Goal: Task Accomplishment & Management: Manage account settings

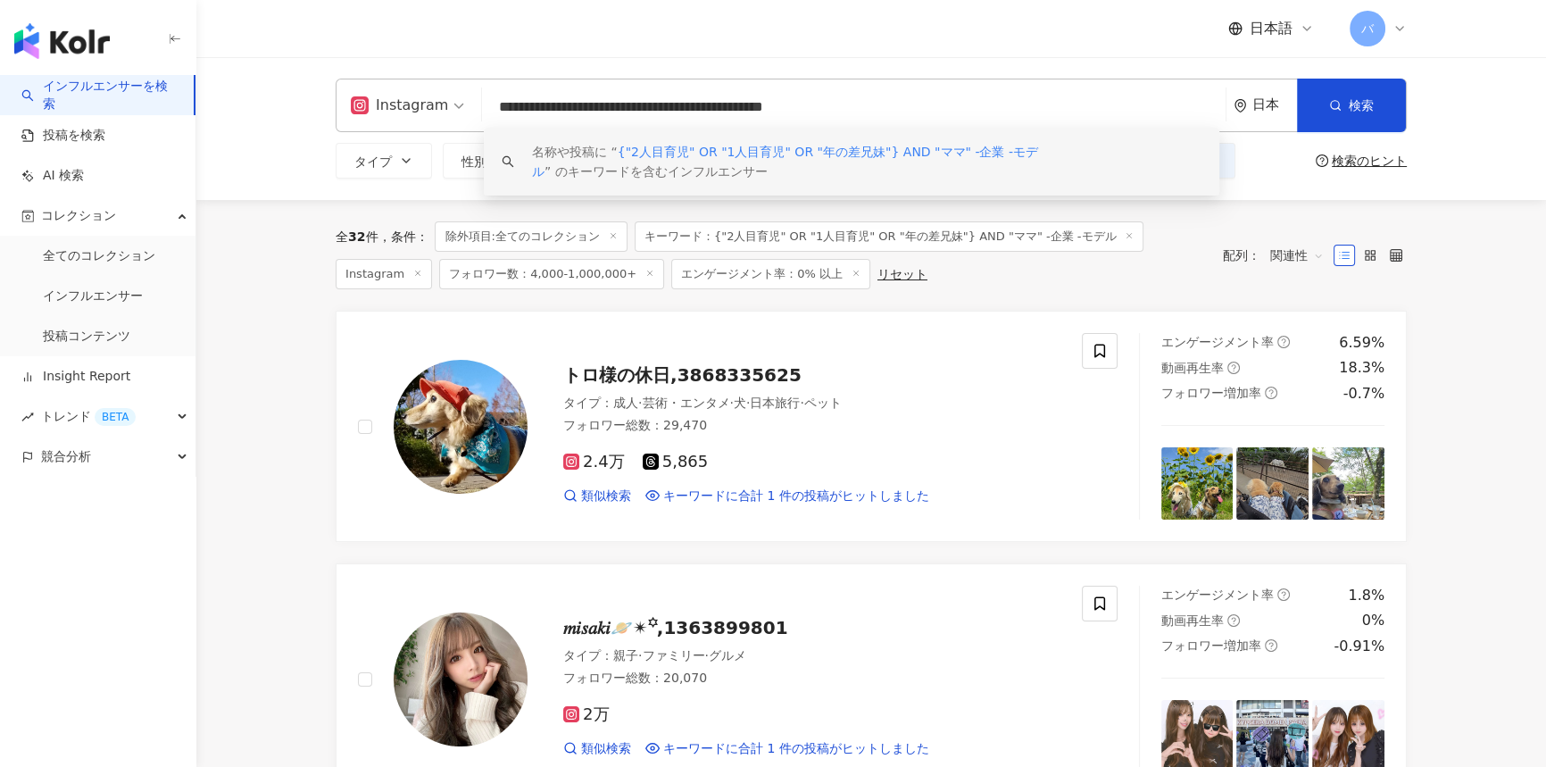
drag, startPoint x: 875, startPoint y: 101, endPoint x: 802, endPoint y: 106, distance: 72.5
click at [802, 106] on input "**********" at bounding box center [853, 107] width 729 height 34
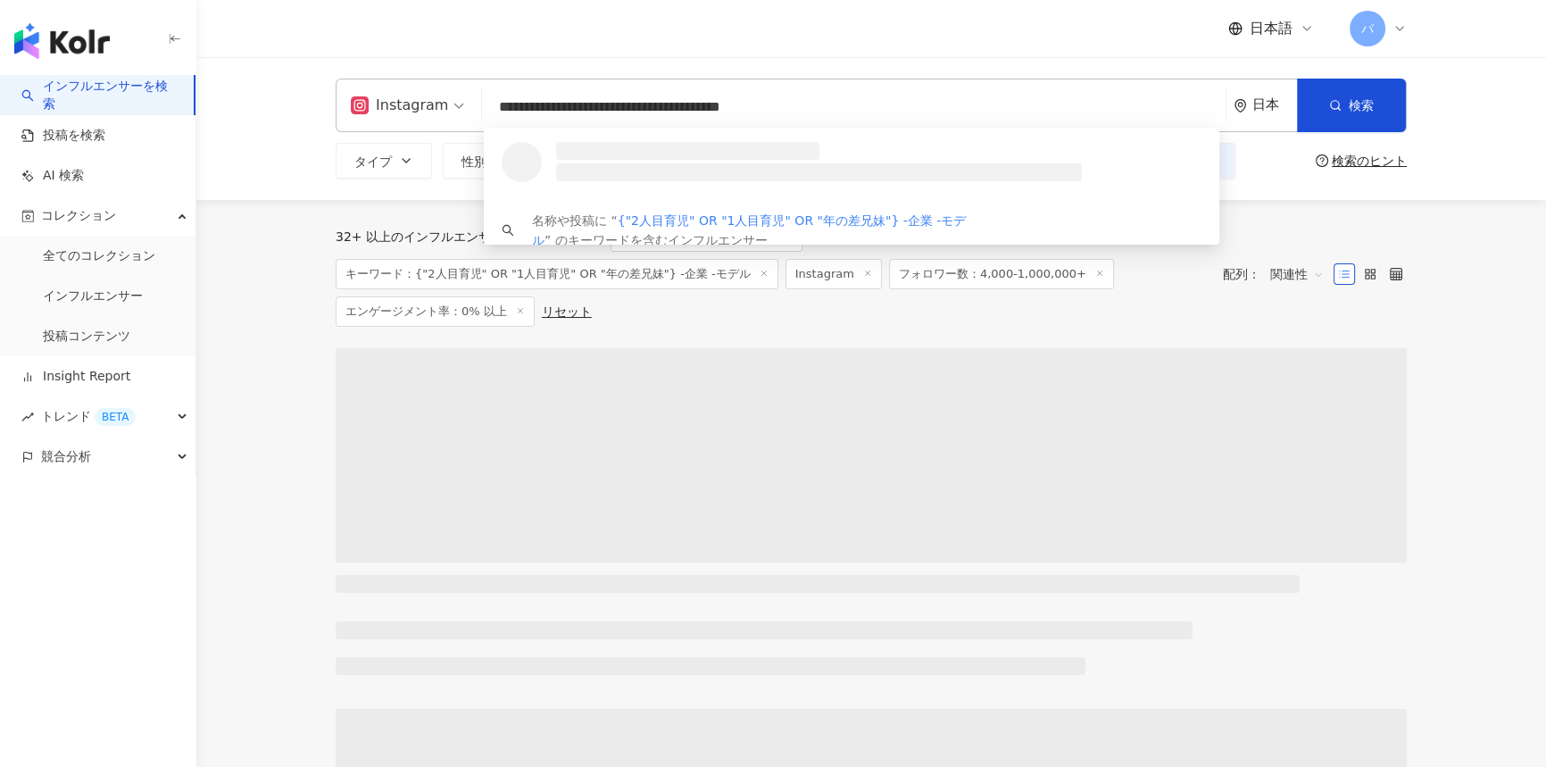
click at [802, 106] on input "**********" at bounding box center [853, 107] width 729 height 34
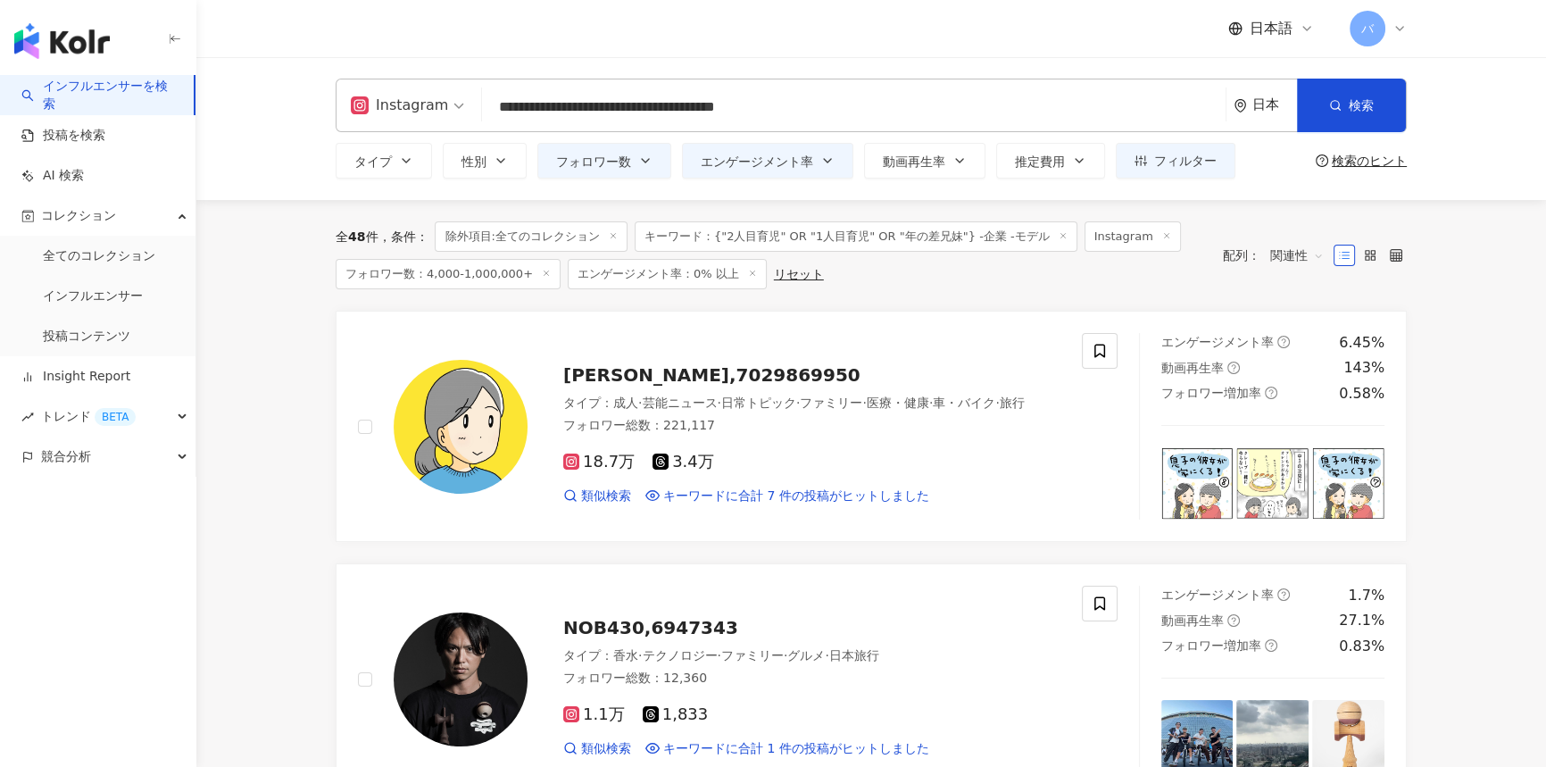
click at [953, 102] on input "**********" at bounding box center [853, 107] width 729 height 34
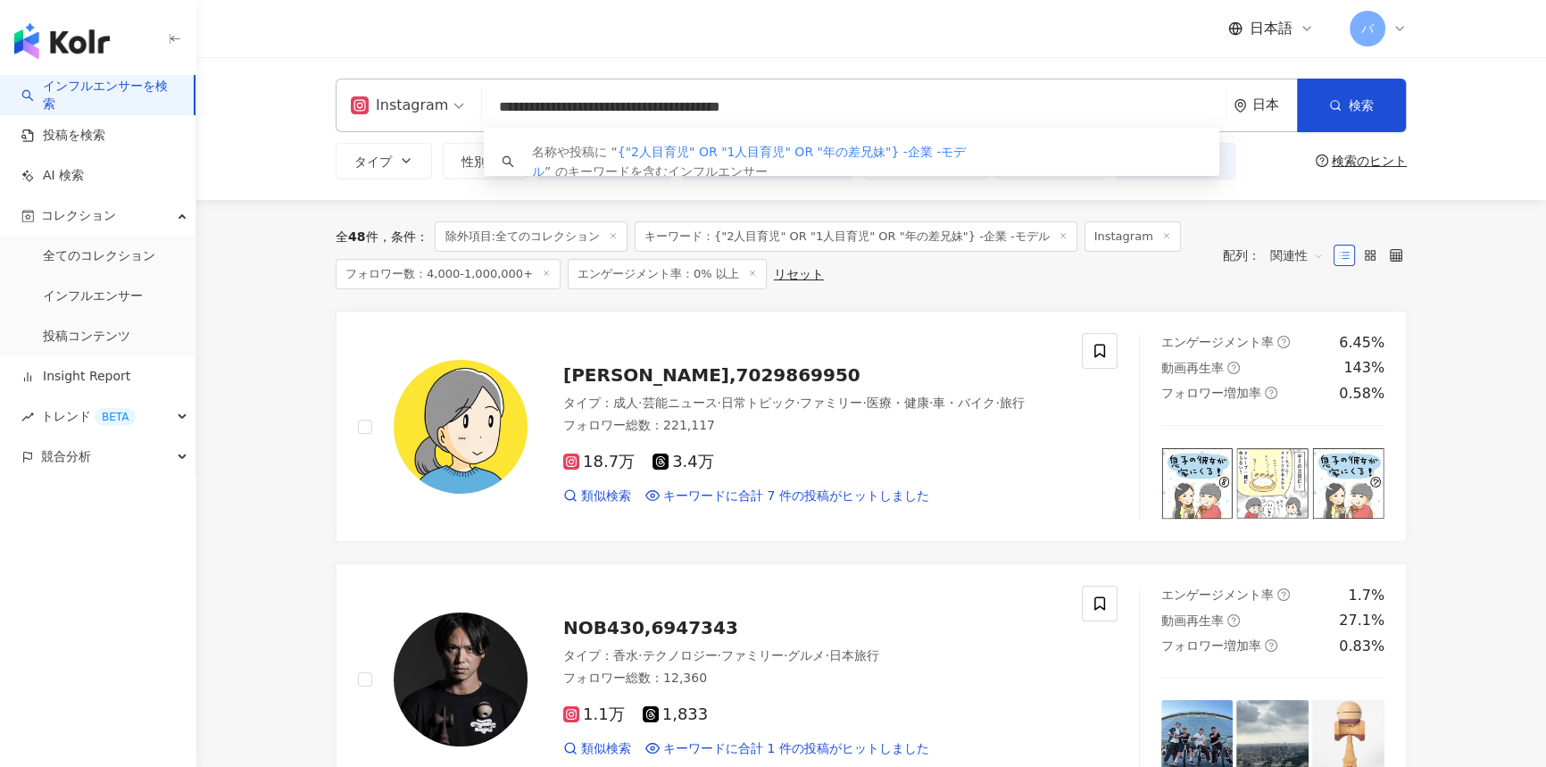
drag, startPoint x: 912, startPoint y: 109, endPoint x: 601, endPoint y: 109, distance: 311.5
click at [601, 109] on input "**********" at bounding box center [853, 107] width 729 height 34
click at [812, 95] on input "**********" at bounding box center [853, 107] width 729 height 34
click at [965, 100] on input "**********" at bounding box center [853, 107] width 729 height 34
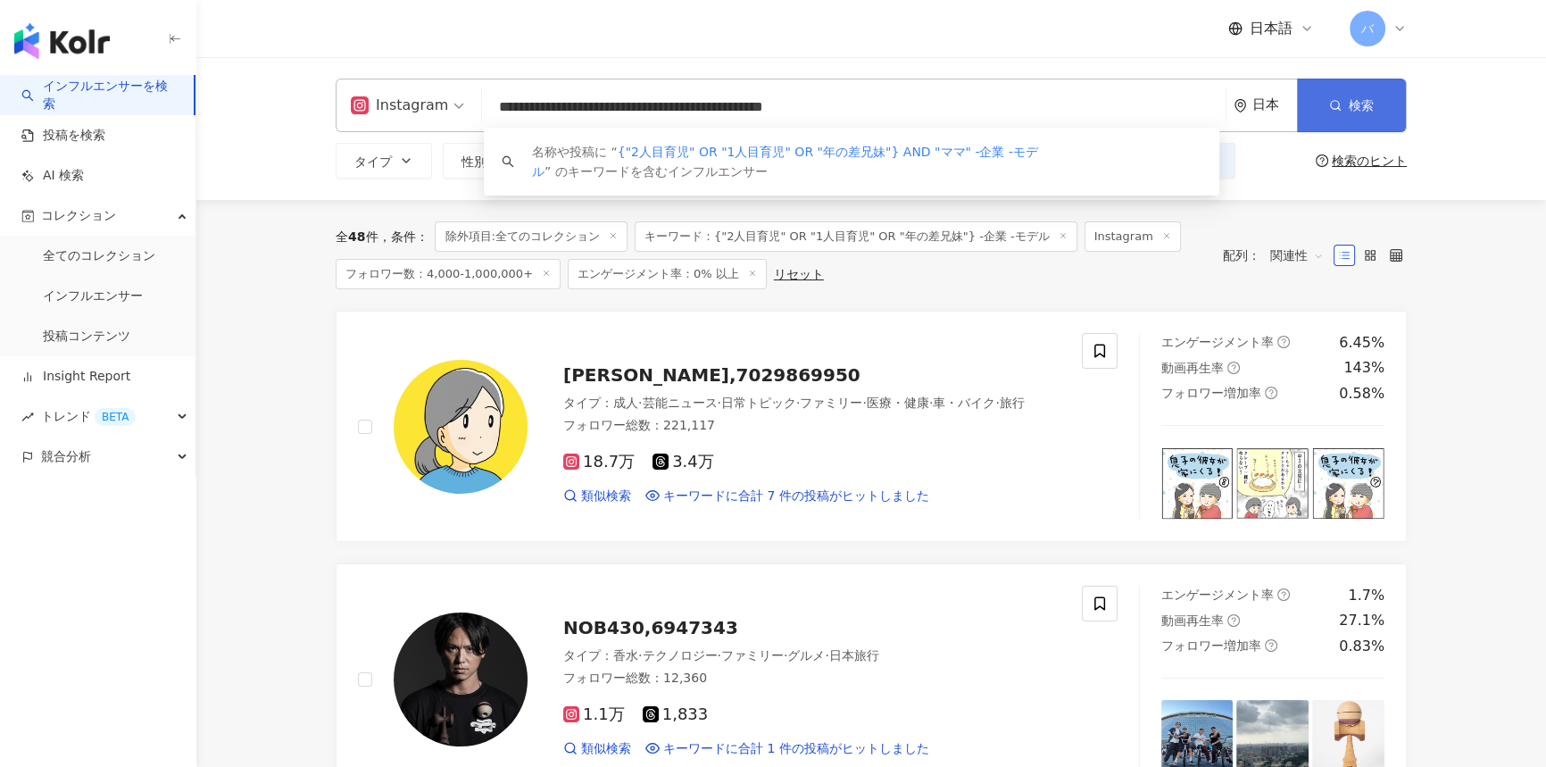
click at [1321, 98] on button "検索" at bounding box center [1351, 106] width 109 height 54
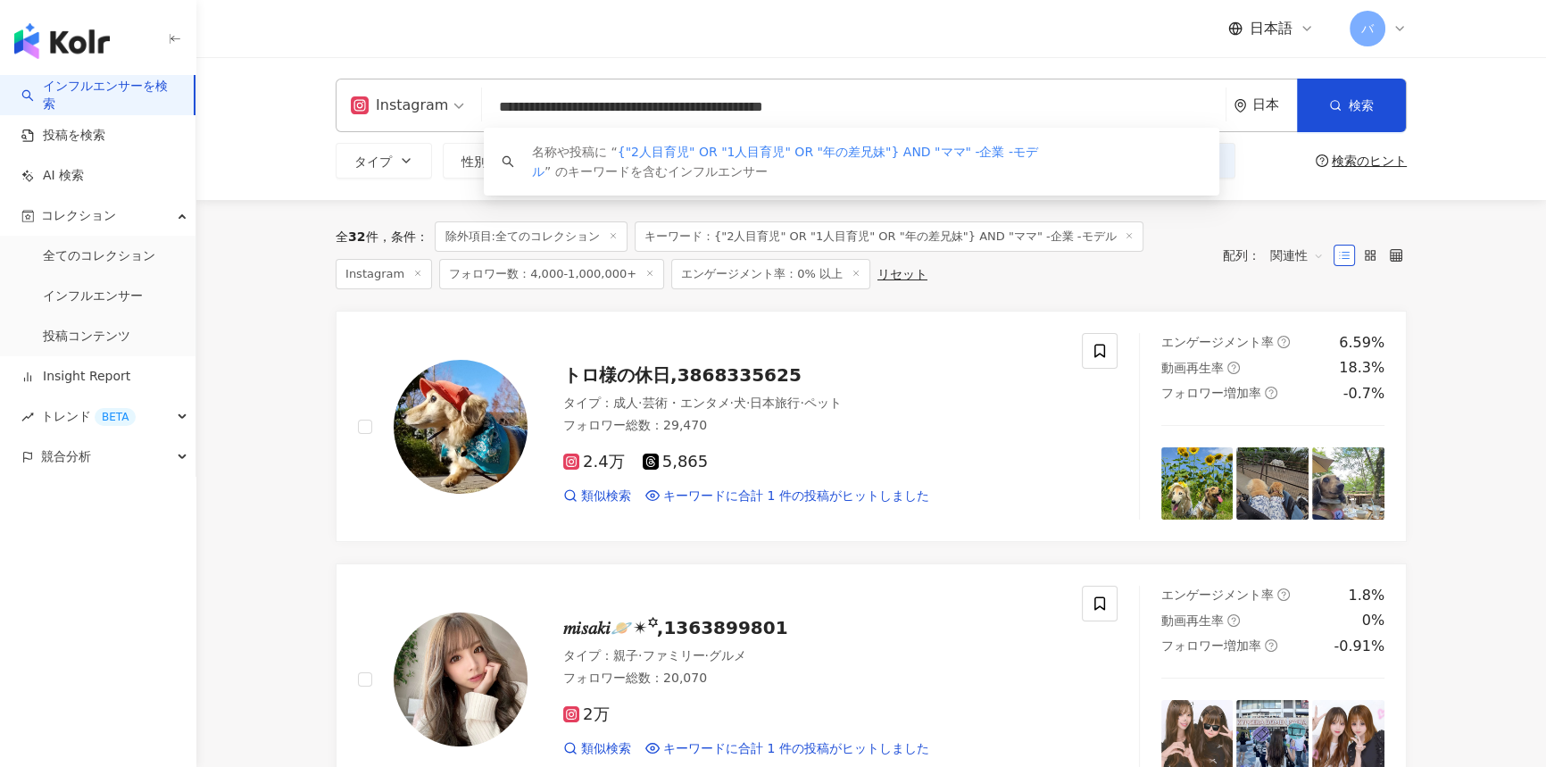
click at [796, 112] on input "**********" at bounding box center [853, 107] width 729 height 34
click at [834, 108] on input "**********" at bounding box center [853, 107] width 729 height 34
click at [988, 94] on input "**********" at bounding box center [853, 107] width 729 height 34
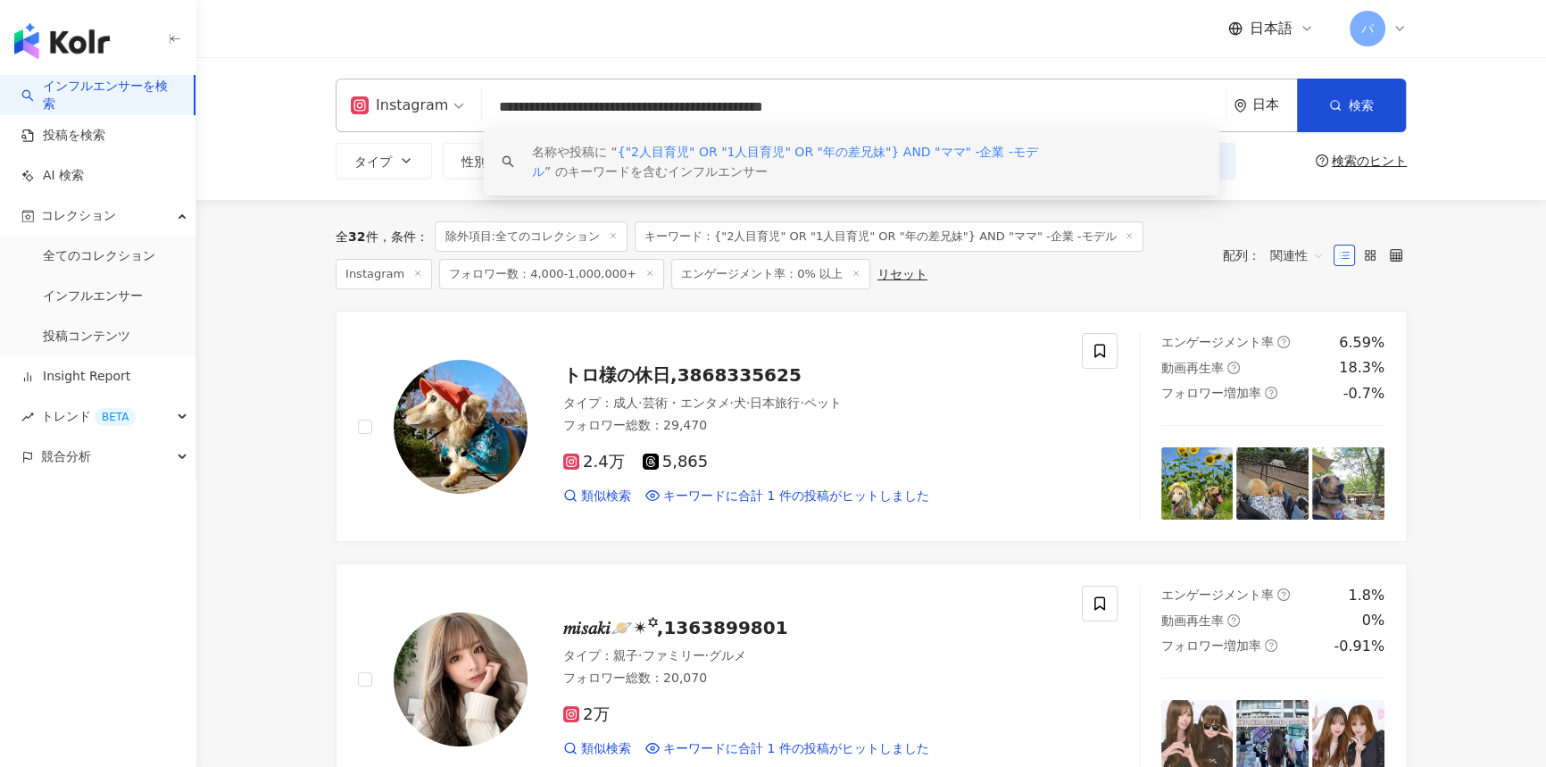
click at [967, 108] on input "**********" at bounding box center [853, 107] width 729 height 34
click at [977, 104] on input "**********" at bounding box center [853, 107] width 729 height 34
click at [1047, 302] on div "全 32 件 条件 ： 除外項目:全てのコレクション キーワード：{"2人目育児" OR "1人目育児" OR "年の差兄妹"} AND "ママ" -企業 -…" at bounding box center [871, 255] width 1071 height 111
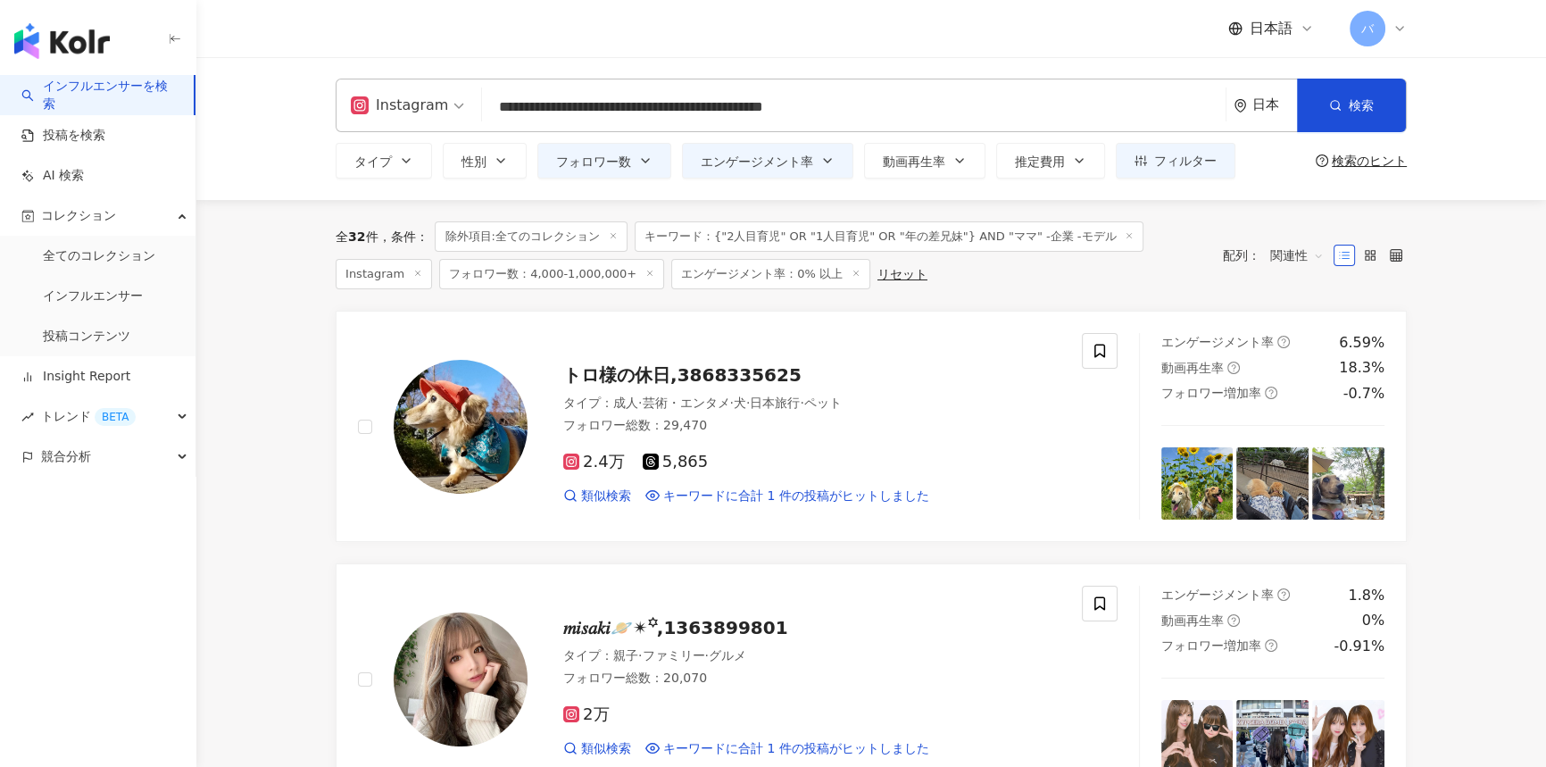
click at [612, 236] on icon at bounding box center [613, 235] width 9 height 9
click at [1135, 163] on icon "button" at bounding box center [1140, 160] width 12 height 12
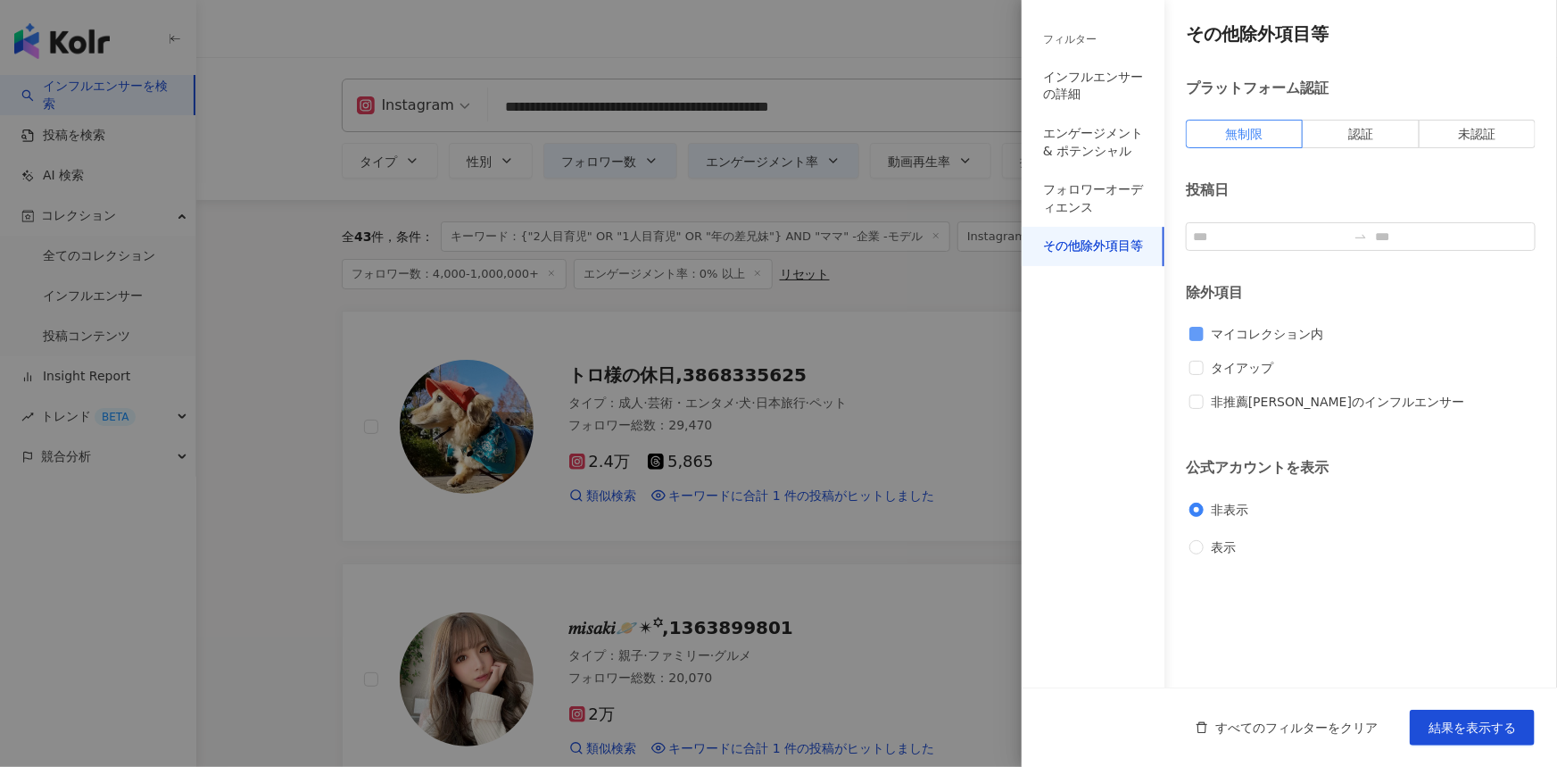
click at [1287, 341] on span "マイコレクション内" at bounding box center [1267, 334] width 127 height 20
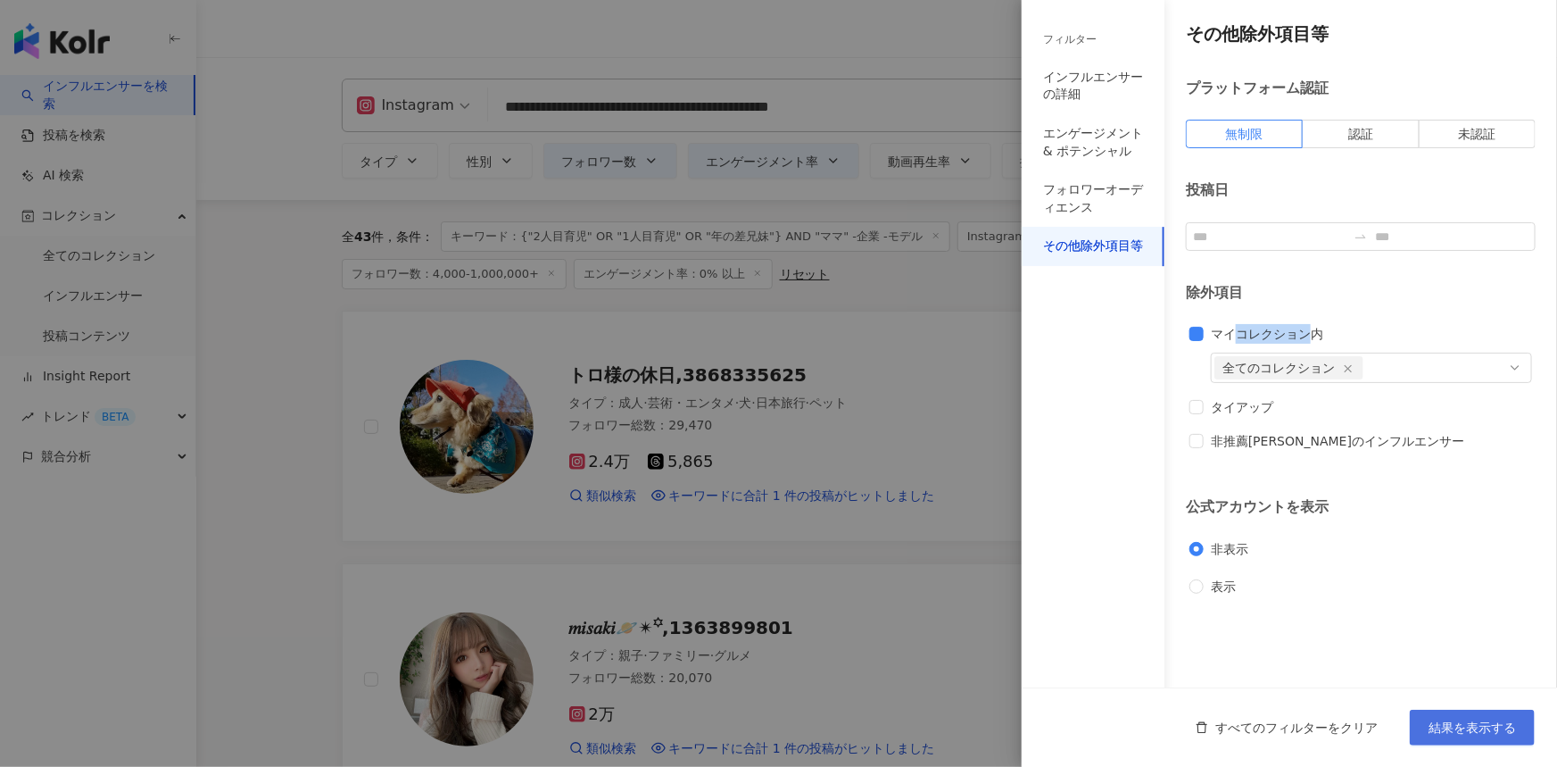
click at [1498, 733] on span "結果を表示する" at bounding box center [1472, 727] width 87 height 14
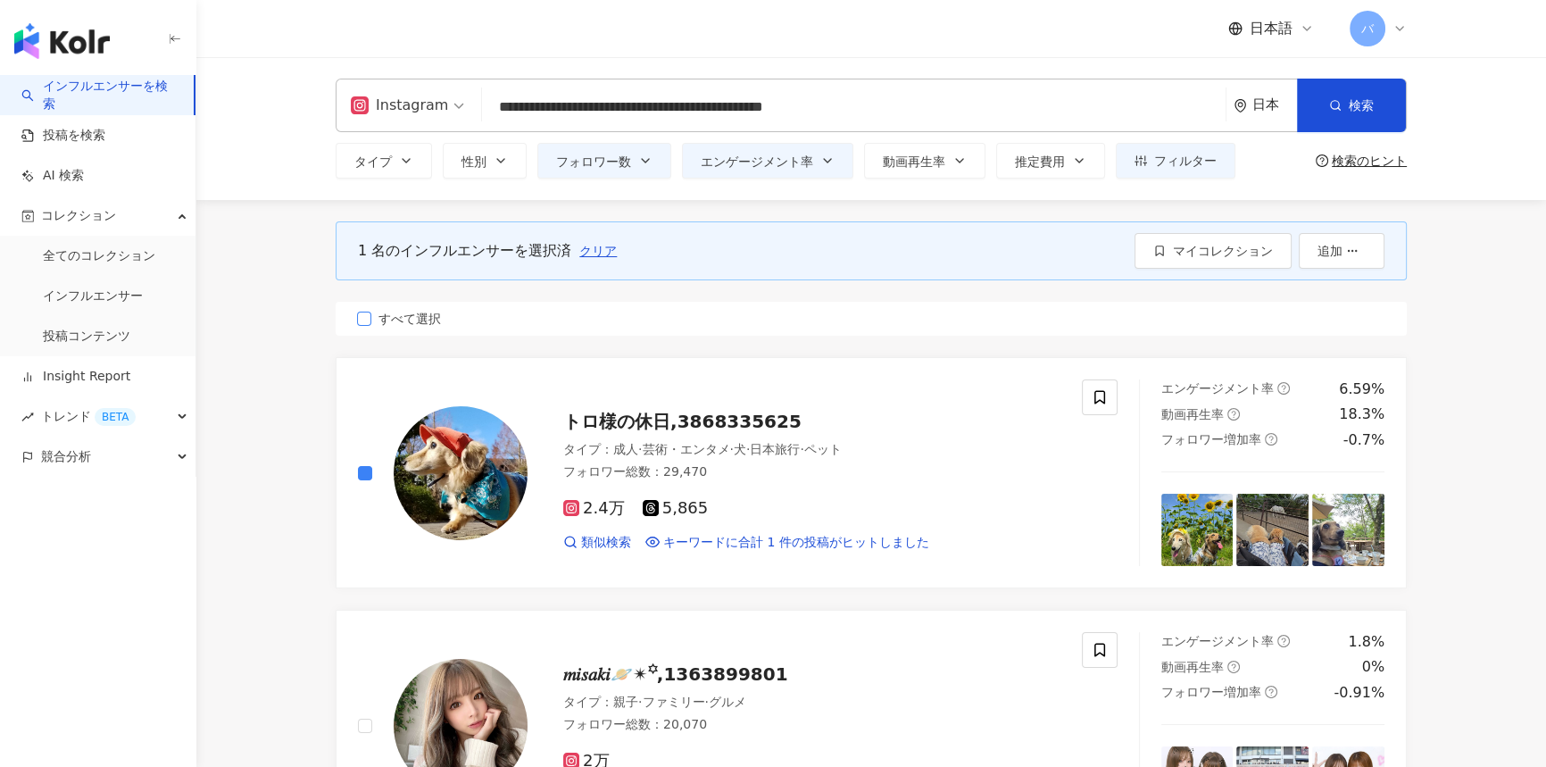
click at [437, 316] on span "すべて選択" at bounding box center [409, 319] width 77 height 20
click at [355, 474] on div "トロ様の休日,3868335625 タイプ ： 成人 · 芸術・エンタメ · 犬 · 日本旅行 · ペット フォロワー総数 ： 29,470 2.4万 5,8…" at bounding box center [737, 472] width 802 height 187
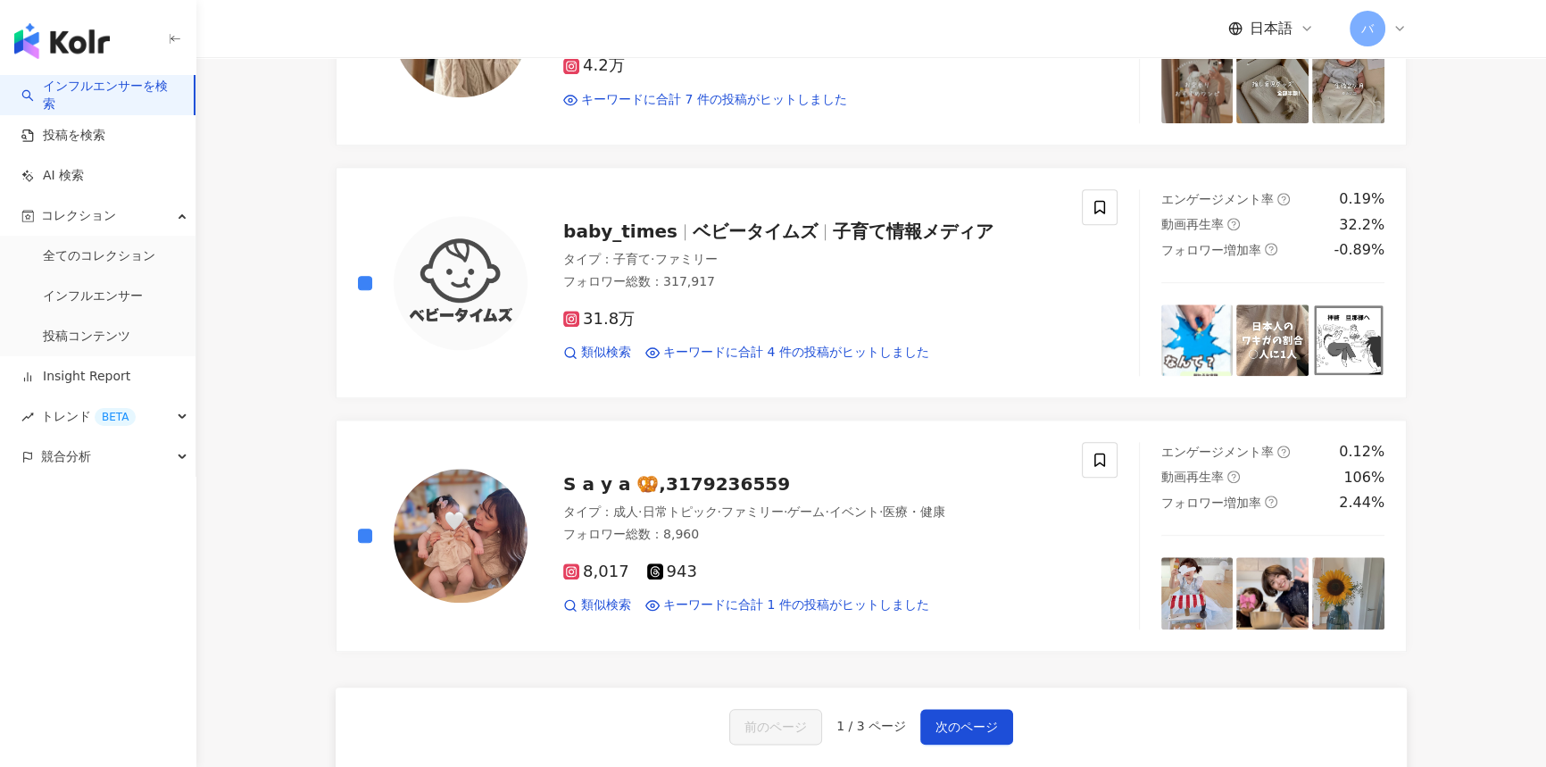
scroll to position [2596, 0]
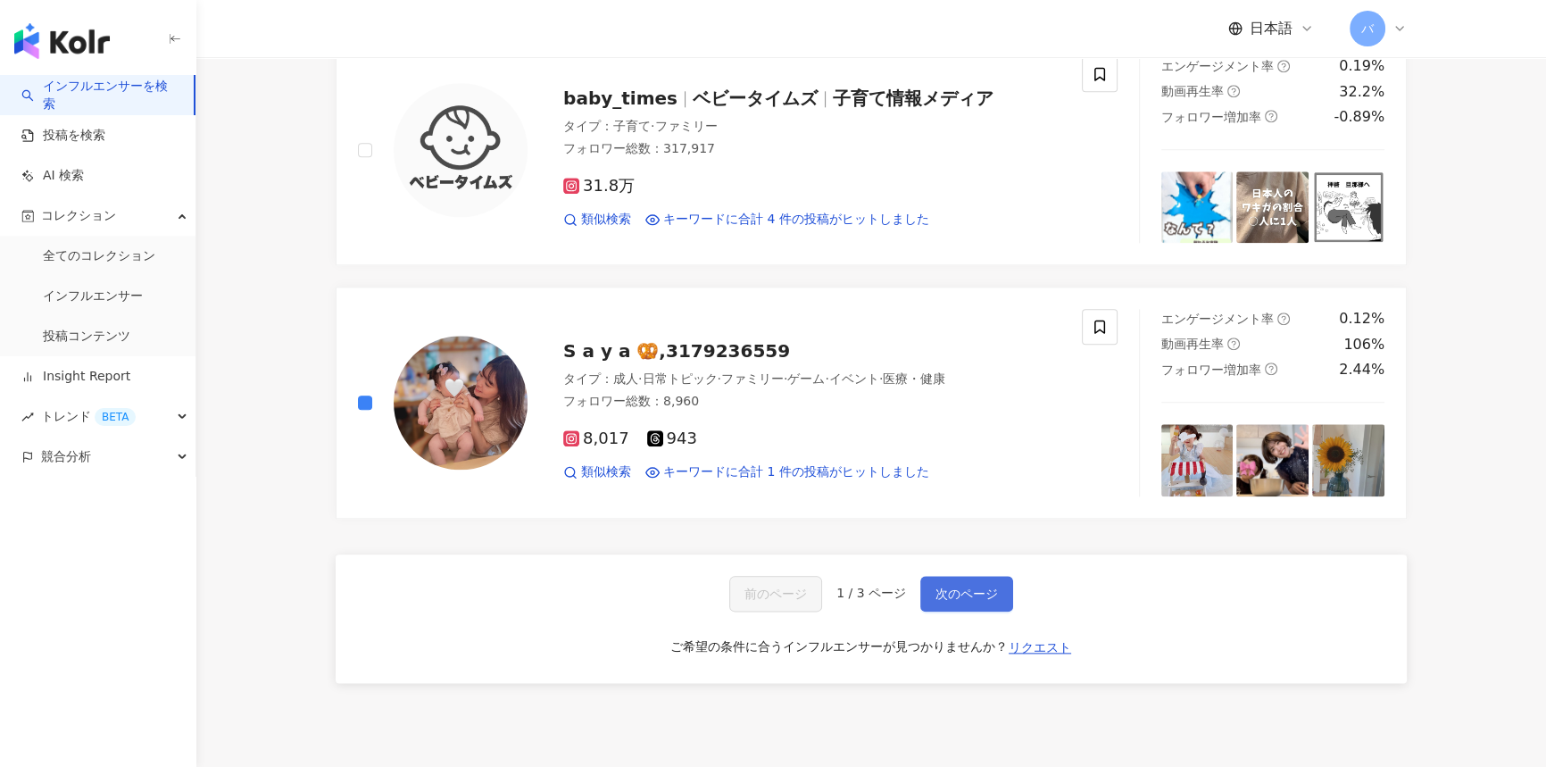
click at [967, 586] on span "次のページ" at bounding box center [966, 593] width 62 height 14
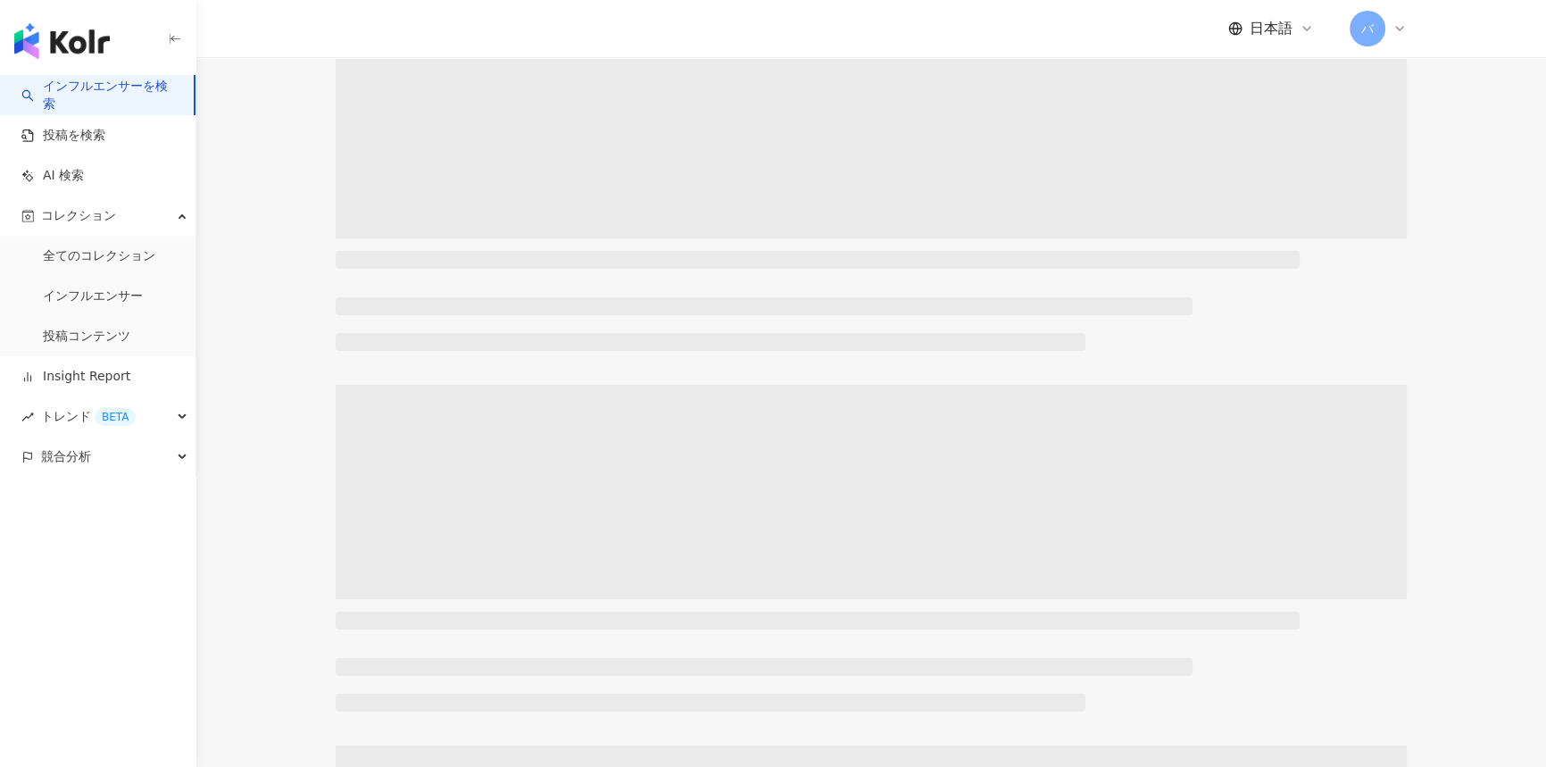
scroll to position [0, 0]
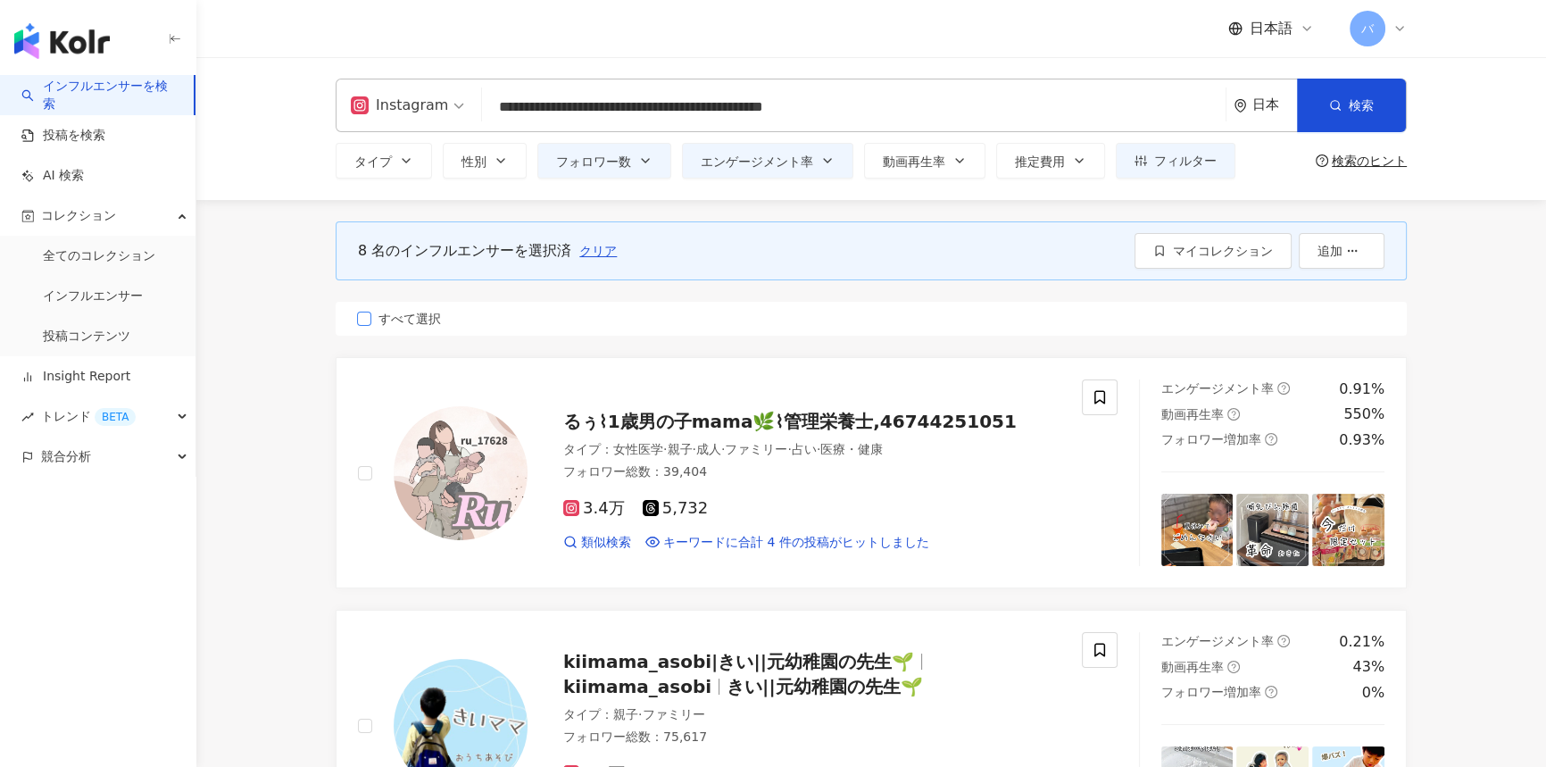
click at [400, 320] on span "すべて選択" at bounding box center [409, 319] width 77 height 20
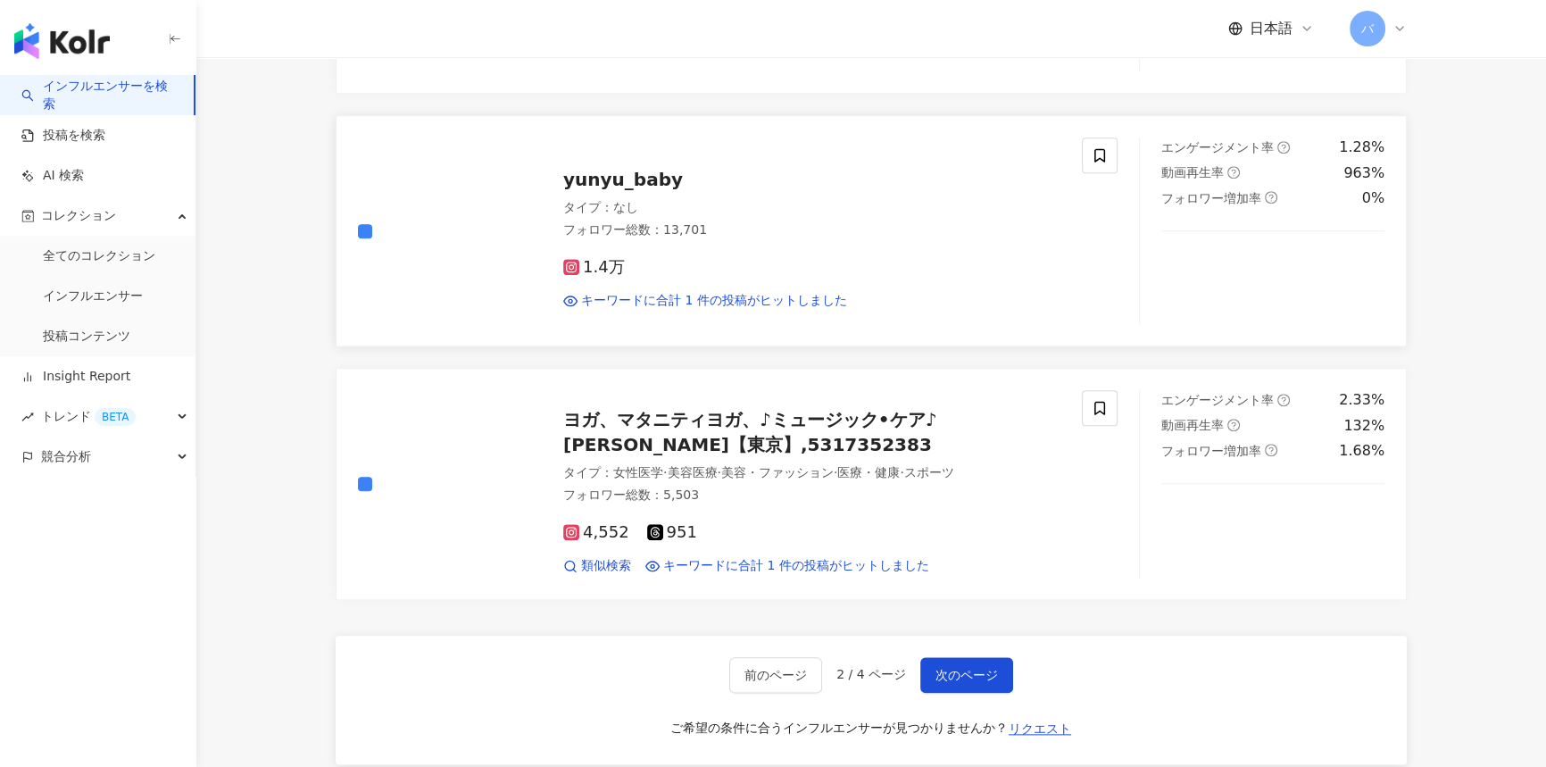
scroll to position [2751, 0]
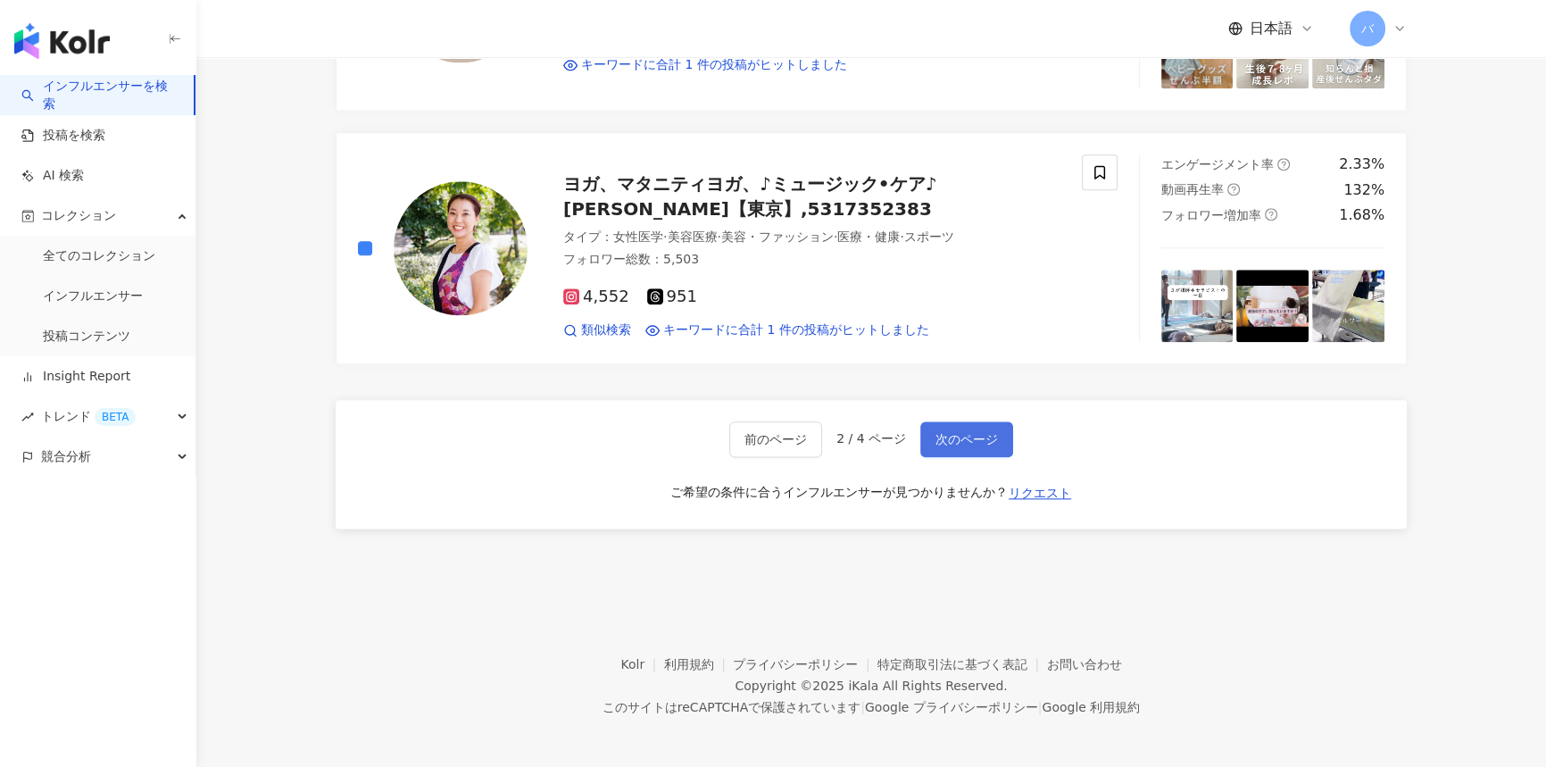
click at [948, 444] on button "次のページ" at bounding box center [966, 439] width 93 height 36
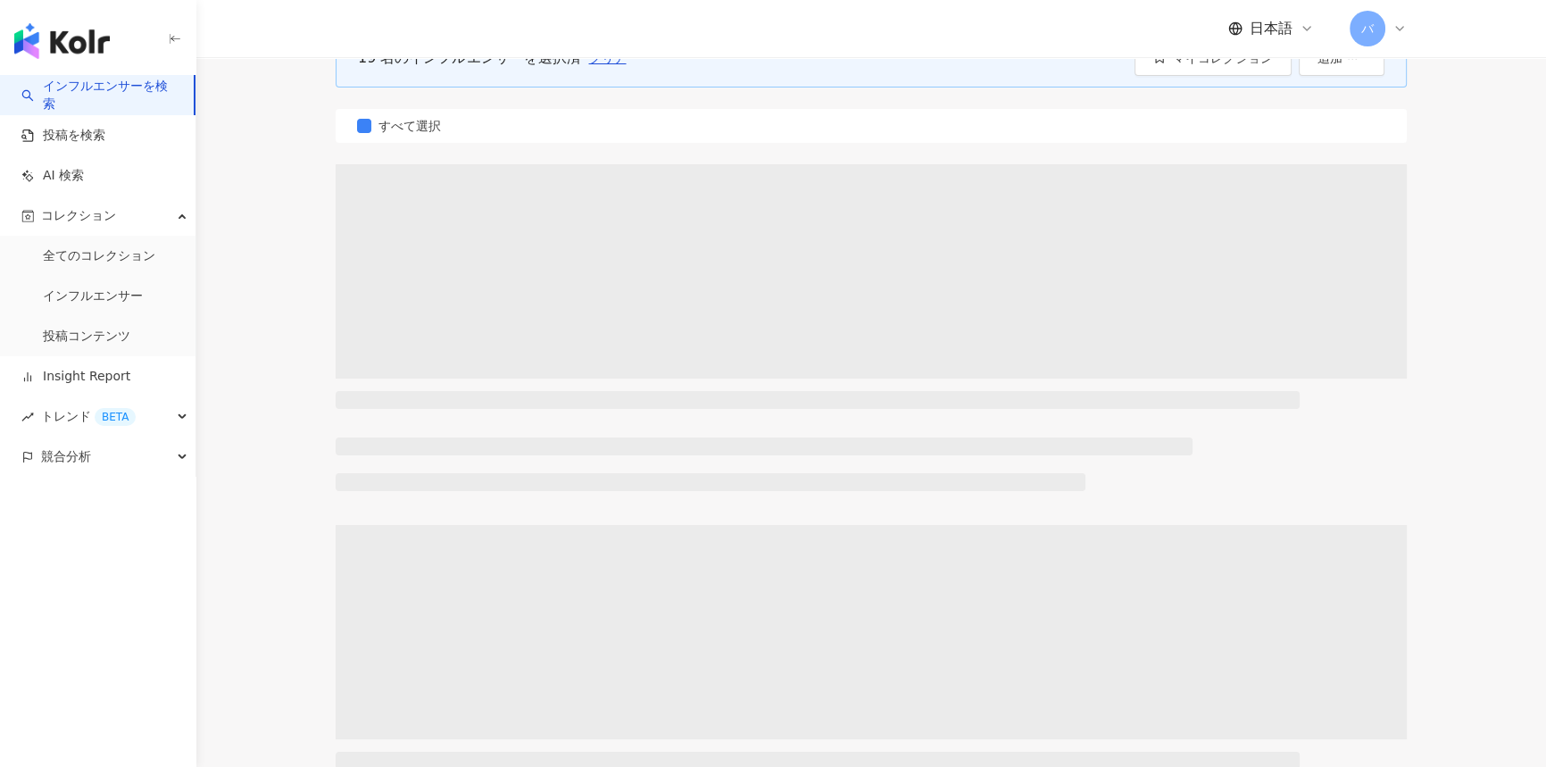
scroll to position [0, 0]
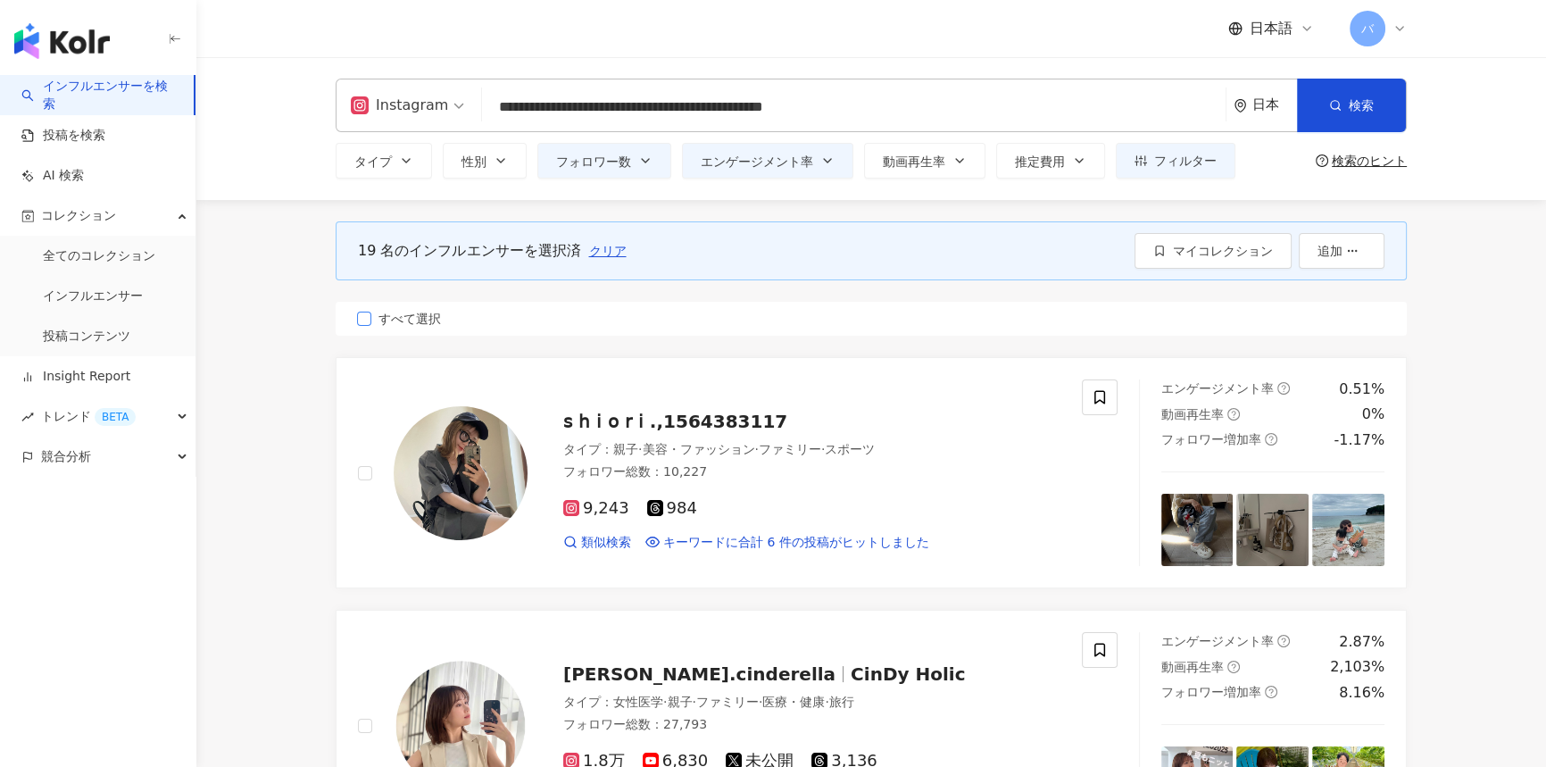
click at [386, 316] on span "すべて選択" at bounding box center [409, 319] width 77 height 20
click at [1200, 258] on span "マイコレクション" at bounding box center [1223, 251] width 100 height 14
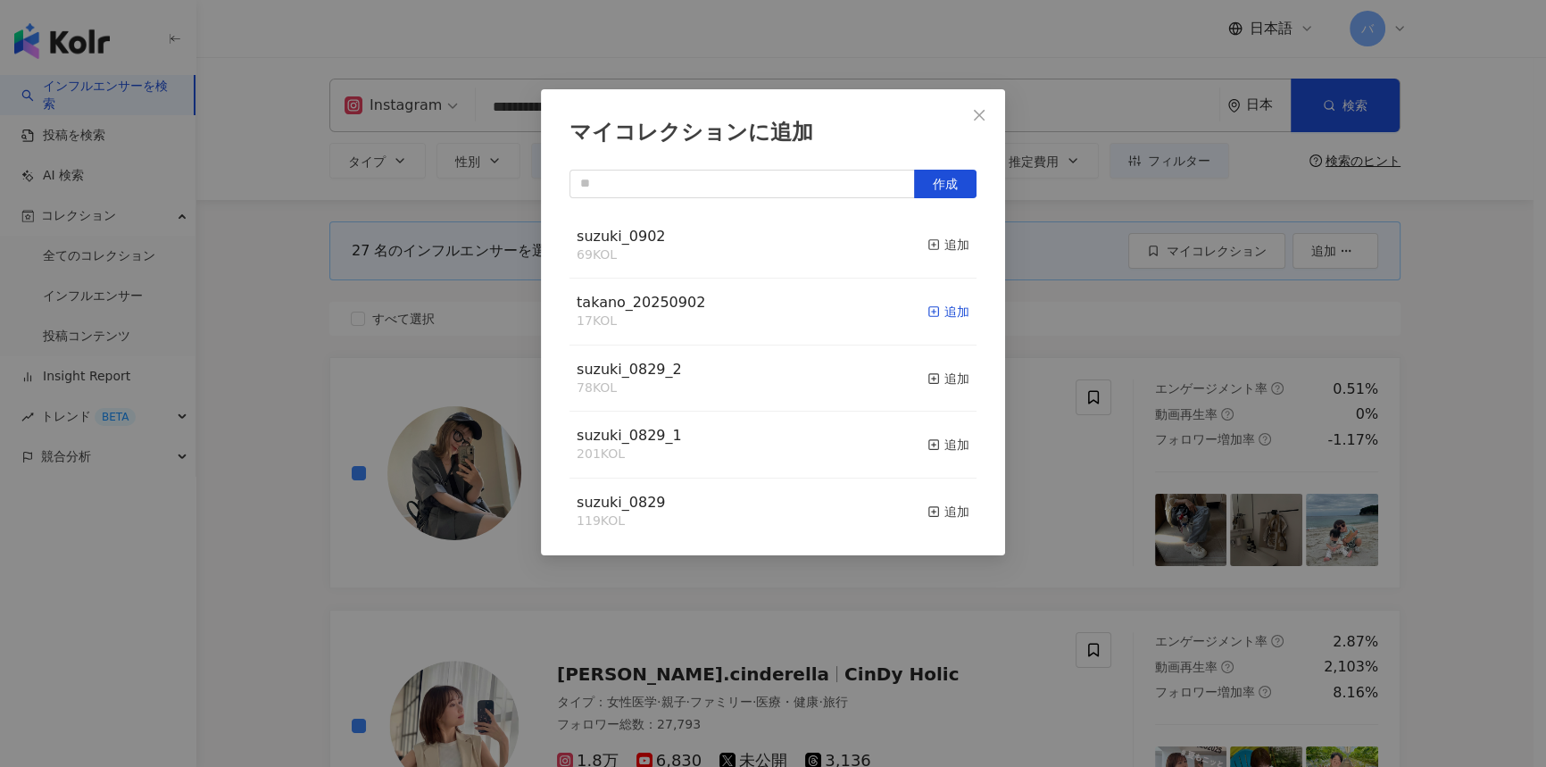
click at [934, 315] on div "追加" at bounding box center [948, 312] width 42 height 20
click at [971, 120] on span "Close" at bounding box center [979, 115] width 36 height 14
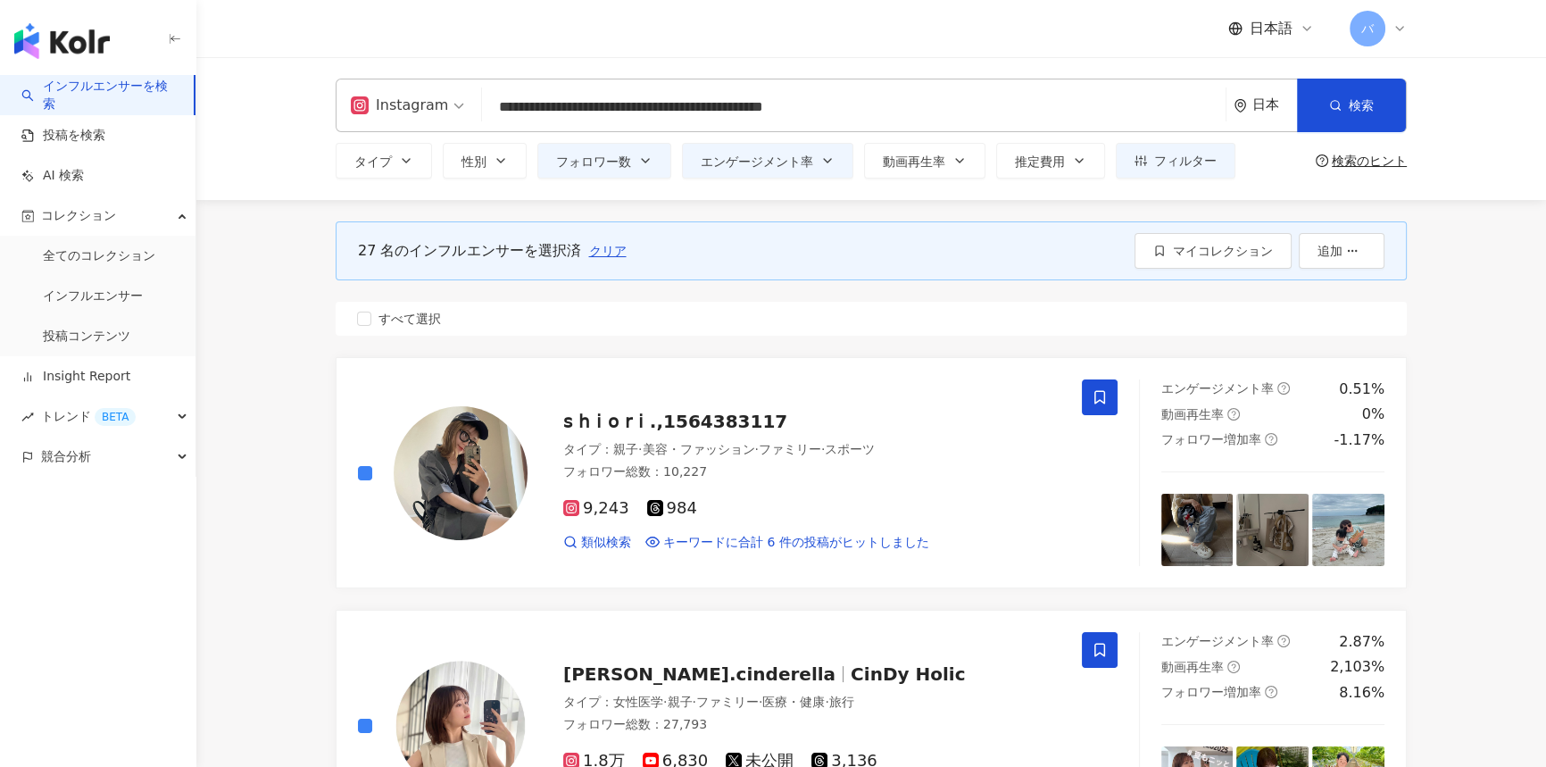
click at [829, 95] on input "**********" at bounding box center [853, 107] width 729 height 34
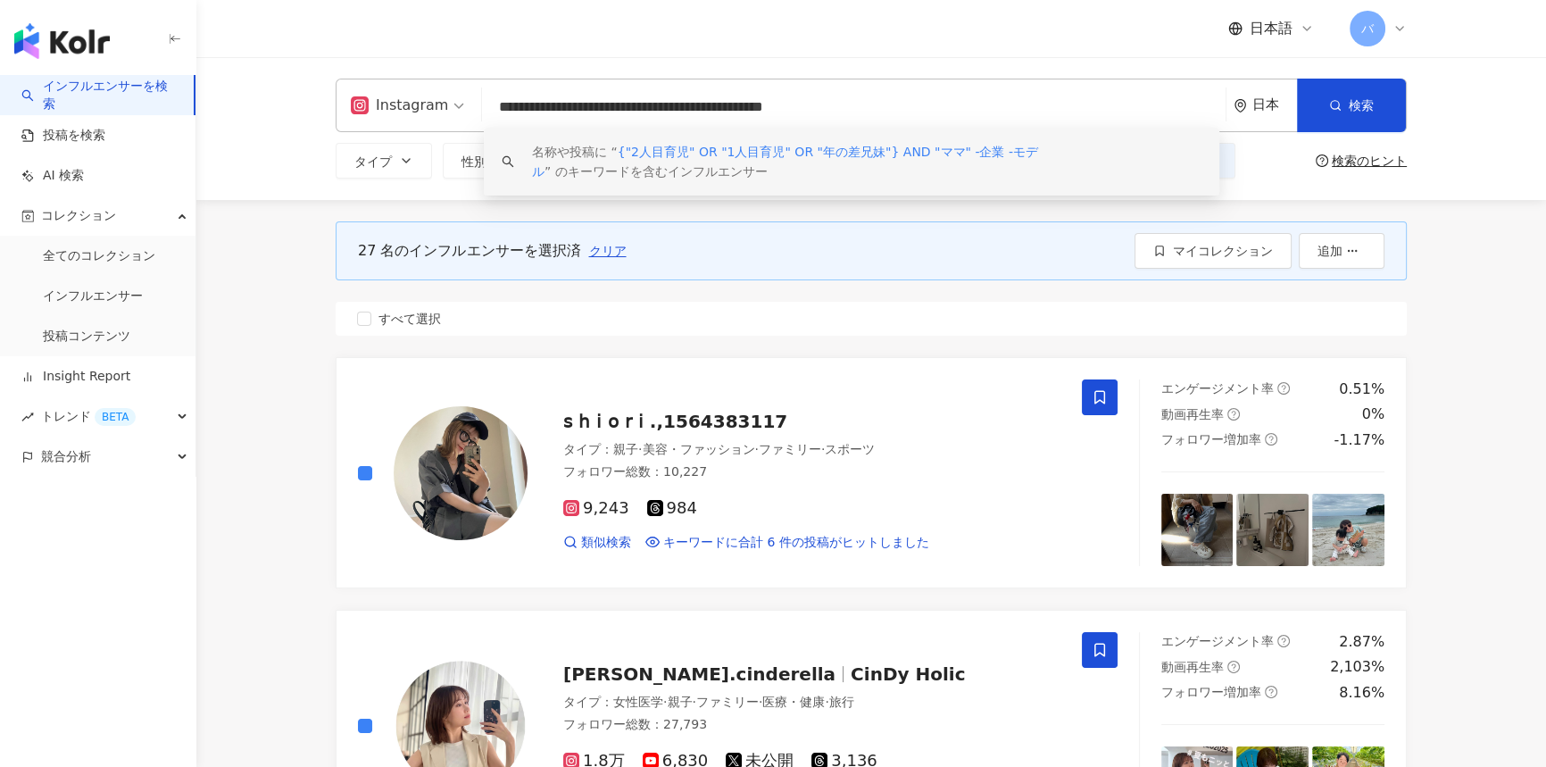
drag, startPoint x: 866, startPoint y: 104, endPoint x: 841, endPoint y: 106, distance: 25.1
click at [841, 106] on input "**********" at bounding box center [853, 107] width 729 height 34
click at [867, 106] on input "**********" at bounding box center [853, 107] width 729 height 34
click at [866, 105] on input "**********" at bounding box center [853, 107] width 729 height 34
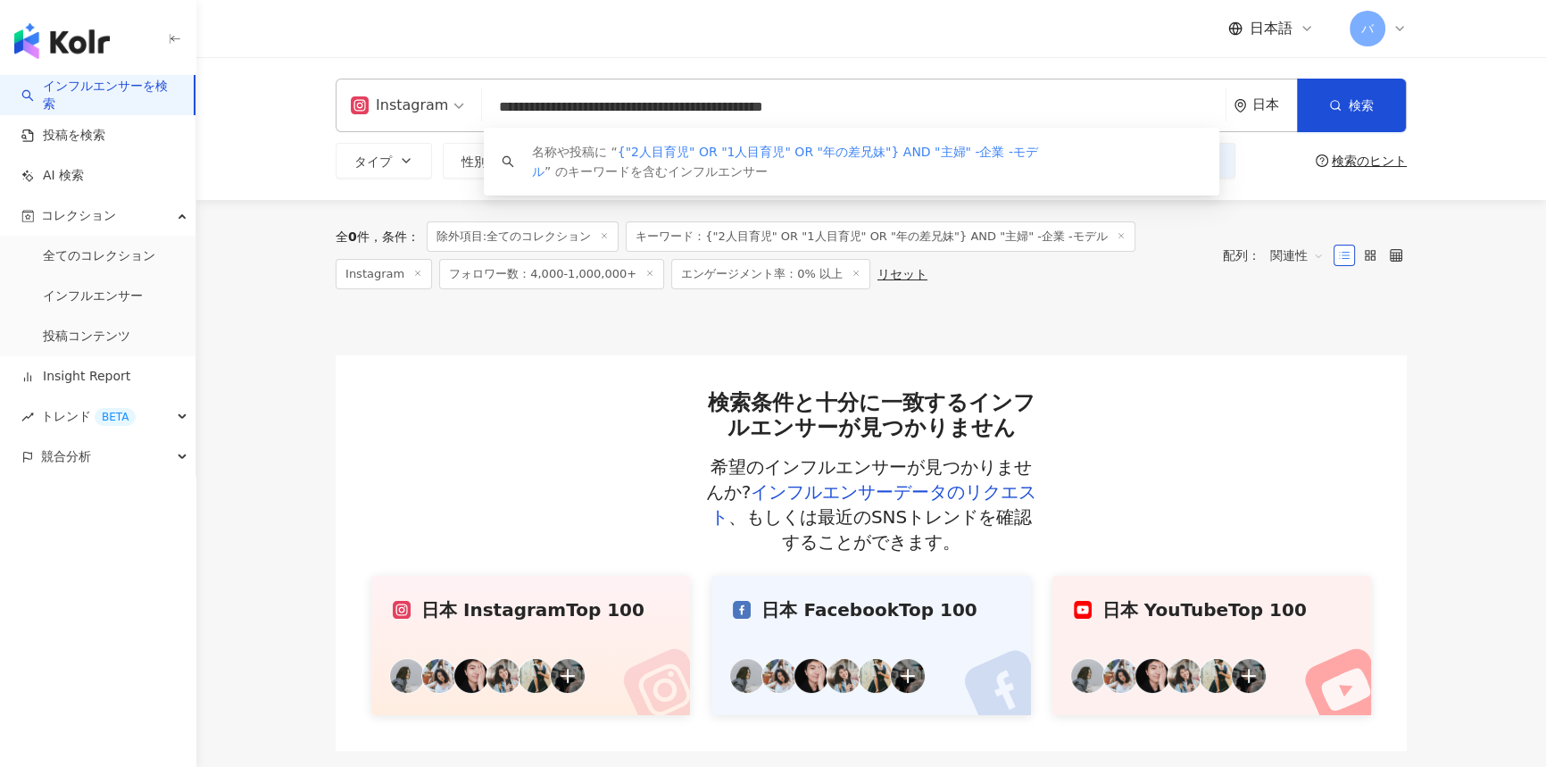
drag, startPoint x: 980, startPoint y: 116, endPoint x: 493, endPoint y: 121, distance: 487.3
click at [493, 121] on input "**********" at bounding box center [853, 107] width 729 height 34
click at [991, 106] on input "**********" at bounding box center [853, 107] width 729 height 34
drag, startPoint x: 876, startPoint y: 99, endPoint x: 798, endPoint y: 109, distance: 78.3
click at [798, 109] on input "**********" at bounding box center [853, 107] width 729 height 34
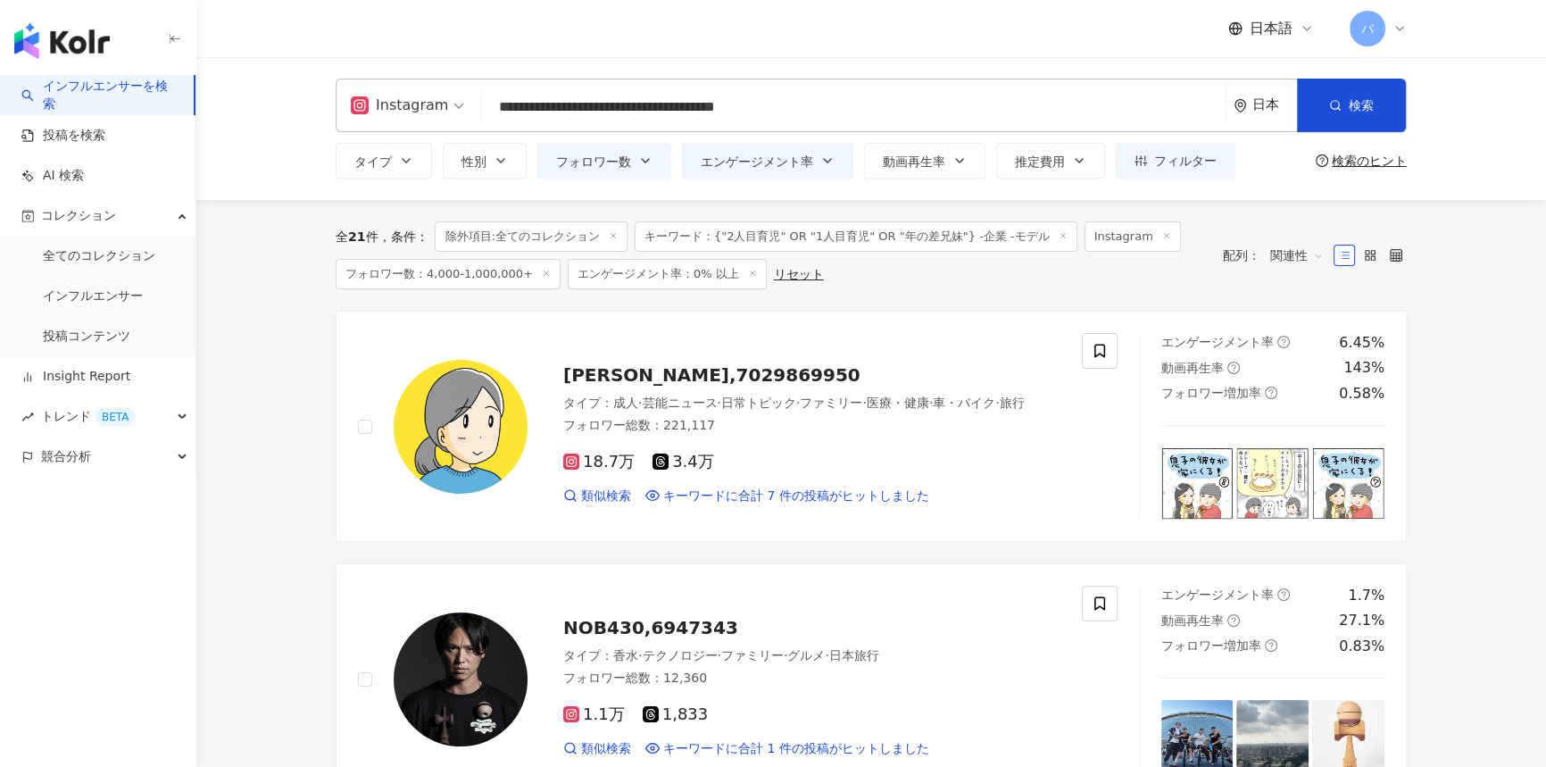
click at [615, 241] on span at bounding box center [613, 237] width 9 height 10
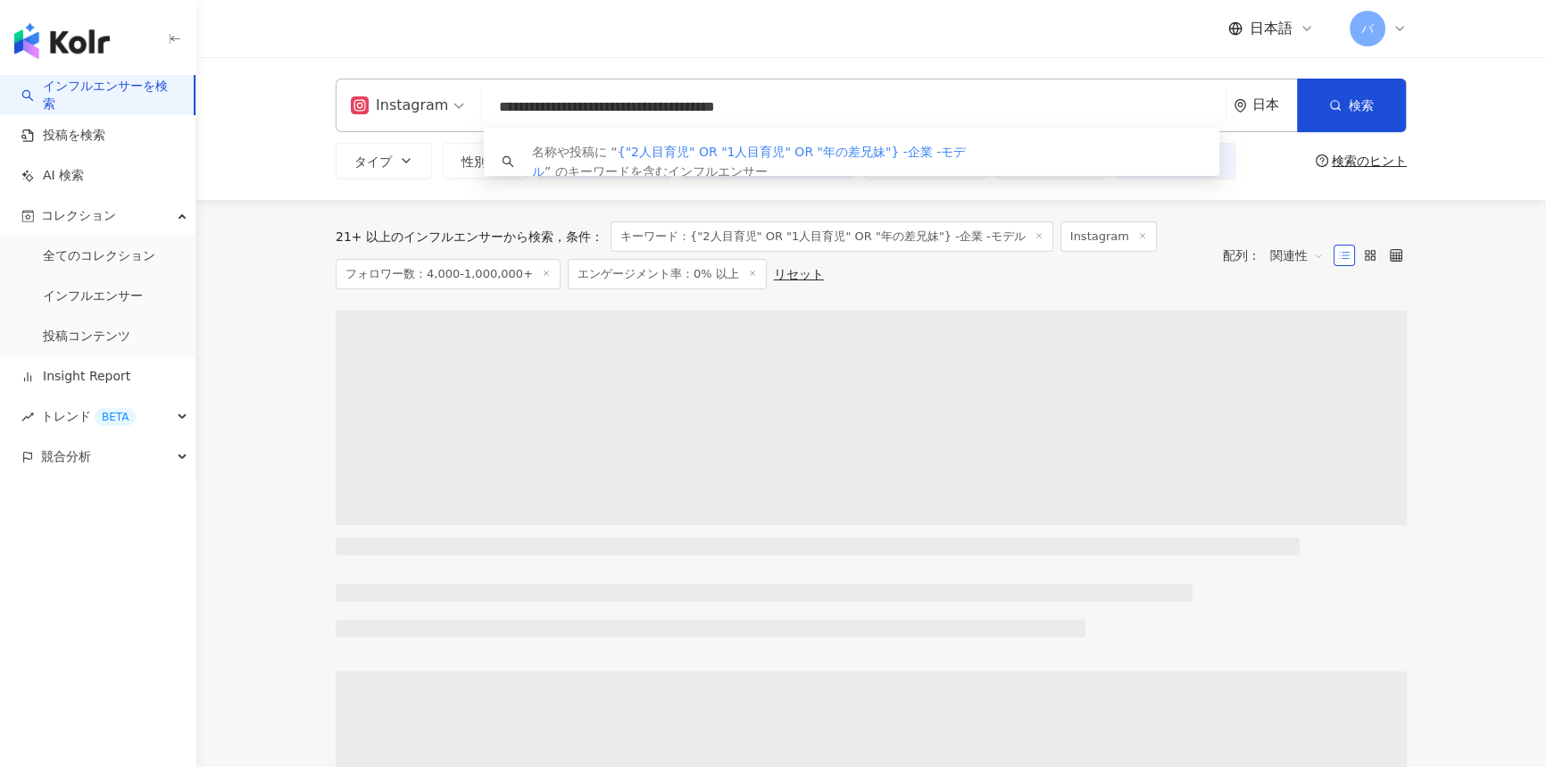
drag, startPoint x: 589, startPoint y: 117, endPoint x: 450, endPoint y: 117, distance: 139.2
click at [450, 117] on div "**********" at bounding box center [871, 106] width 1071 height 54
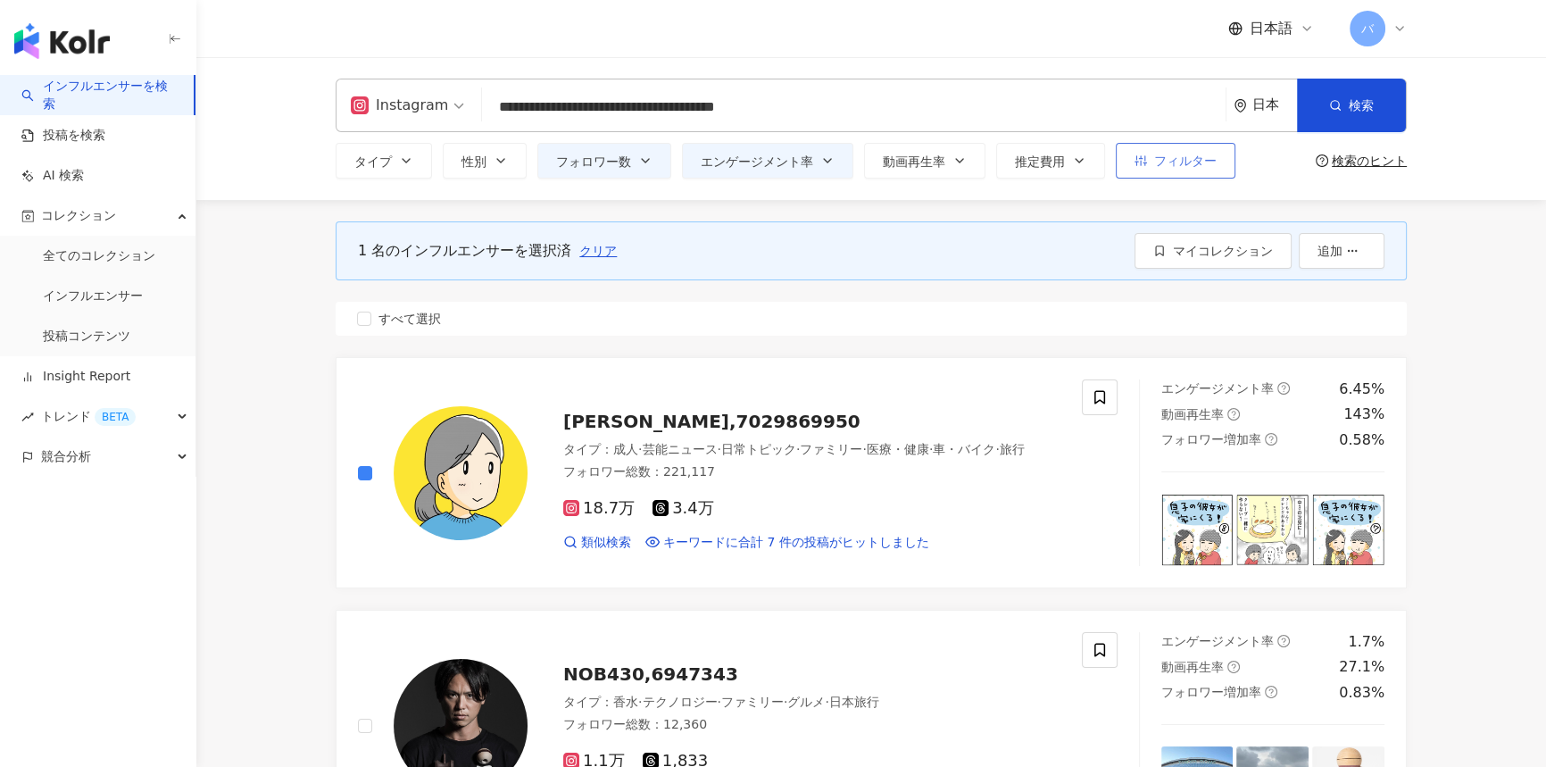
click at [1191, 173] on button "フィルター" at bounding box center [1176, 161] width 120 height 36
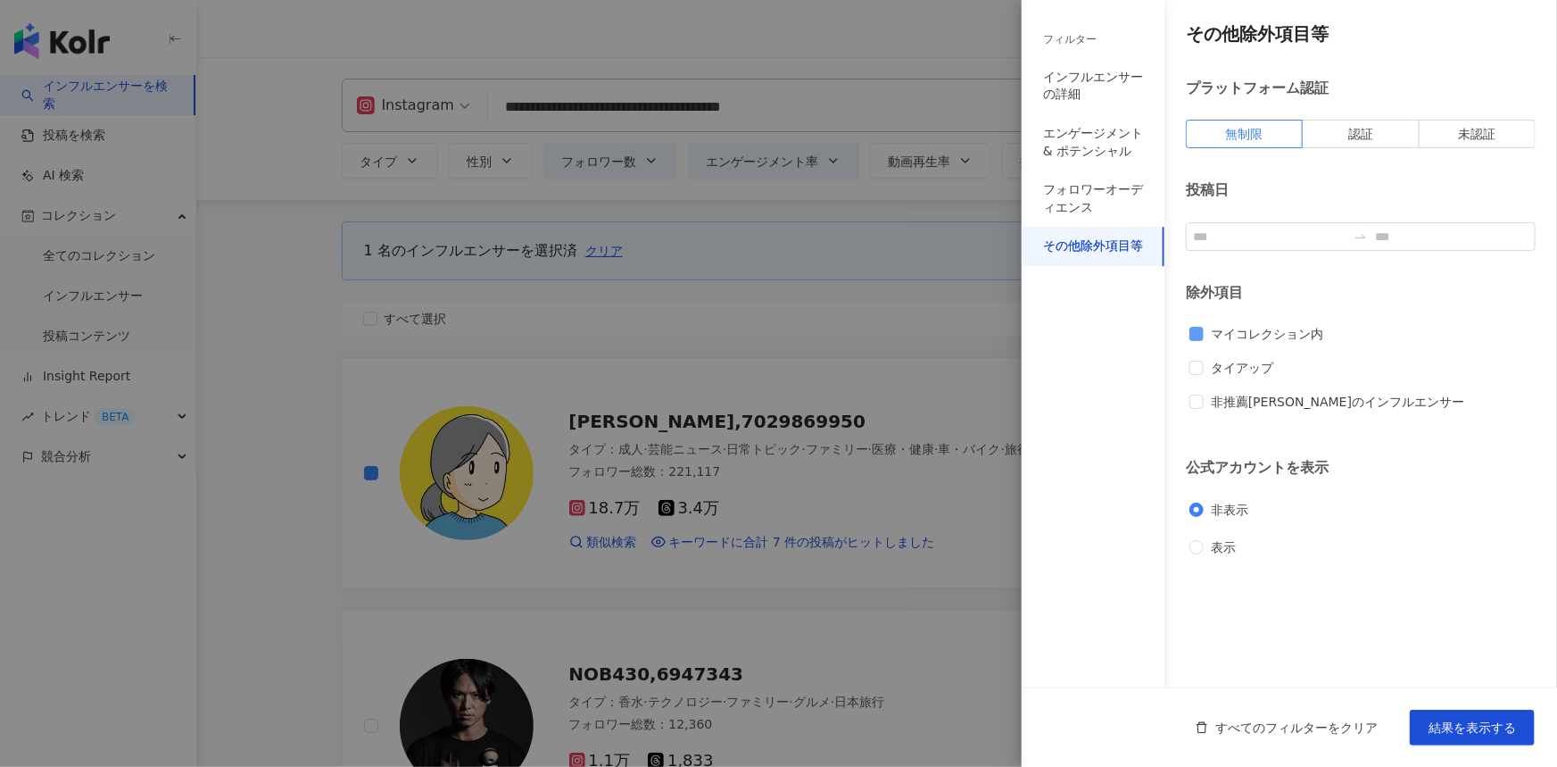
click at [1230, 334] on span "マイコレクション内" at bounding box center [1267, 334] width 127 height 20
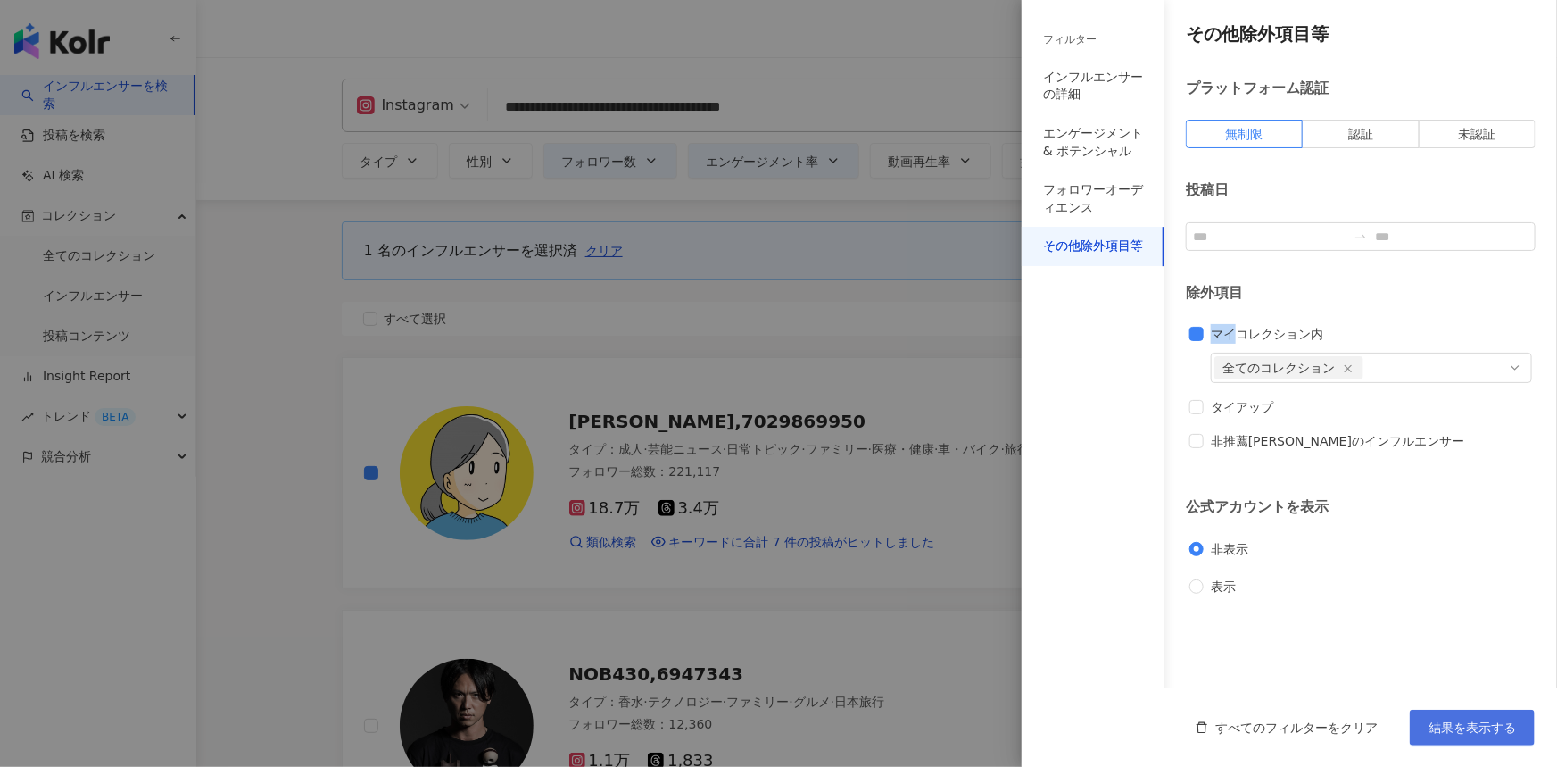
click at [1457, 726] on span "結果を表示する" at bounding box center [1472, 727] width 87 height 14
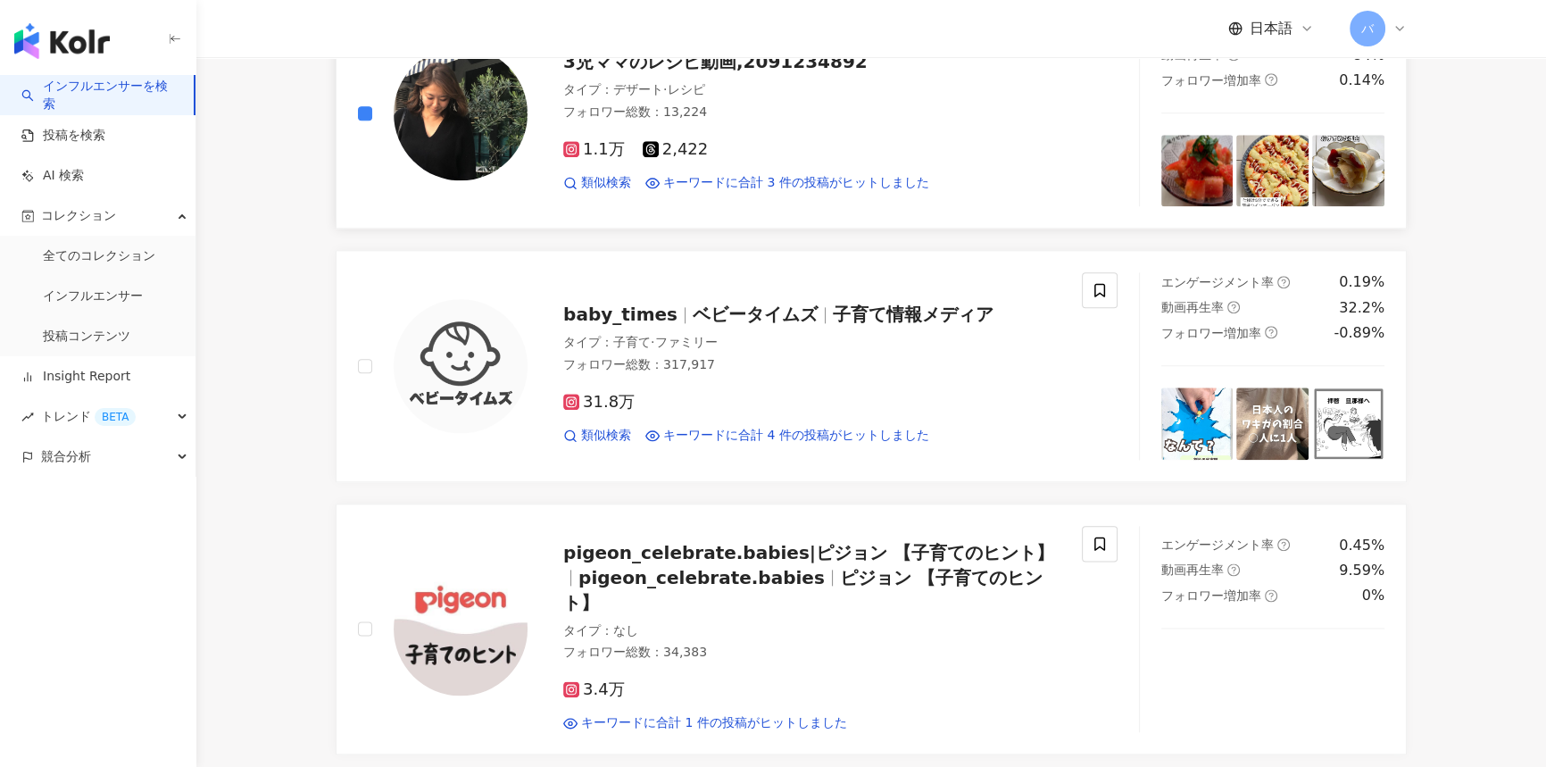
scroll to position [2839, 0]
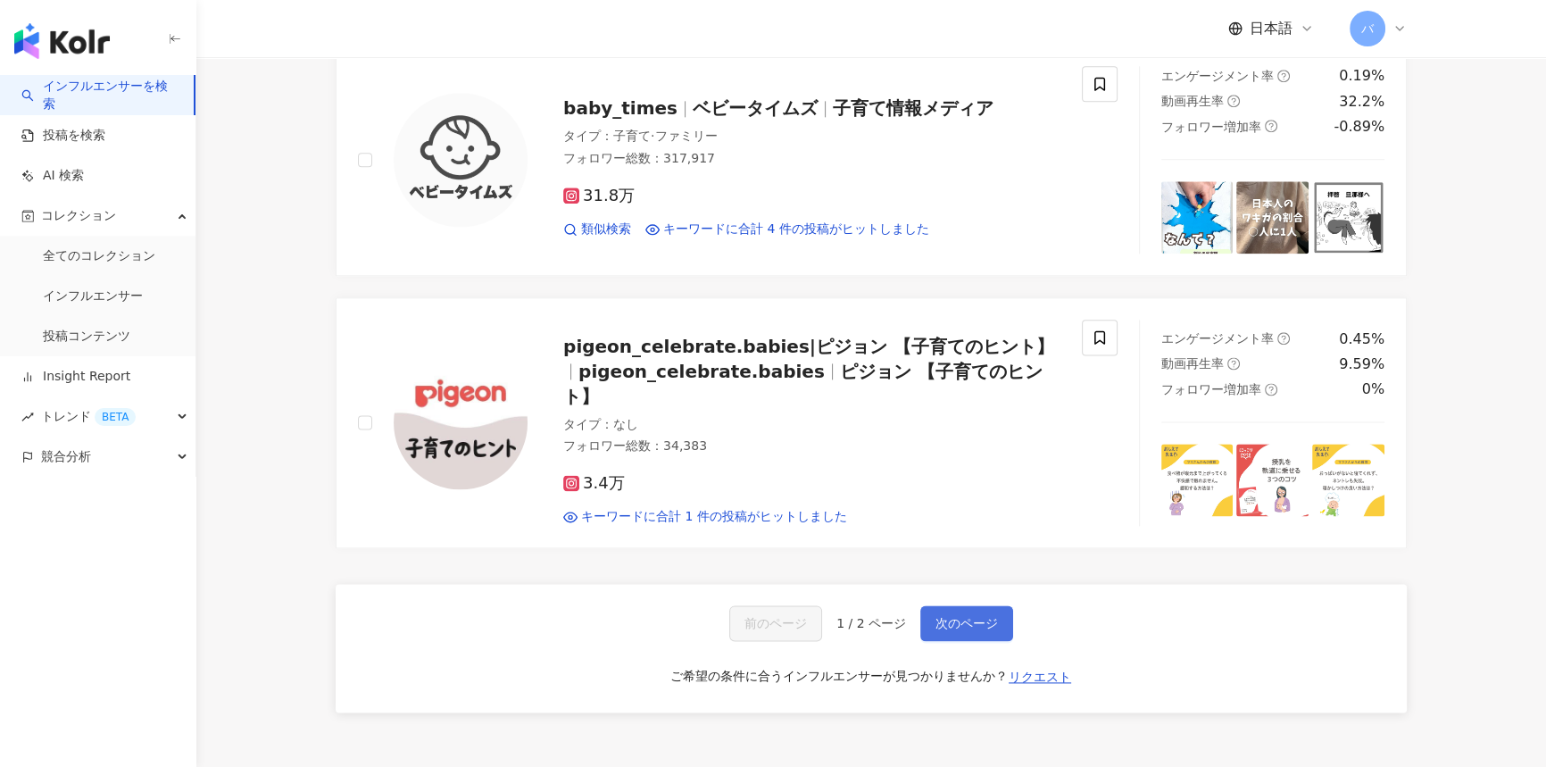
click at [948, 616] on span "次のページ" at bounding box center [966, 623] width 62 height 14
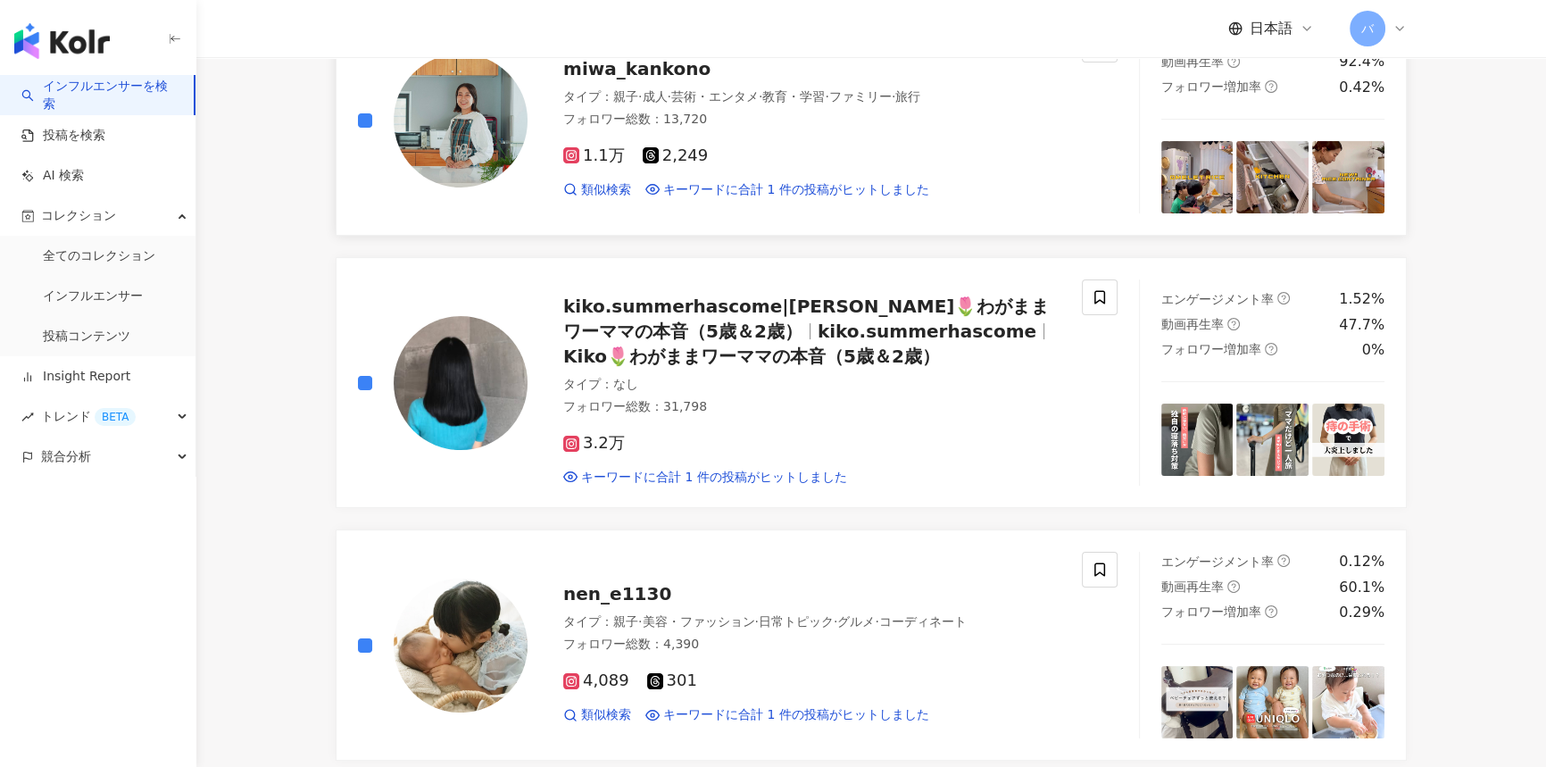
scroll to position [0, 0]
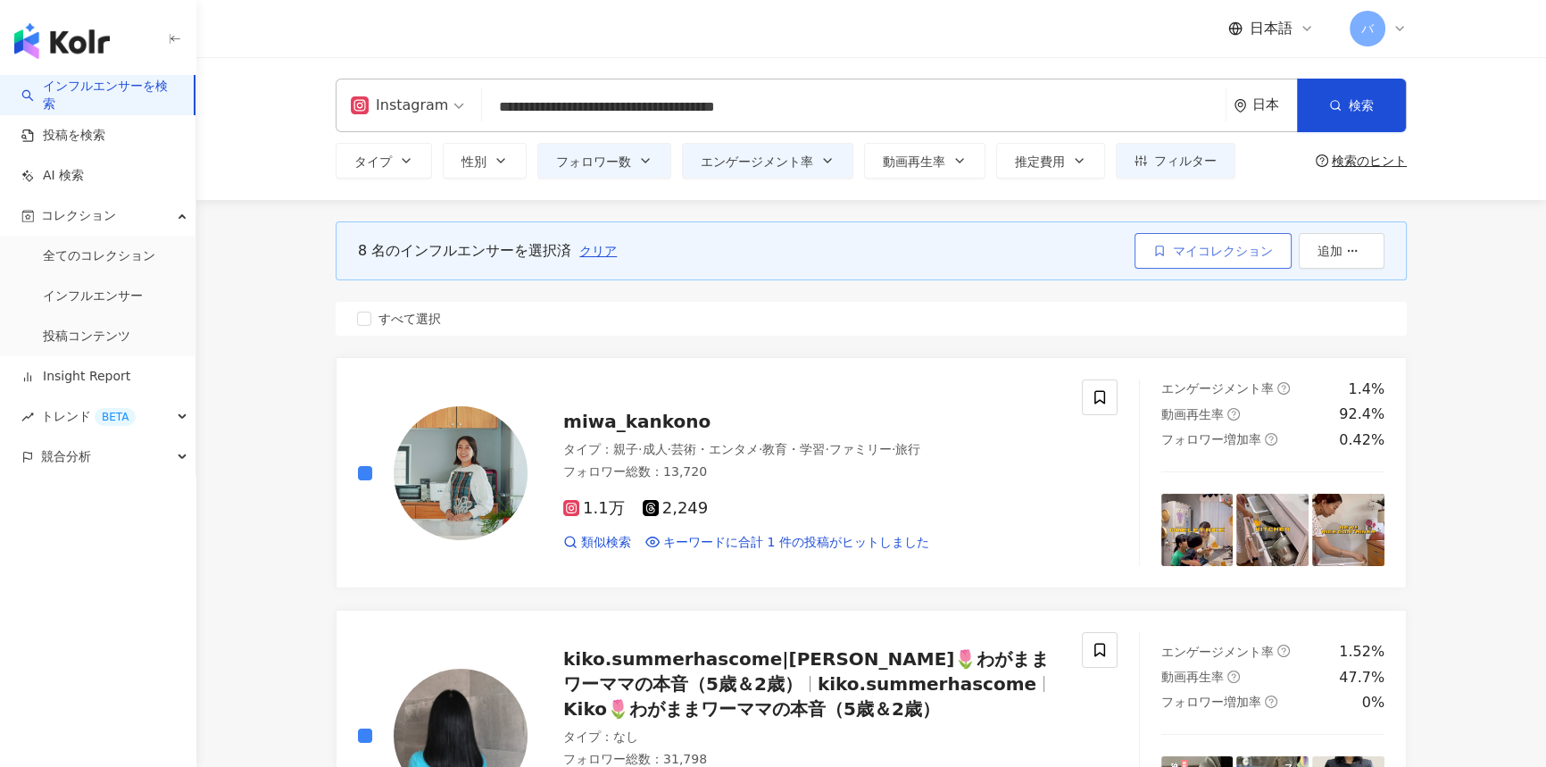
click at [1208, 240] on button "マイコレクション" at bounding box center [1212, 251] width 157 height 36
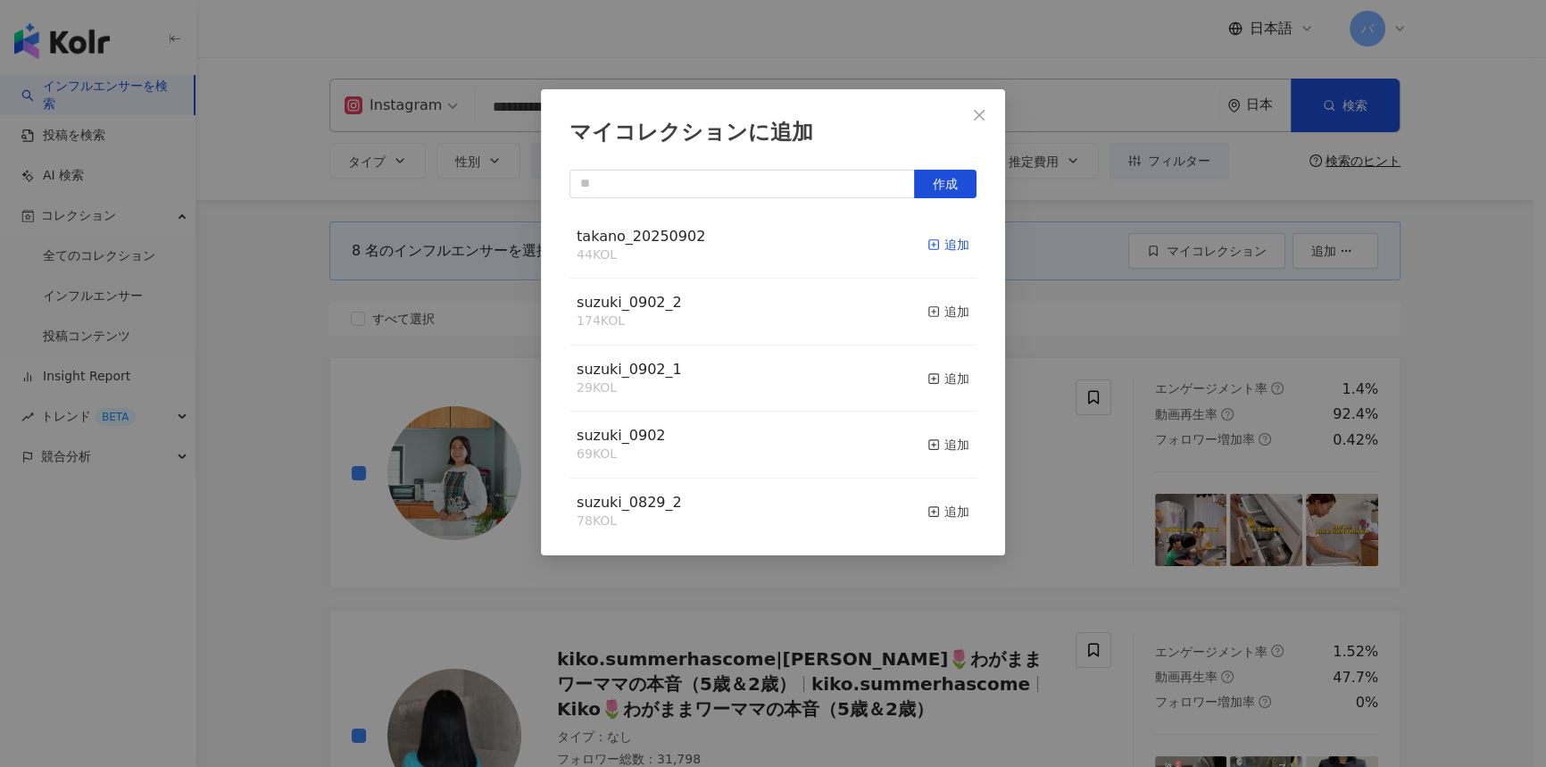
click at [930, 237] on div "追加" at bounding box center [948, 245] width 42 height 20
click at [976, 112] on icon "close" at bounding box center [979, 114] width 11 height 11
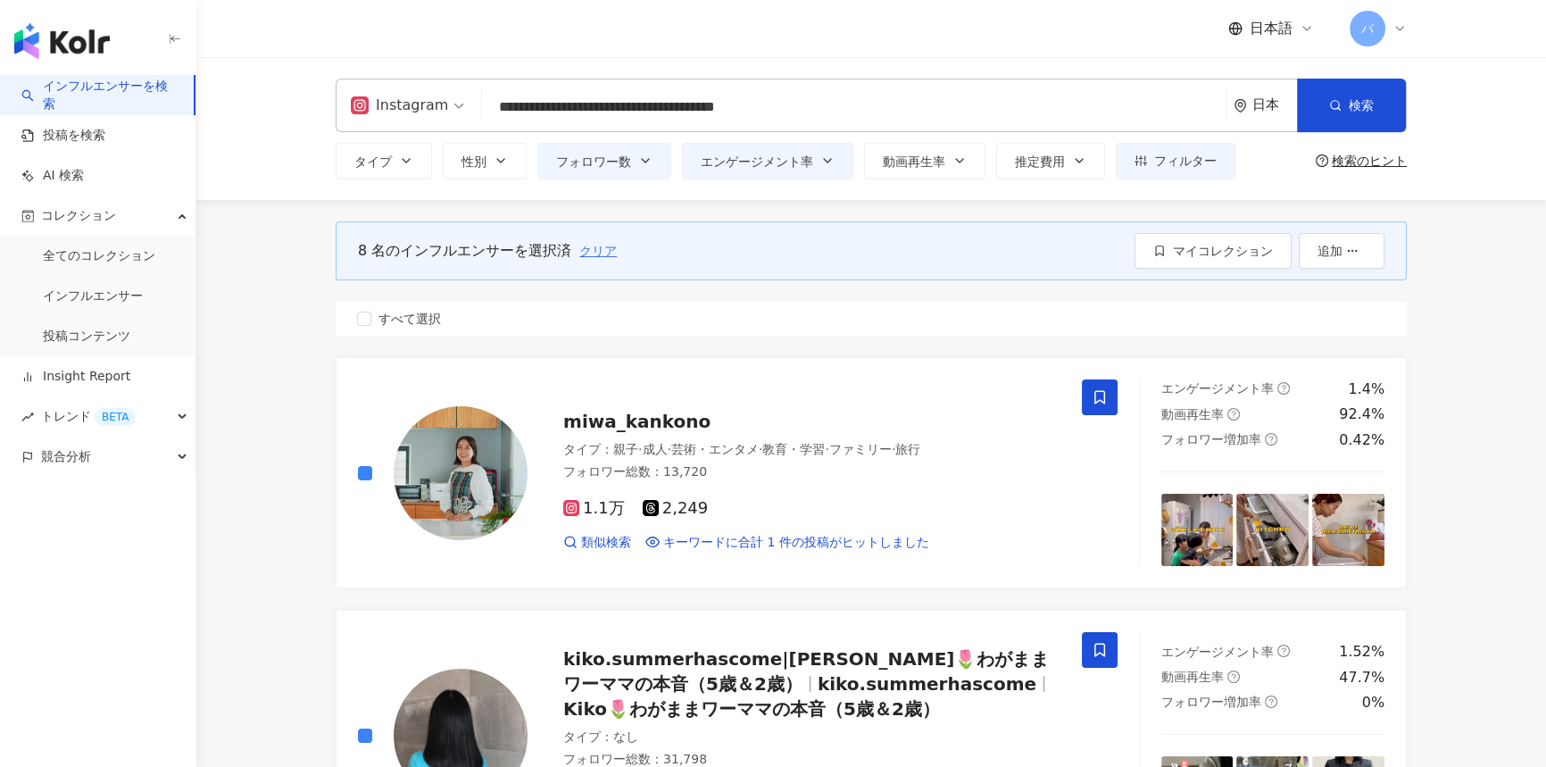
click at [588, 246] on span "クリア" at bounding box center [597, 251] width 37 height 14
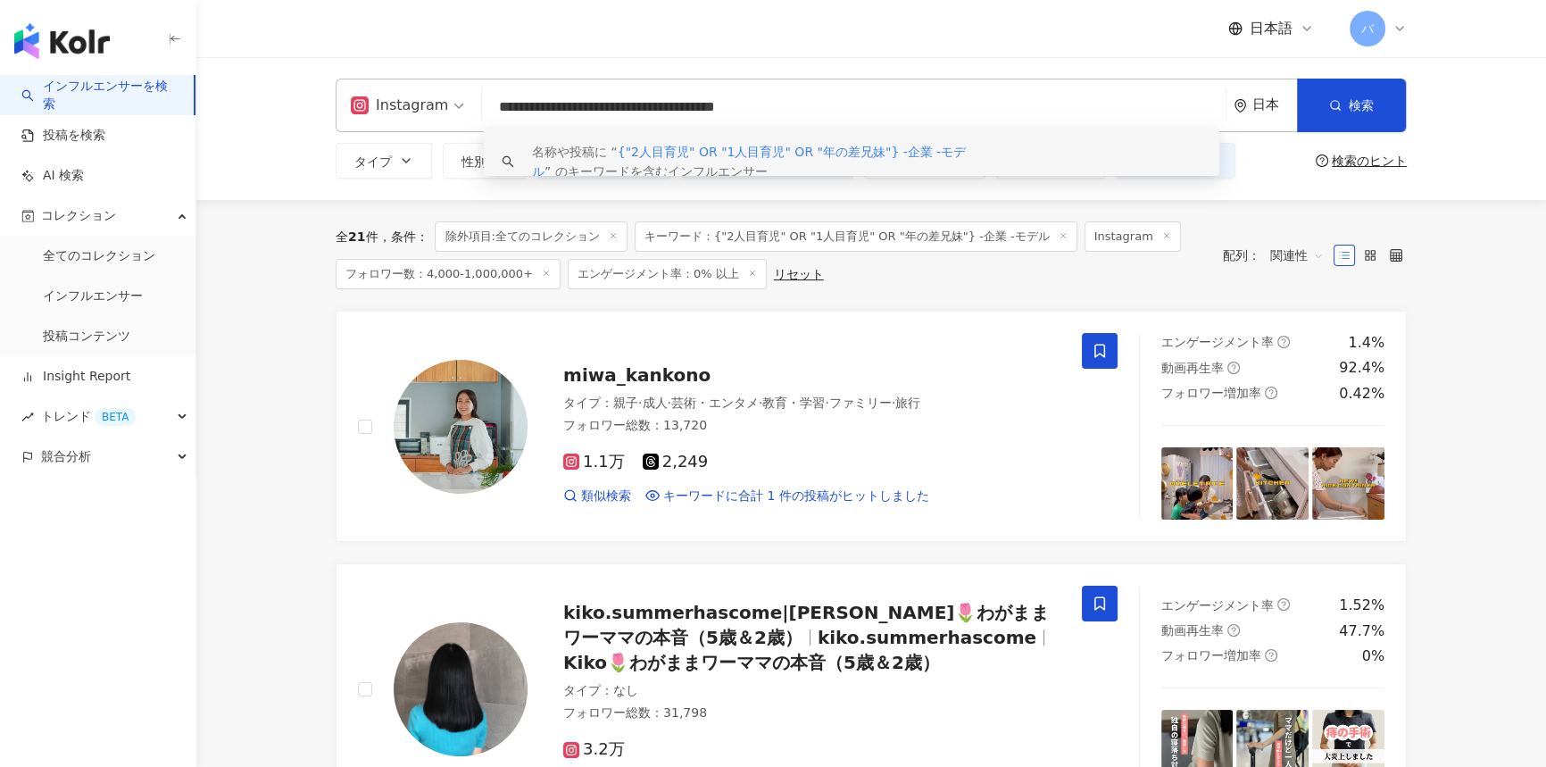
drag, startPoint x: 941, startPoint y: 111, endPoint x: 486, endPoint y: 114, distance: 455.2
click at [489, 114] on input "**********" at bounding box center [853, 107] width 729 height 34
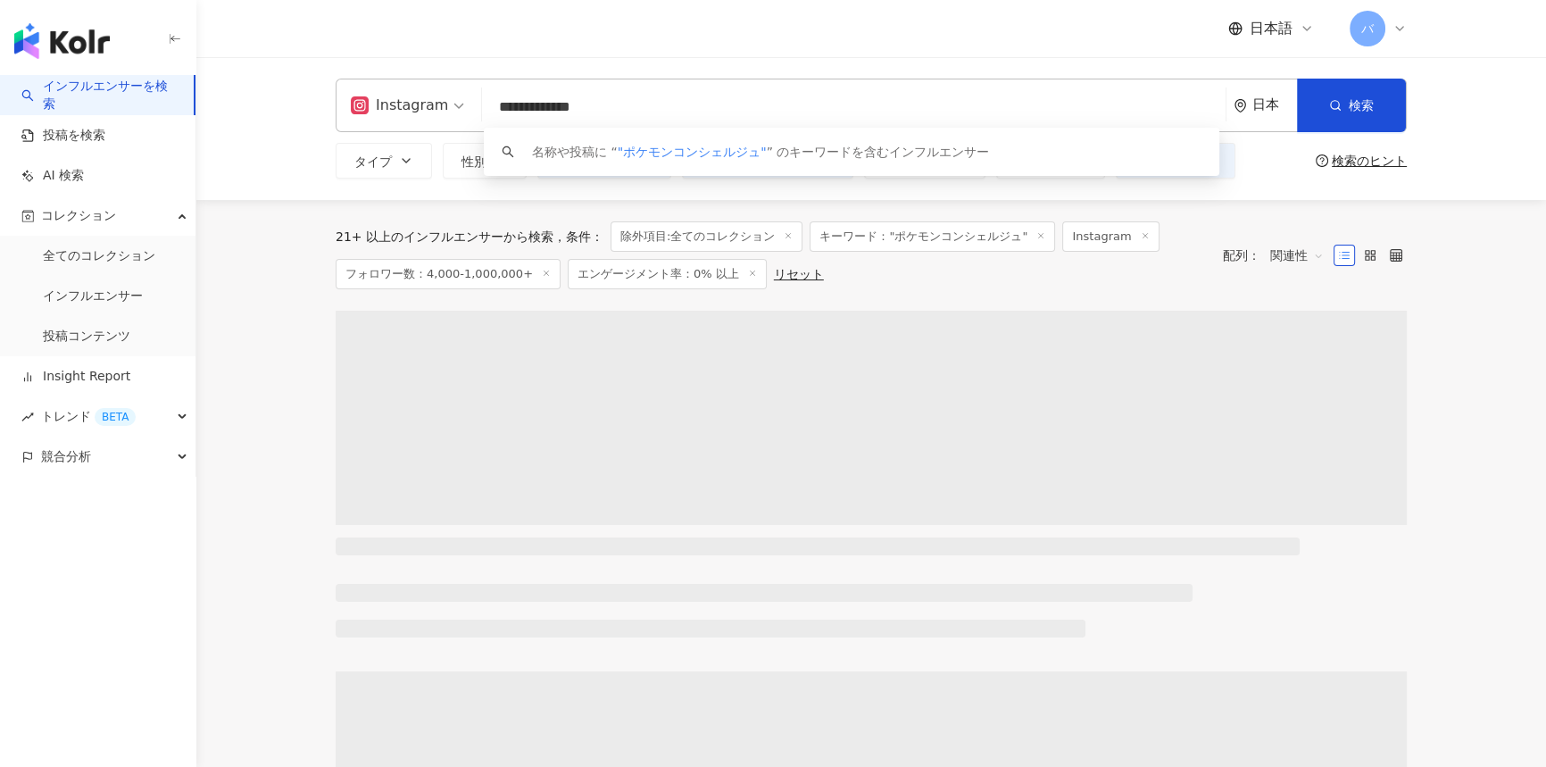
drag, startPoint x: 702, startPoint y: 97, endPoint x: 452, endPoint y: 82, distance: 251.2
click at [452, 82] on div "**********" at bounding box center [871, 106] width 1071 height 54
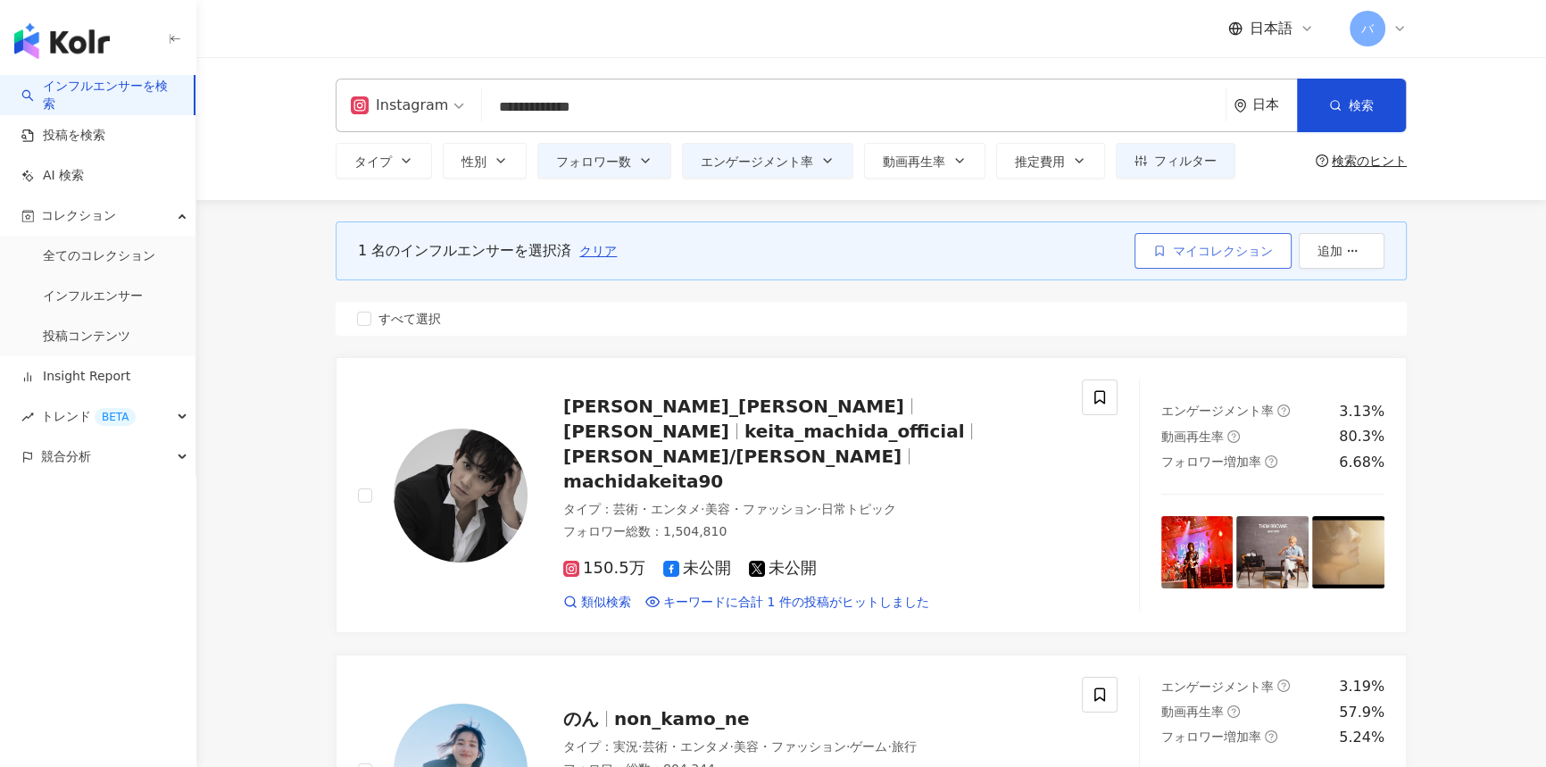
click at [1199, 254] on span "マイコレクション" at bounding box center [1223, 251] width 100 height 14
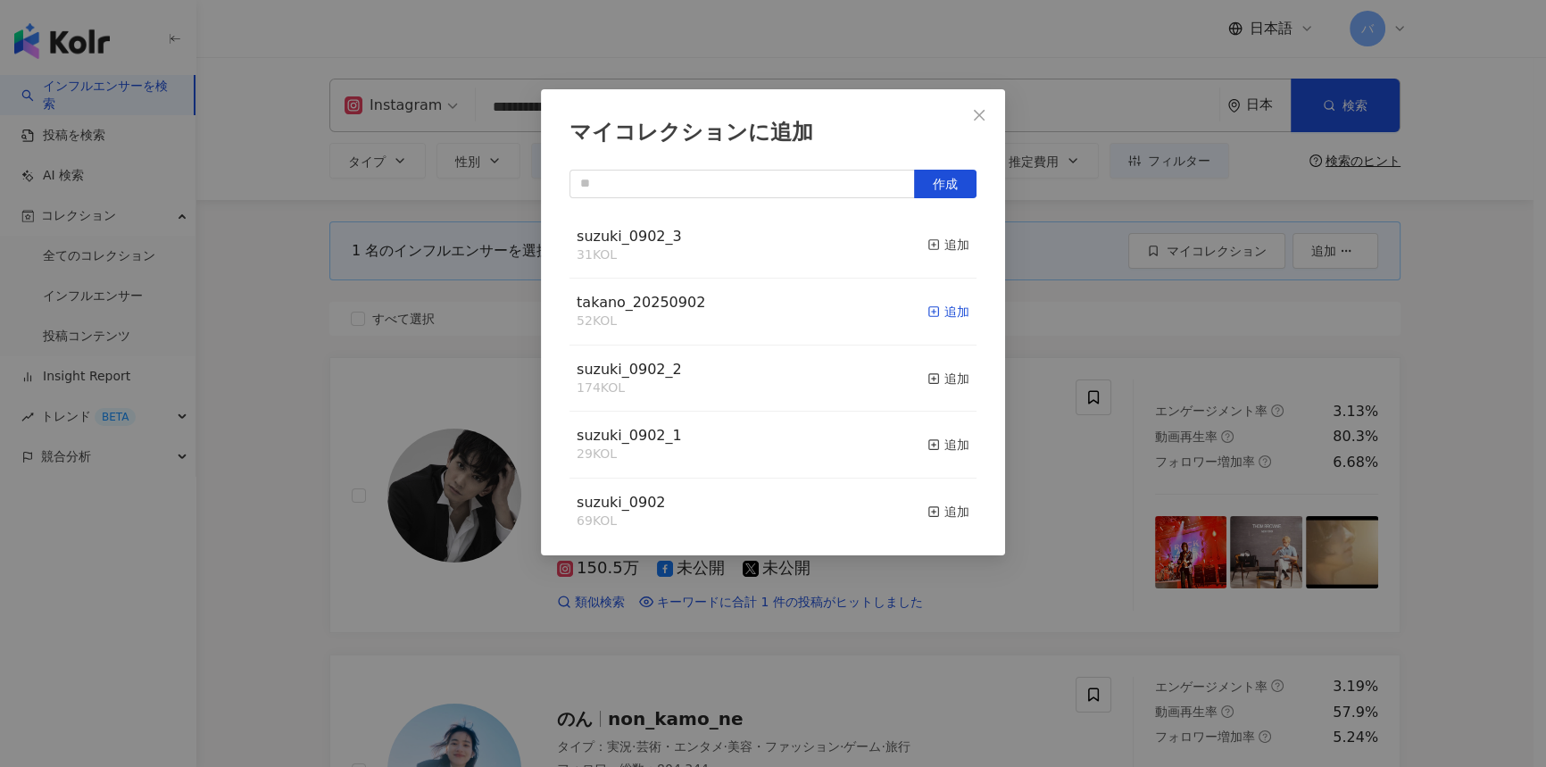
click at [930, 312] on div "追加" at bounding box center [948, 312] width 42 height 20
click at [987, 110] on span "Close" at bounding box center [979, 115] width 36 height 14
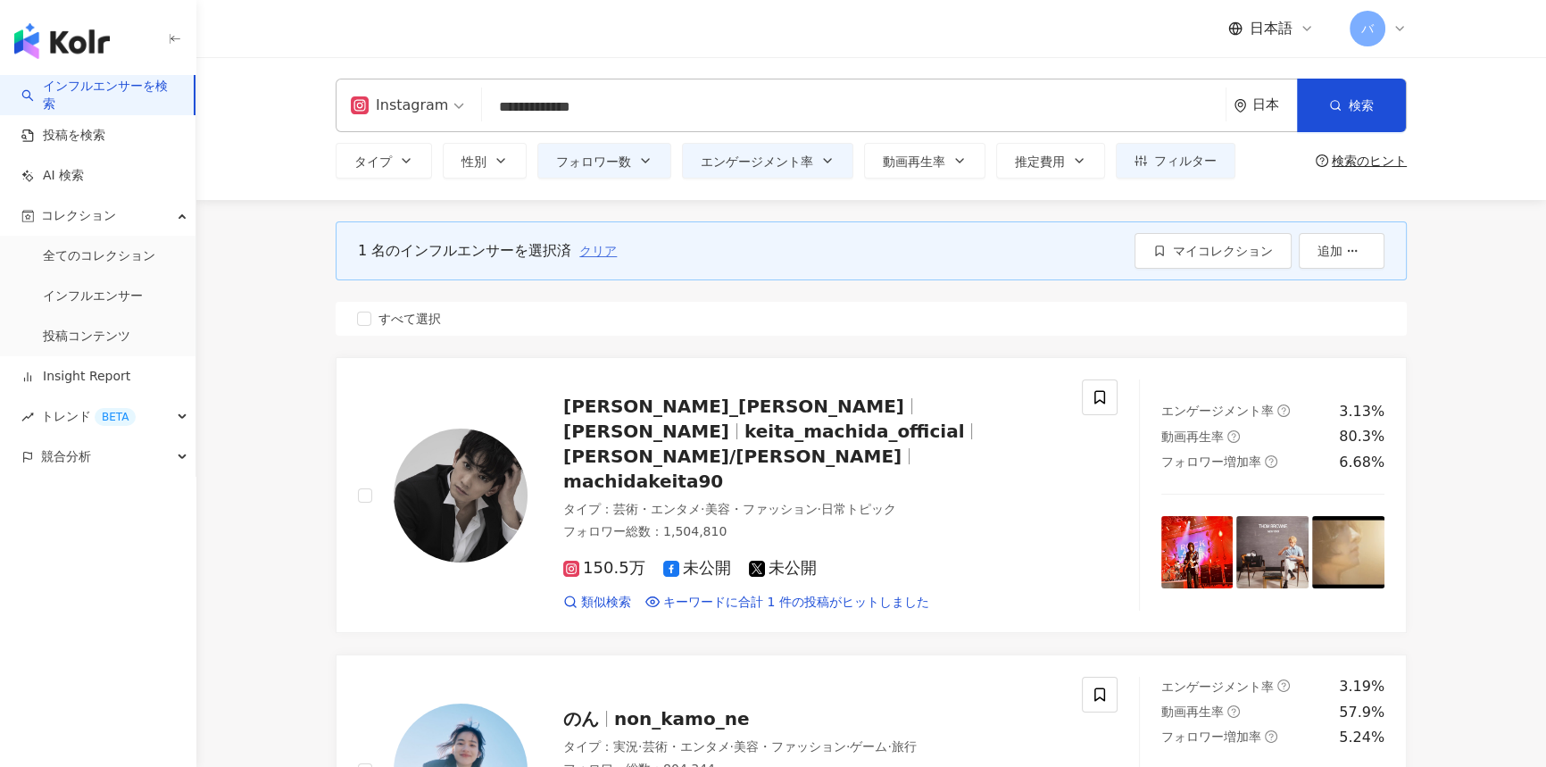
click at [608, 256] on span "クリア" at bounding box center [597, 251] width 37 height 14
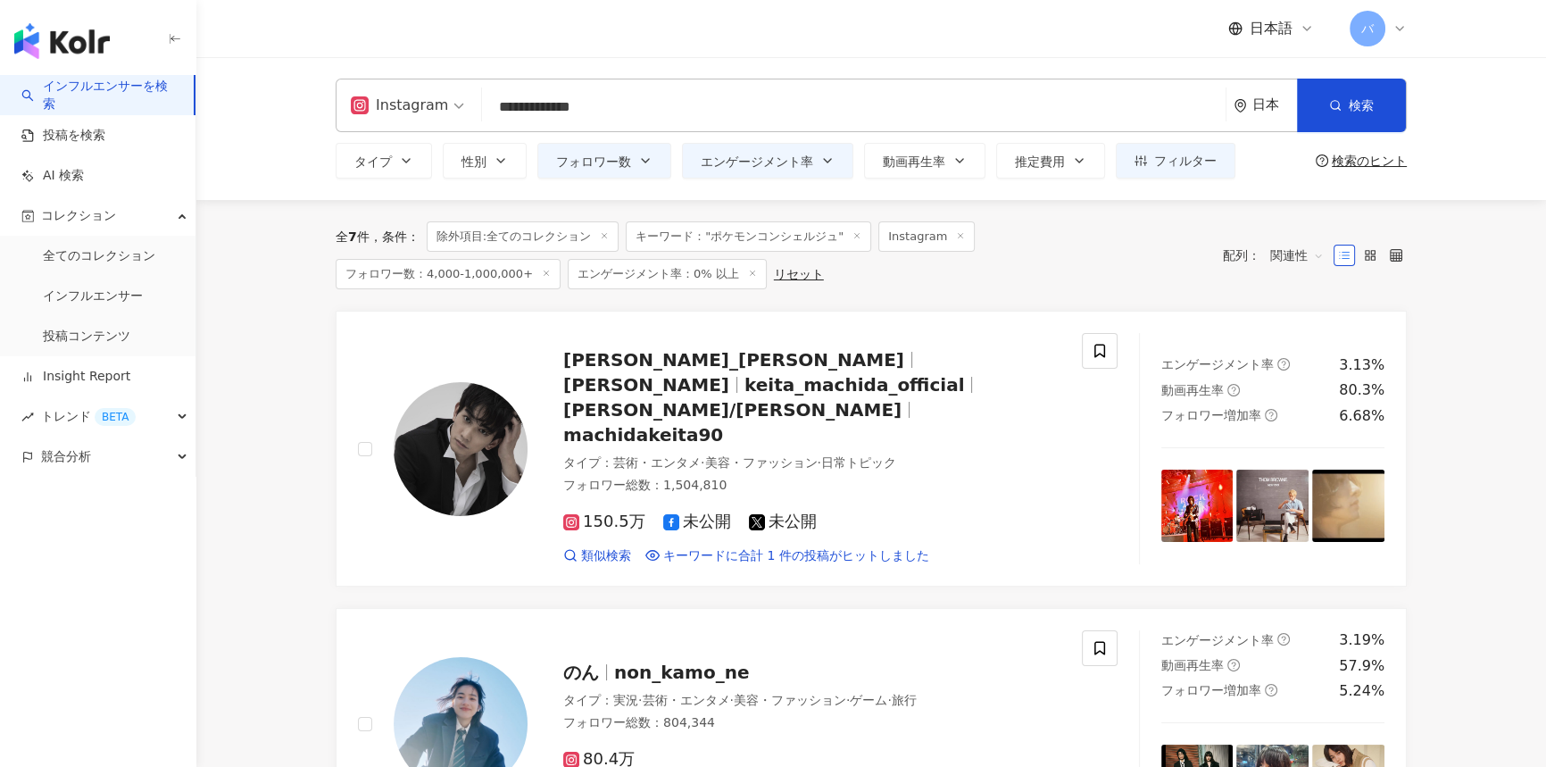
click at [607, 239] on icon at bounding box center [604, 235] width 9 height 9
click at [525, 269] on icon at bounding box center [520, 273] width 9 height 9
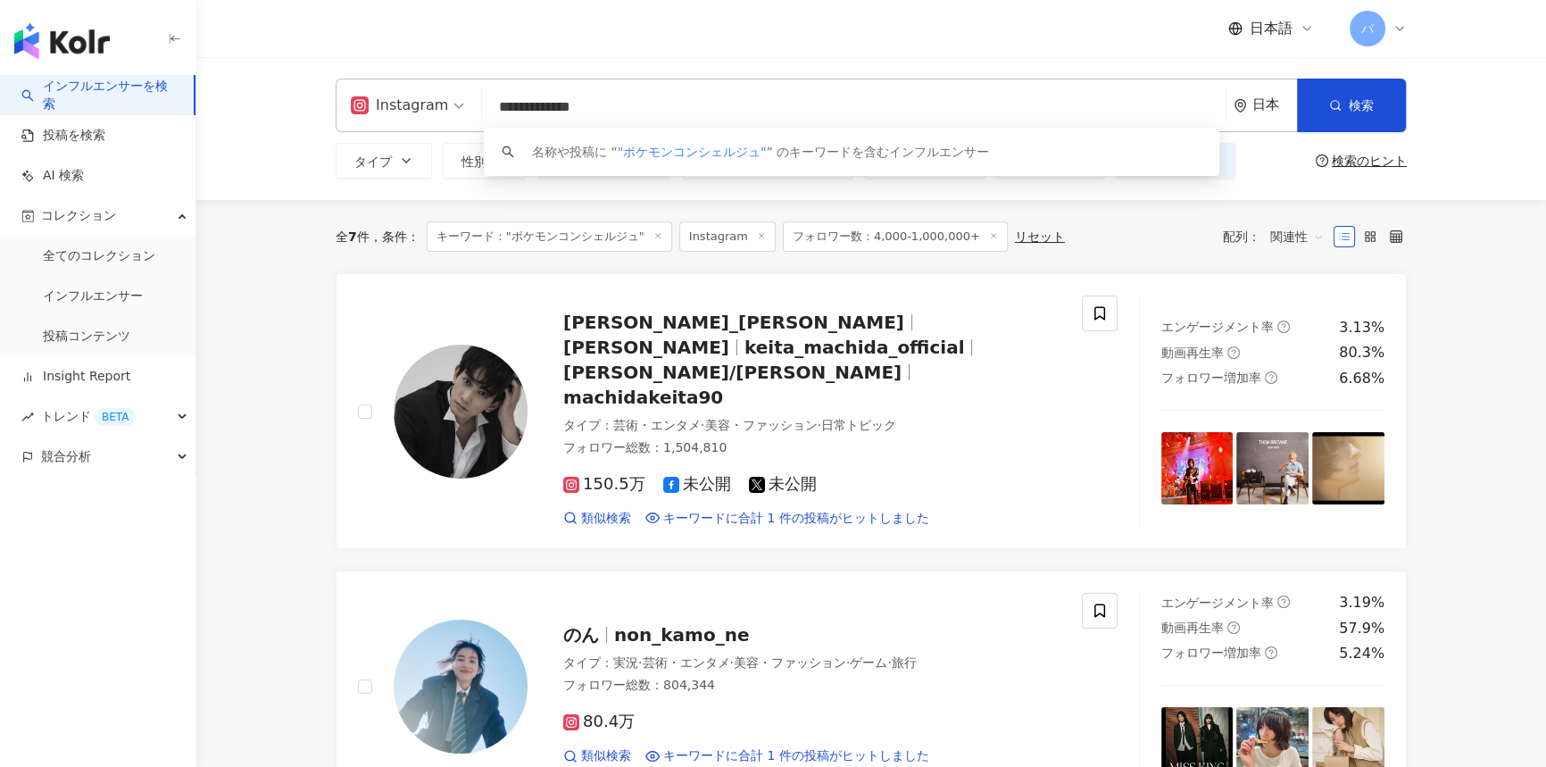
drag, startPoint x: 651, startPoint y: 104, endPoint x: 502, endPoint y: 109, distance: 149.1
click at [502, 109] on input "**********" at bounding box center [853, 107] width 729 height 34
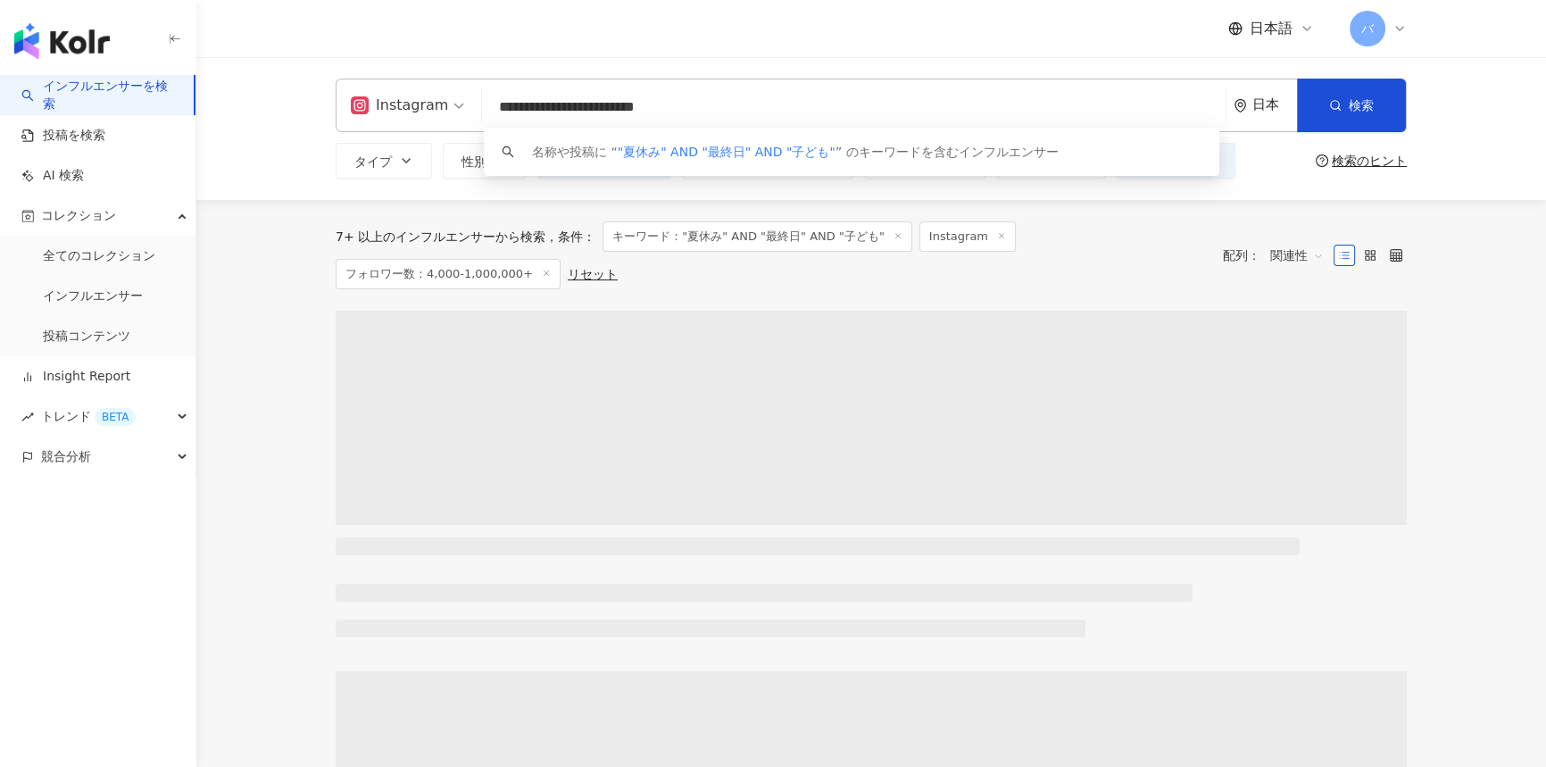
drag, startPoint x: 771, startPoint y: 103, endPoint x: 386, endPoint y: 118, distance: 385.8
click at [386, 118] on div "**********" at bounding box center [871, 106] width 1071 height 54
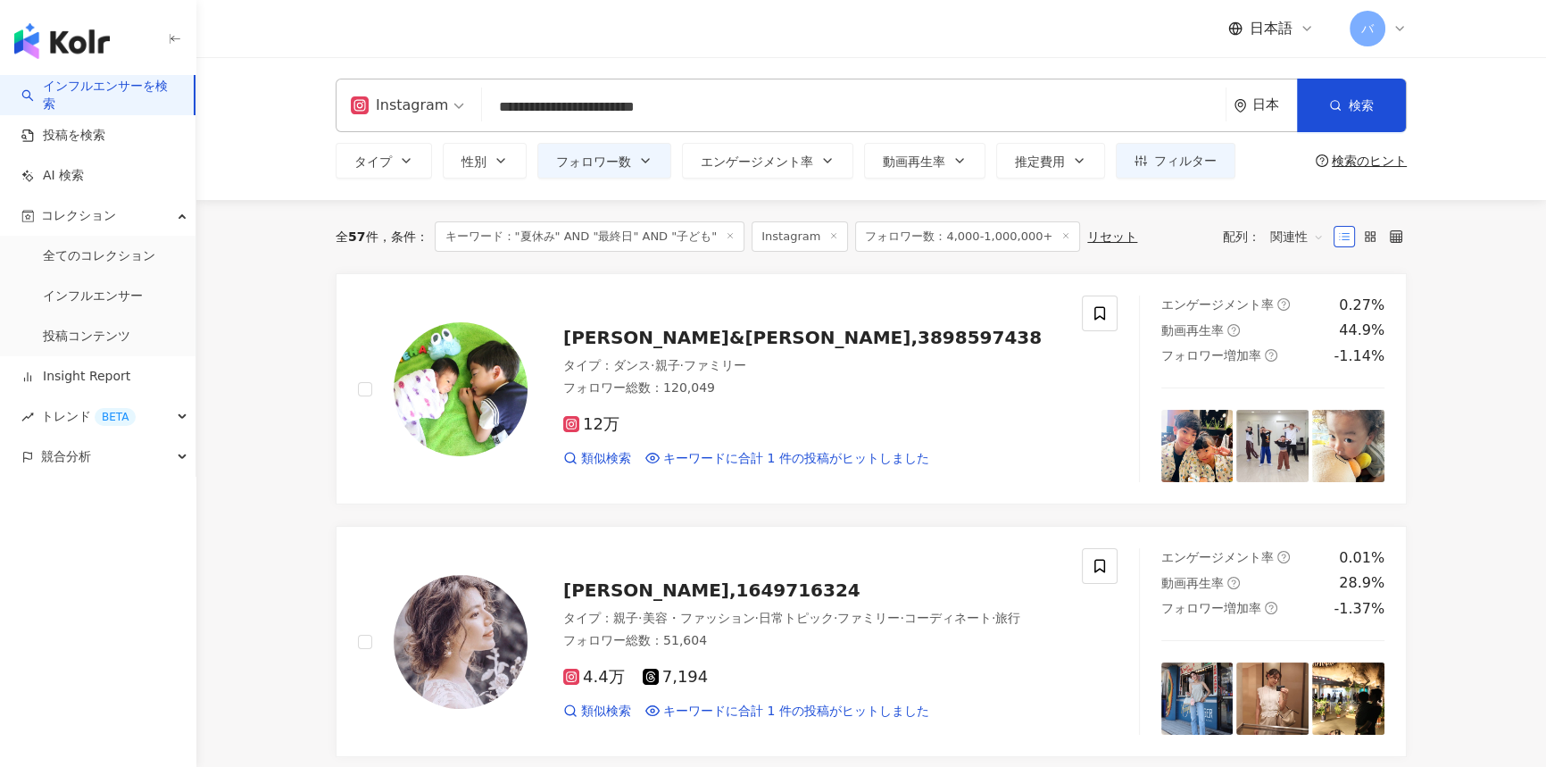
click at [620, 272] on div "全 57 件 条件 ： キーワード："夏休み" AND "最終日" AND "子ども" Instagram フォロワー数：4,000-1,000,000+ リ…" at bounding box center [871, 236] width 1071 height 73
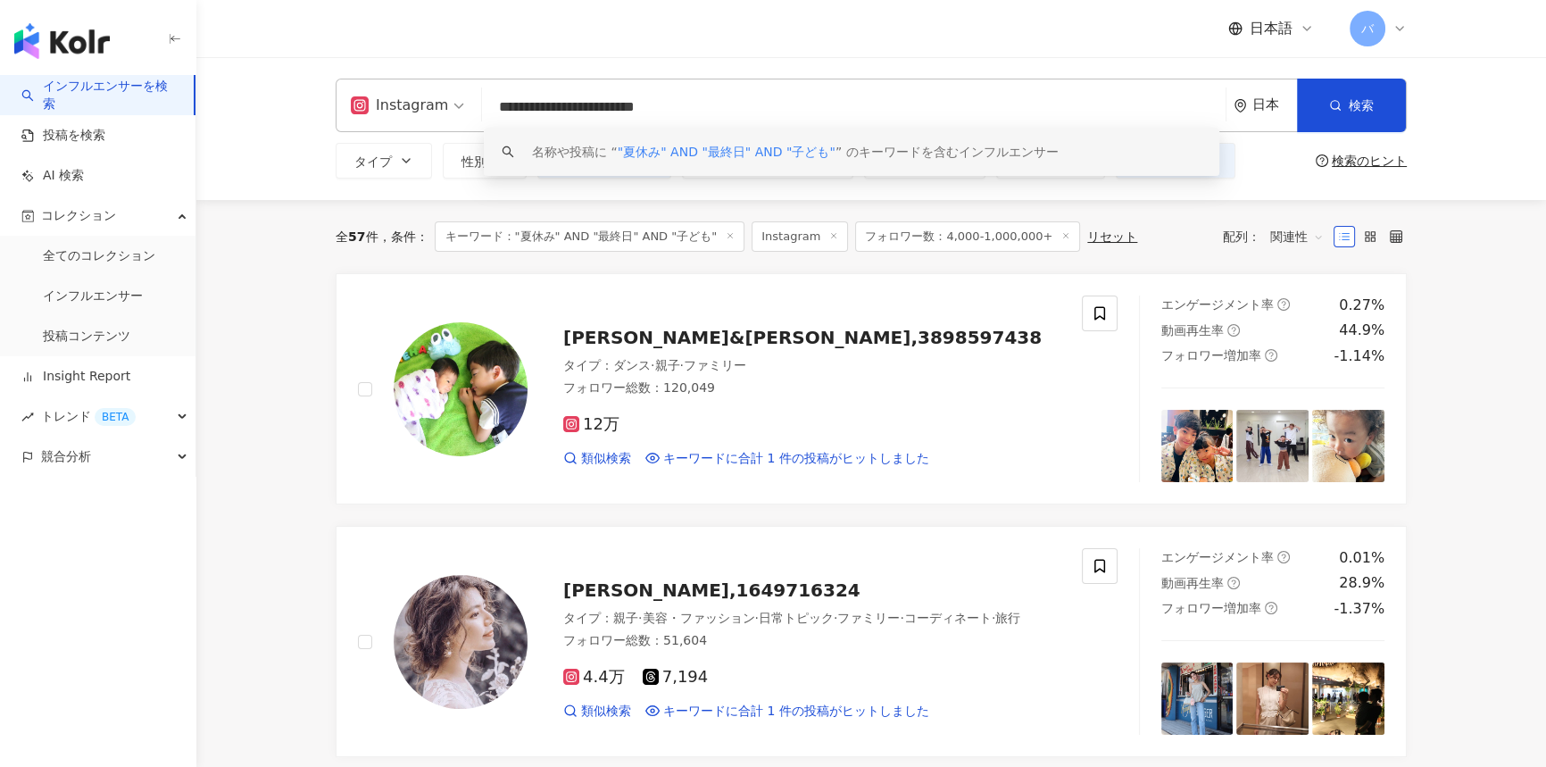
drag, startPoint x: 705, startPoint y: 106, endPoint x: 818, endPoint y: 104, distance: 113.4
click at [818, 104] on input "**********" at bounding box center [853, 107] width 729 height 34
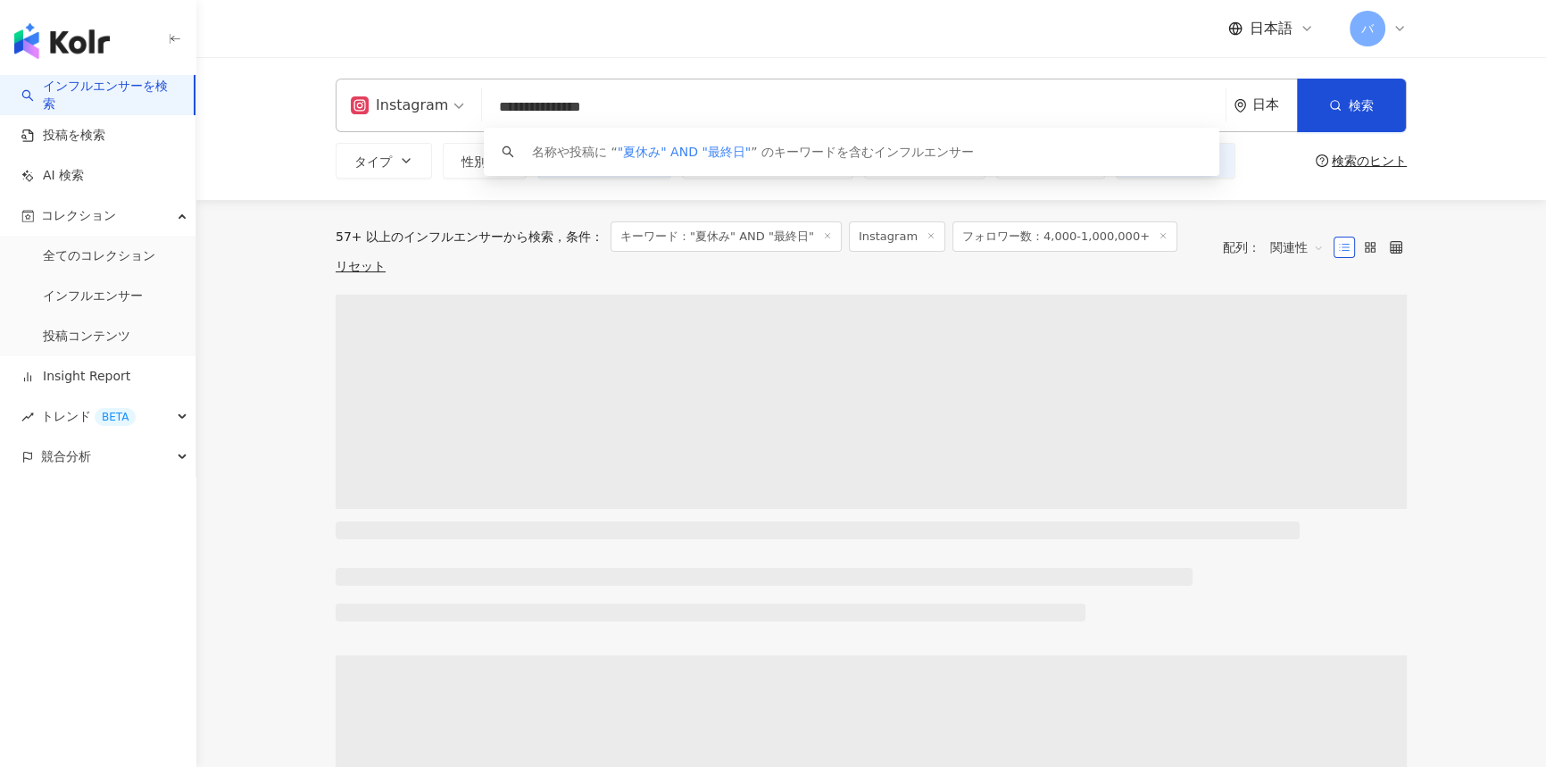
drag, startPoint x: 676, startPoint y: 93, endPoint x: 451, endPoint y: 101, distance: 225.0
click at [451, 101] on div "**********" at bounding box center [871, 106] width 1071 height 54
type input "**********"
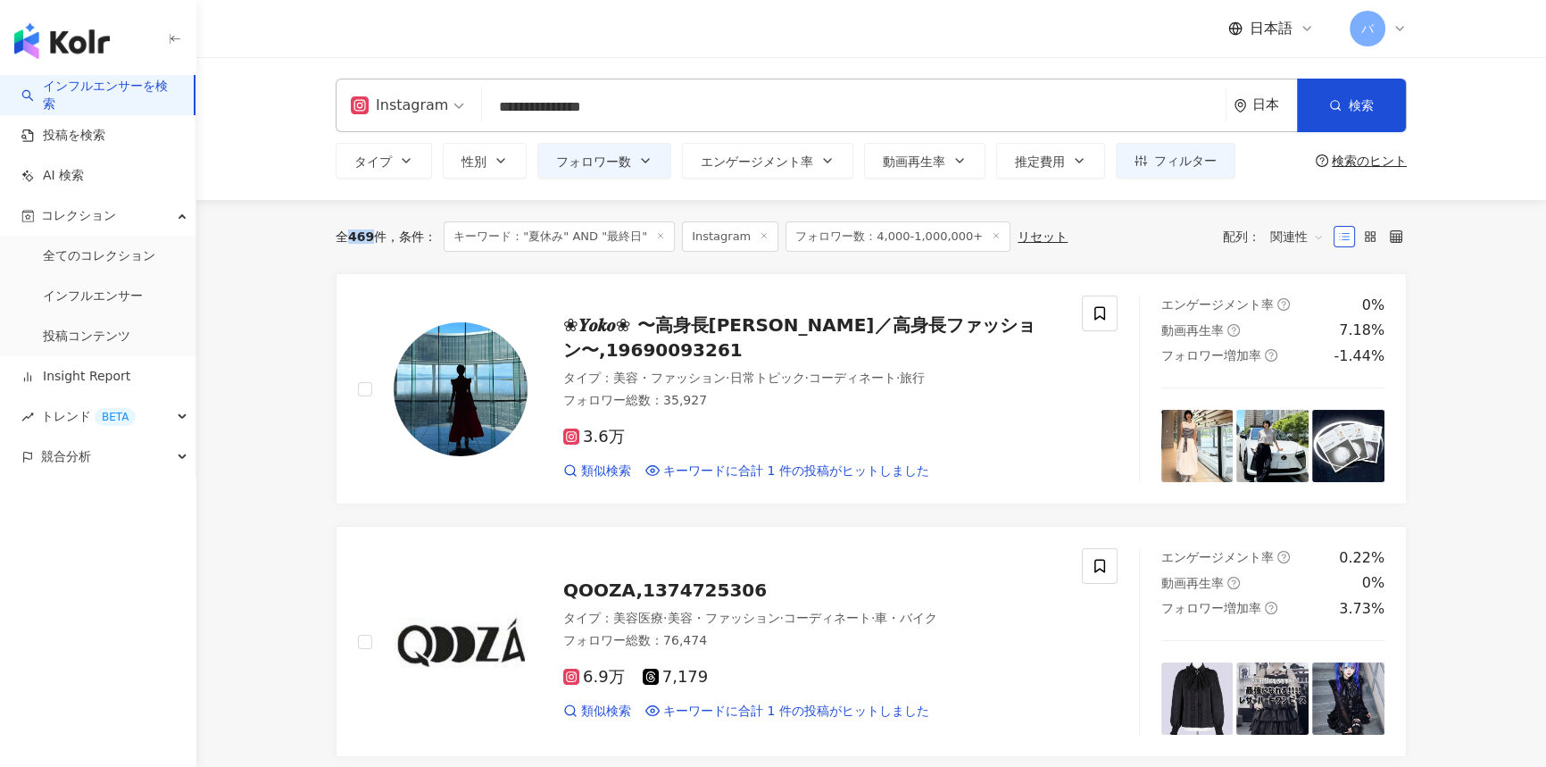
click at [371, 236] on span "469" at bounding box center [361, 236] width 26 height 14
click at [755, 163] on span "エンゲージメント率" at bounding box center [757, 161] width 112 height 14
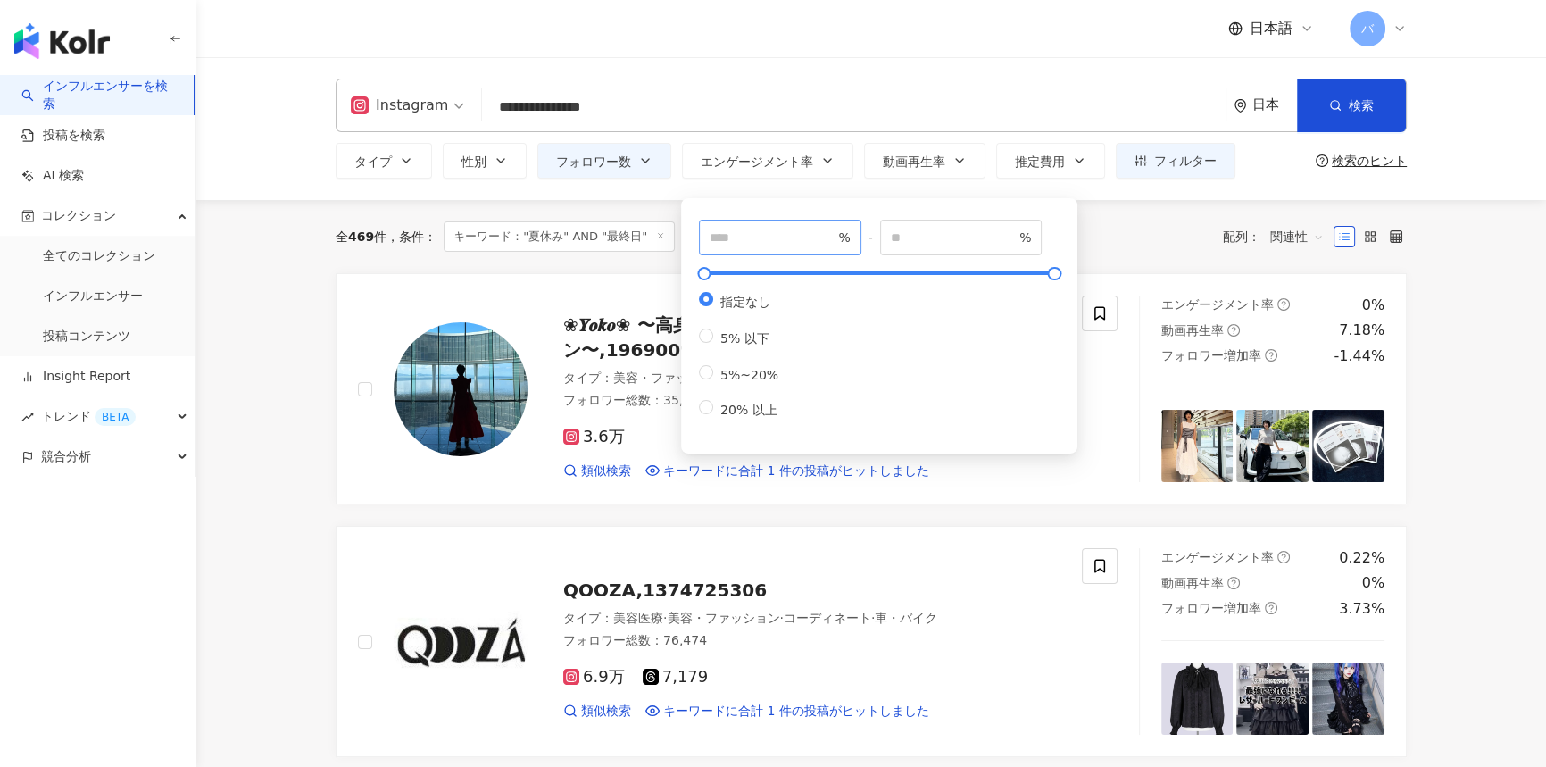
click at [771, 247] on span "%" at bounding box center [780, 238] width 162 height 36
click at [779, 239] on input "number" at bounding box center [772, 238] width 125 height 20
type input "***"
click at [1140, 202] on div "全 469 件 条件 ： キーワード："夏休み" AND "最終日" Instagram フォロワー数：4,000-1,000,000+ リセット 配列： 関…" at bounding box center [871, 236] width 1071 height 73
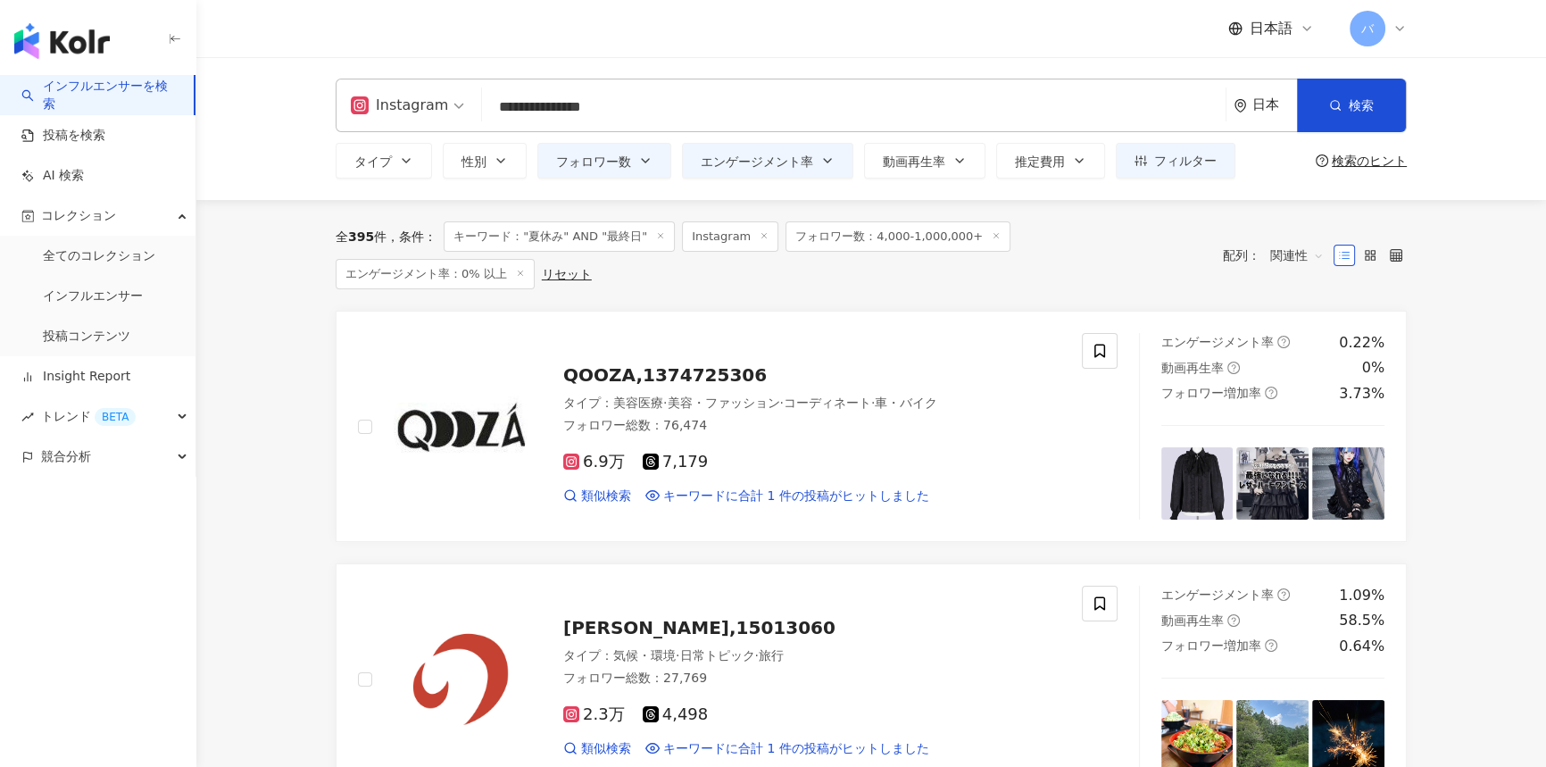
click at [700, 112] on input "**********" at bounding box center [853, 107] width 729 height 34
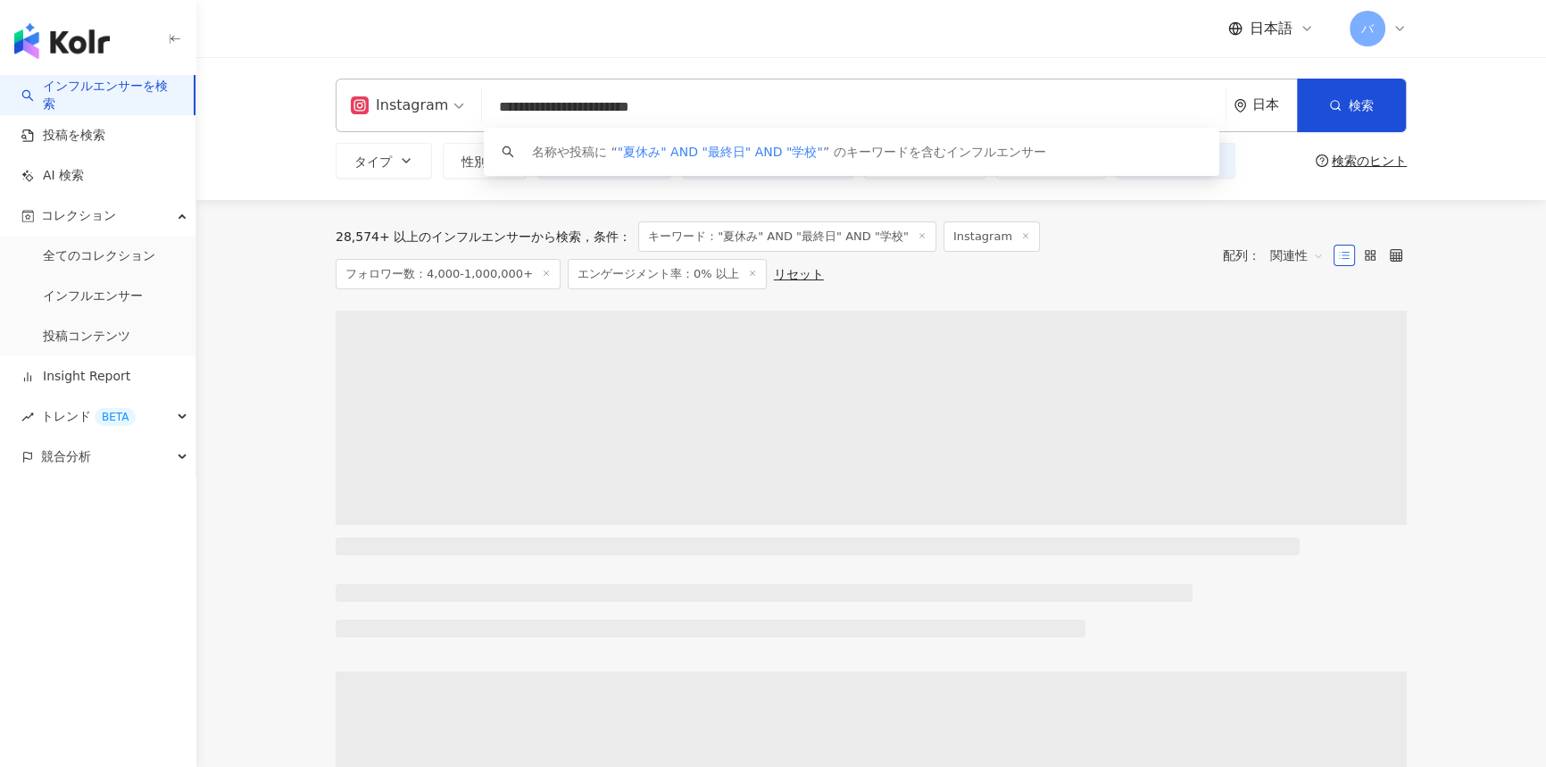
drag, startPoint x: 701, startPoint y: 108, endPoint x: 456, endPoint y: 116, distance: 245.6
click at [456, 116] on div "**********" at bounding box center [871, 106] width 1071 height 54
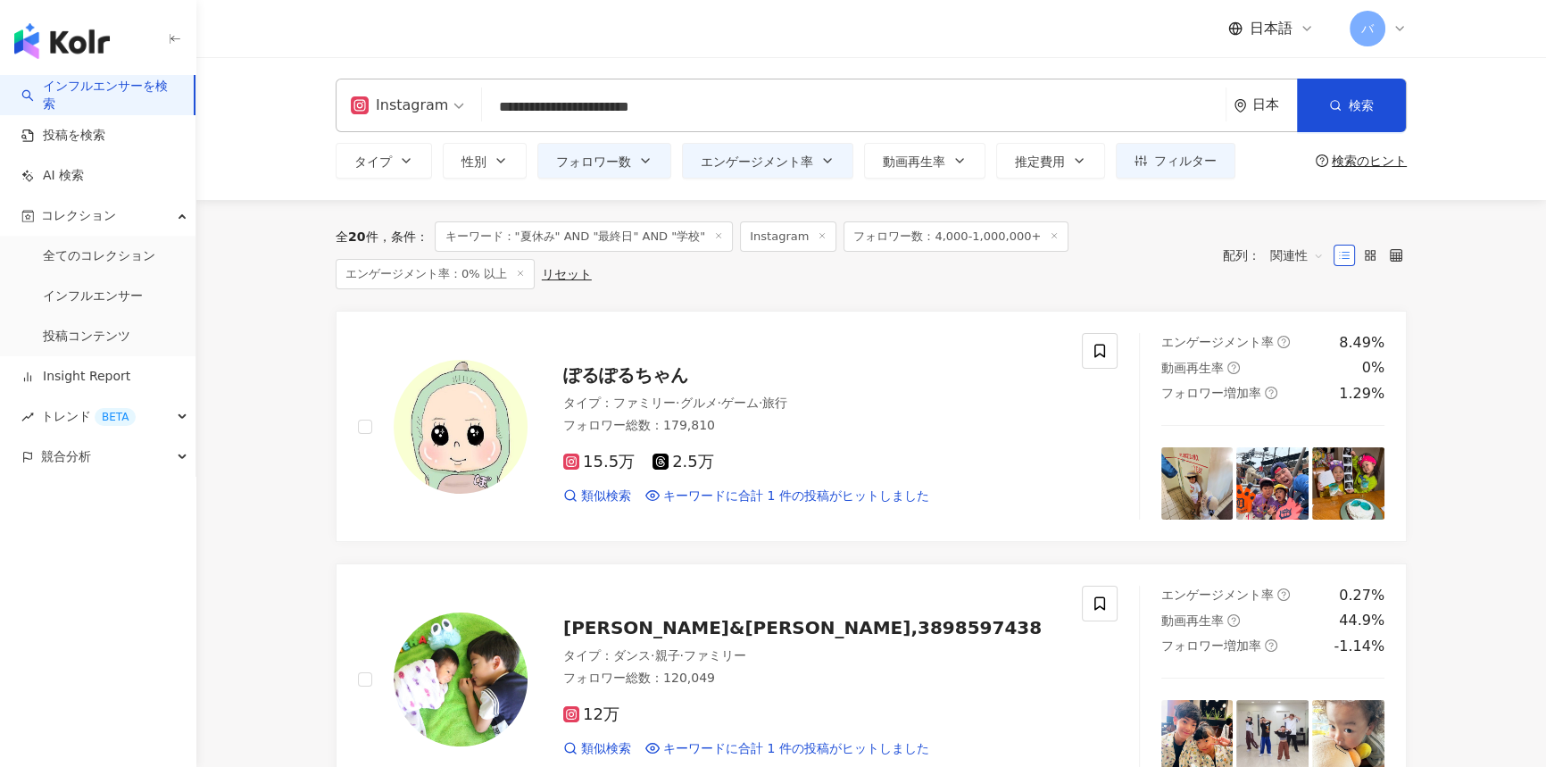
click at [645, 113] on input "**********" at bounding box center [853, 107] width 729 height 34
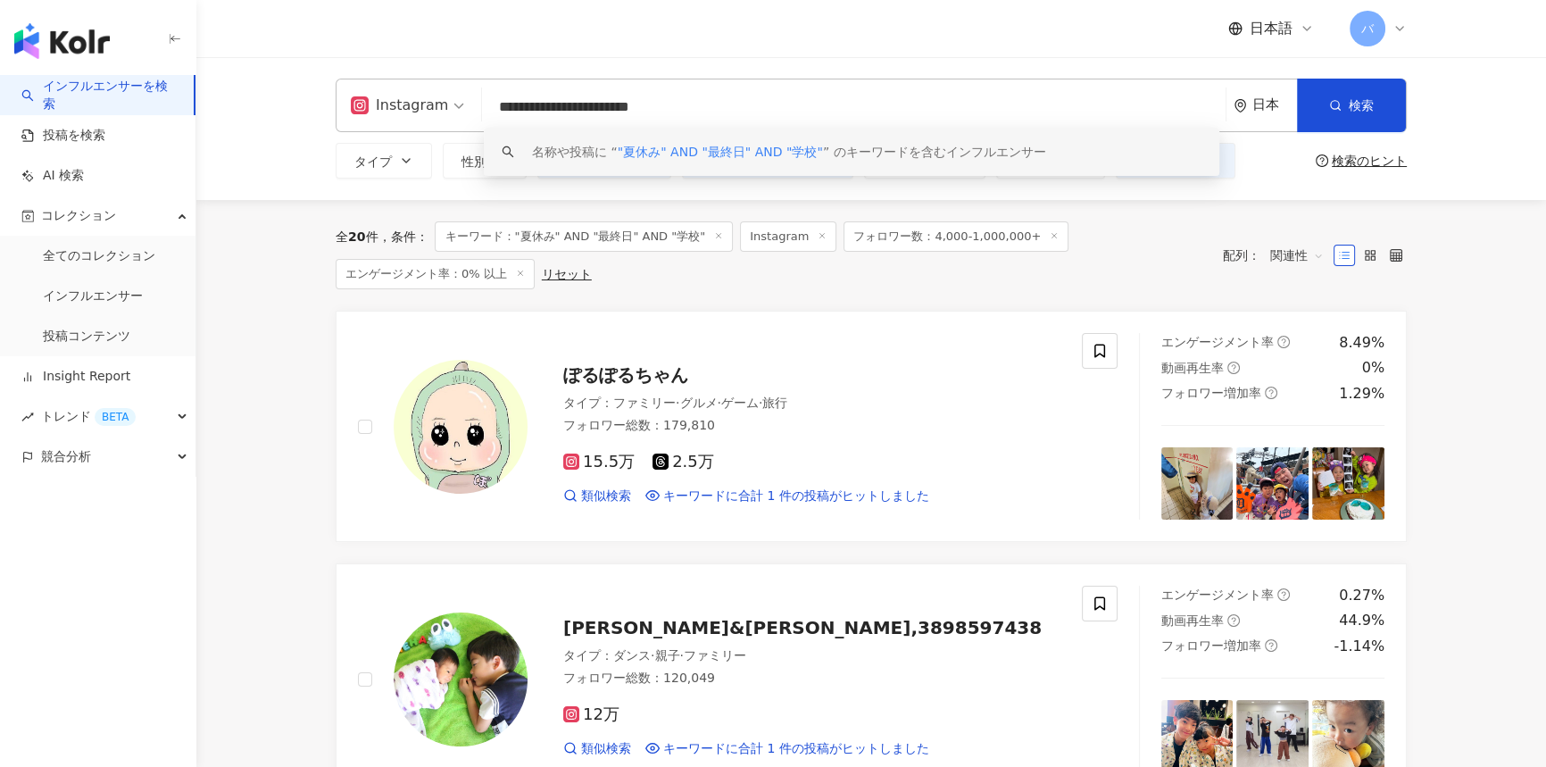
drag, startPoint x: 671, startPoint y: 106, endPoint x: 583, endPoint y: 114, distance: 88.7
click at [583, 114] on input "**********" at bounding box center [853, 107] width 729 height 34
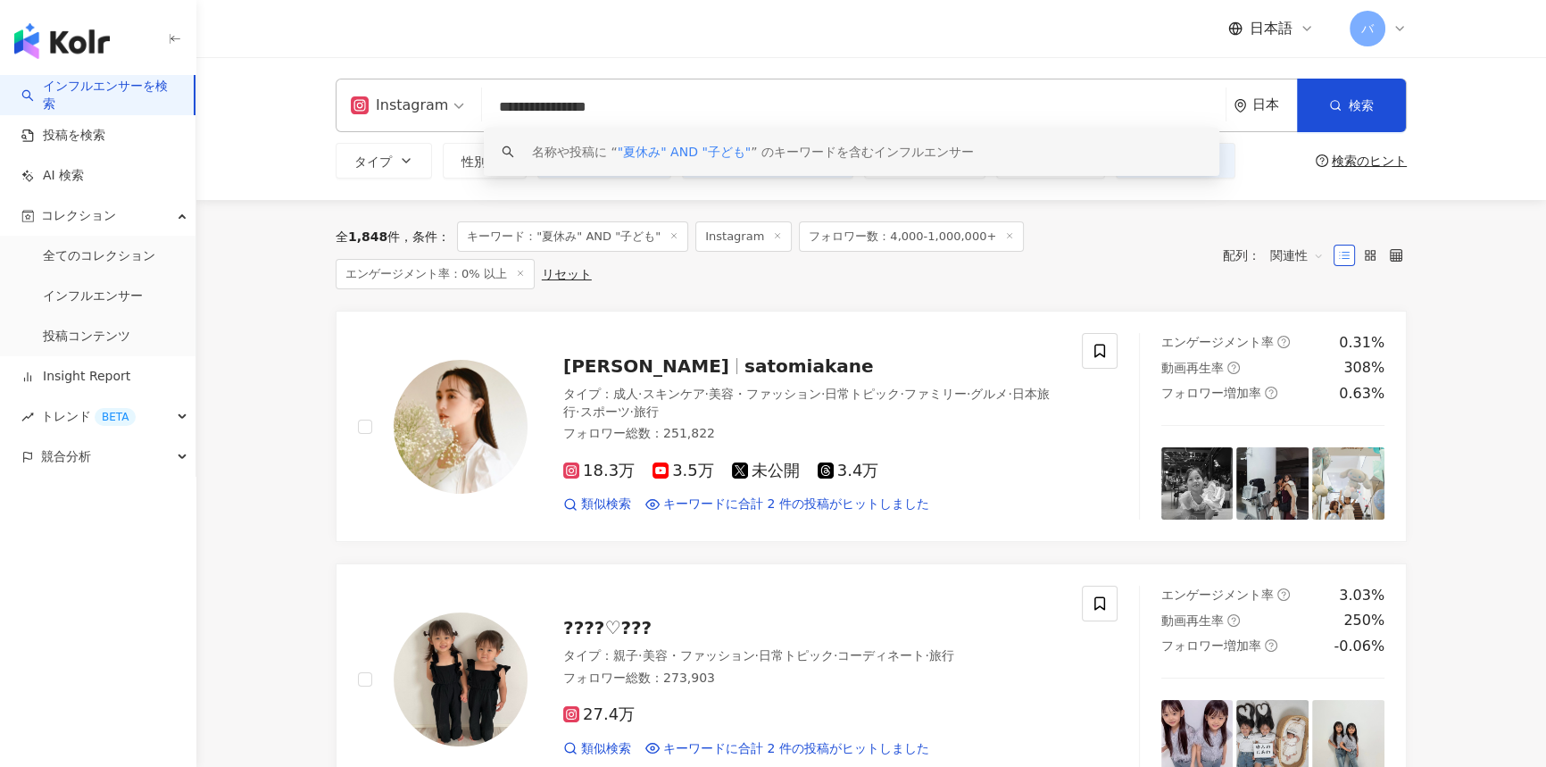
click at [507, 270] on div "全 1,848 件 条件 ： キーワード："夏休み" AND "子ども" Instagram フォロワー数：4,000-1,000,000+ エンゲージメント…" at bounding box center [770, 255] width 869 height 68
click at [580, 106] on input "**********" at bounding box center [853, 107] width 729 height 34
click at [467, 290] on div "全 1,848 件 条件 ： キーワード："夏休み" AND "子ども" Instagram フォロワー数：4,000-1,000,000+ エンゲージメント…" at bounding box center [871, 255] width 1071 height 111
drag, startPoint x: 627, startPoint y: 111, endPoint x: 595, endPoint y: 111, distance: 31.2
click at [595, 111] on input "**********" at bounding box center [853, 107] width 729 height 34
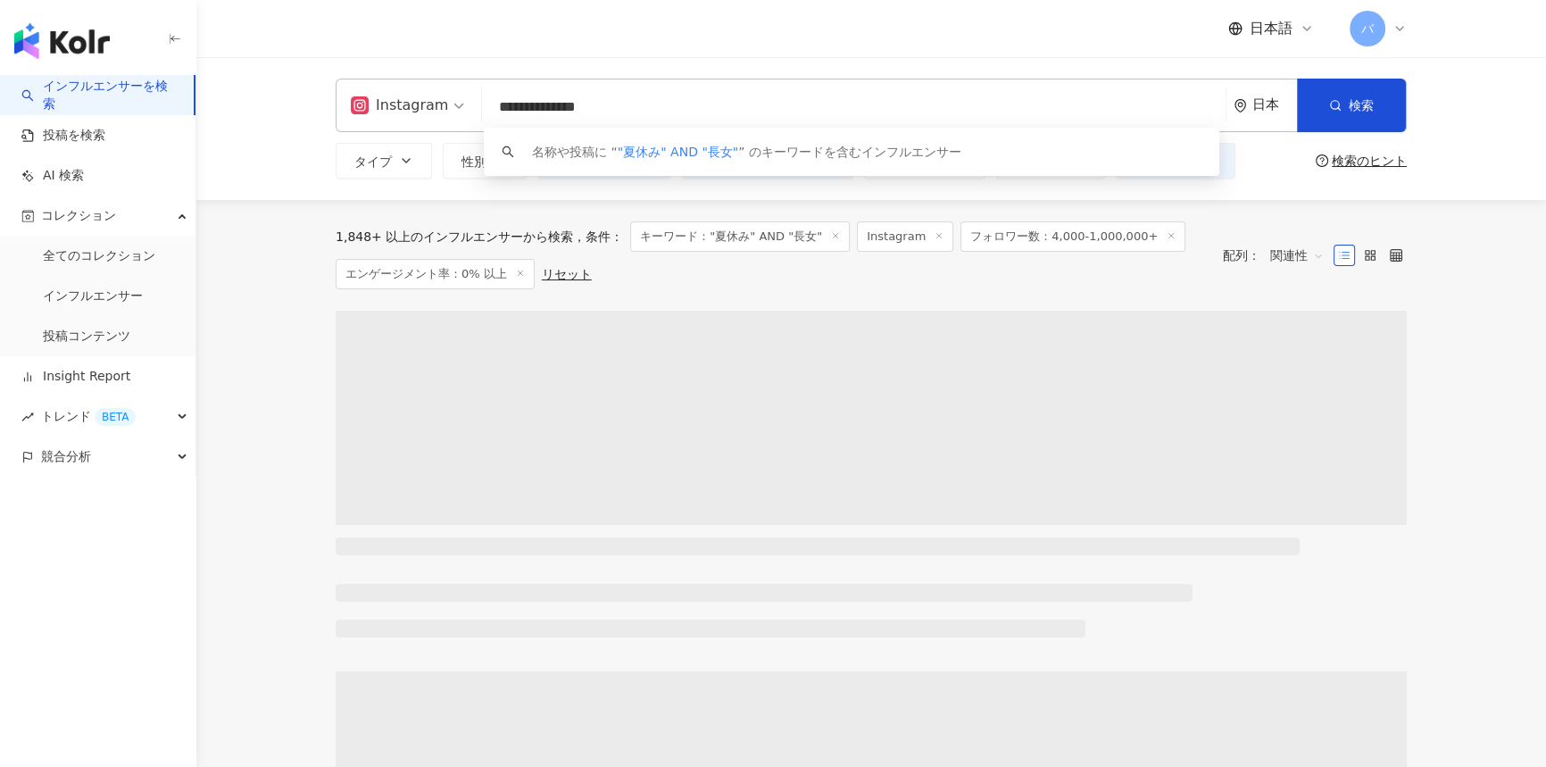
drag, startPoint x: 652, startPoint y: 105, endPoint x: 474, endPoint y: 100, distance: 177.7
click at [474, 100] on div "**********" at bounding box center [871, 106] width 1071 height 54
type input "**********"
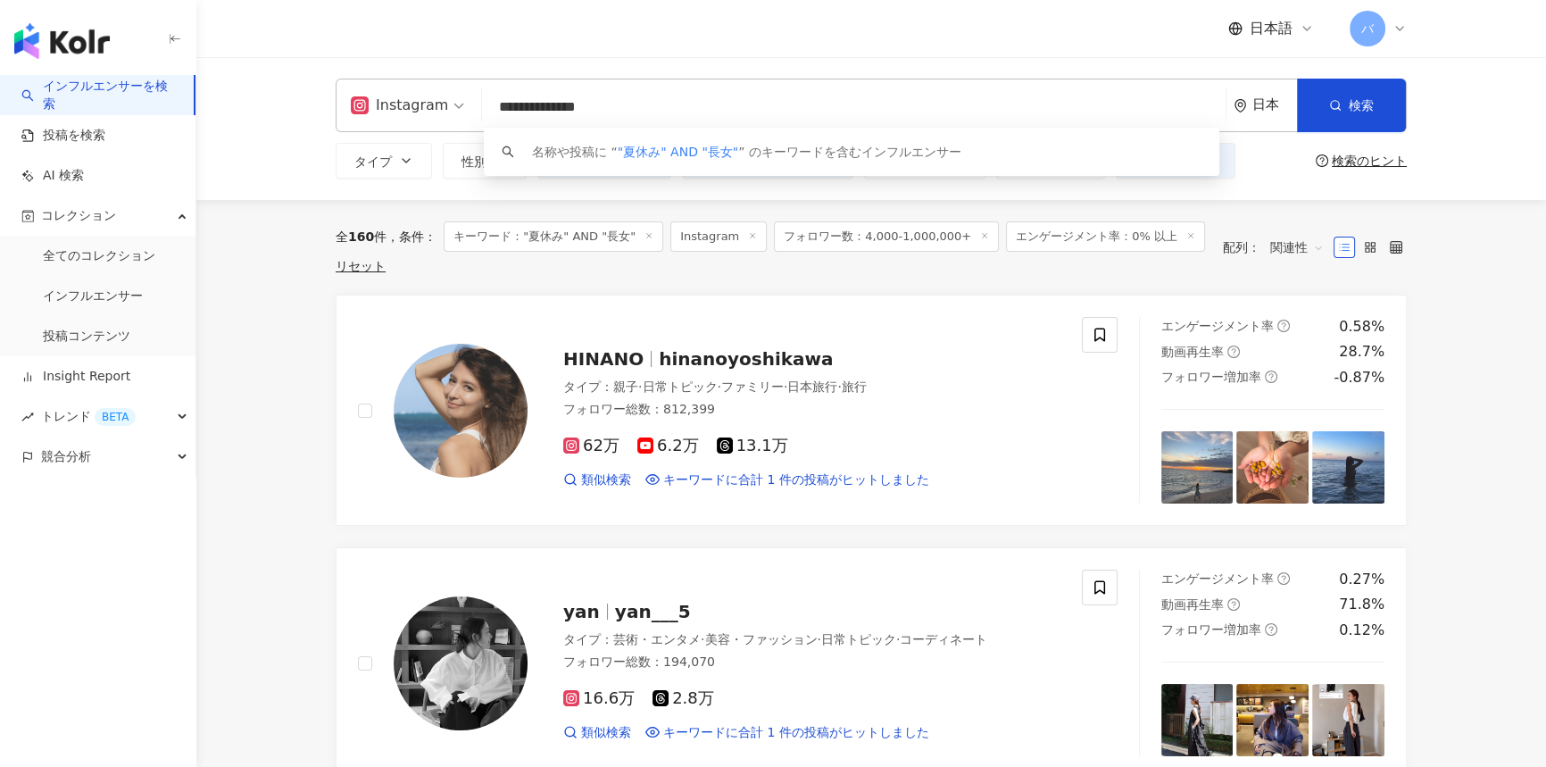
drag, startPoint x: 624, startPoint y: 99, endPoint x: 428, endPoint y: 98, distance: 195.5
click at [428, 98] on div "**********" at bounding box center [871, 106] width 1071 height 54
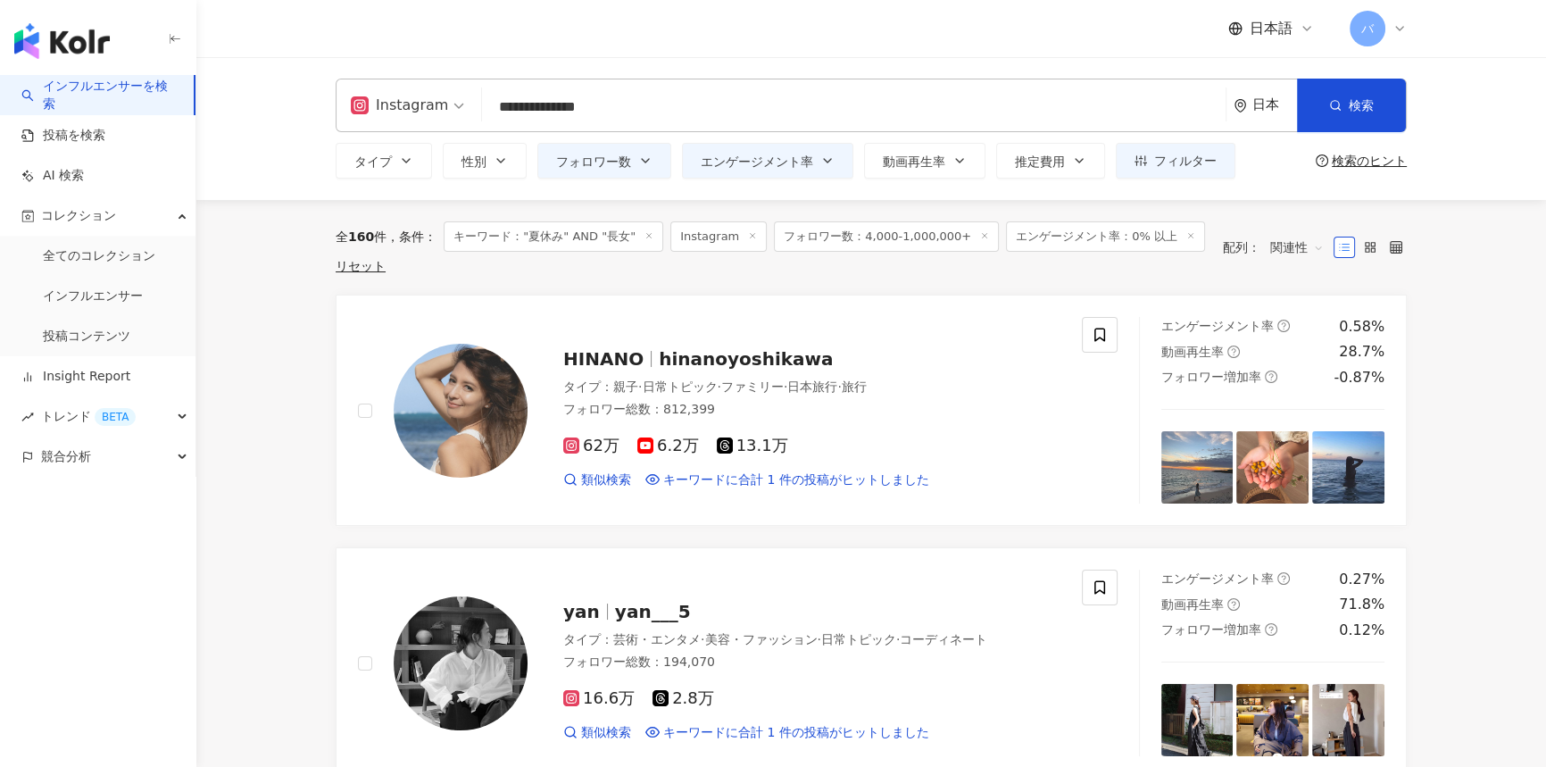
click at [695, 264] on div "全 160 件 条件 ： キーワード："夏休み" AND "長女" Instagram フォロワー数：4,000-1,000,000+ エンゲージメント率：0…" at bounding box center [770, 247] width 869 height 52
click at [1190, 154] on span "フィルター" at bounding box center [1185, 161] width 62 height 14
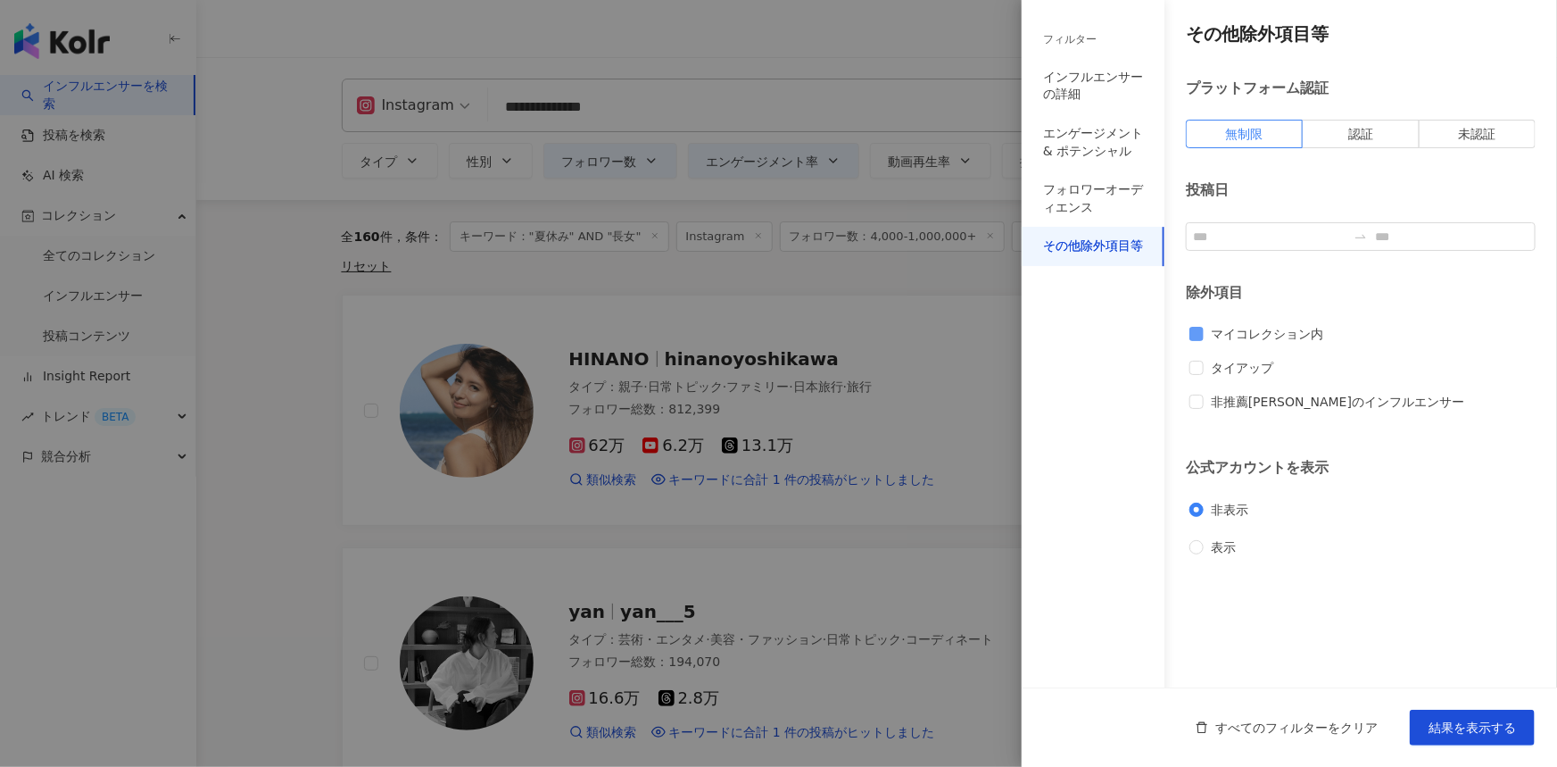
click at [1312, 335] on span "マイコレクション内" at bounding box center [1267, 334] width 127 height 20
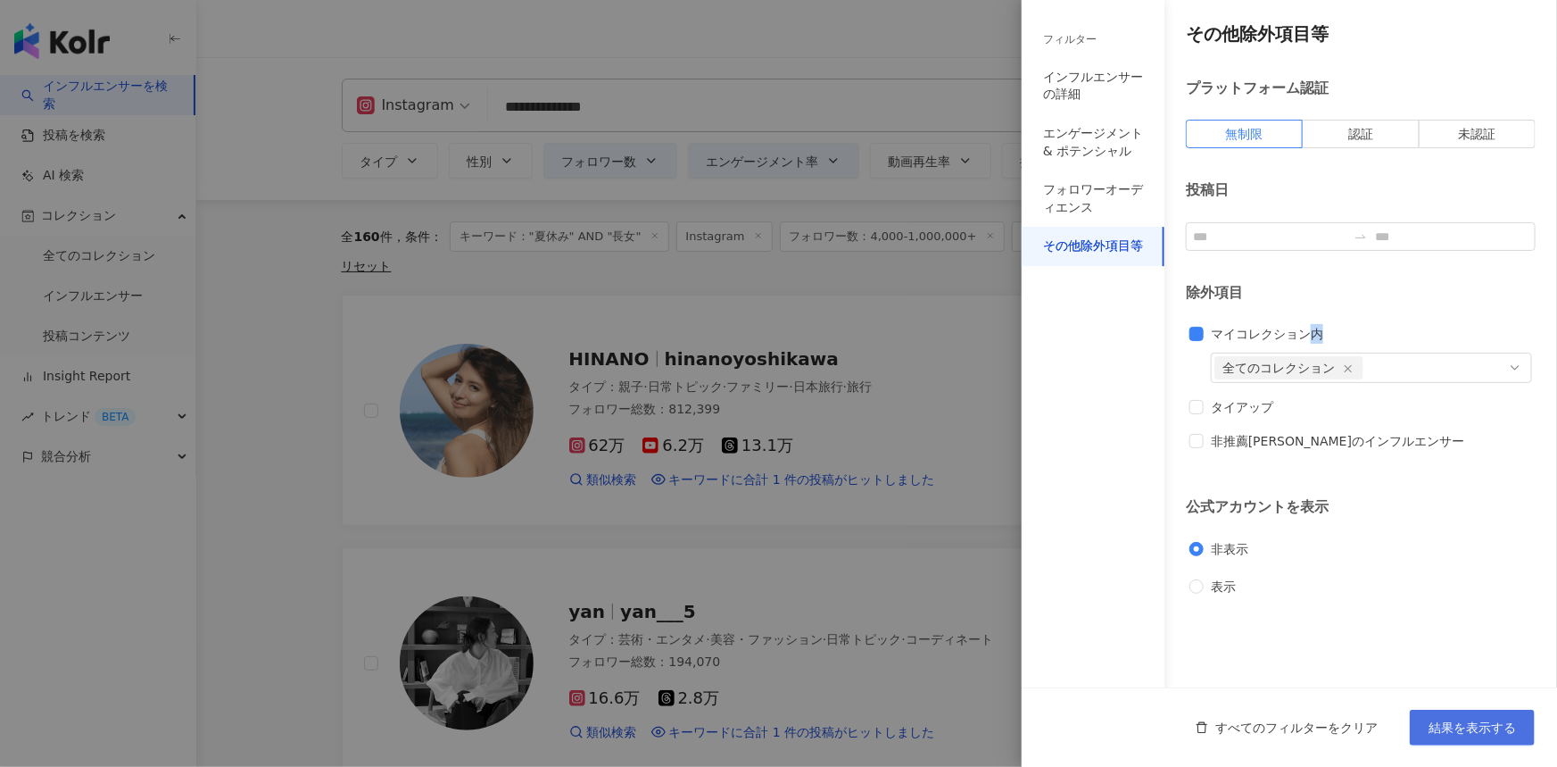
click at [1465, 735] on button "結果を表示する" at bounding box center [1472, 728] width 125 height 36
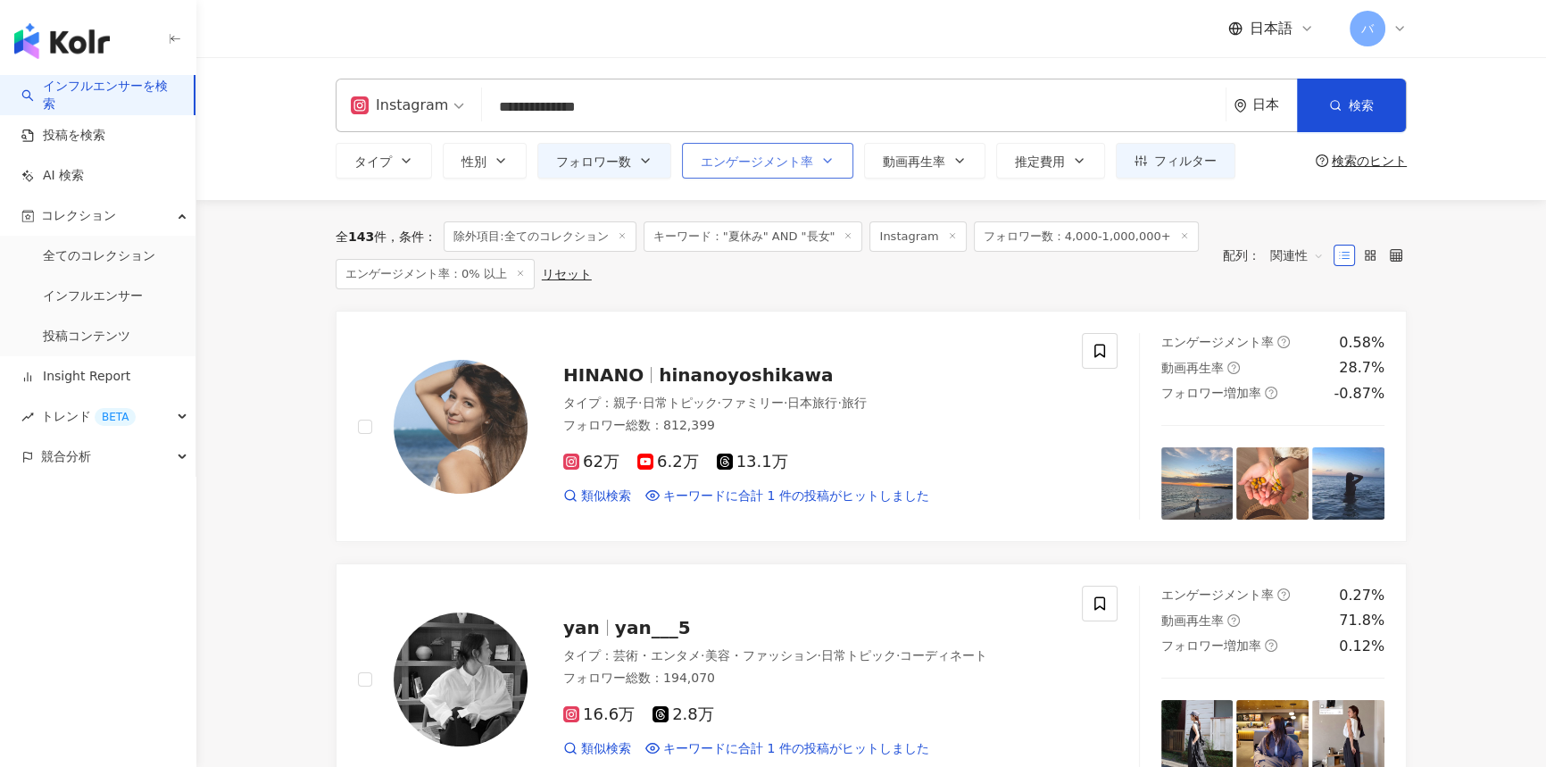
click at [799, 154] on span "エンゲージメント率" at bounding box center [757, 161] width 112 height 14
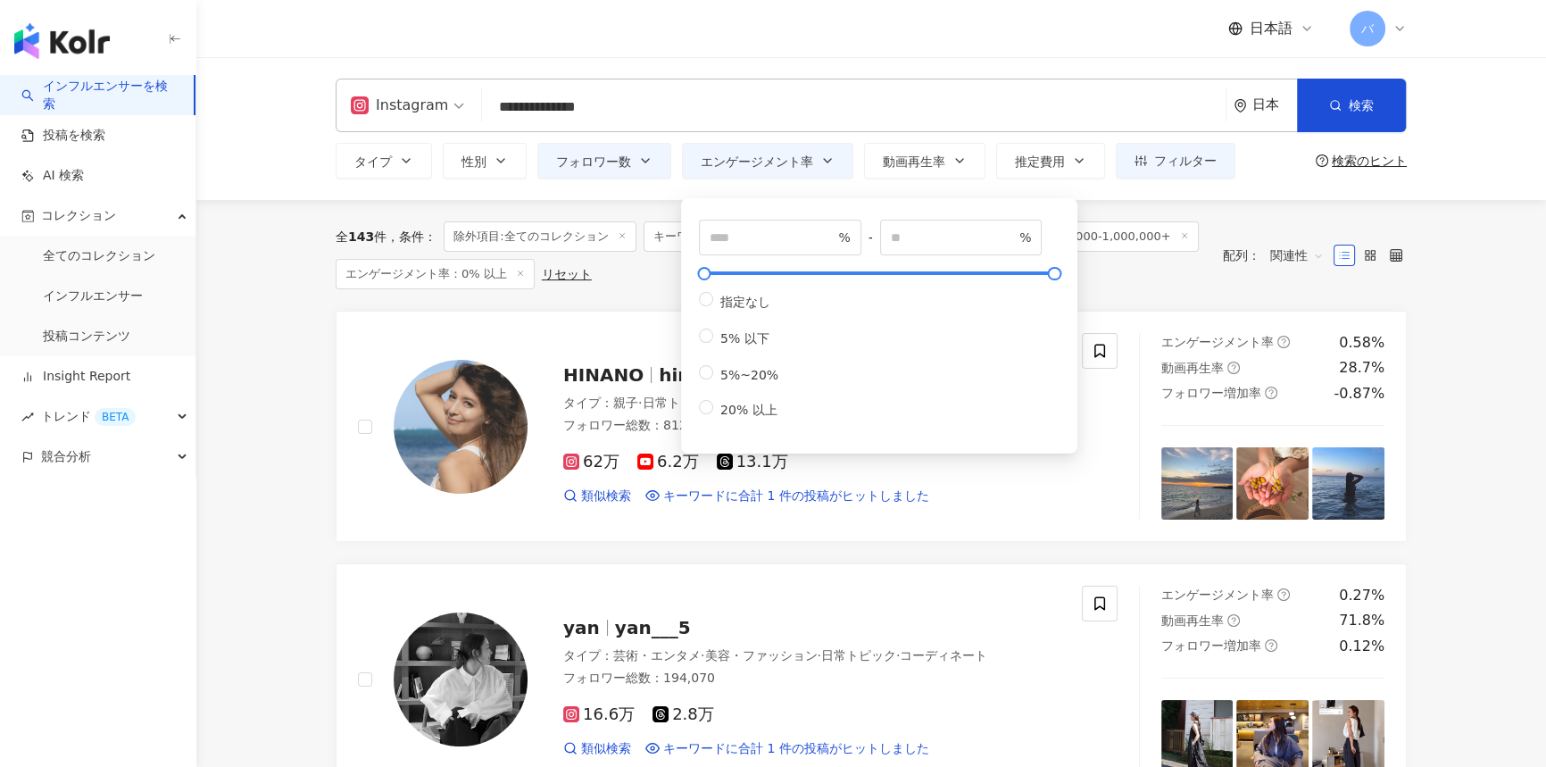
click at [610, 180] on div "**********" at bounding box center [870, 128] width 1349 height 143
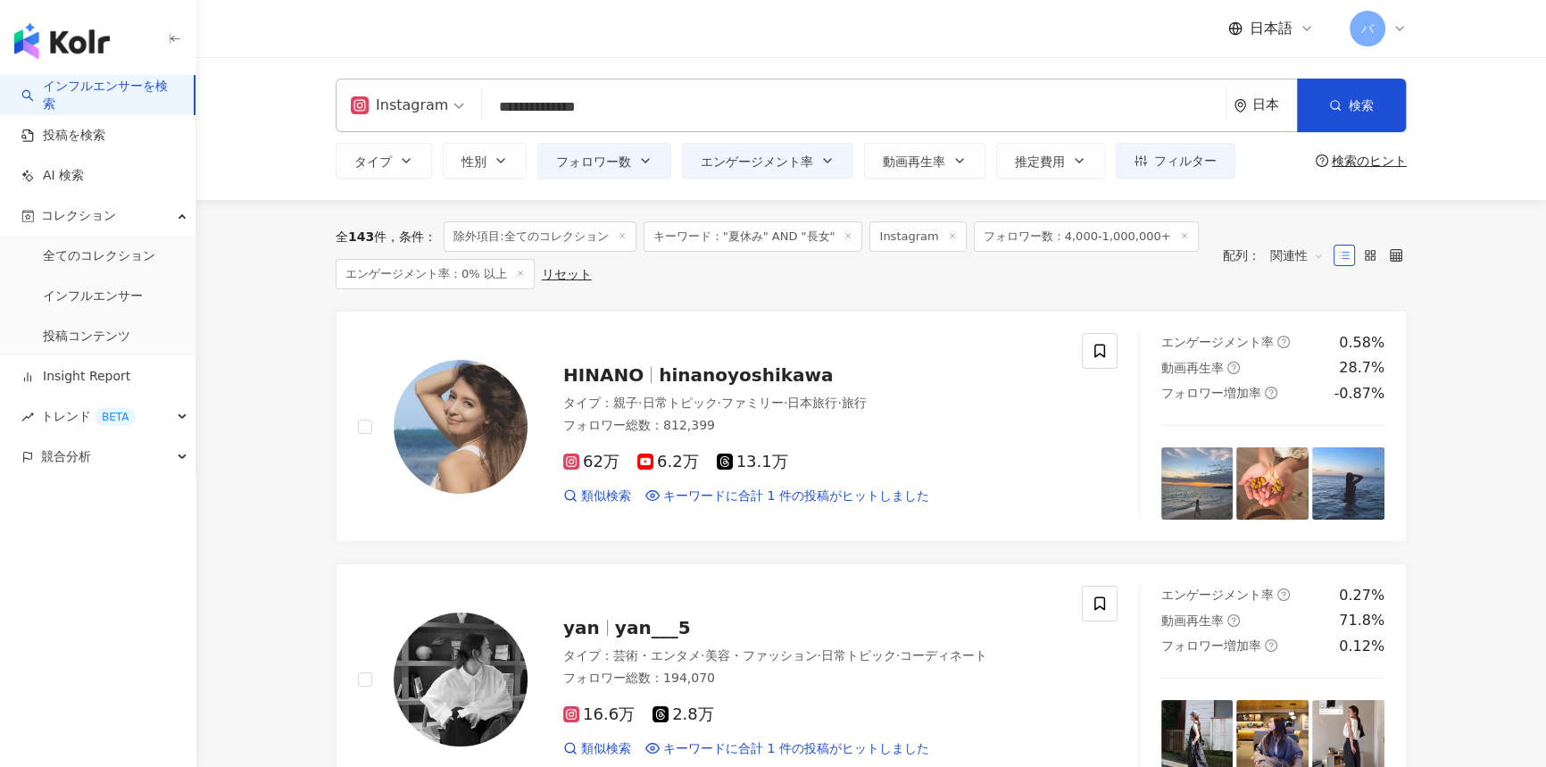
drag, startPoint x: 630, startPoint y: 165, endPoint x: 793, endPoint y: 202, distance: 166.5
click at [631, 165] on button "フォロワー数" at bounding box center [604, 161] width 134 height 36
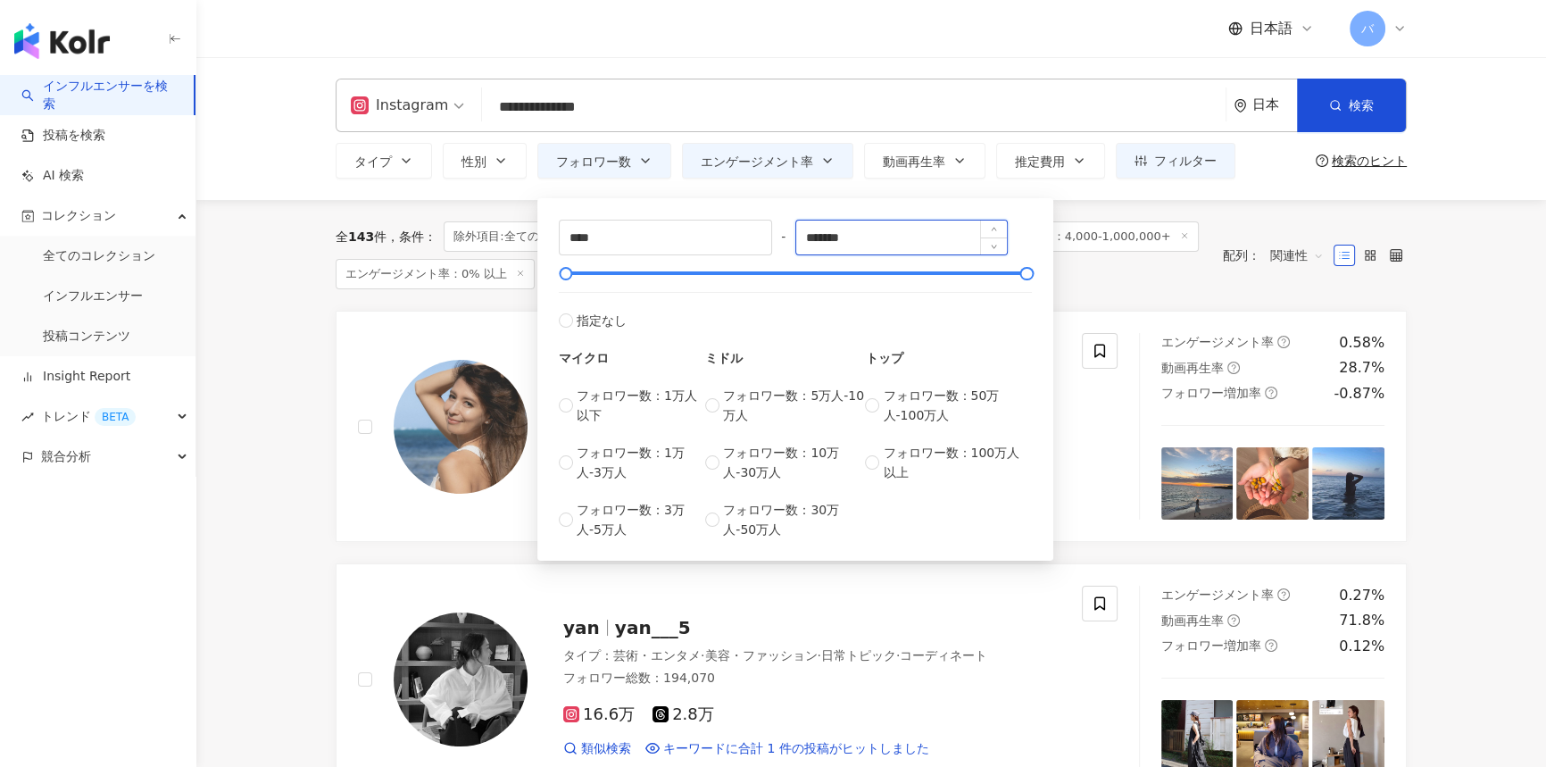
drag, startPoint x: 822, startPoint y: 239, endPoint x: 809, endPoint y: 240, distance: 13.4
click at [809, 240] on input "*******" at bounding box center [902, 237] width 212 height 34
type input "******"
click at [1083, 291] on div "全 143 件 条件 ： 除外項目:全てのコレクション キーワード："夏休み" AND "長女" Instagram フォロワー数：4,000-1,000,0…" at bounding box center [871, 255] width 1071 height 111
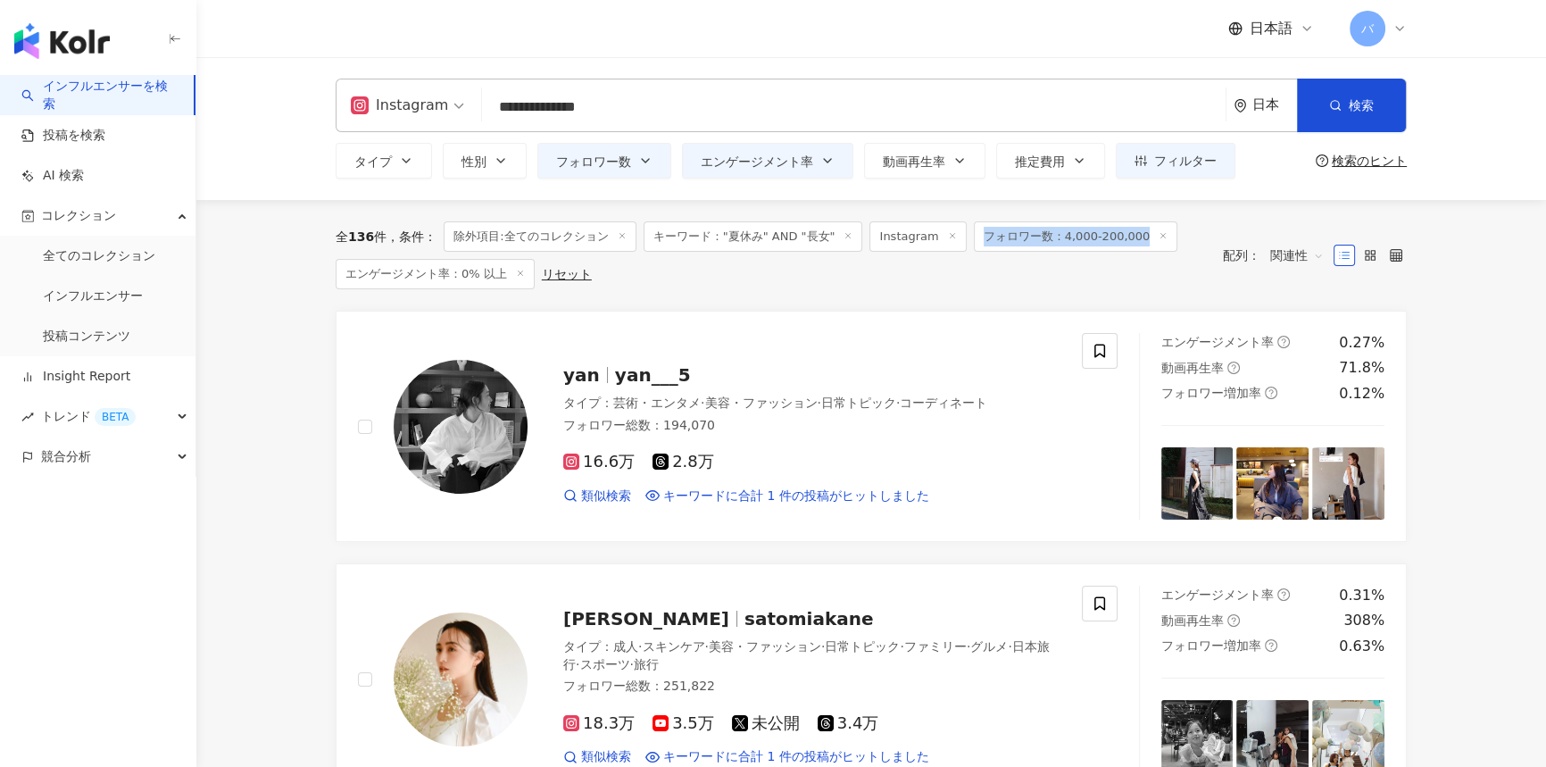
drag, startPoint x: 973, startPoint y: 235, endPoint x: 1195, endPoint y: 232, distance: 222.2
click at [1195, 232] on div "全 136 件 条件 ： 除外項目:全てのコレクション キーワード："夏休み" AND "長女" Instagram フォロワー数：4,000-200,000…" at bounding box center [770, 255] width 869 height 68
copy span "フォロワー数：4,000-200,000"
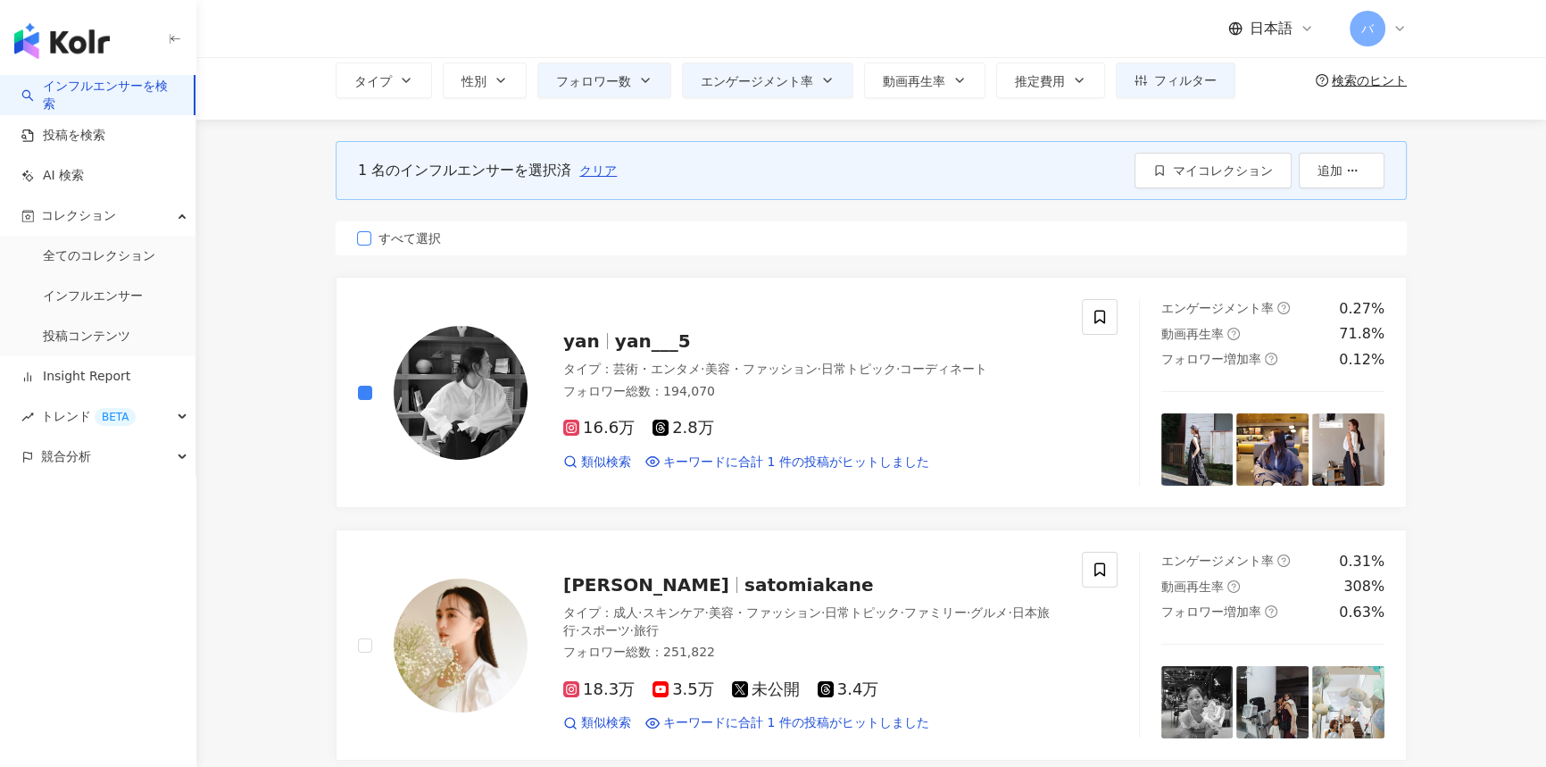
click at [427, 240] on span "すべて選択" at bounding box center [409, 238] width 77 height 20
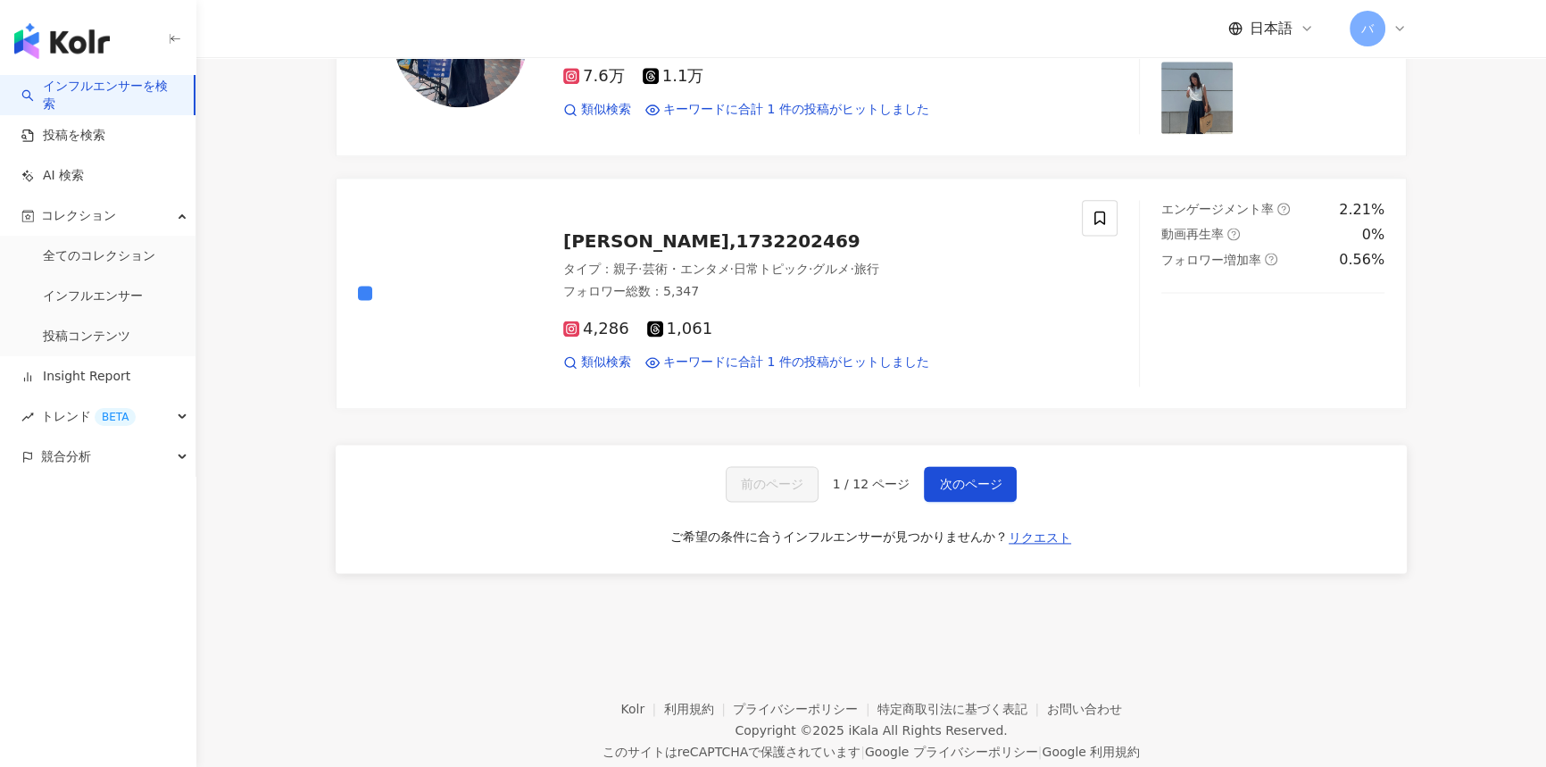
scroll to position [3001, 0]
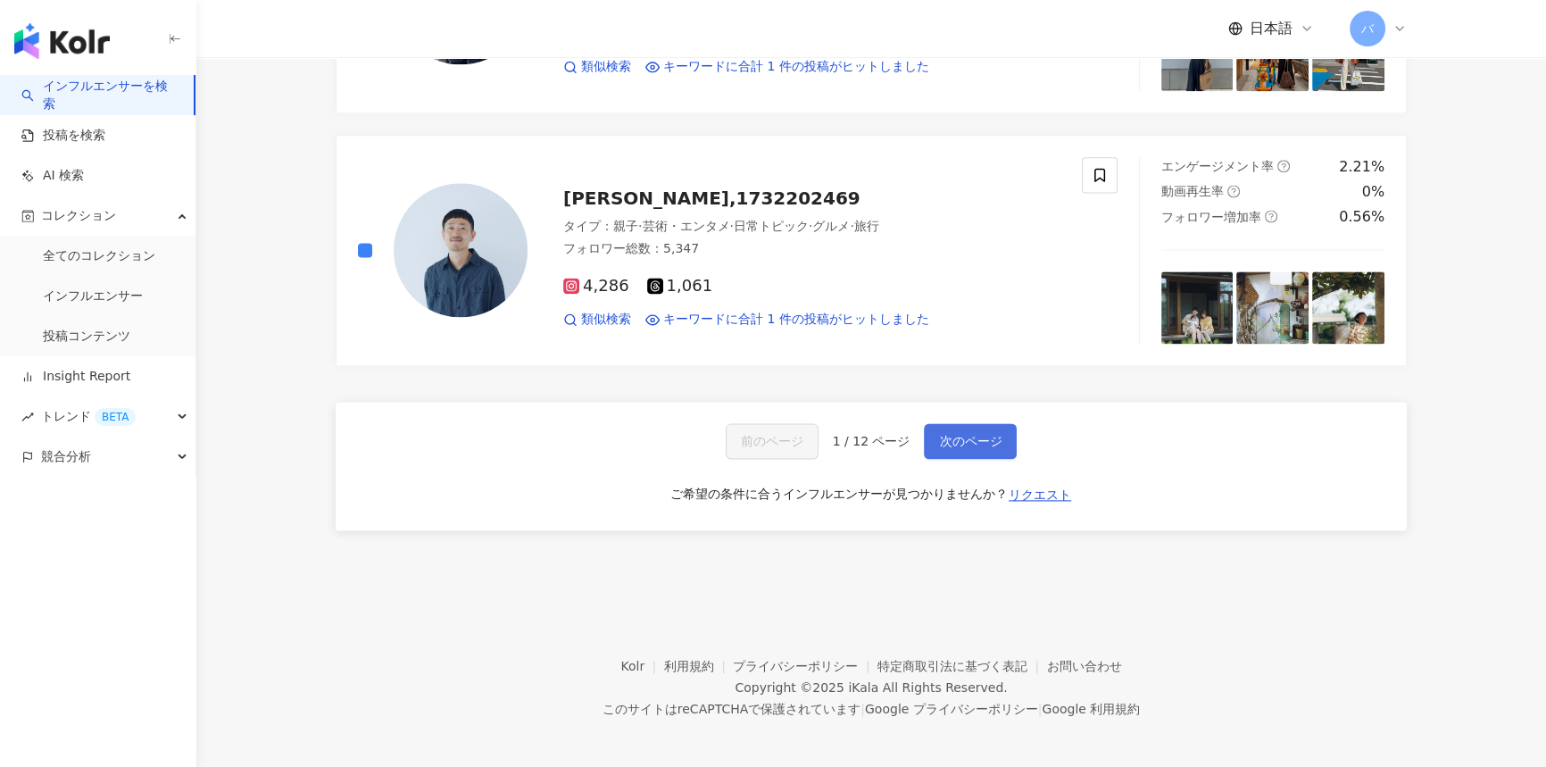
click at [964, 445] on button "次のページ" at bounding box center [970, 441] width 93 height 36
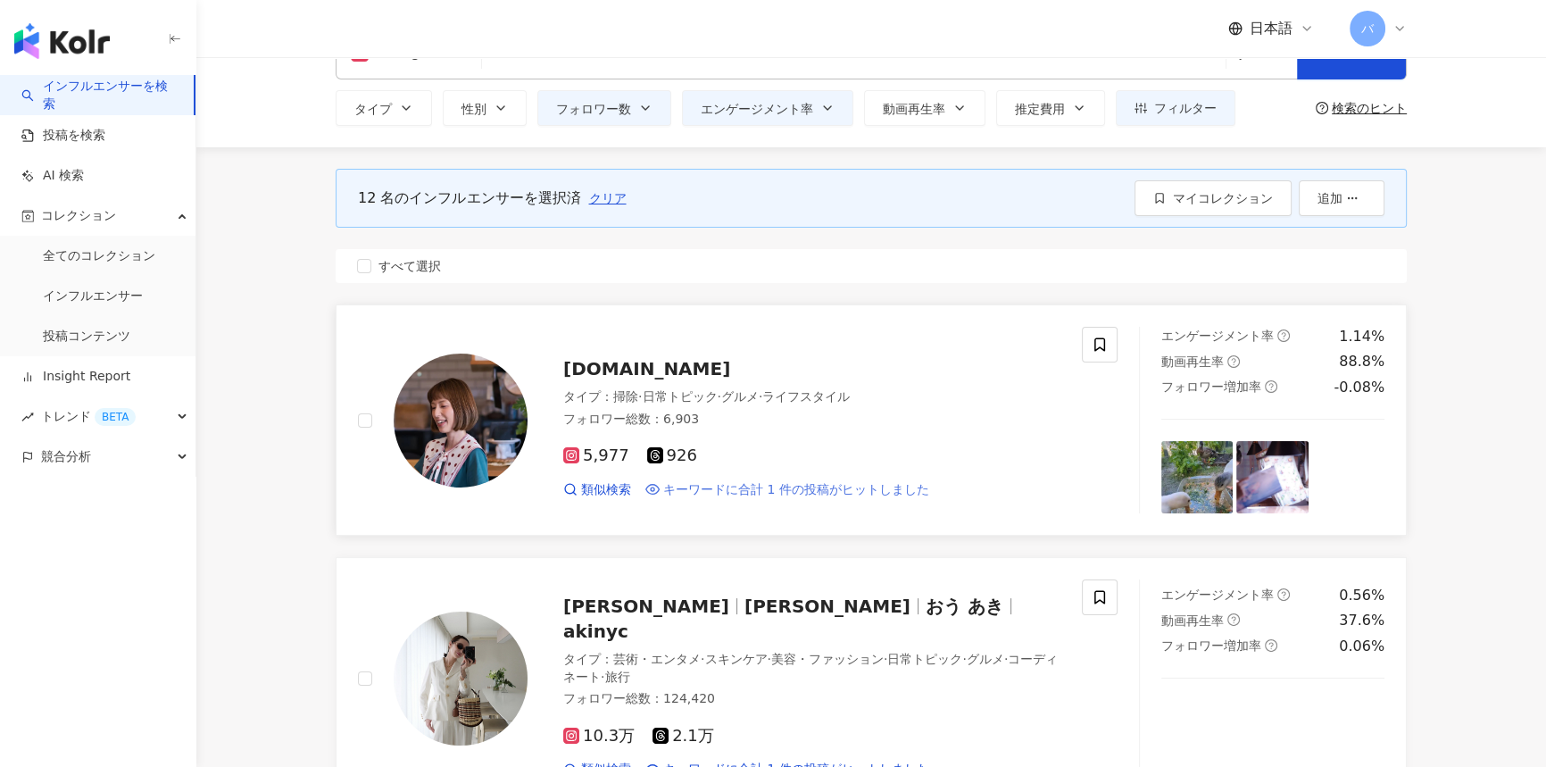
scroll to position [0, 0]
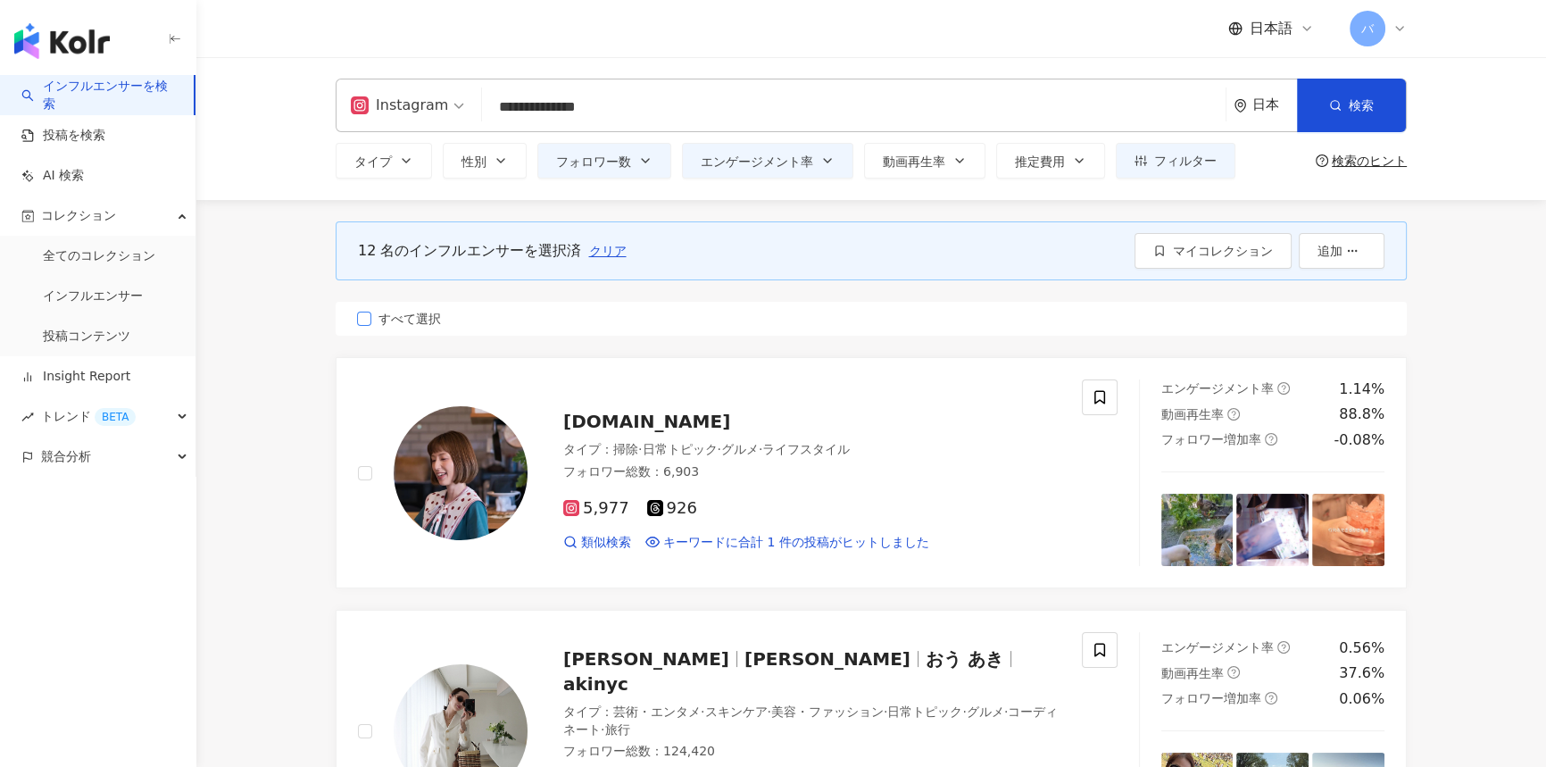
click at [418, 309] on span "すべて選択" at bounding box center [409, 319] width 77 height 20
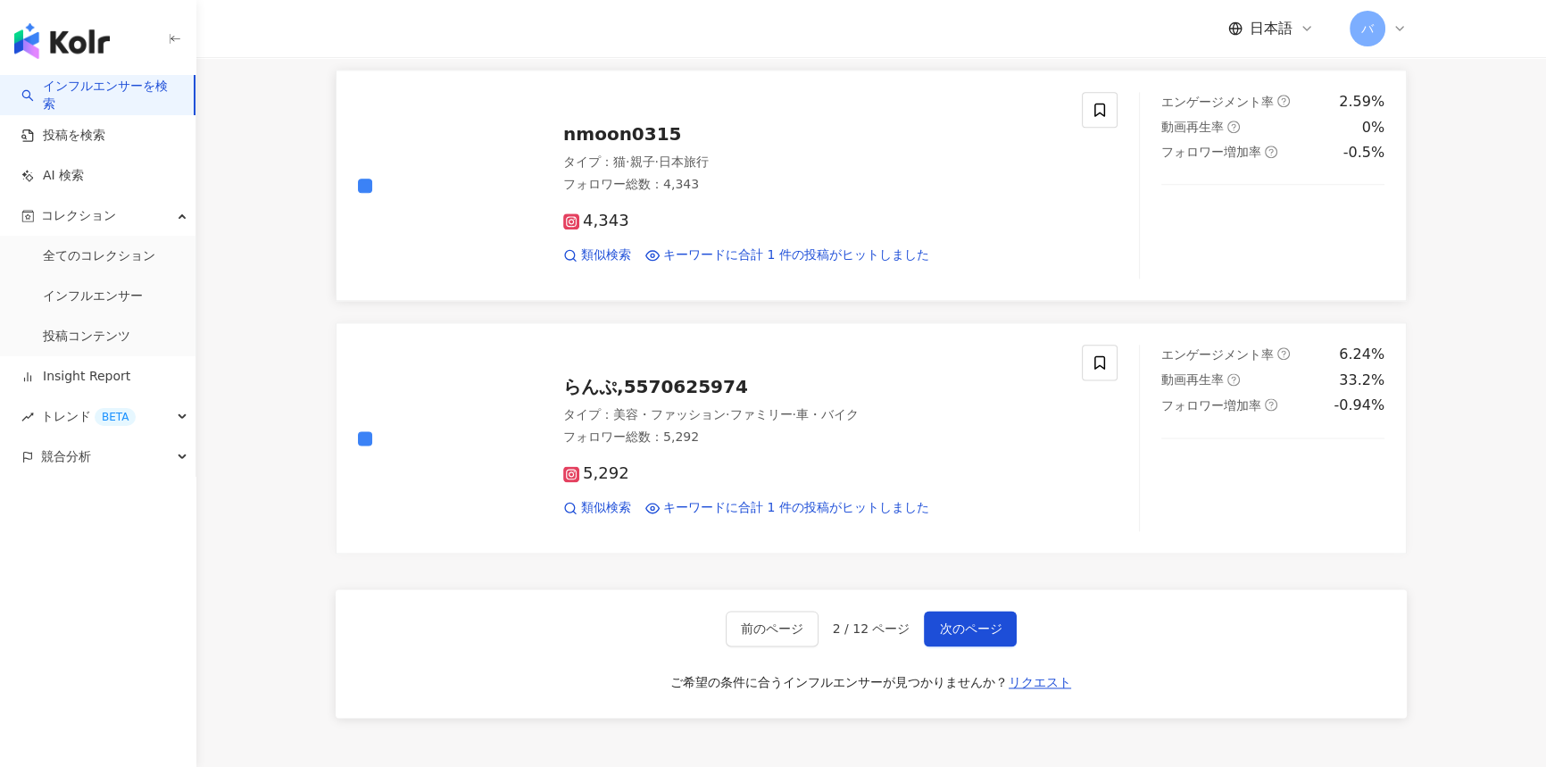
scroll to position [2839, 0]
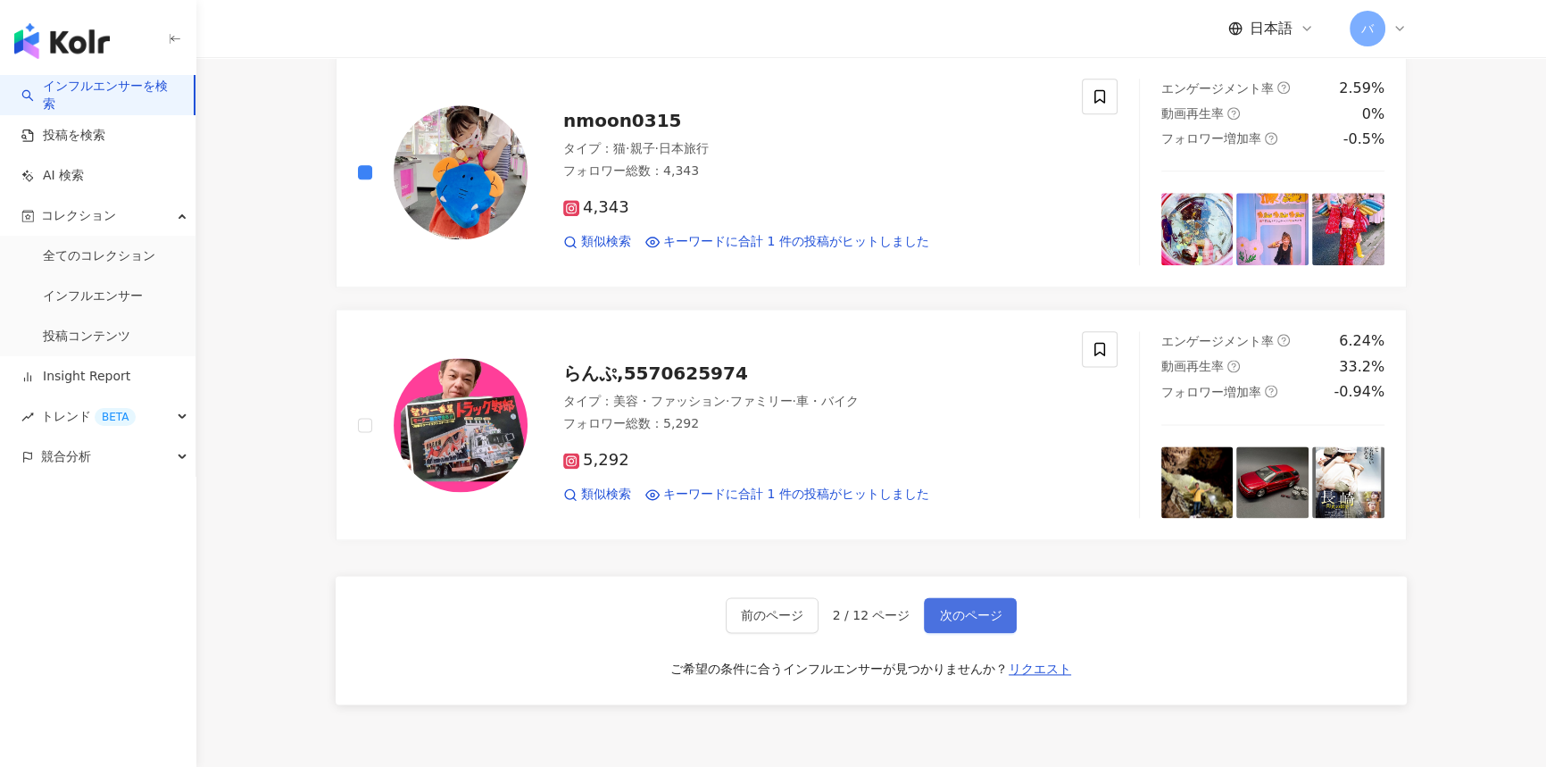
click at [950, 608] on span "次のページ" at bounding box center [970, 615] width 62 height 14
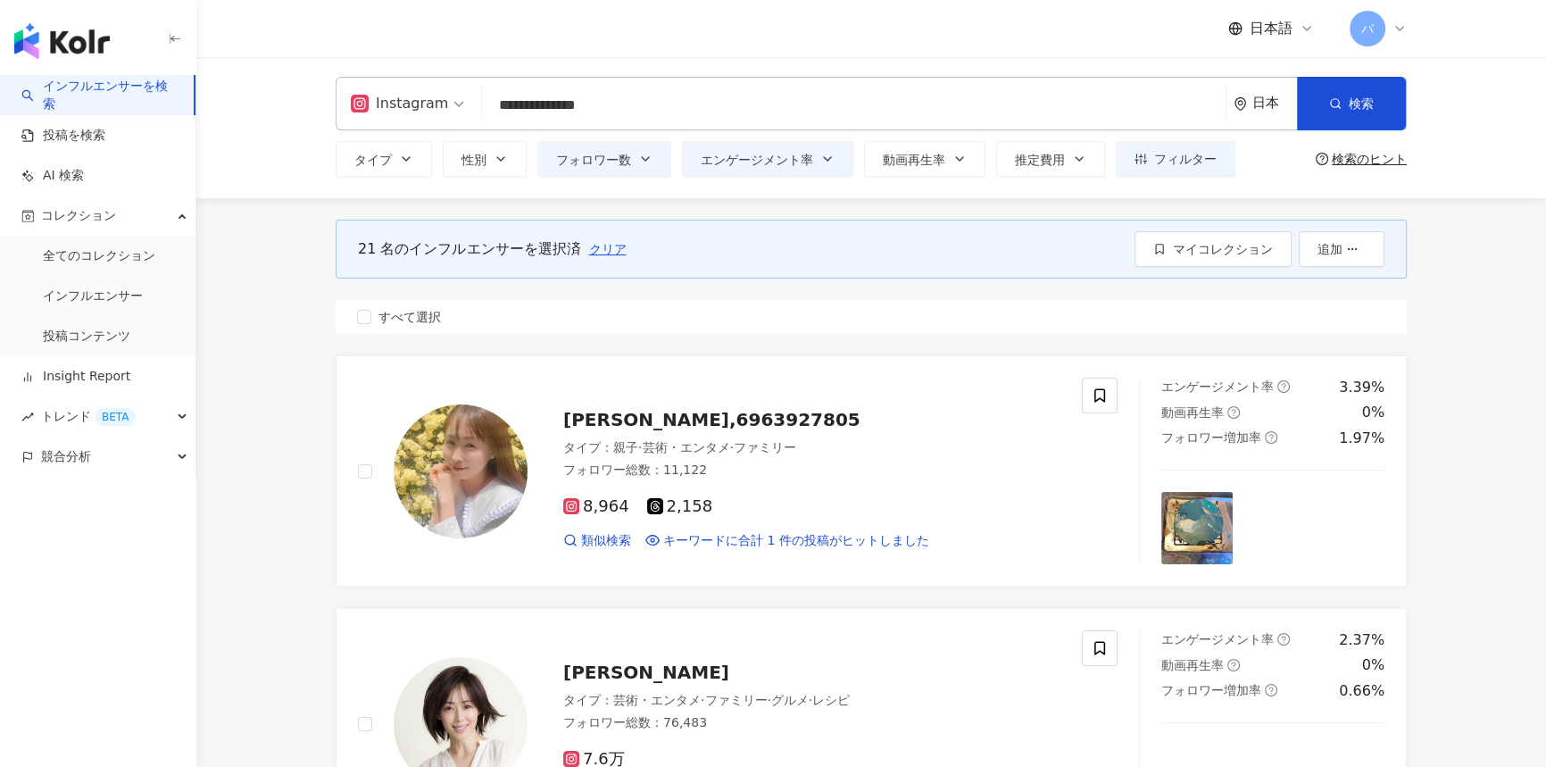
scroll to position [0, 0]
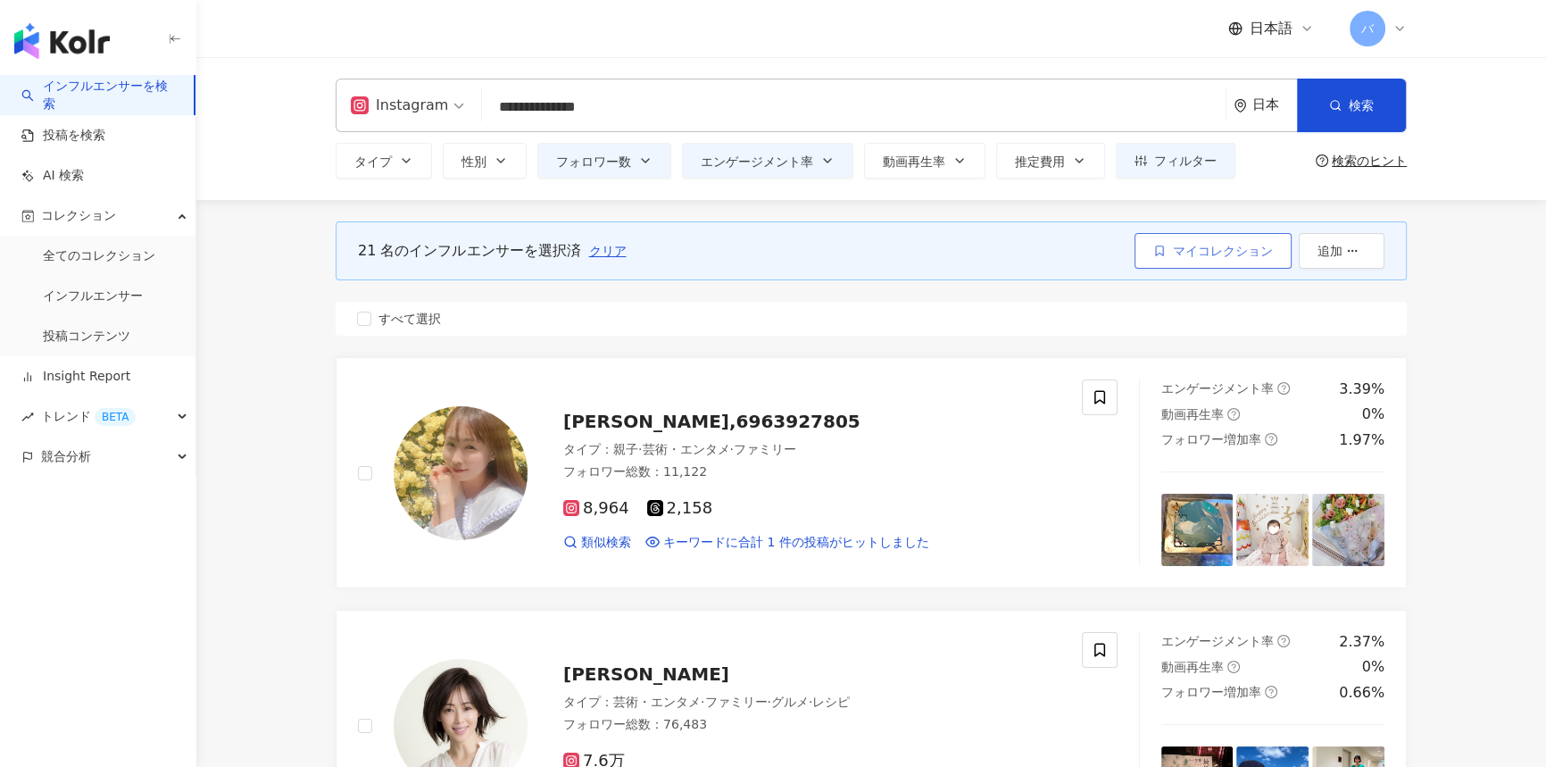
click at [1226, 256] on span "マイコレクション" at bounding box center [1223, 251] width 100 height 14
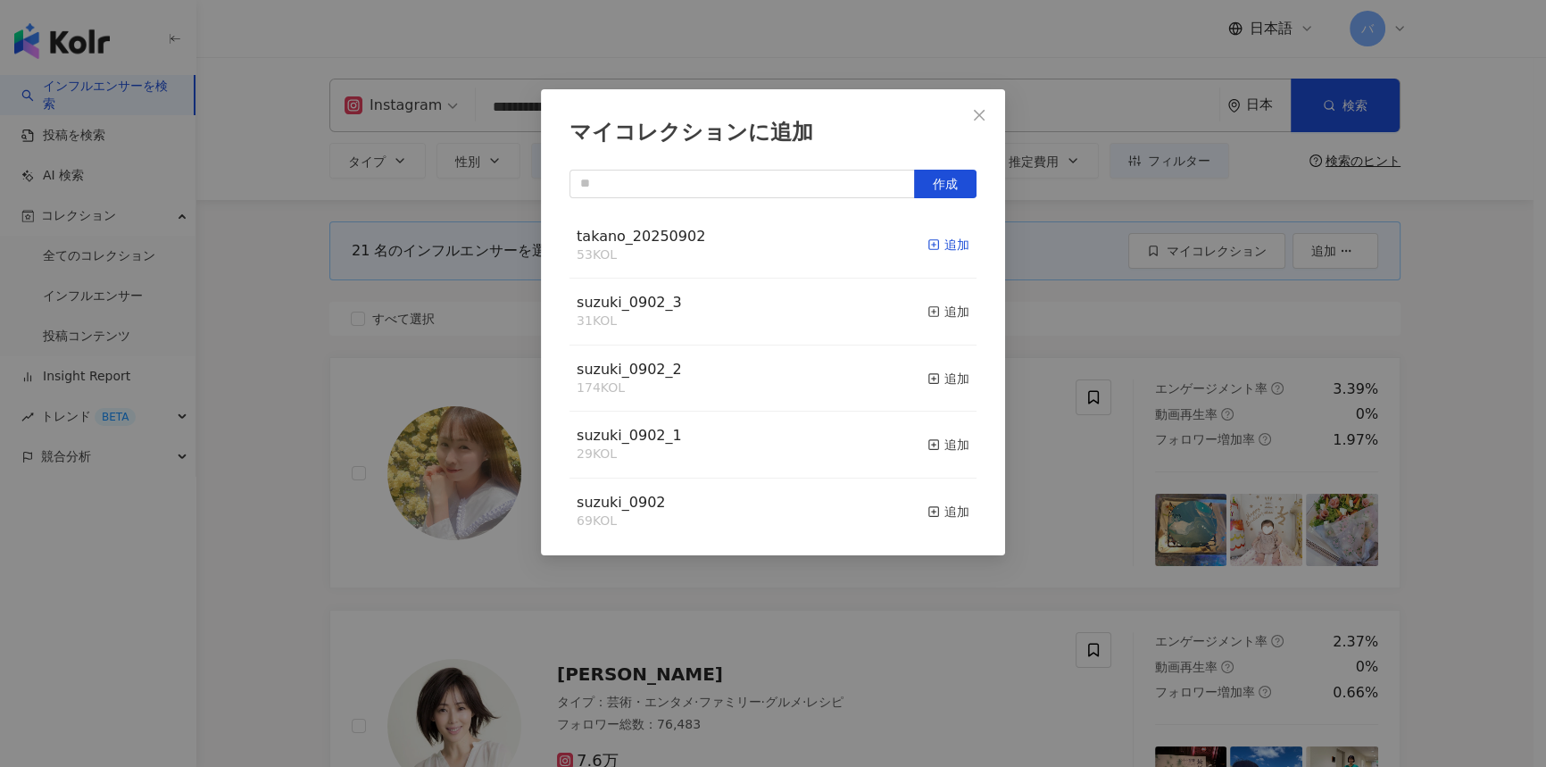
click at [937, 248] on div "追加" at bounding box center [948, 245] width 42 height 20
click at [979, 118] on icon "close" at bounding box center [979, 115] width 14 height 14
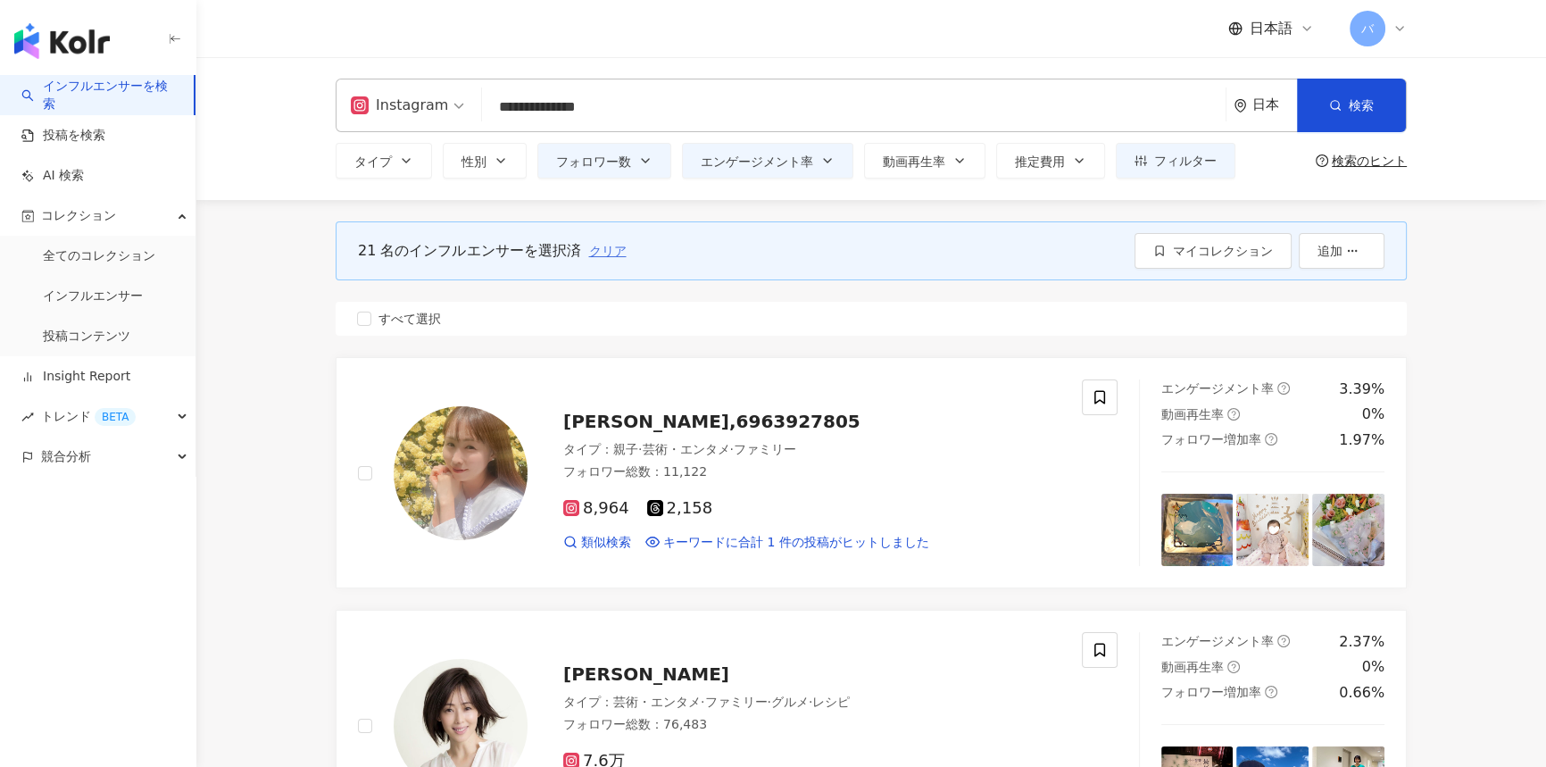
click at [606, 246] on span "クリア" at bounding box center [606, 251] width 37 height 14
click at [418, 318] on span "すべて選択" at bounding box center [409, 319] width 77 height 20
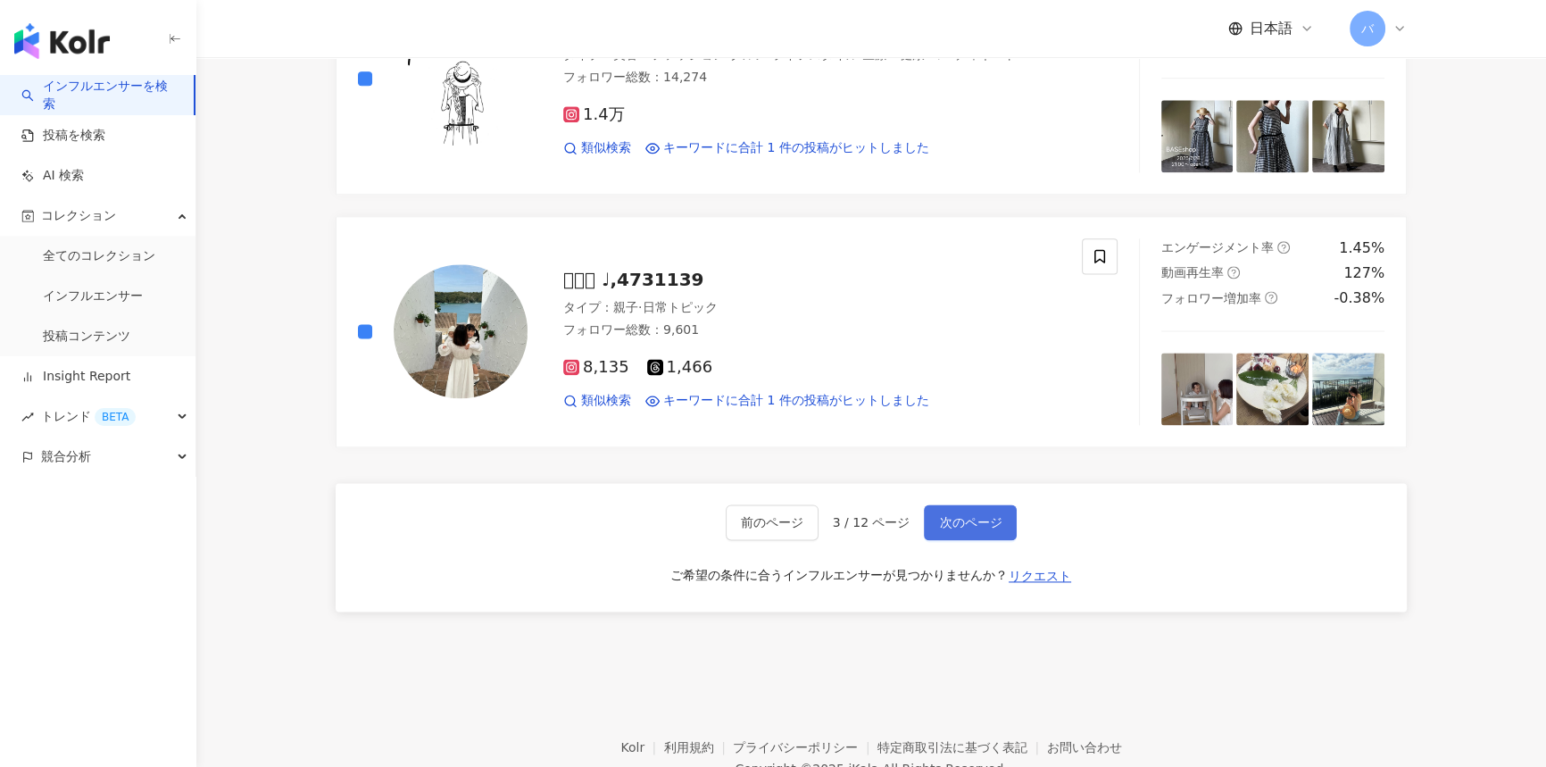
click at [955, 528] on button "次のページ" at bounding box center [970, 522] width 93 height 36
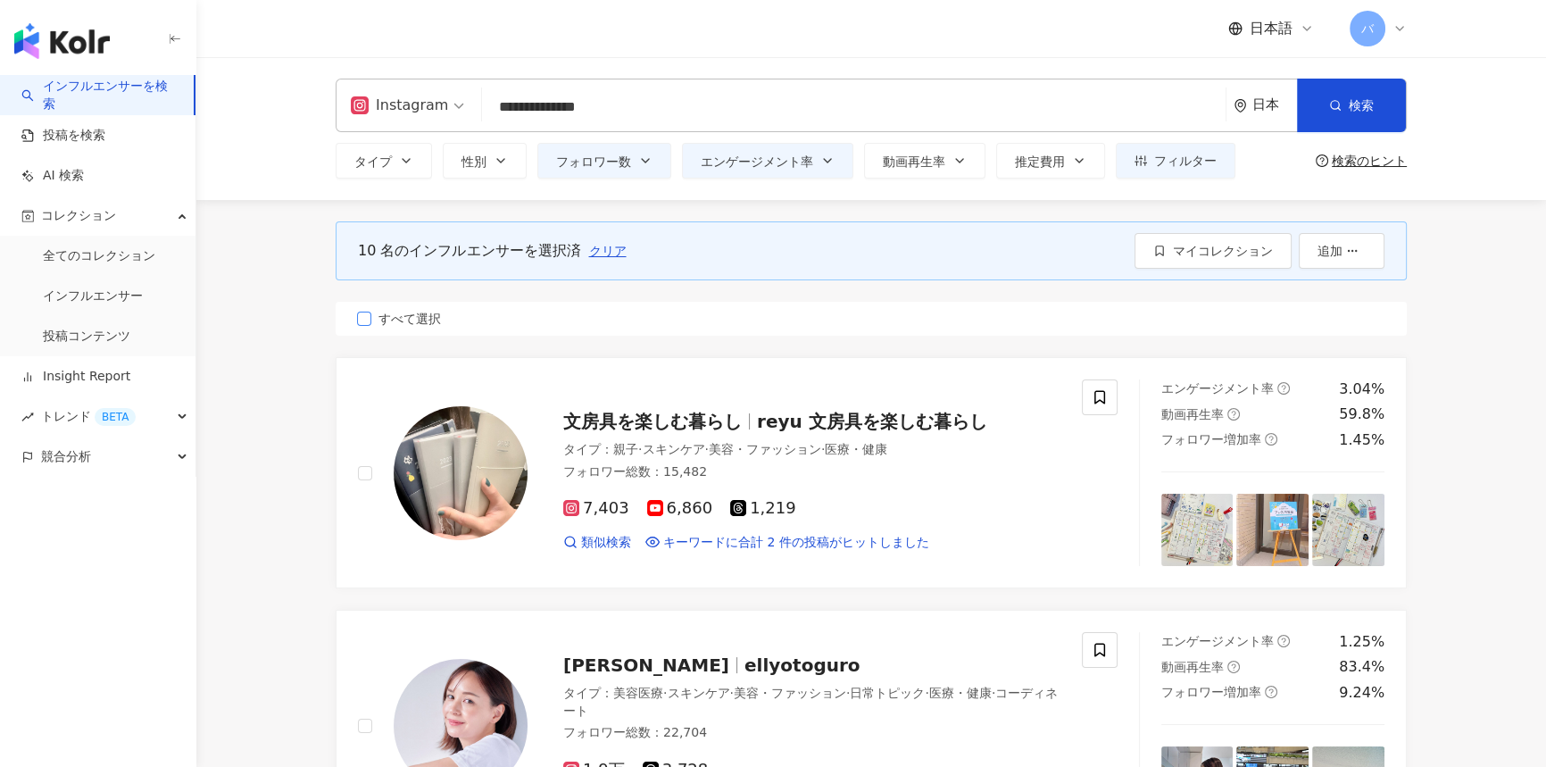
click at [392, 321] on span "すべて選択" at bounding box center [409, 319] width 77 height 20
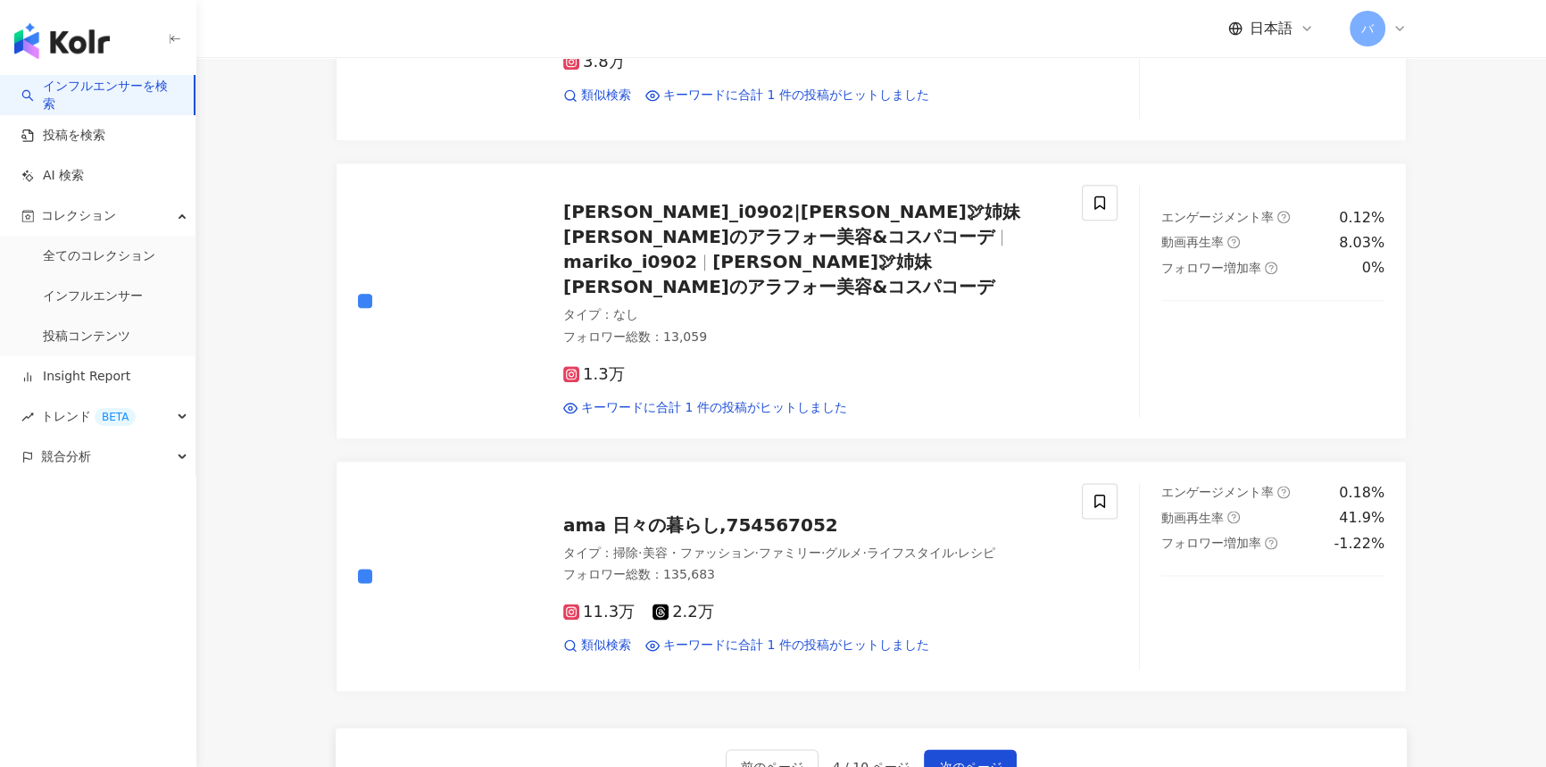
scroll to position [2920, 0]
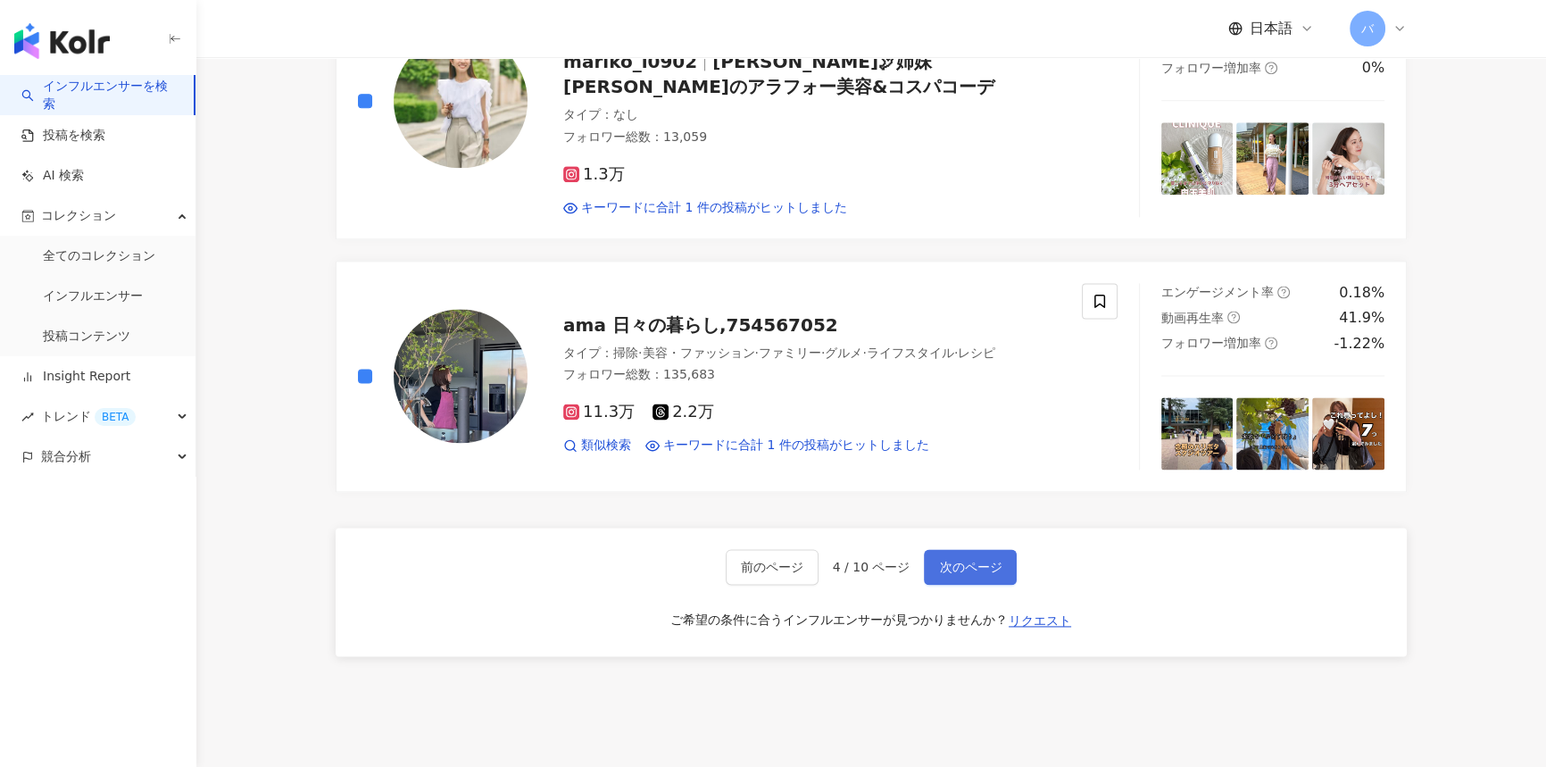
click at [948, 560] on span "次のページ" at bounding box center [970, 567] width 62 height 14
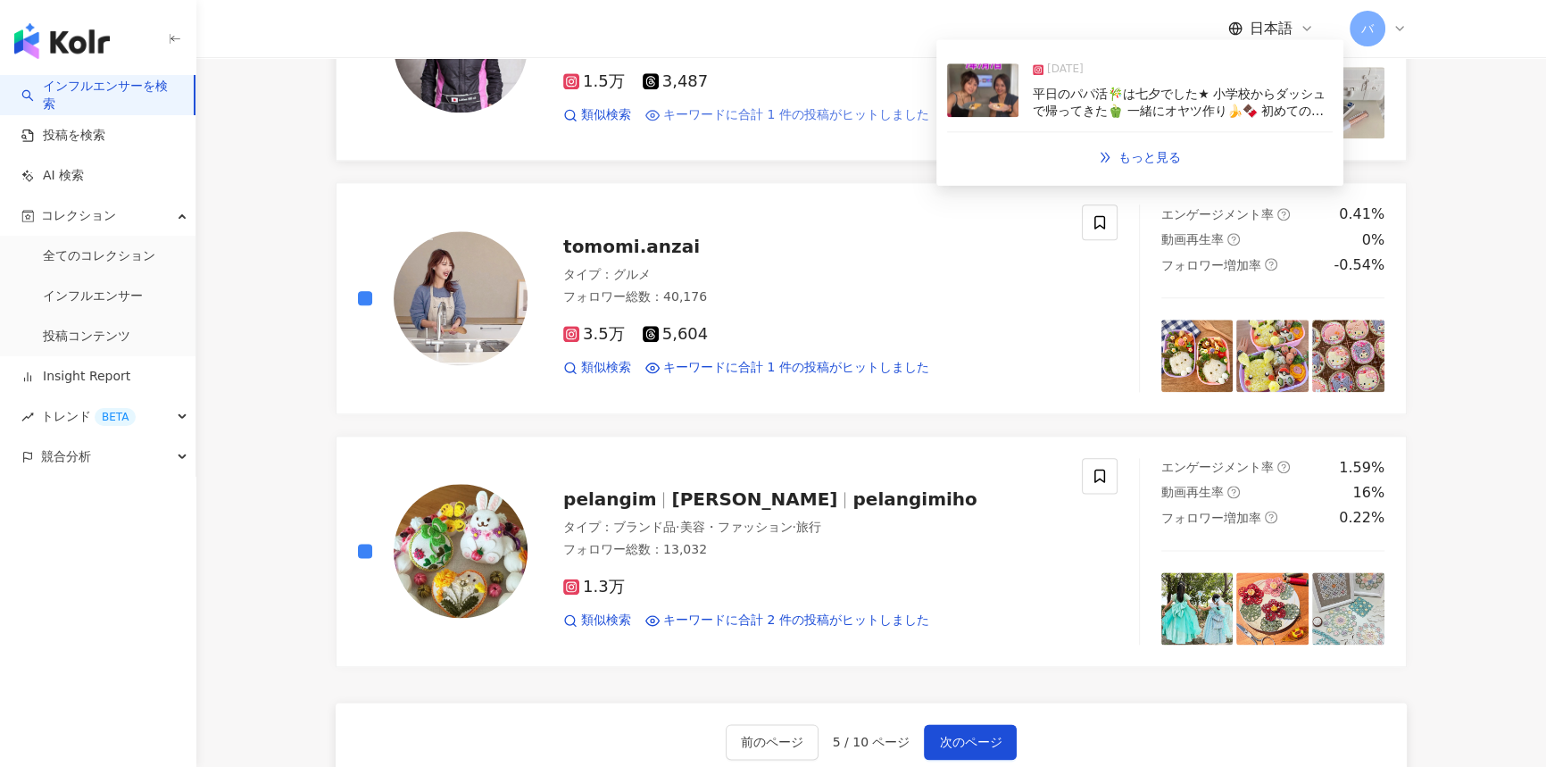
scroll to position [2758, 0]
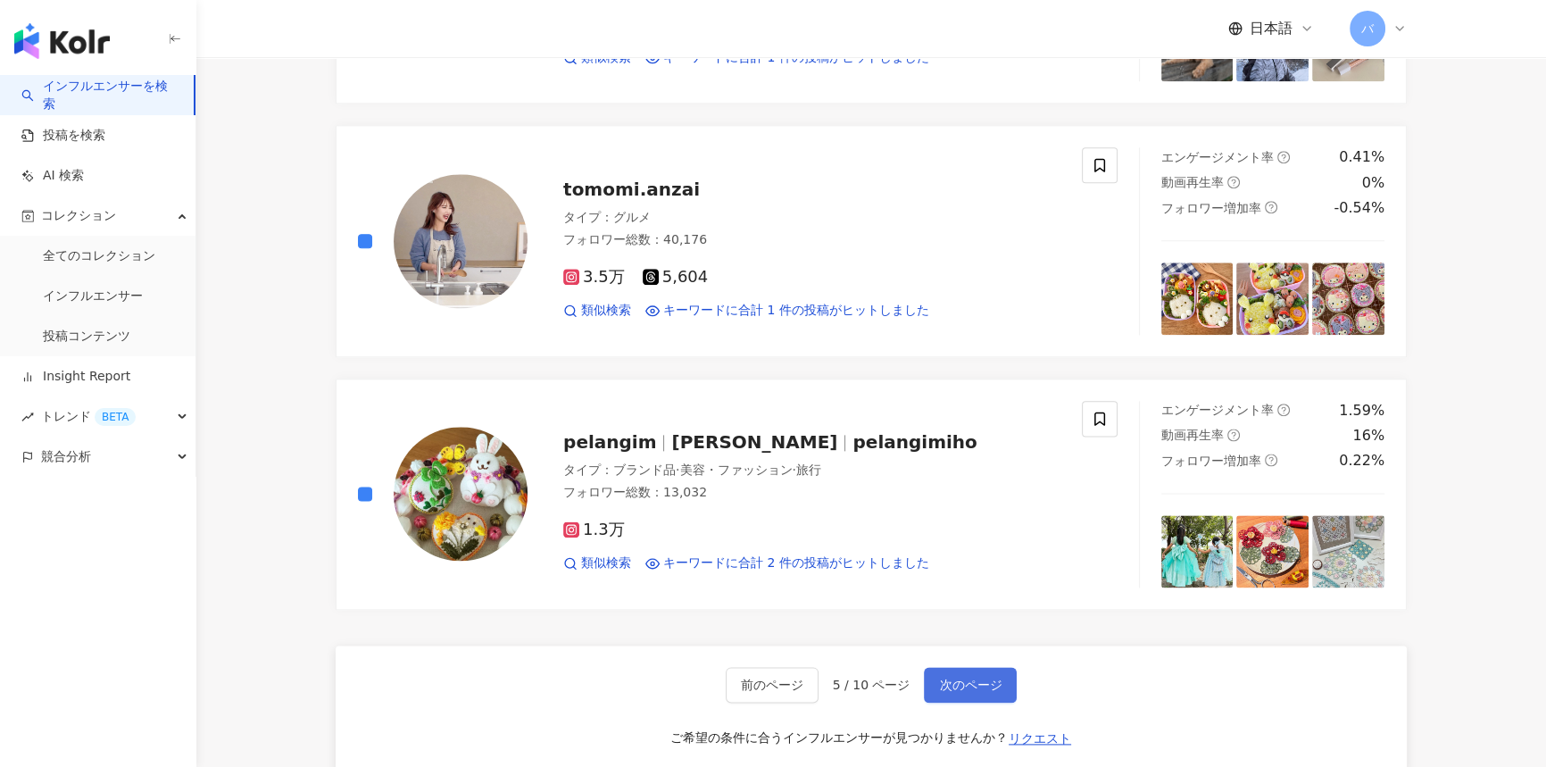
click at [992, 684] on span "次のページ" at bounding box center [970, 684] width 62 height 14
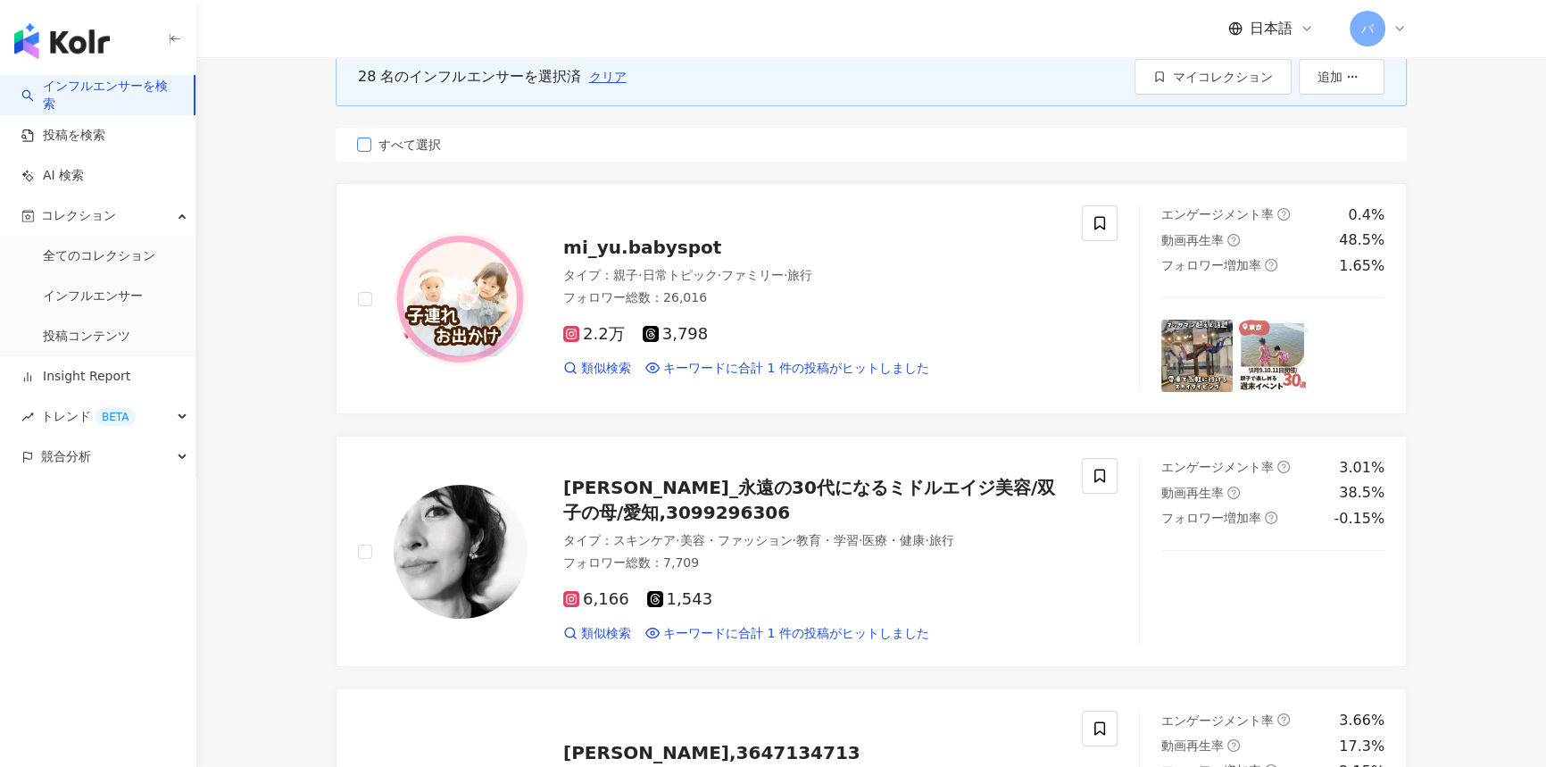
scroll to position [0, 0]
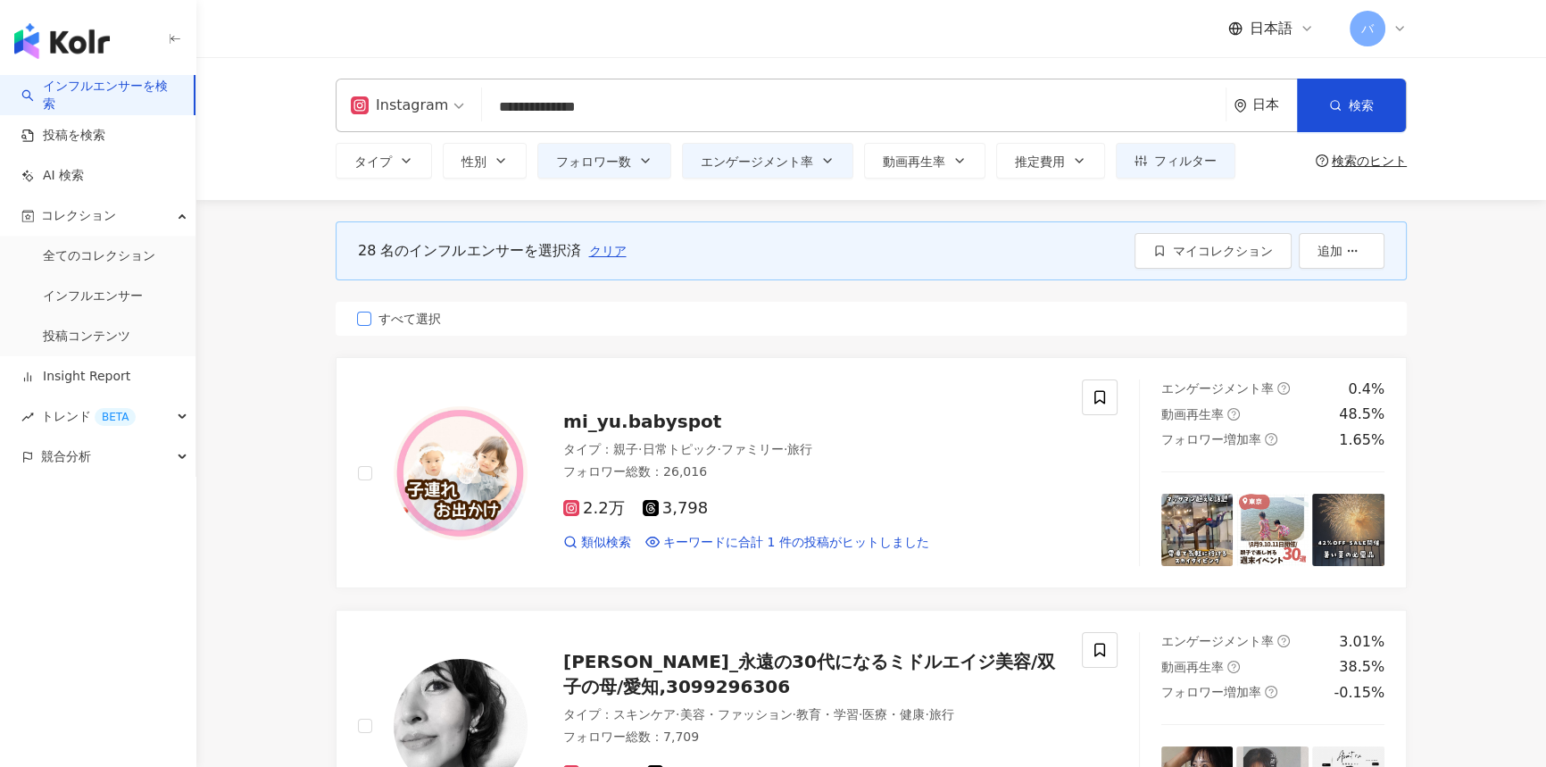
click at [418, 313] on span "すべて選択" at bounding box center [409, 319] width 77 height 20
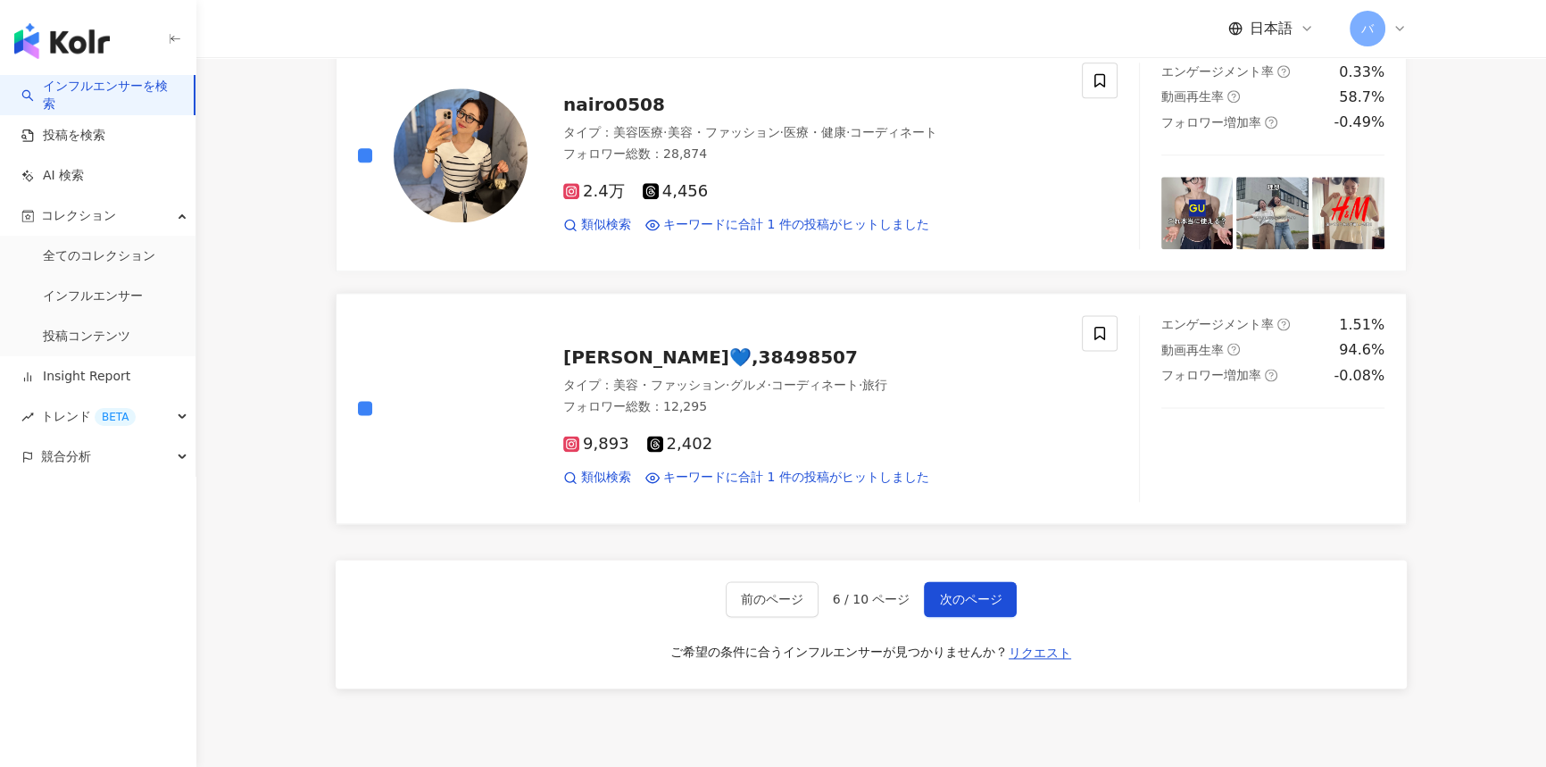
scroll to position [3003, 0]
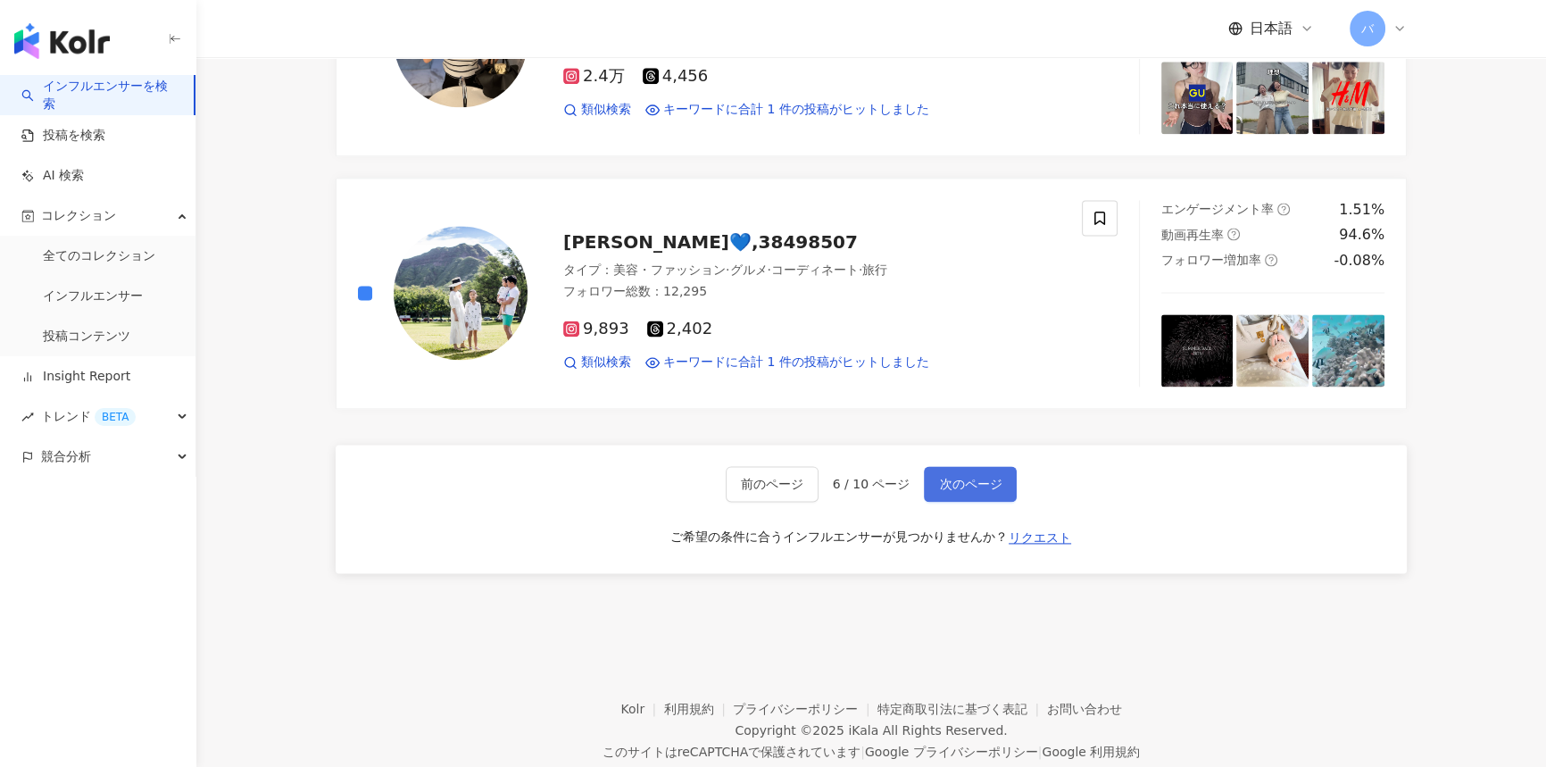
click at [955, 477] on span "次のページ" at bounding box center [970, 484] width 62 height 14
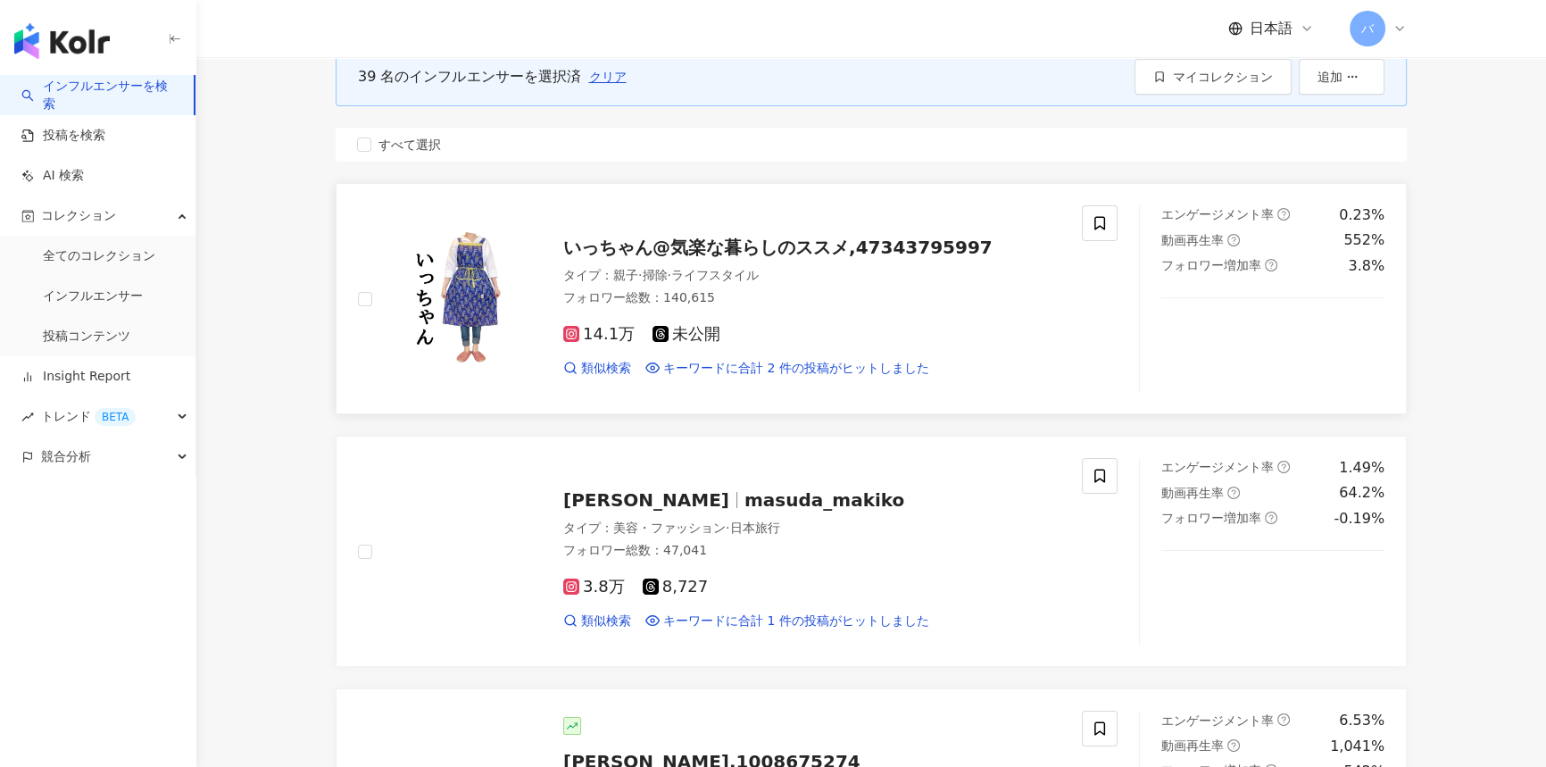
scroll to position [162, 0]
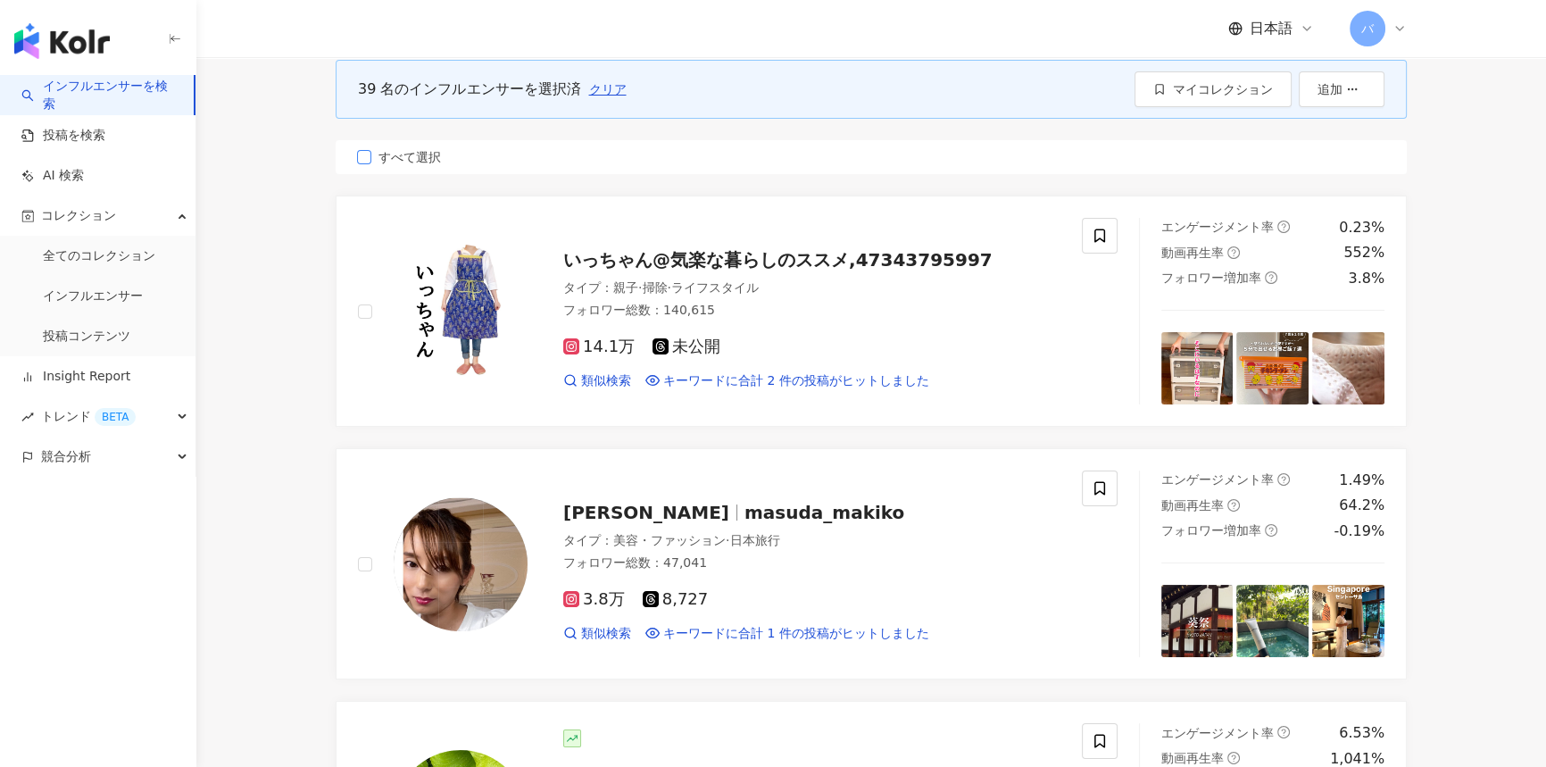
click at [418, 156] on span "すべて選択" at bounding box center [409, 157] width 77 height 20
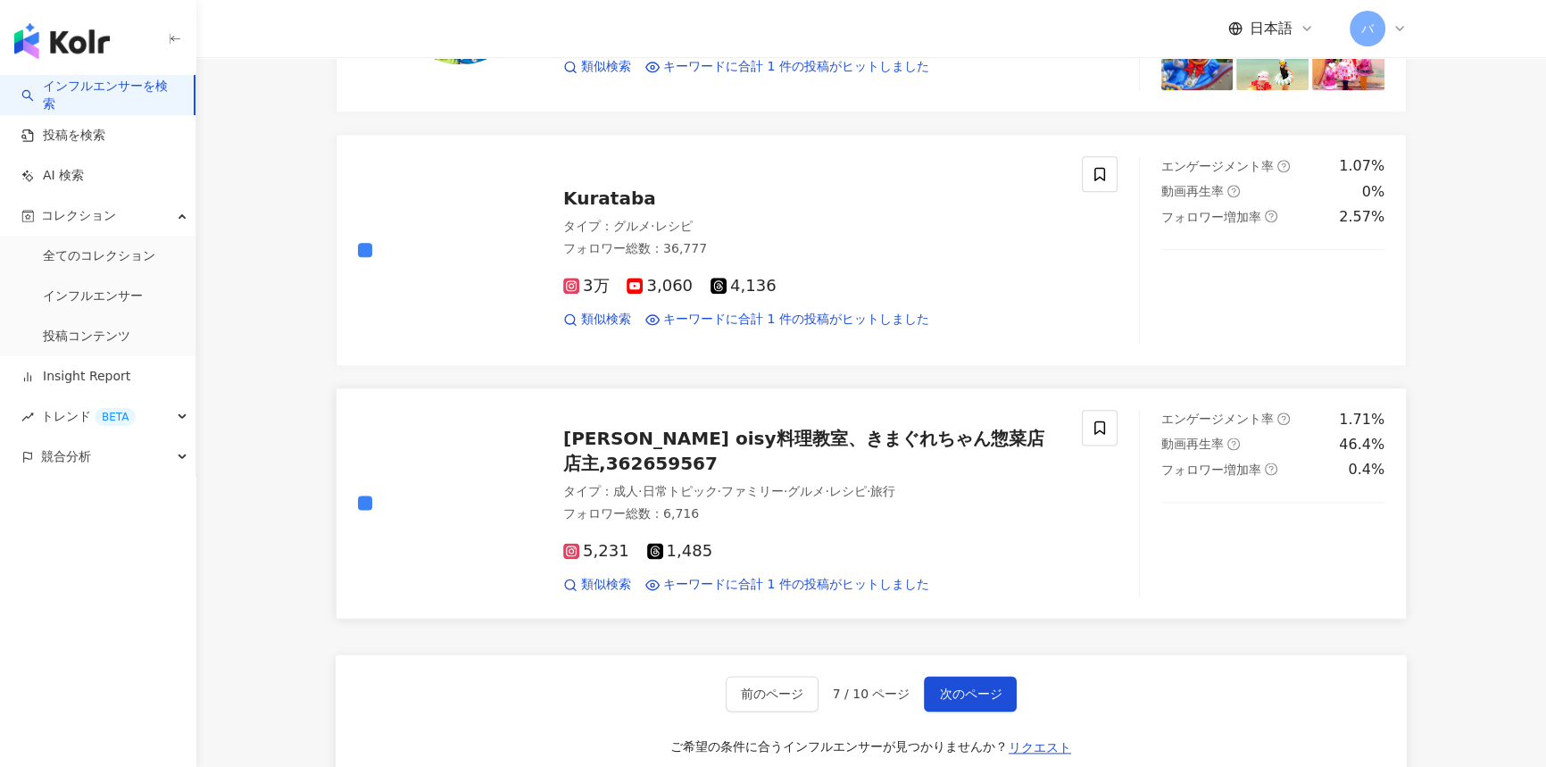
scroll to position [2920, 0]
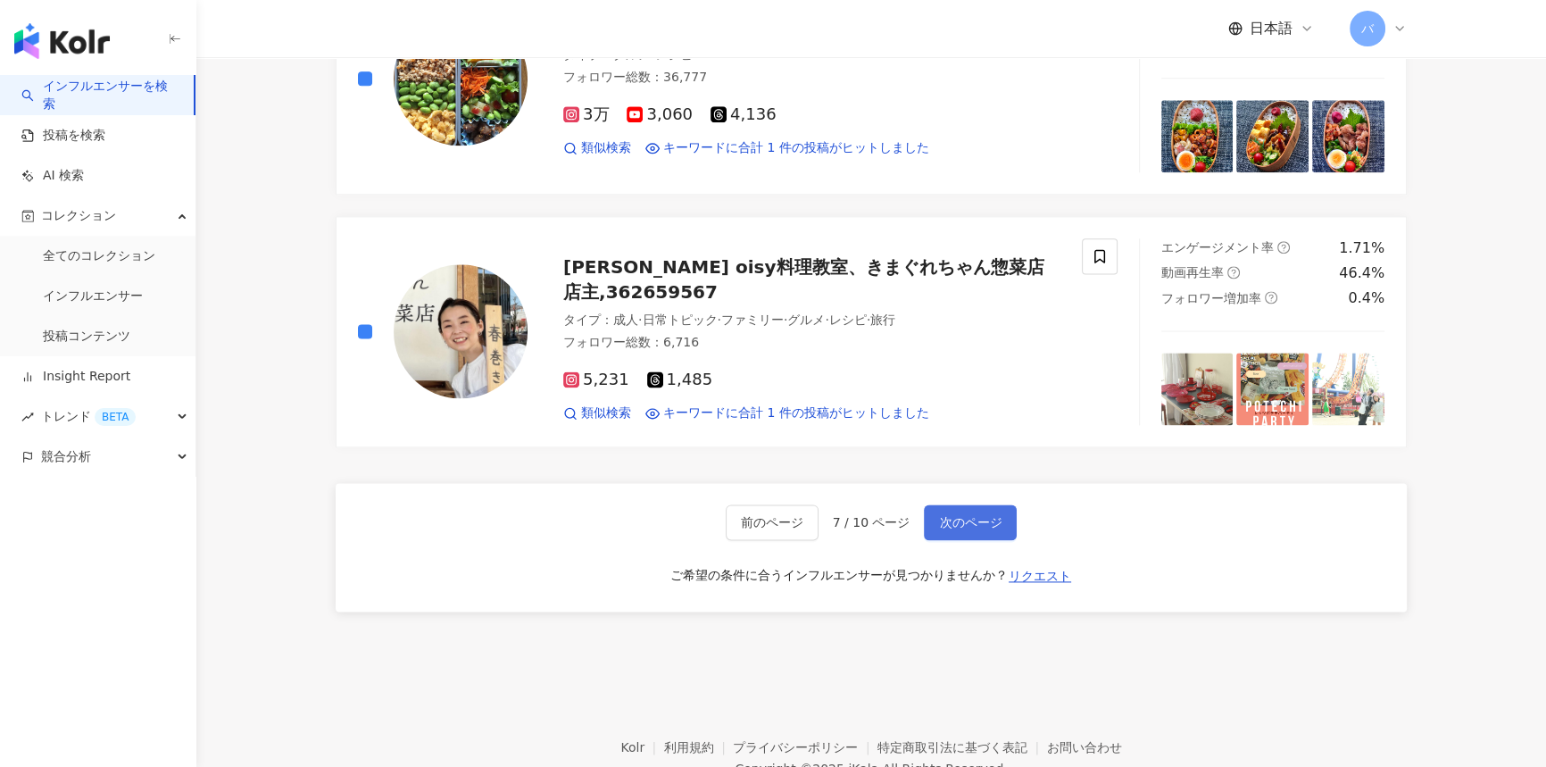
click at [953, 524] on span "次のページ" at bounding box center [970, 522] width 62 height 14
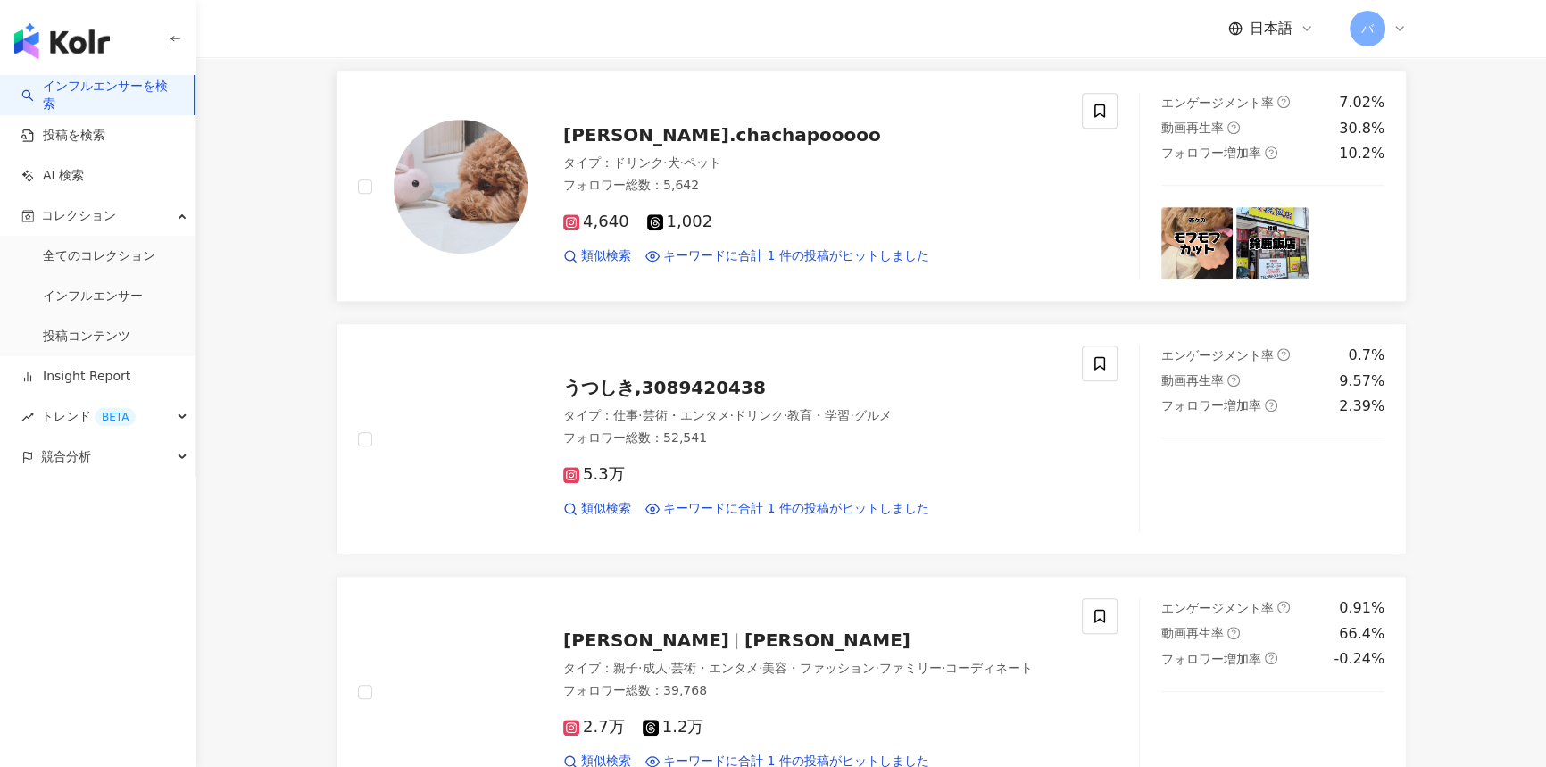
scroll to position [1541, 0]
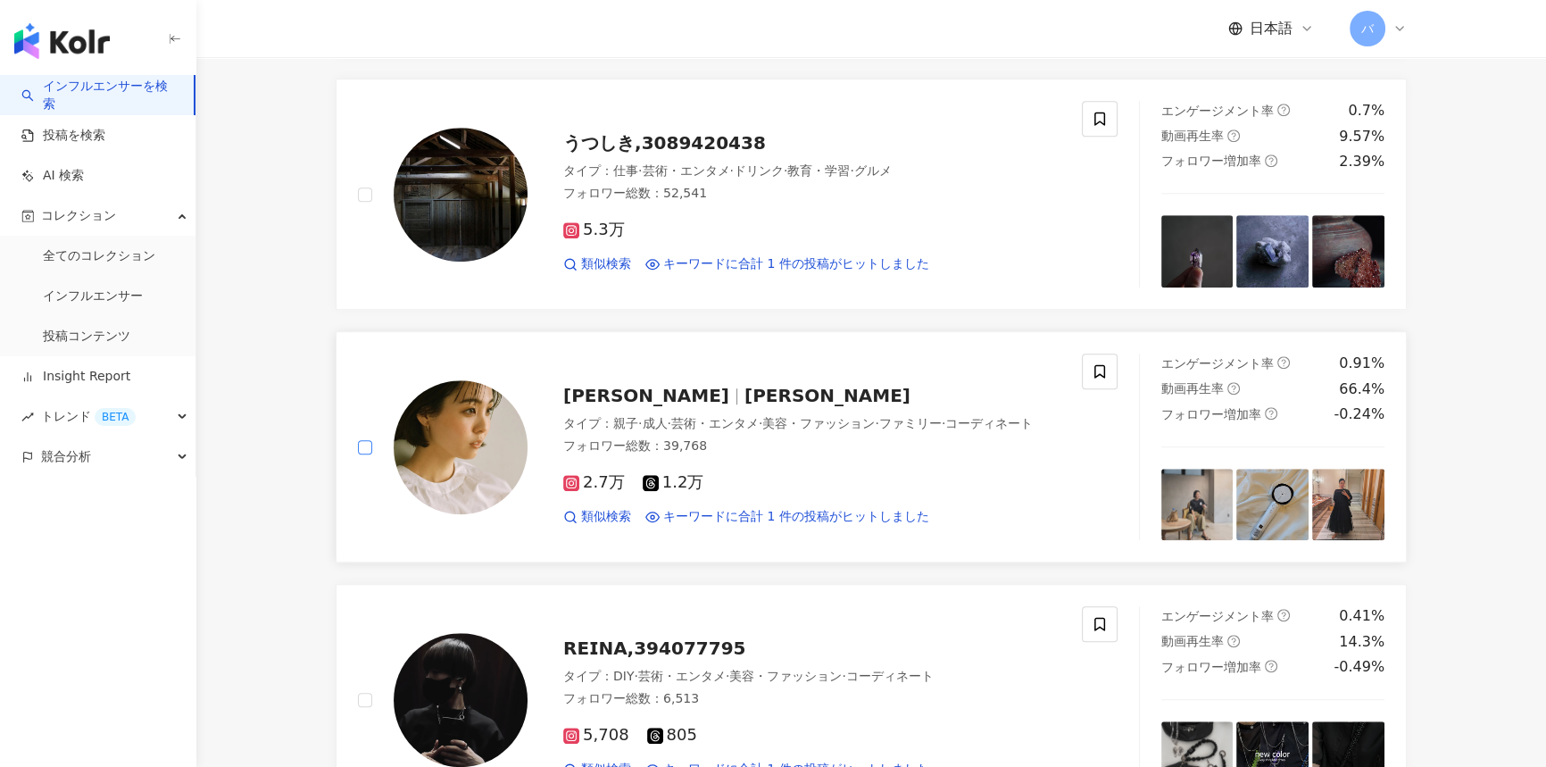
click at [364, 437] on label at bounding box center [365, 447] width 14 height 20
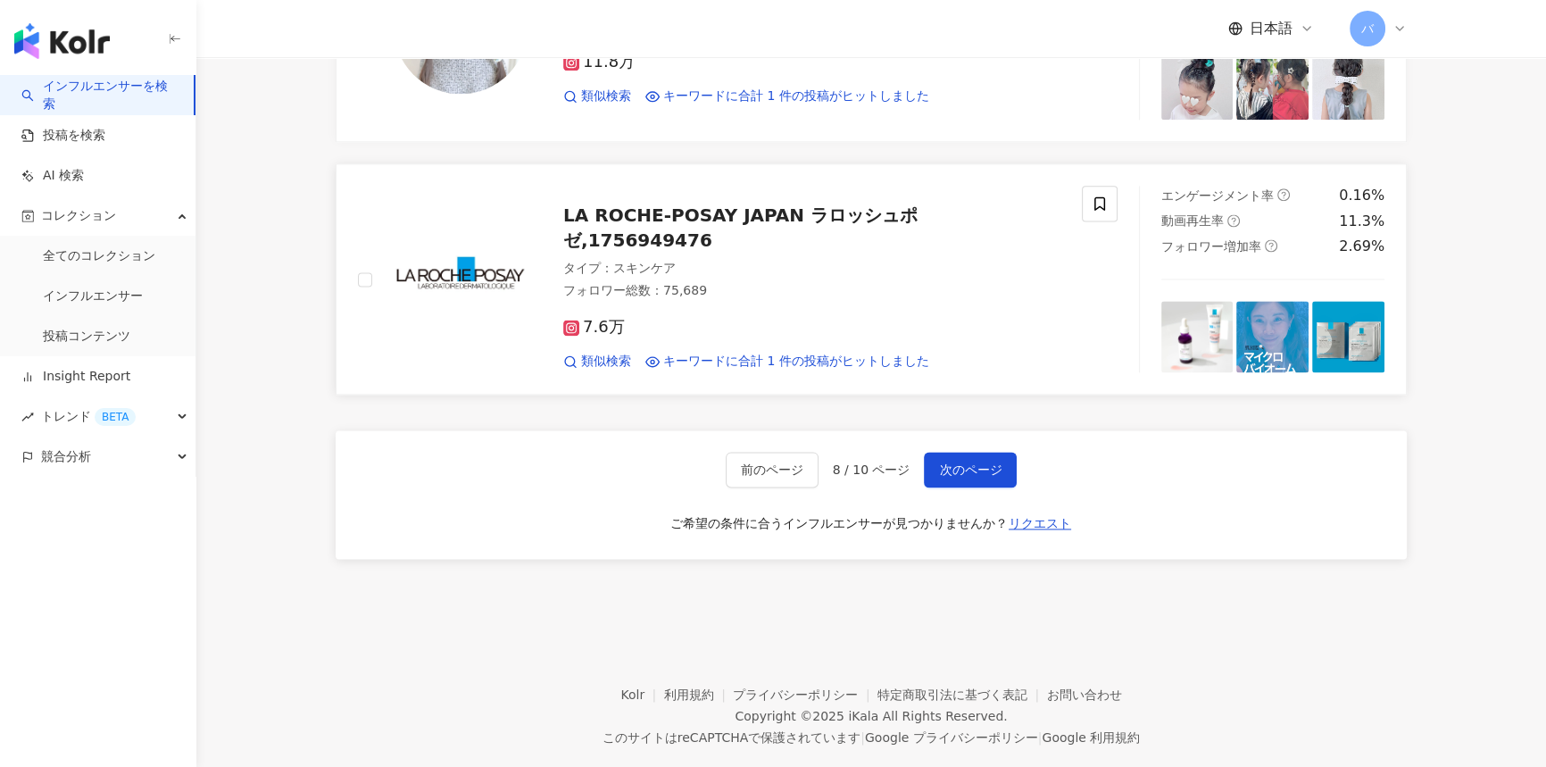
scroll to position [3003, 0]
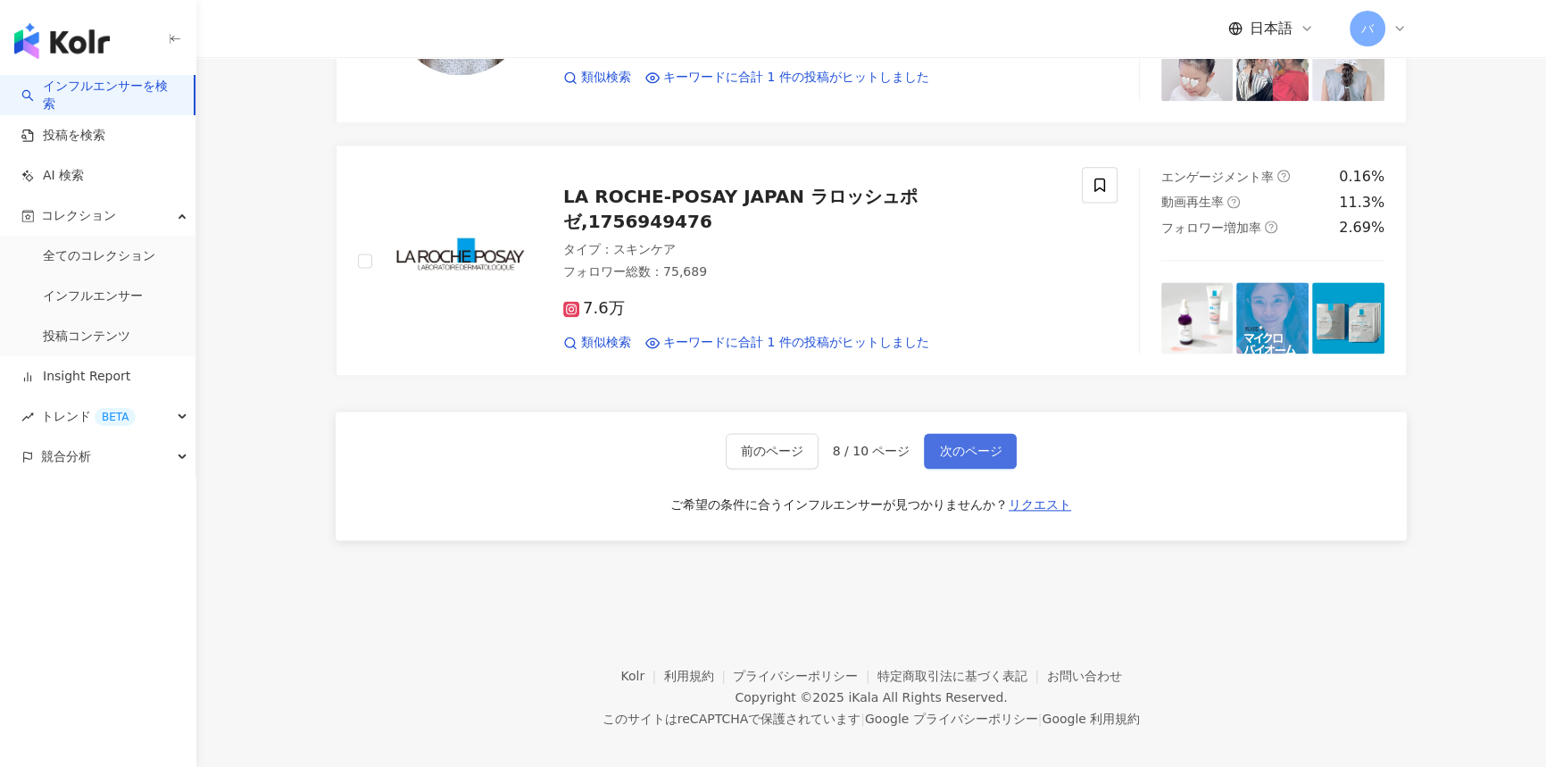
click at [986, 444] on span "次のページ" at bounding box center [970, 451] width 62 height 14
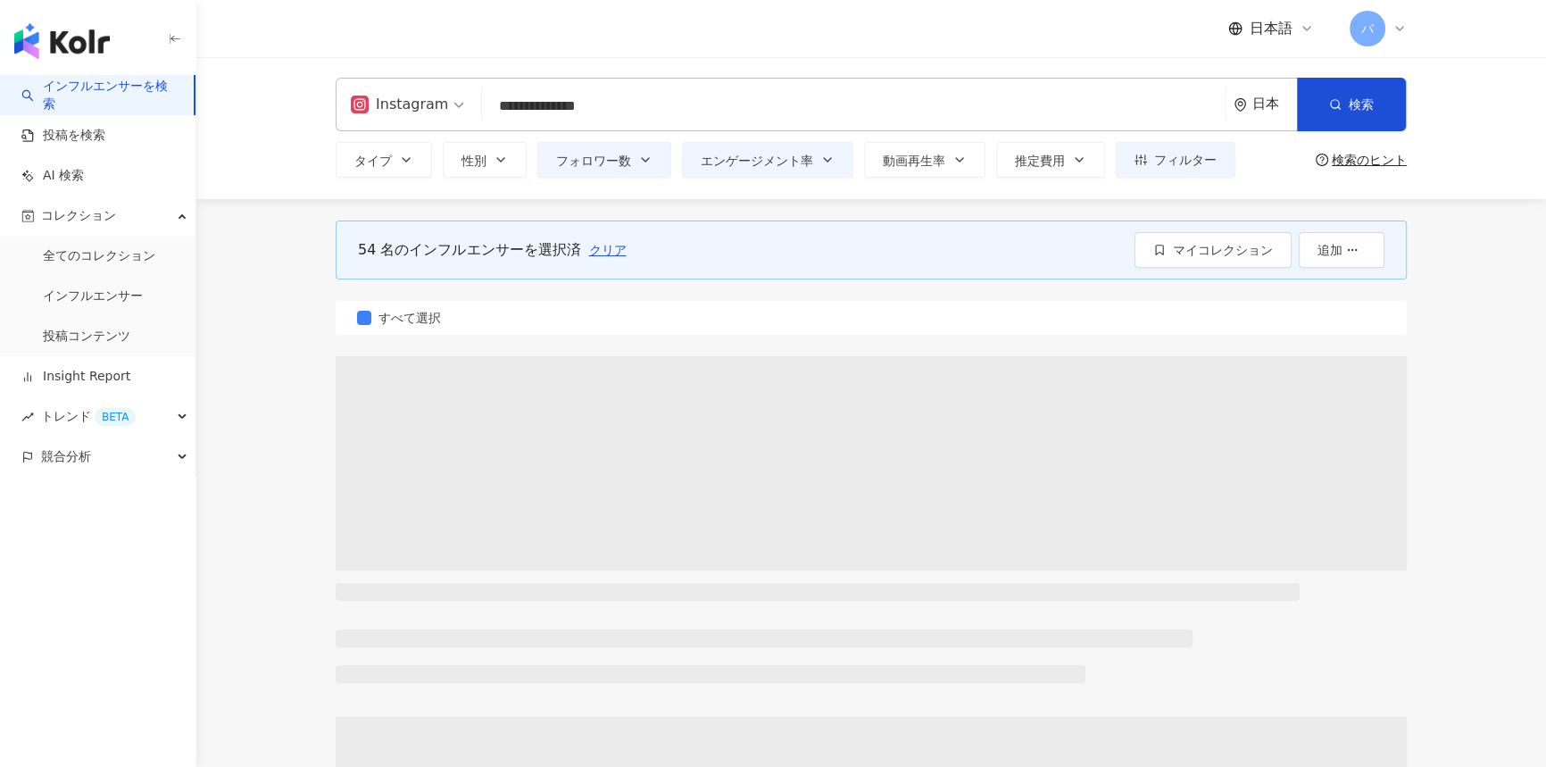
scroll to position [0, 0]
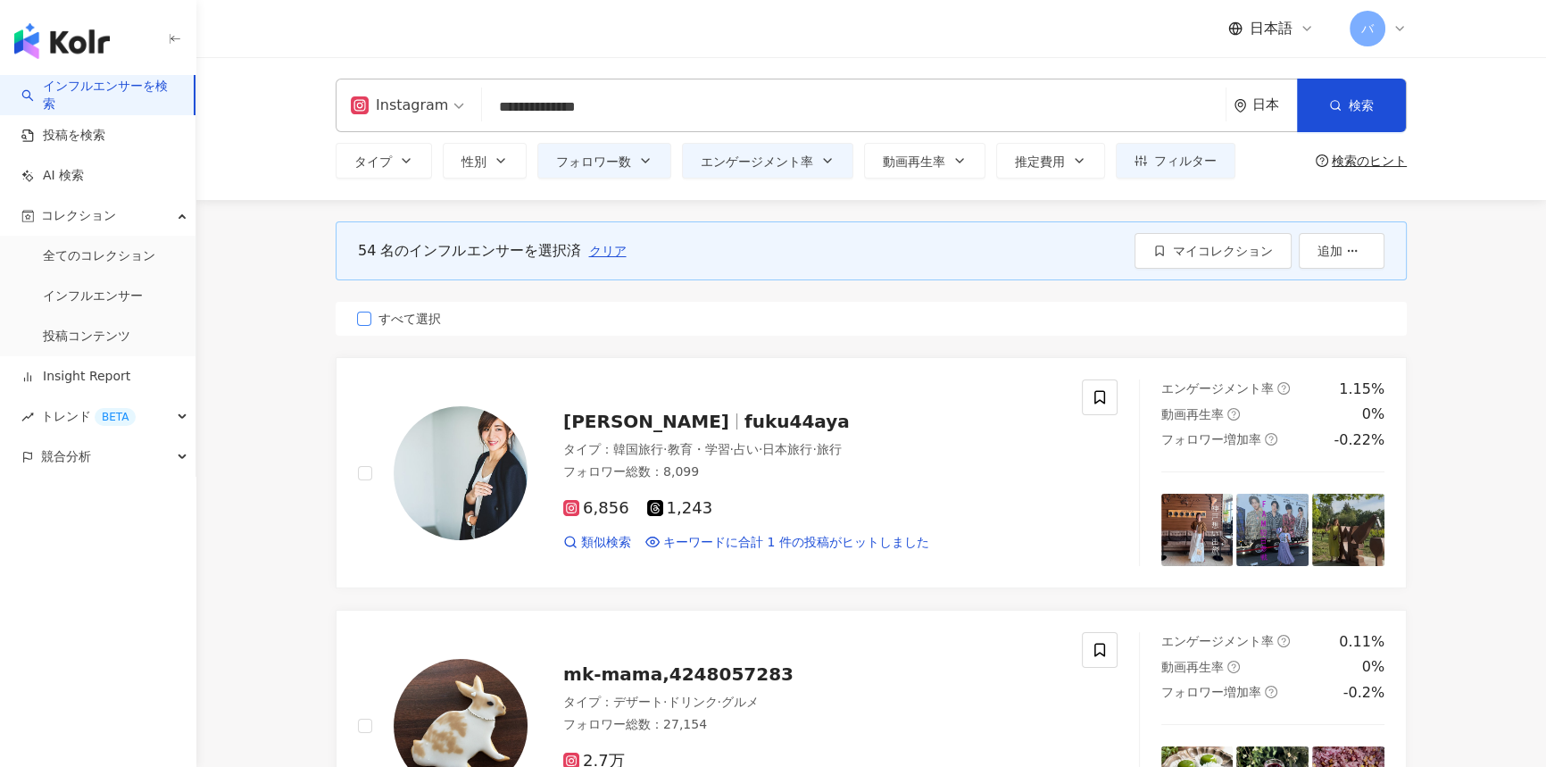
click at [398, 319] on span "すべて選択" at bounding box center [409, 319] width 77 height 20
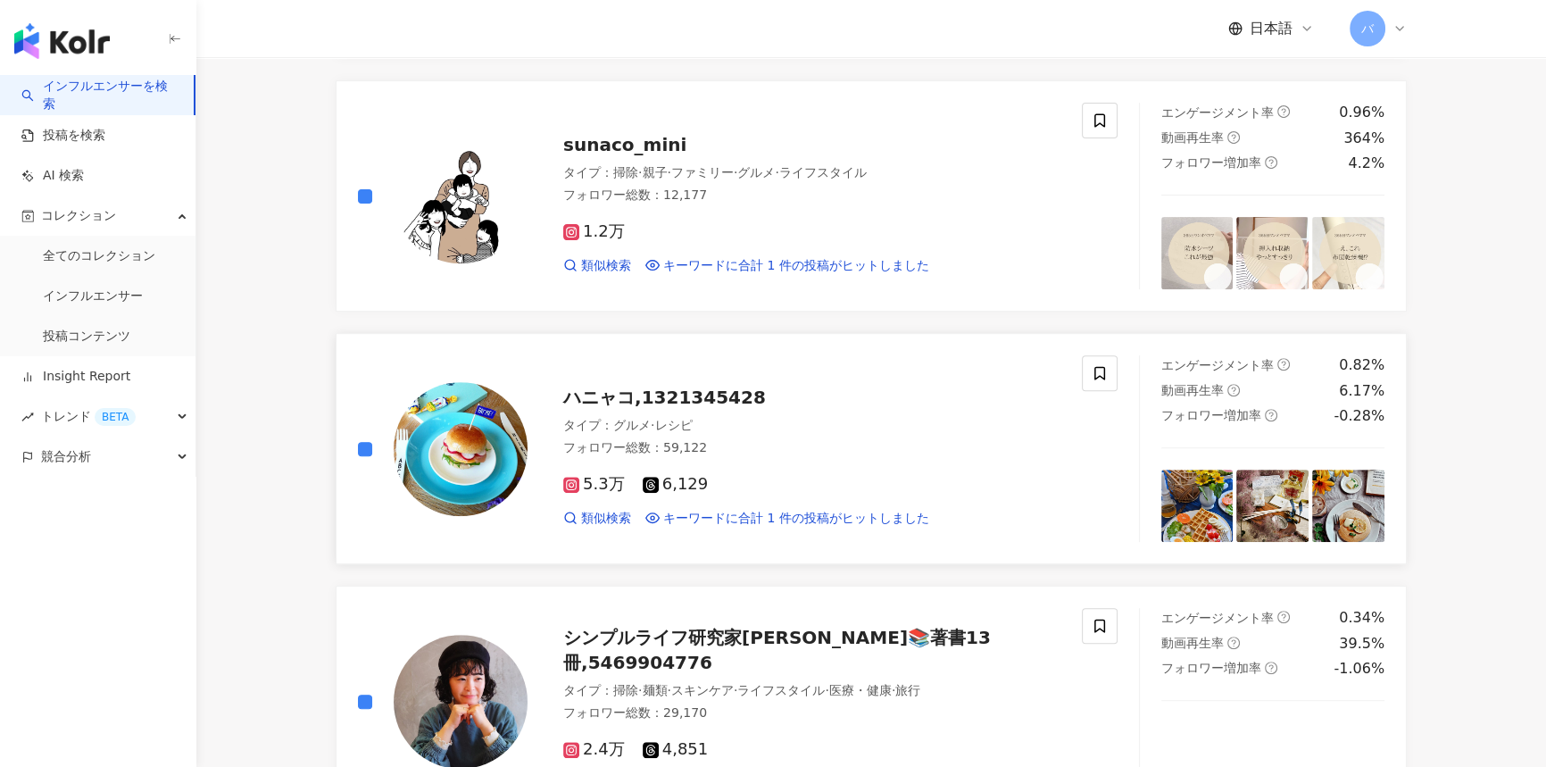
scroll to position [811, 0]
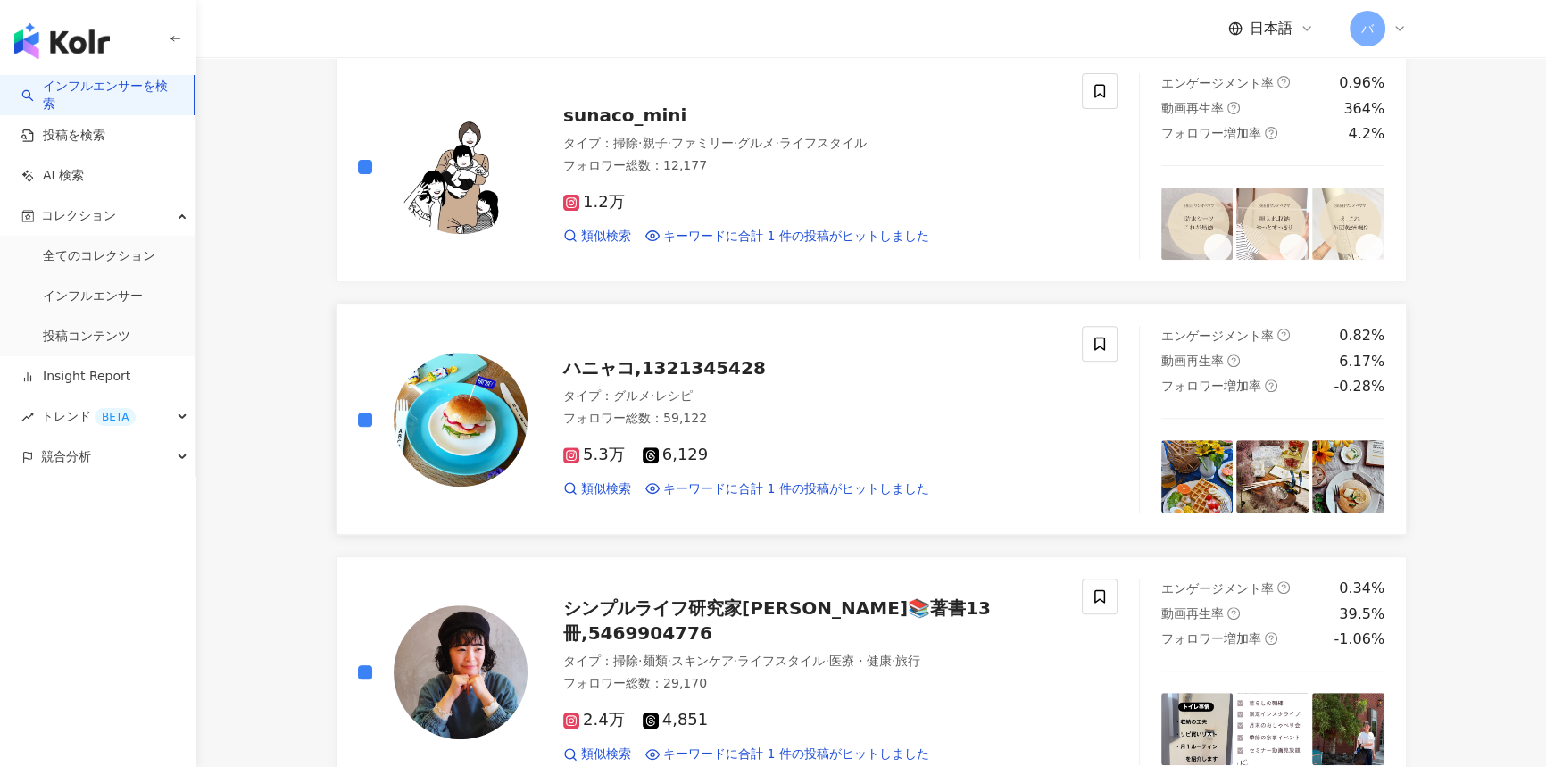
click at [355, 415] on div "ハニャコ,1321345428 タイプ ： グルメ · レシピ フォロワー総数 ： 59,122 5.3万 6,129 類似検索 キーワードに合計 1 件の投…" at bounding box center [737, 419] width 802 height 187
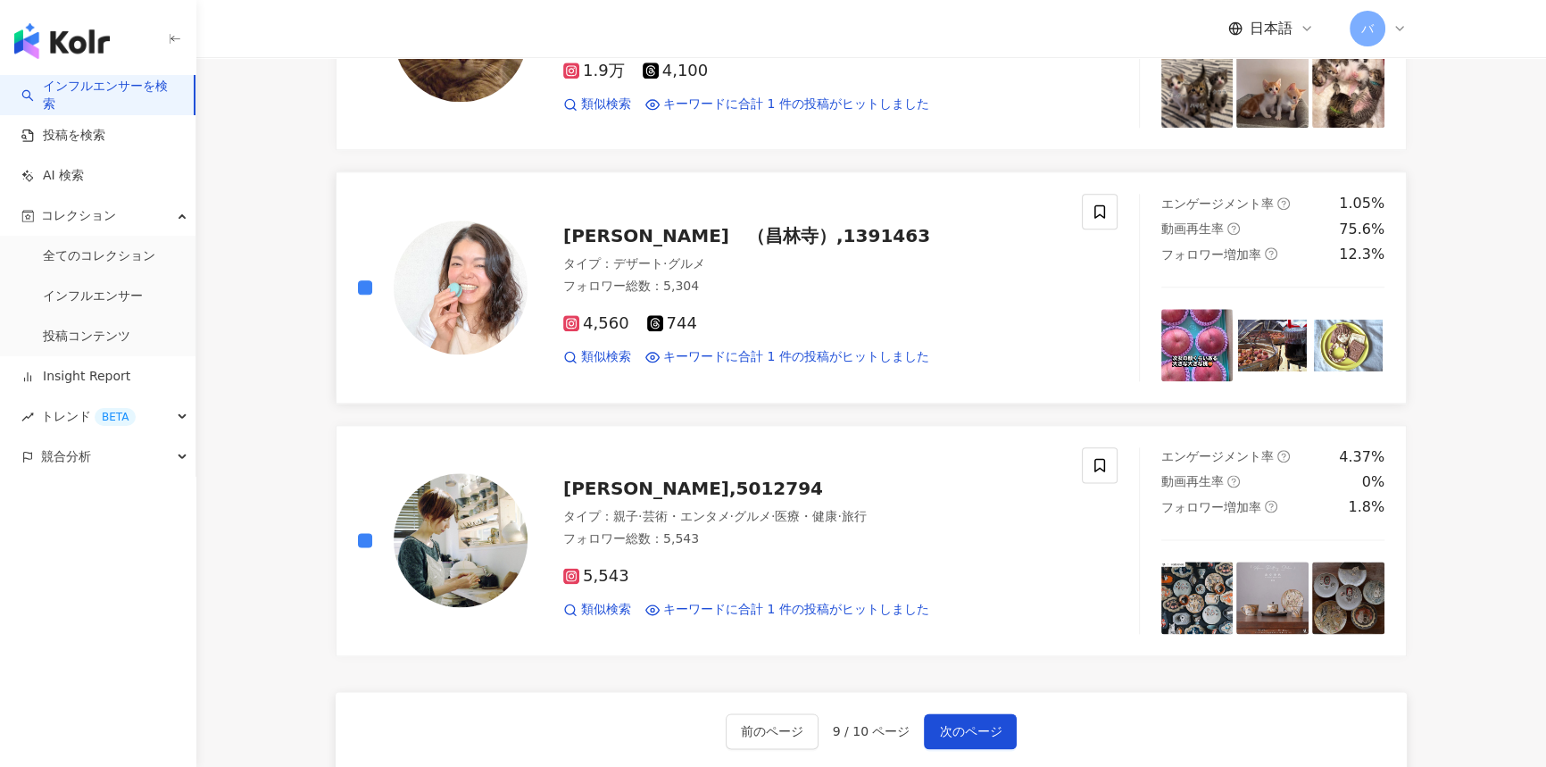
scroll to position [2758, 0]
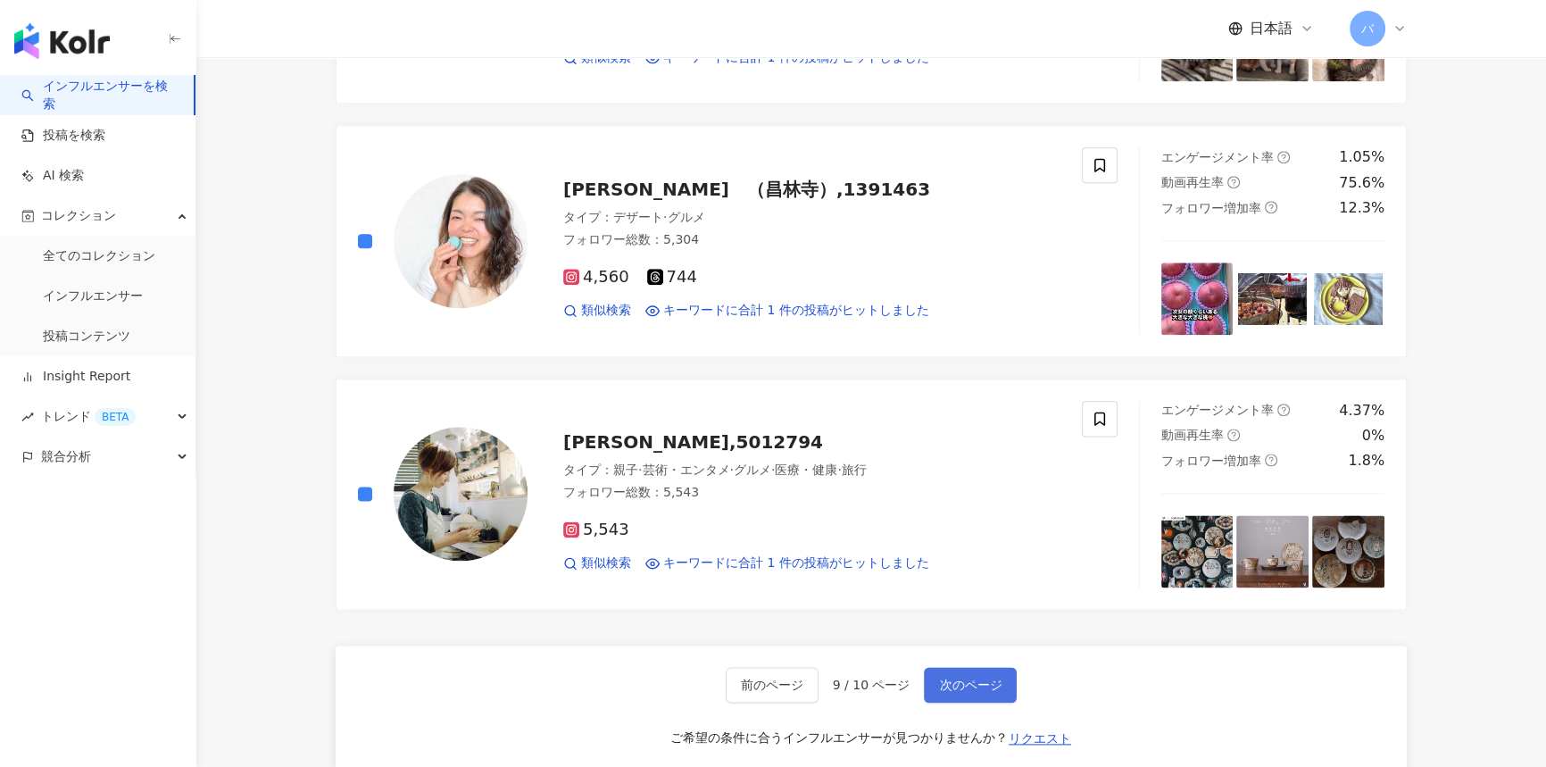
click at [961, 677] on span "次のページ" at bounding box center [970, 684] width 62 height 14
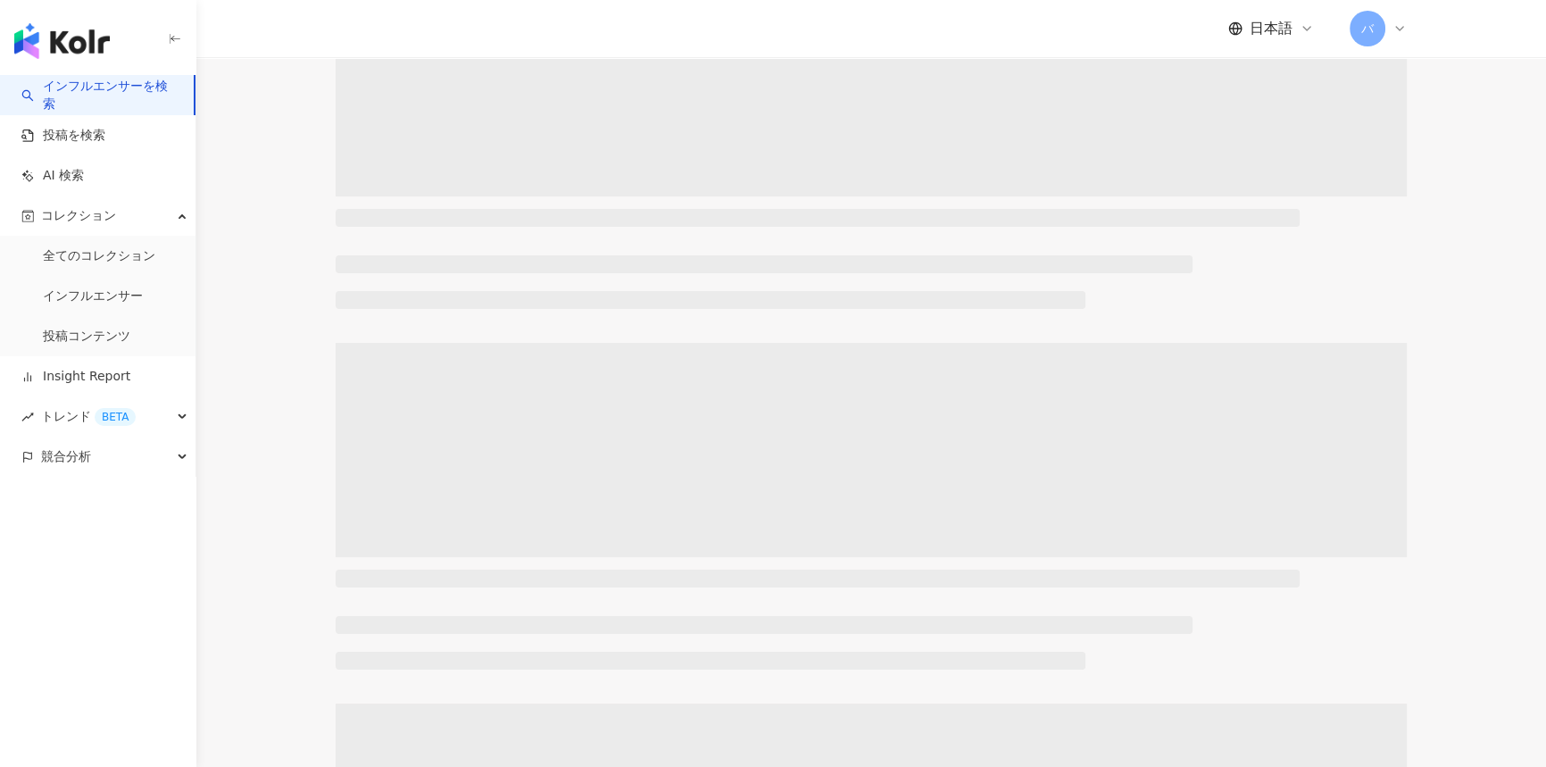
scroll to position [0, 0]
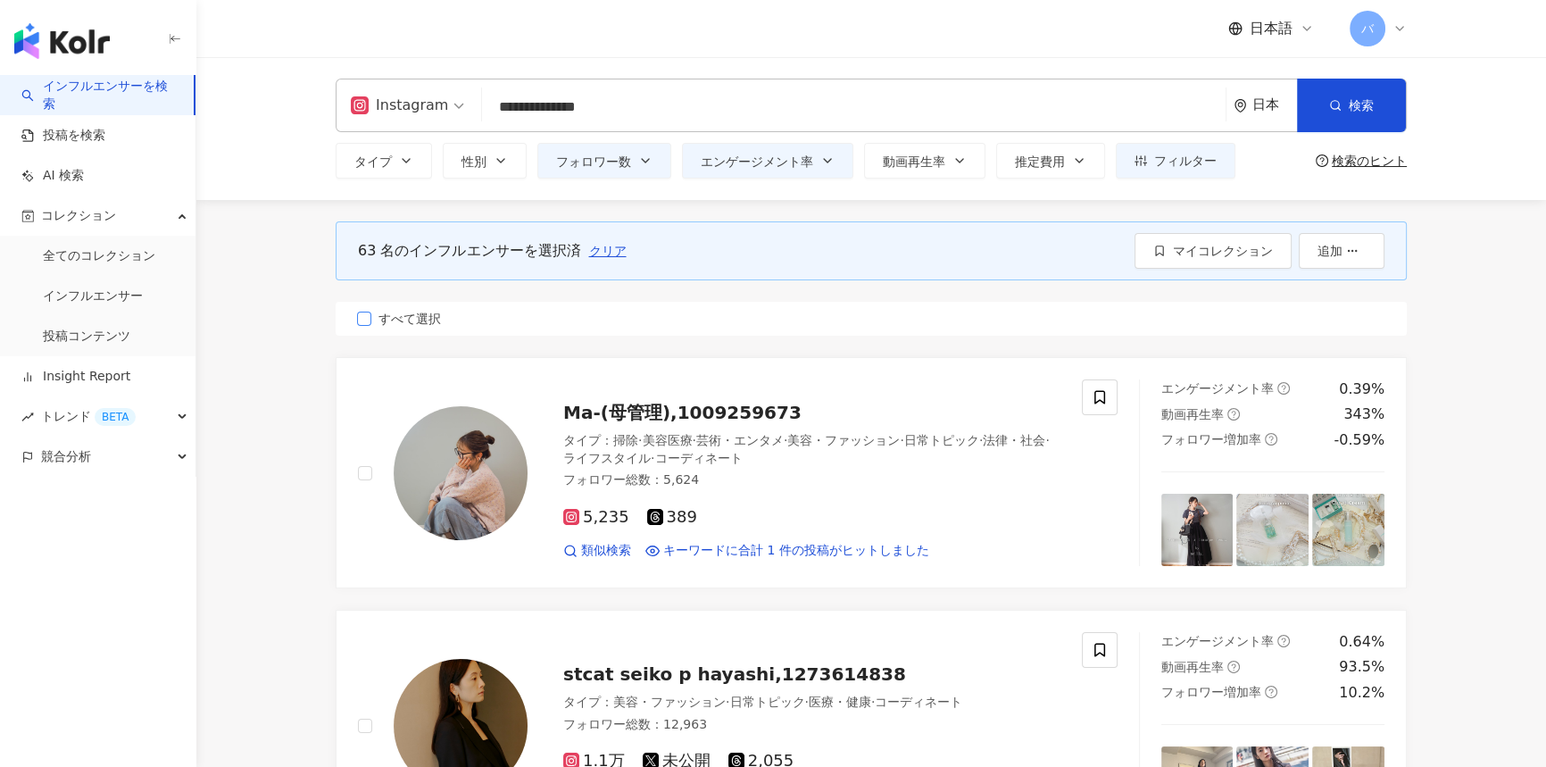
click at [407, 312] on span "すべて選択" at bounding box center [409, 319] width 77 height 20
click at [1235, 250] on span "マイコレクション" at bounding box center [1223, 251] width 100 height 14
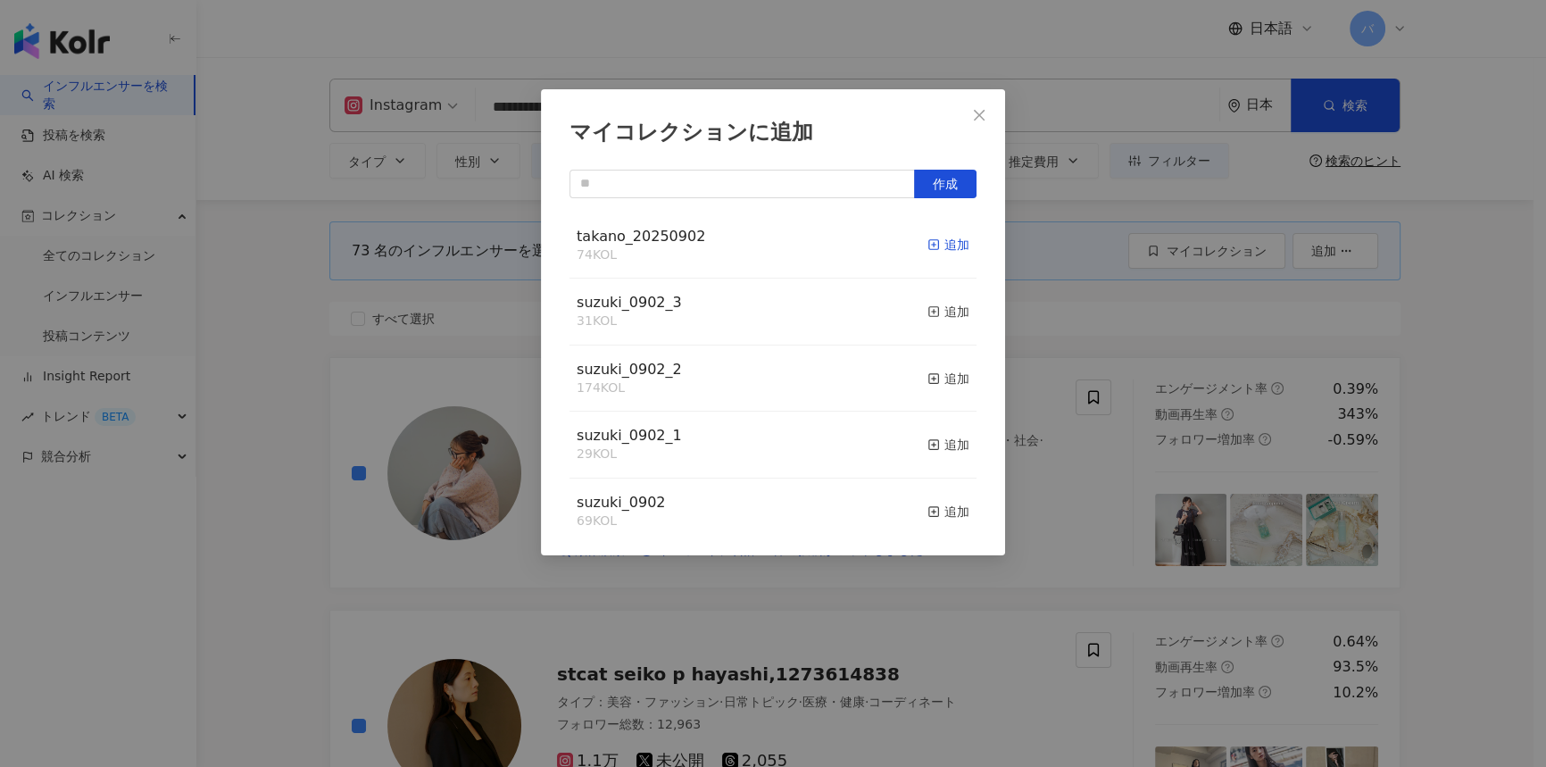
click at [934, 241] on div "追加" at bounding box center [948, 245] width 42 height 20
click at [990, 120] on span "Close" at bounding box center [979, 115] width 36 height 14
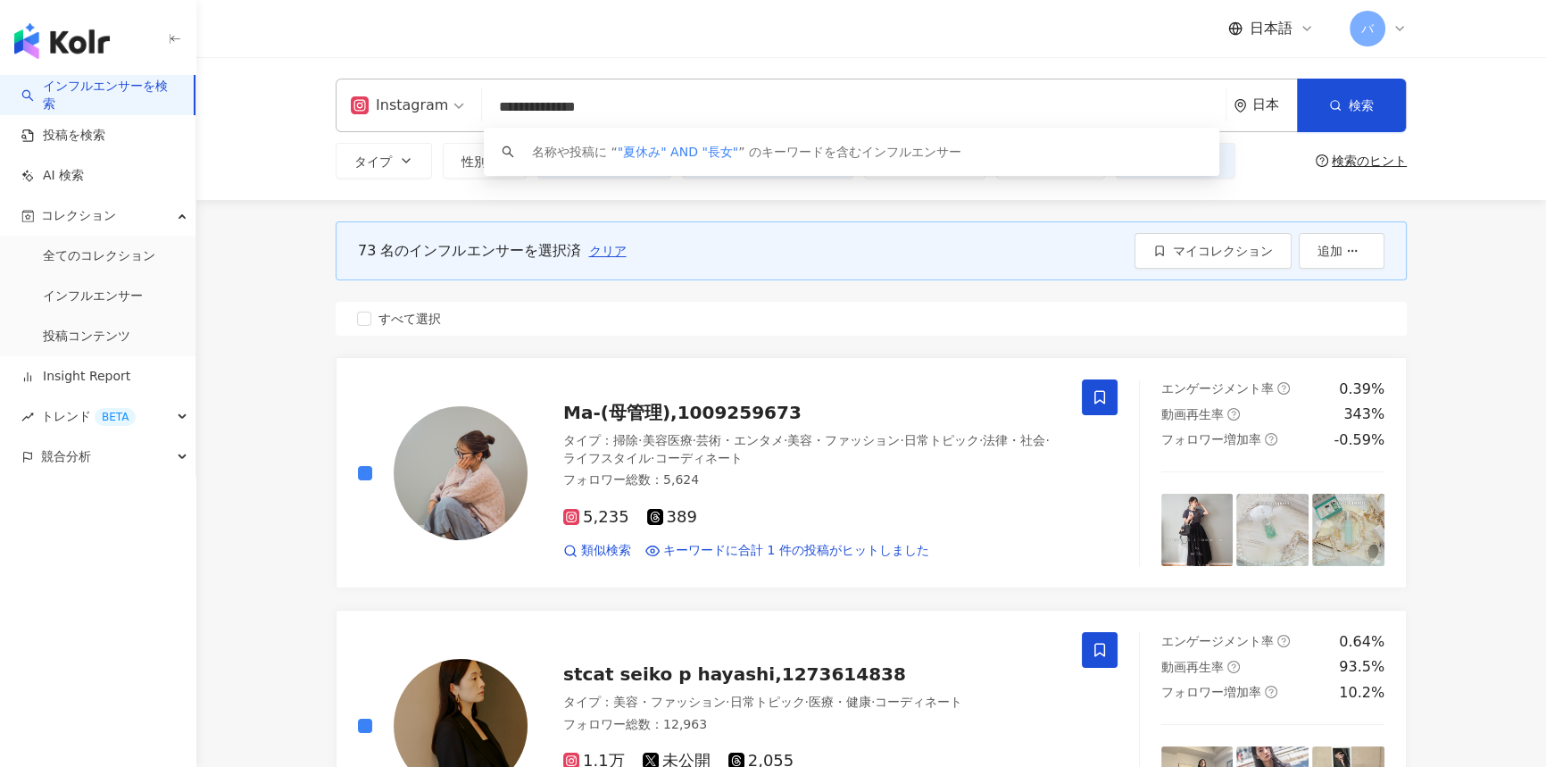
drag, startPoint x: 652, startPoint y: 101, endPoint x: 507, endPoint y: 104, distance: 145.5
click at [463, 106] on div "**********" at bounding box center [871, 106] width 1071 height 54
click at [618, 99] on input "**********" at bounding box center [853, 107] width 729 height 34
click at [654, 111] on input "**********" at bounding box center [853, 107] width 729 height 34
click at [613, 110] on input "**********" at bounding box center [853, 107] width 729 height 34
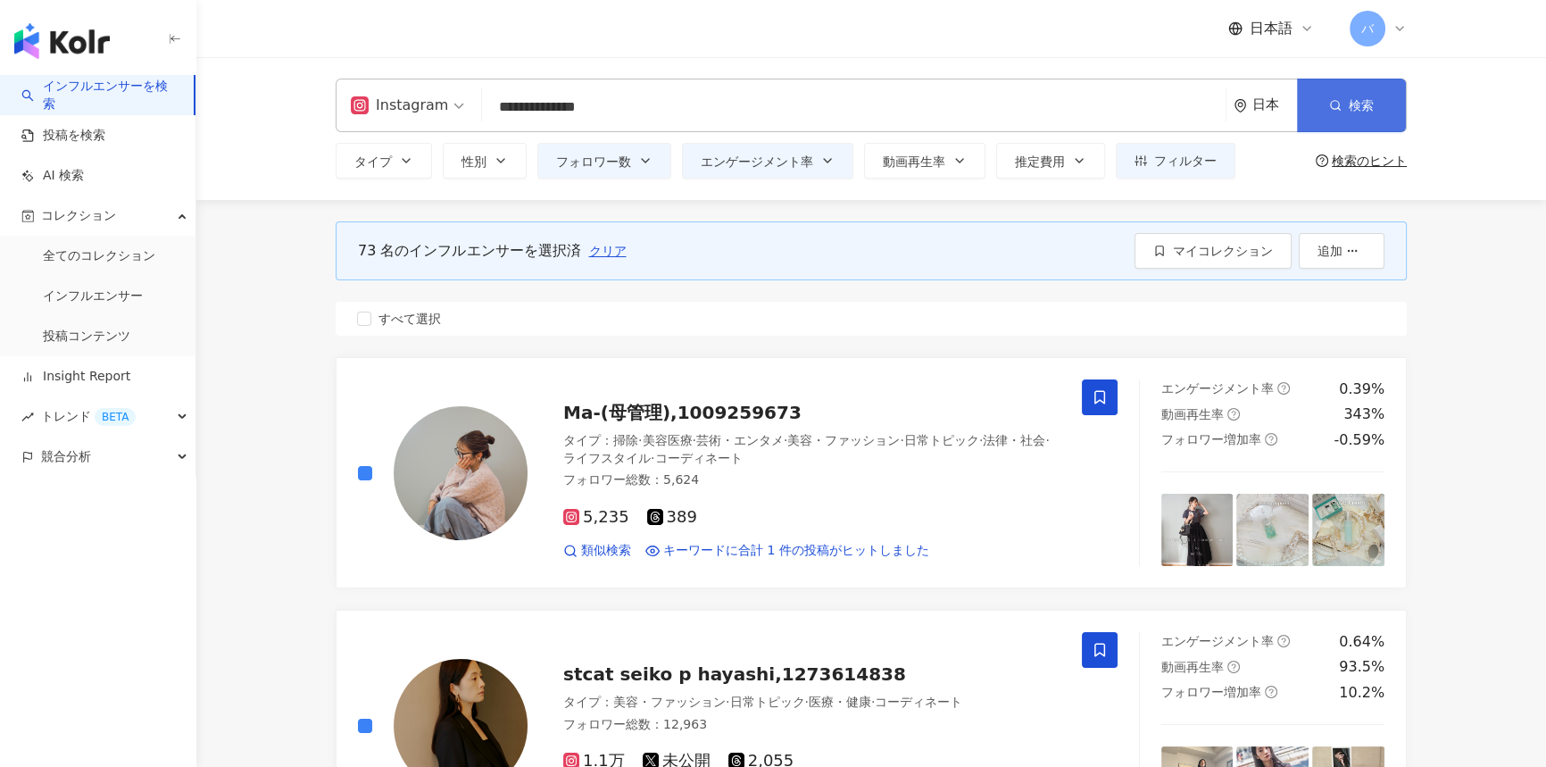
click at [1332, 111] on icon "button" at bounding box center [1335, 105] width 12 height 12
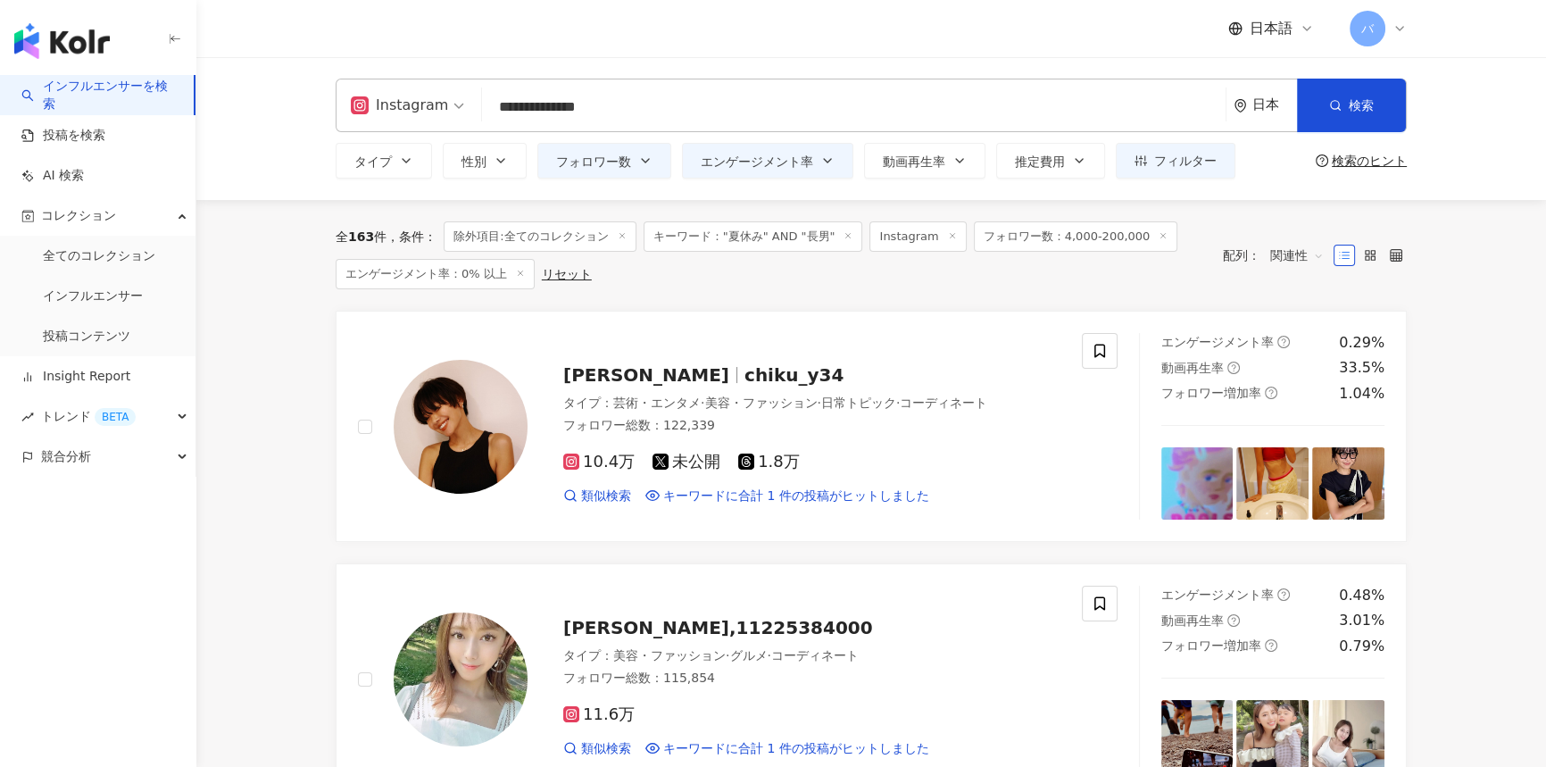
drag, startPoint x: 664, startPoint y: 112, endPoint x: 399, endPoint y: 111, distance: 265.1
click at [399, 111] on div "**********" at bounding box center [871, 106] width 1071 height 54
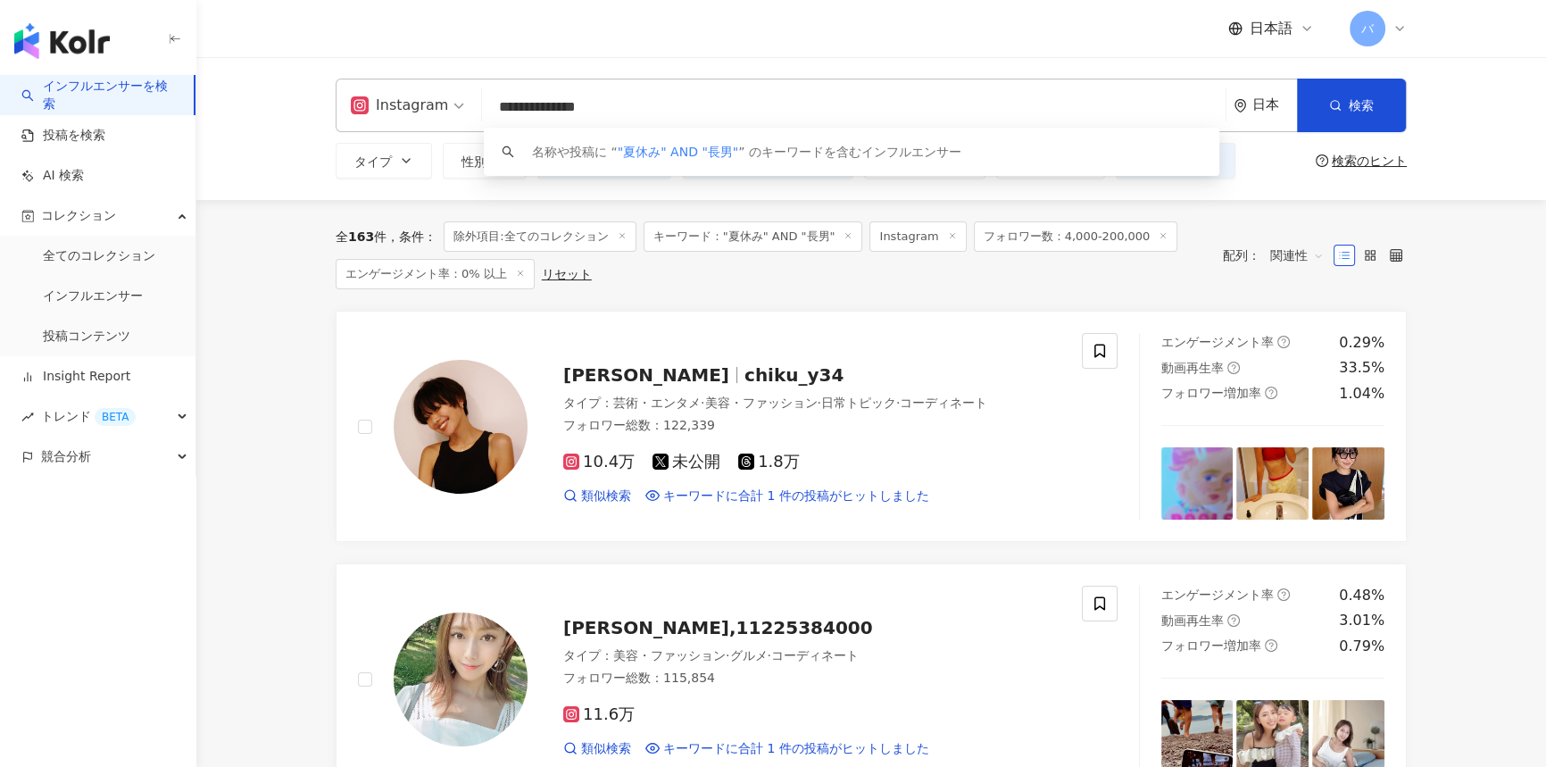
paste input "search"
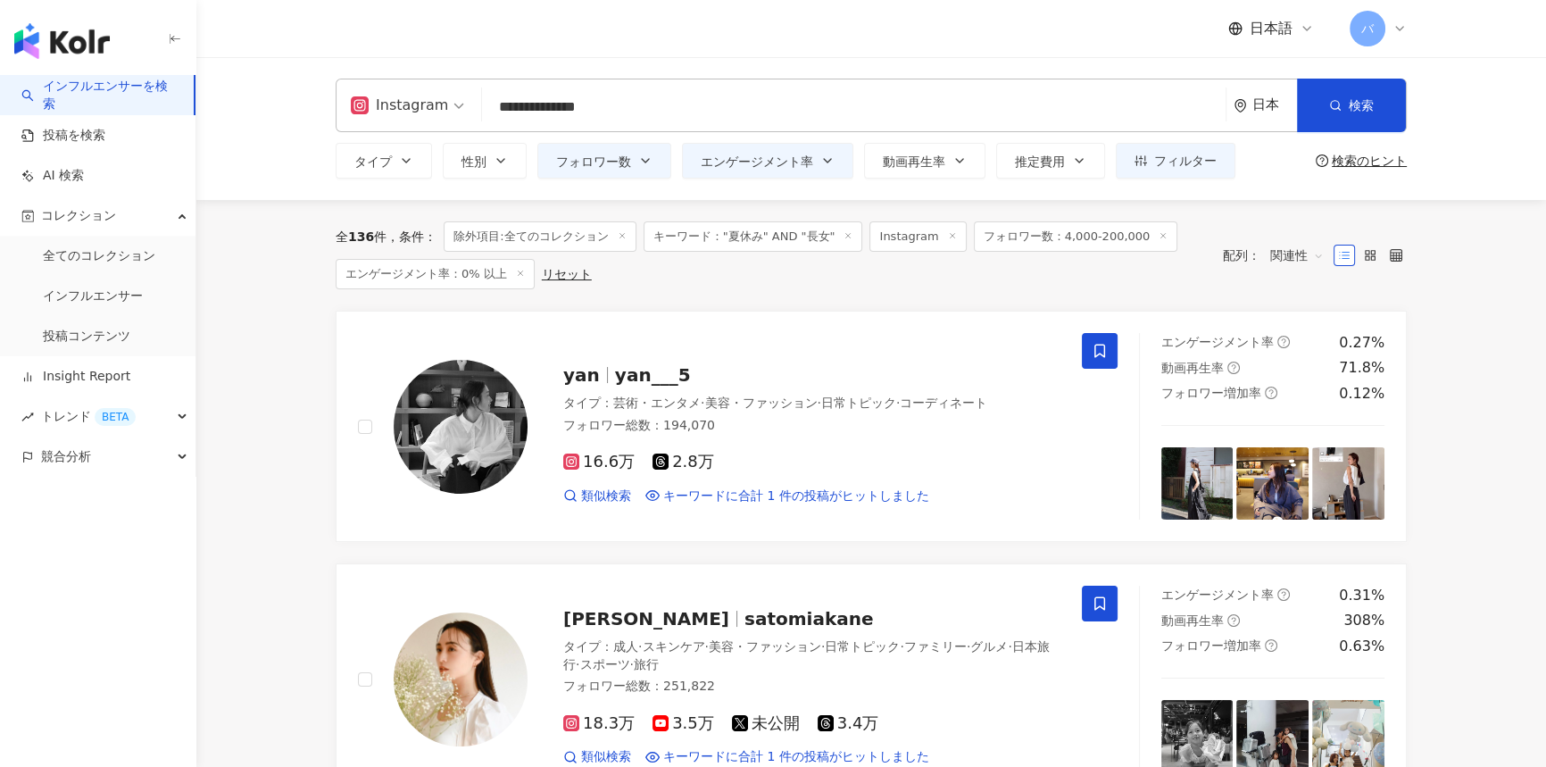
click at [623, 237] on line at bounding box center [621, 236] width 4 height 4
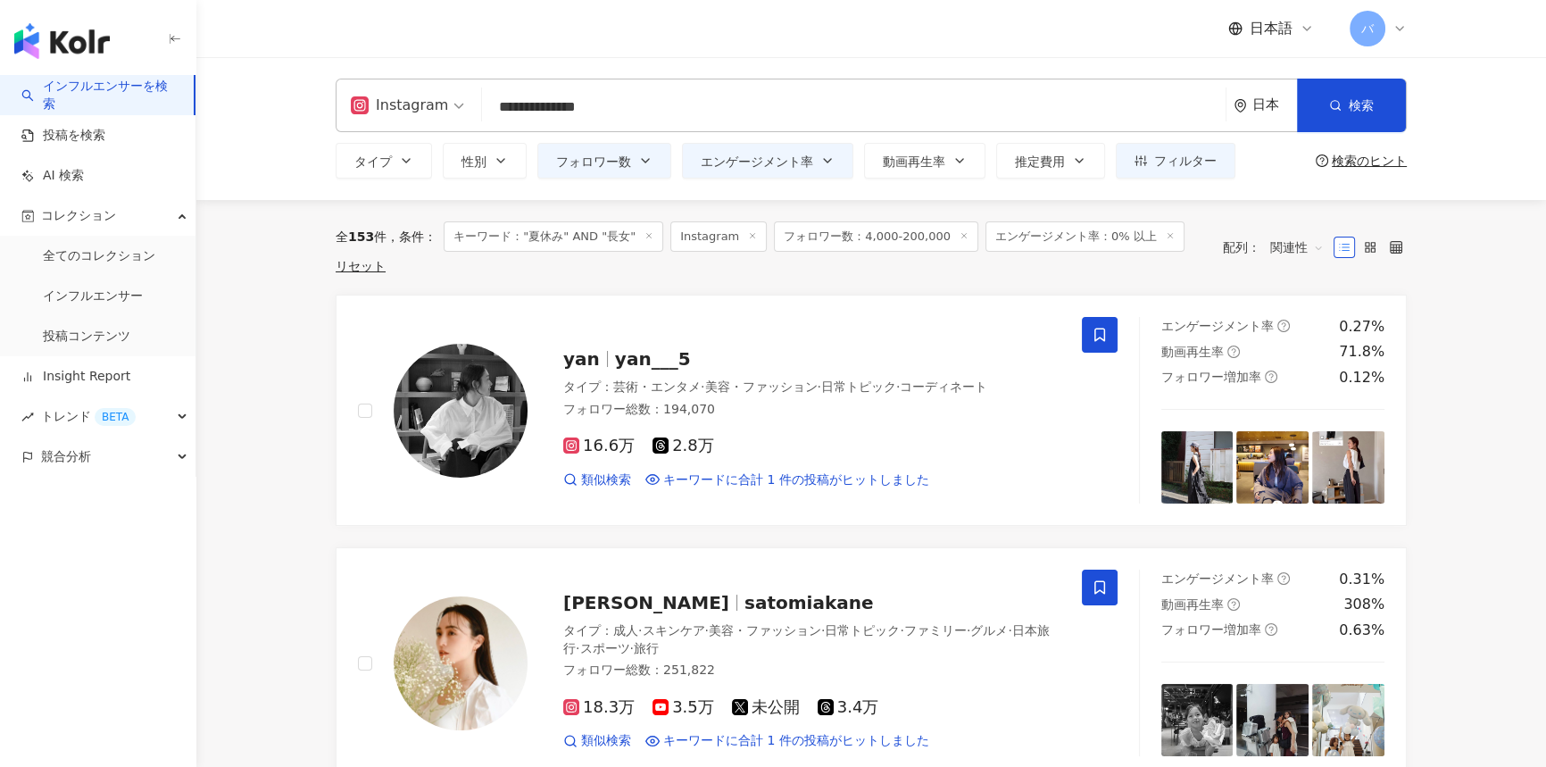
click at [617, 108] on input "**********" at bounding box center [853, 107] width 729 height 34
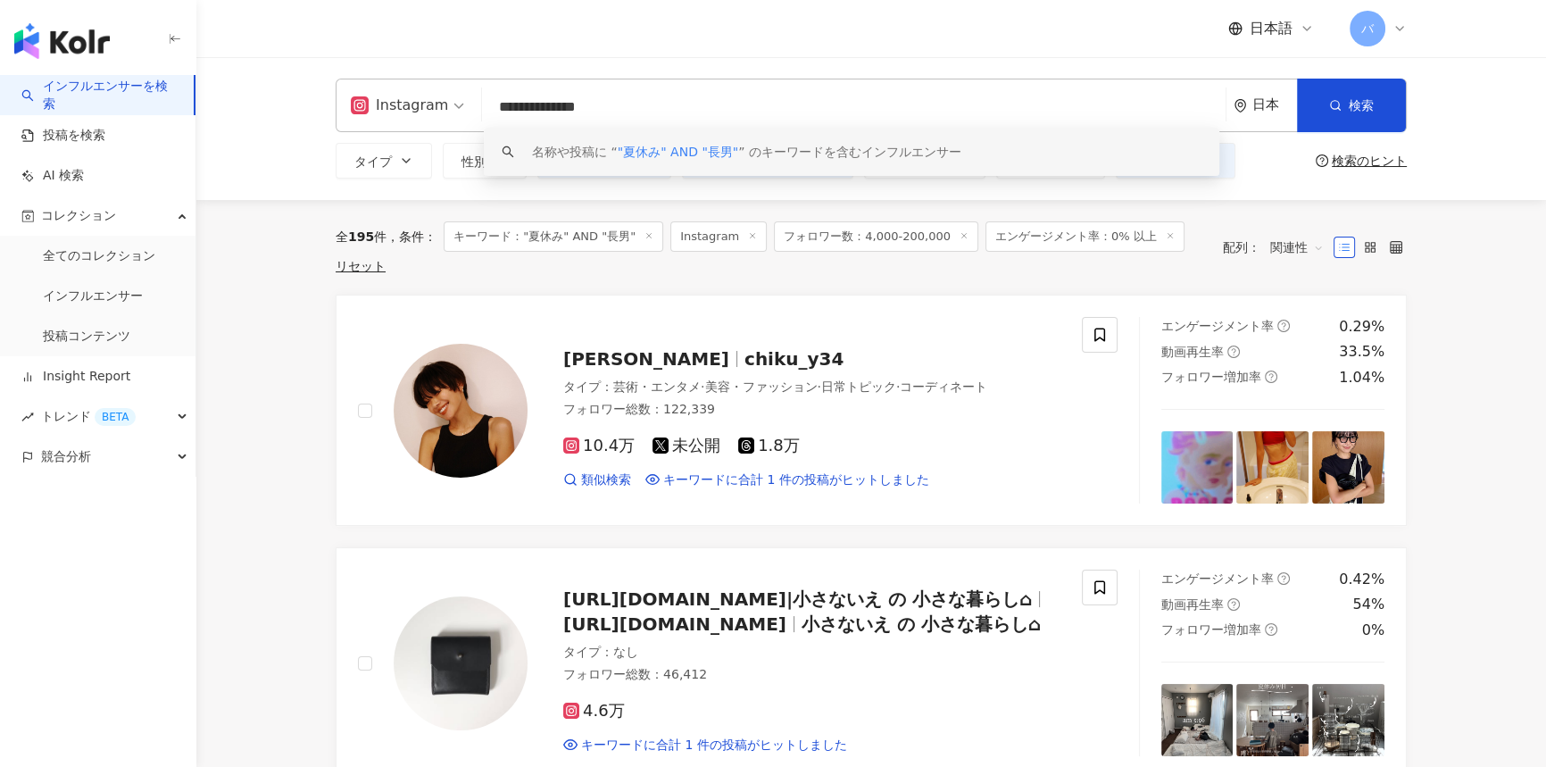
click at [479, 118] on div "**********" at bounding box center [871, 106] width 1071 height 54
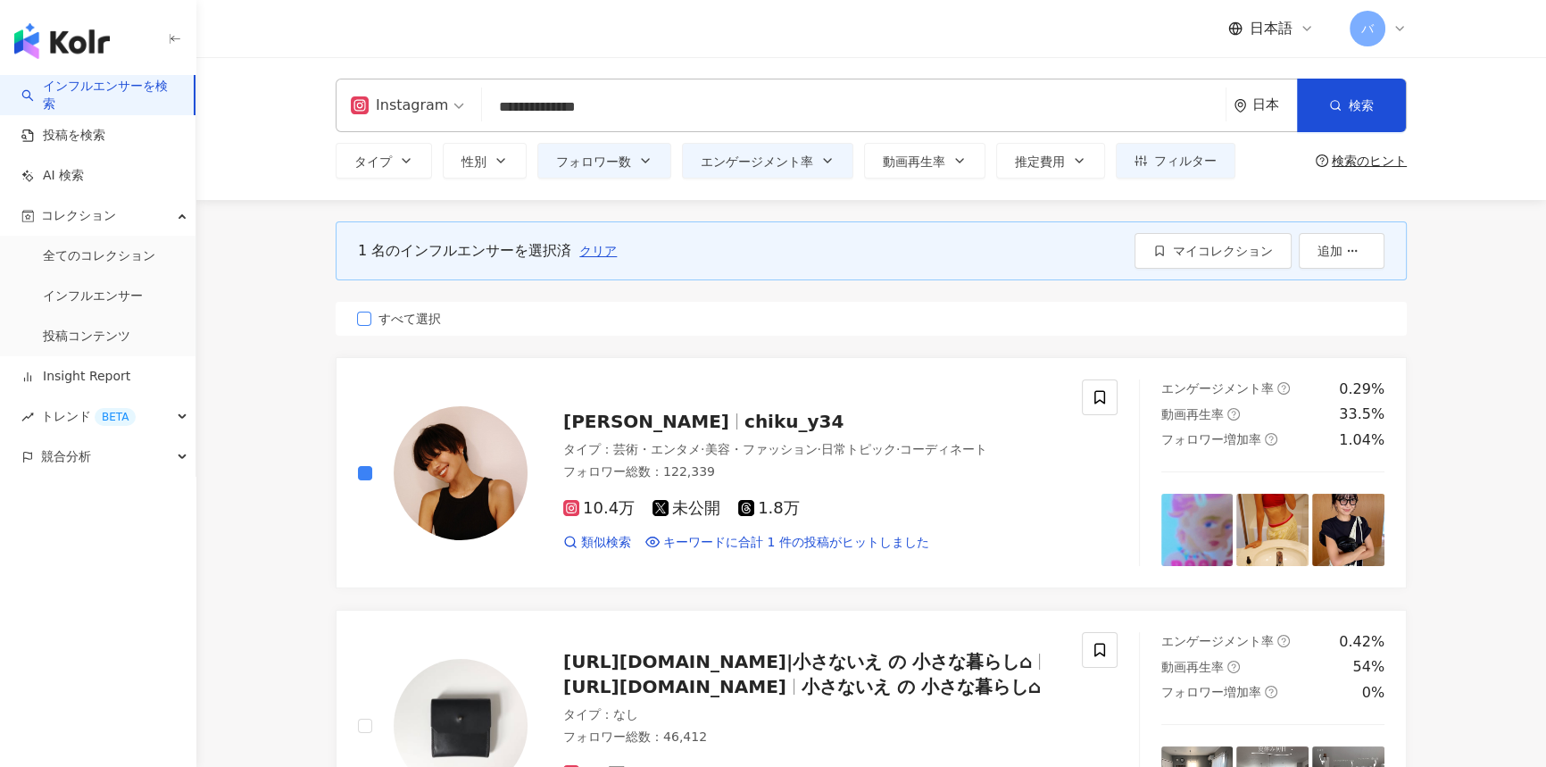
click at [410, 324] on span "すべて選択" at bounding box center [409, 319] width 77 height 20
click at [590, 246] on span "クリア" at bounding box center [606, 251] width 37 height 14
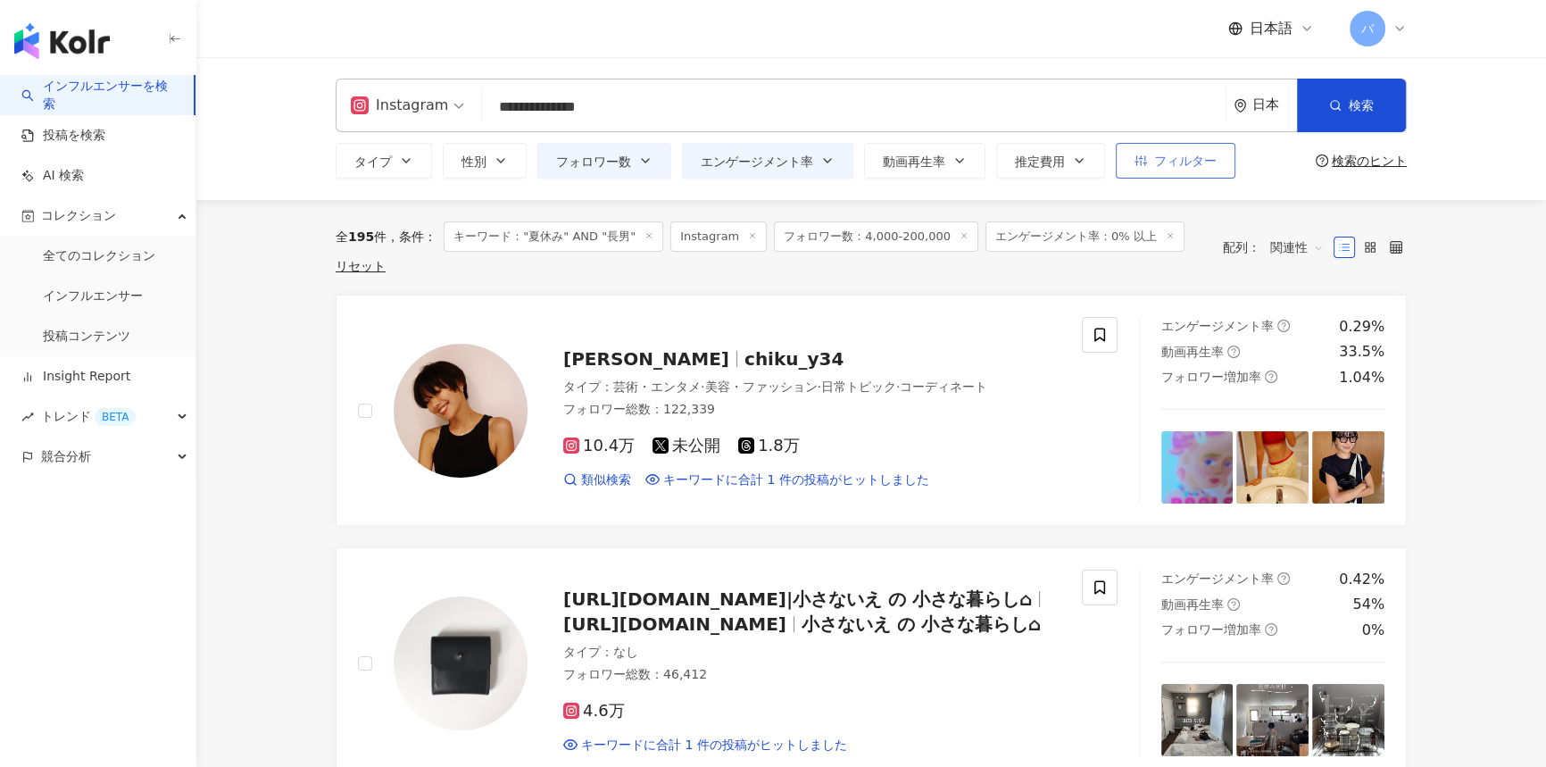
click at [1200, 154] on span "フィルター" at bounding box center [1185, 161] width 62 height 14
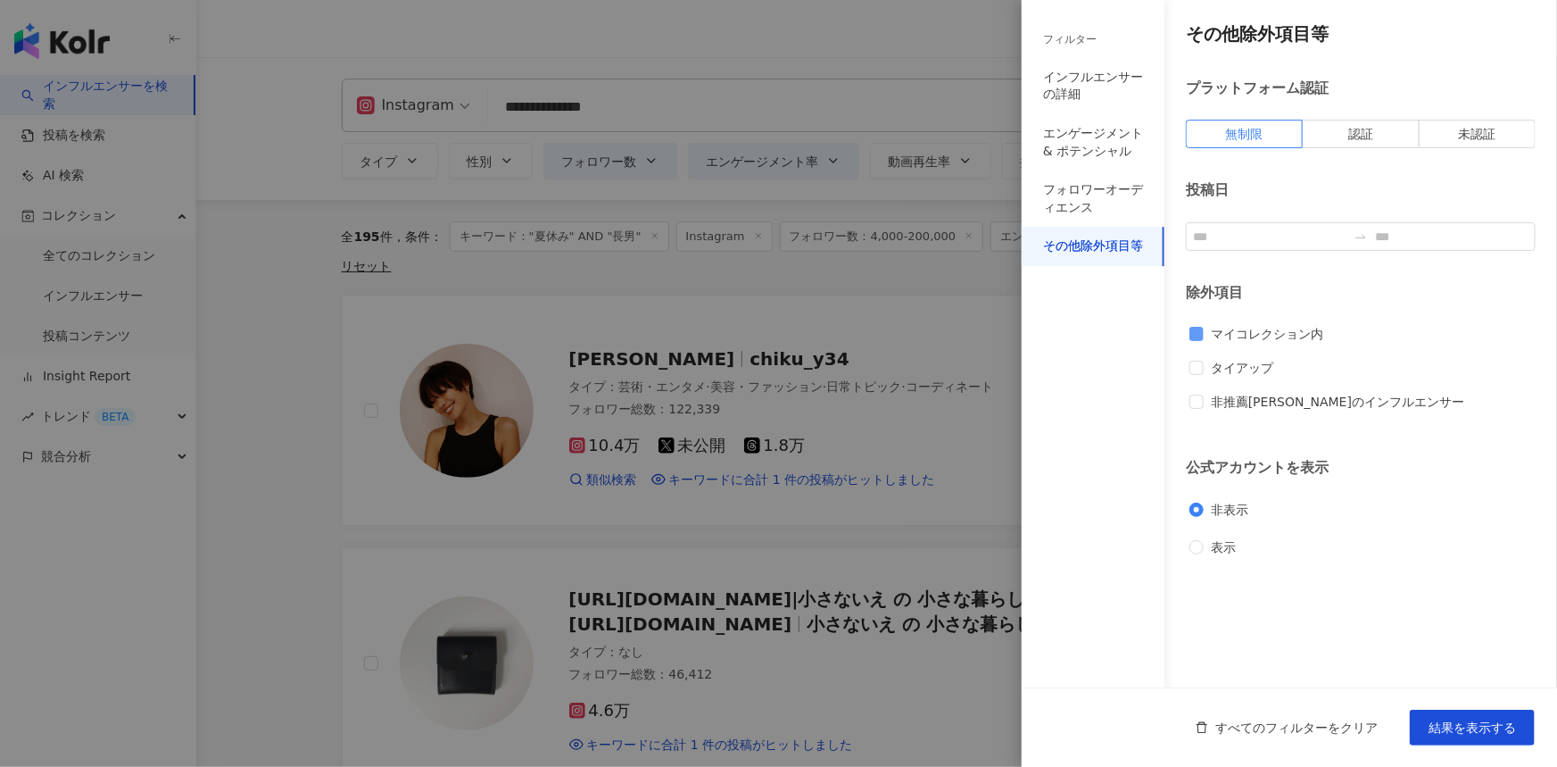
click at [1267, 328] on span "マイコレクション内" at bounding box center [1267, 334] width 127 height 20
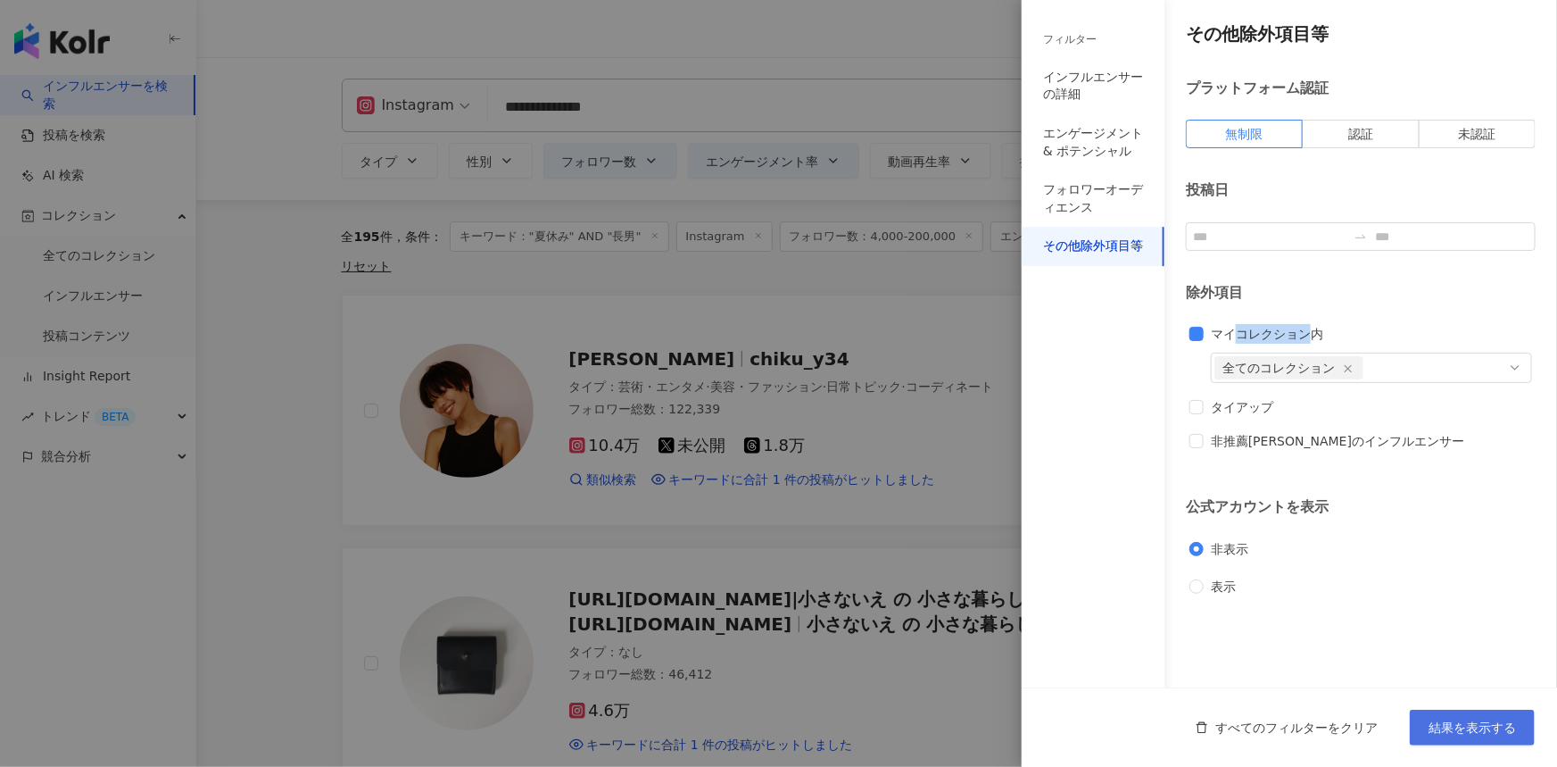
click at [1482, 723] on span "結果を表示する" at bounding box center [1472, 727] width 87 height 14
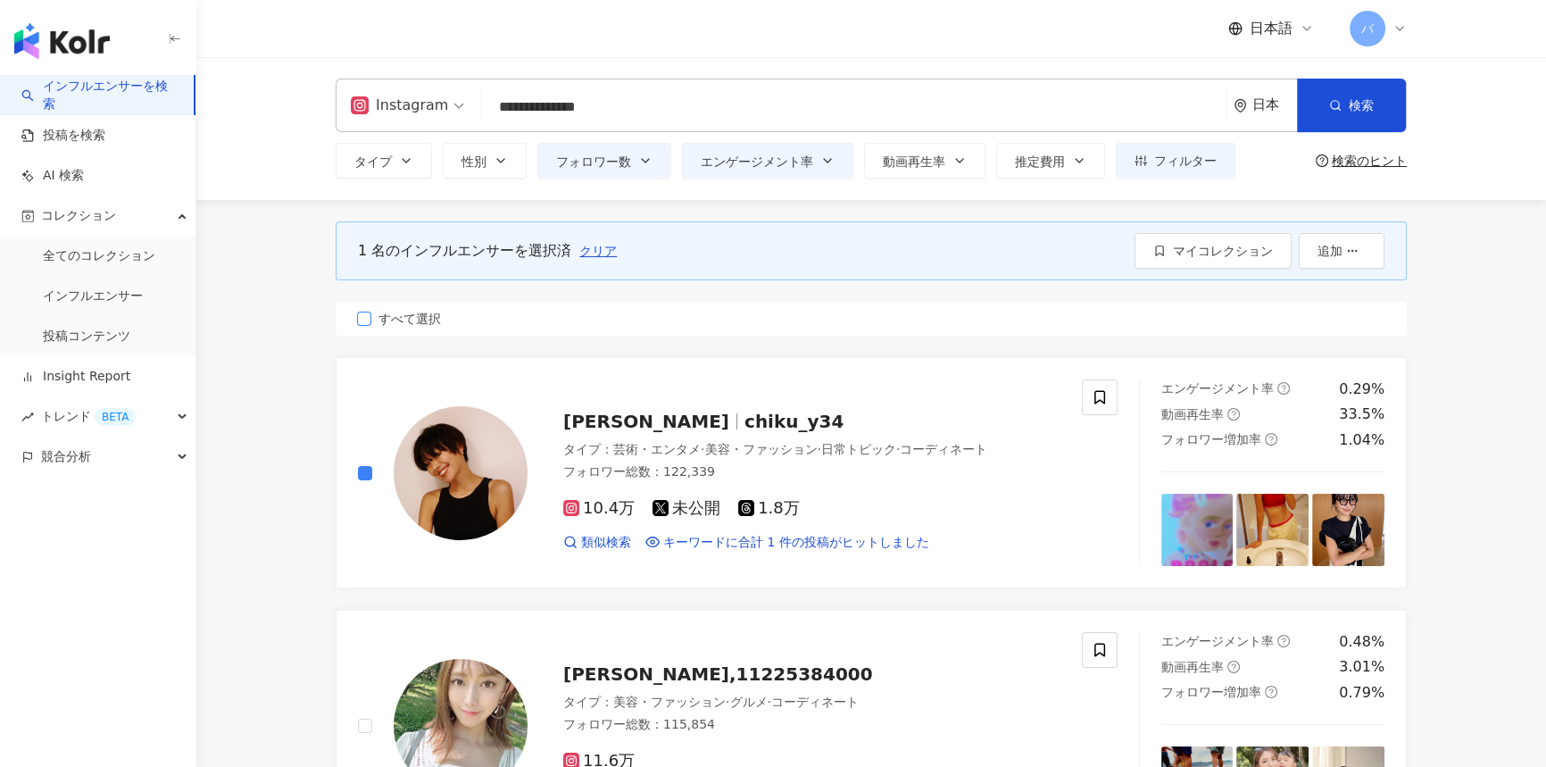
click at [432, 311] on span "すべて選択" at bounding box center [409, 319] width 77 height 20
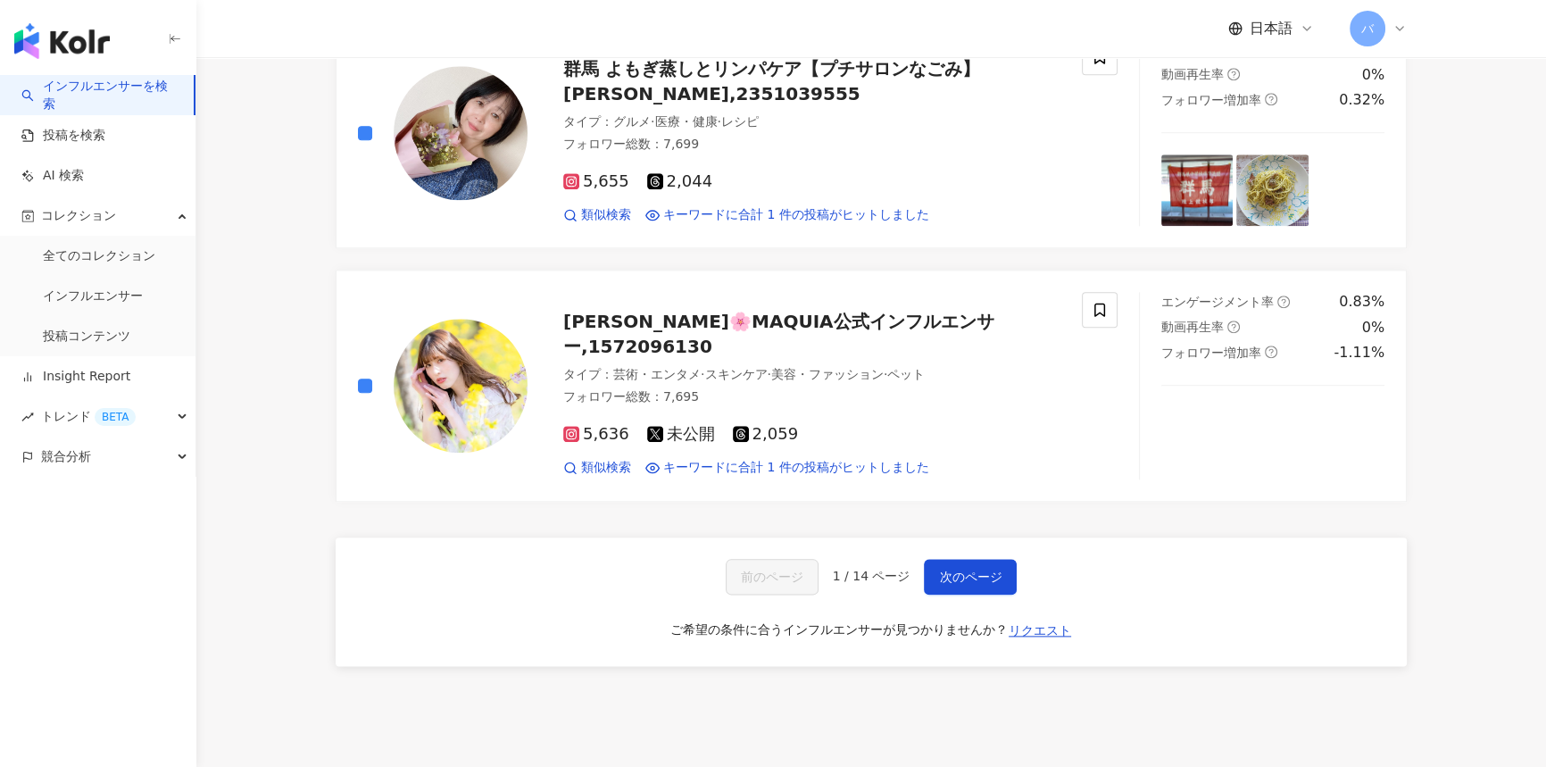
scroll to position [2677, 0]
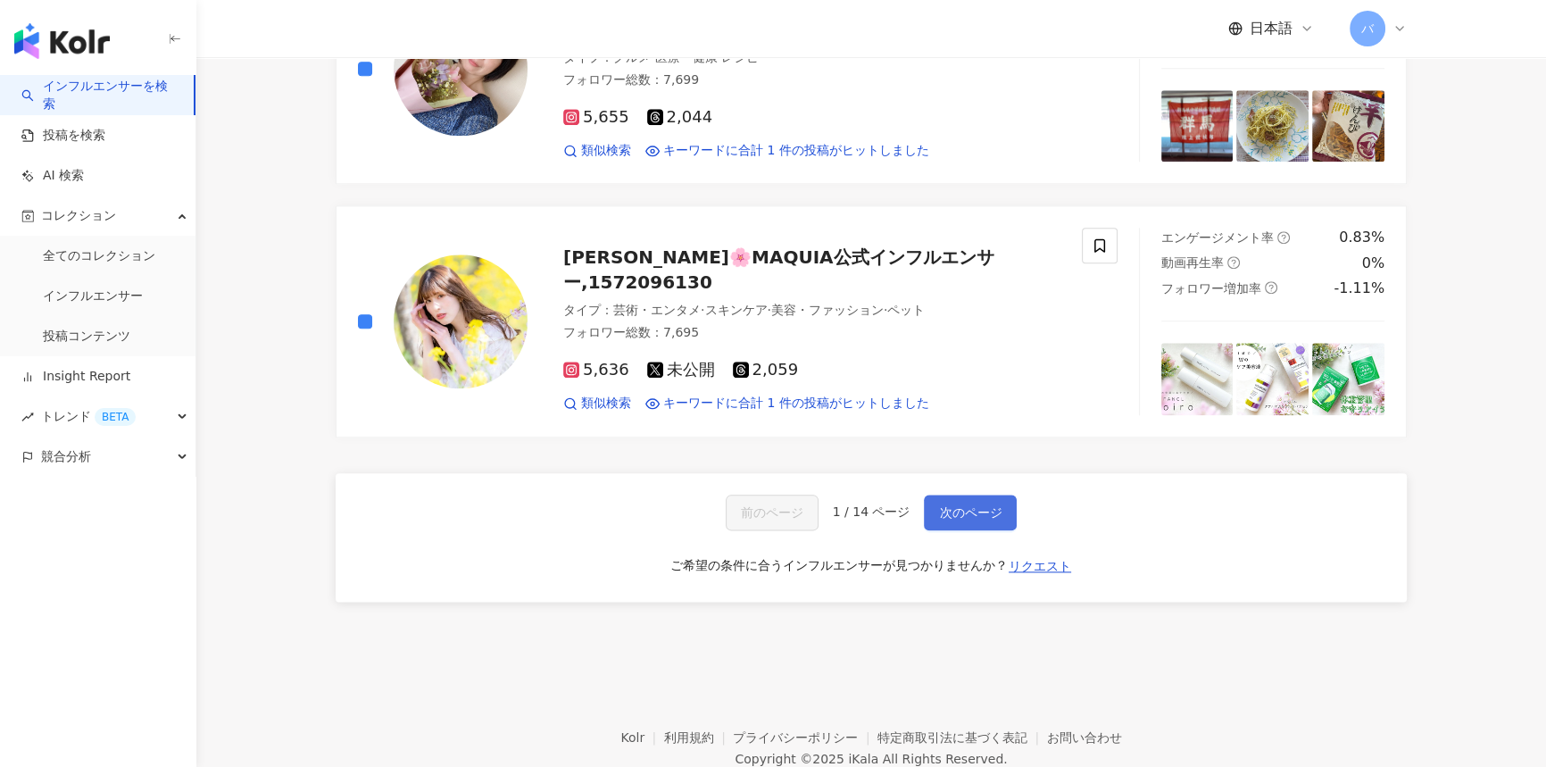
click at [992, 505] on span "次のページ" at bounding box center [970, 512] width 62 height 14
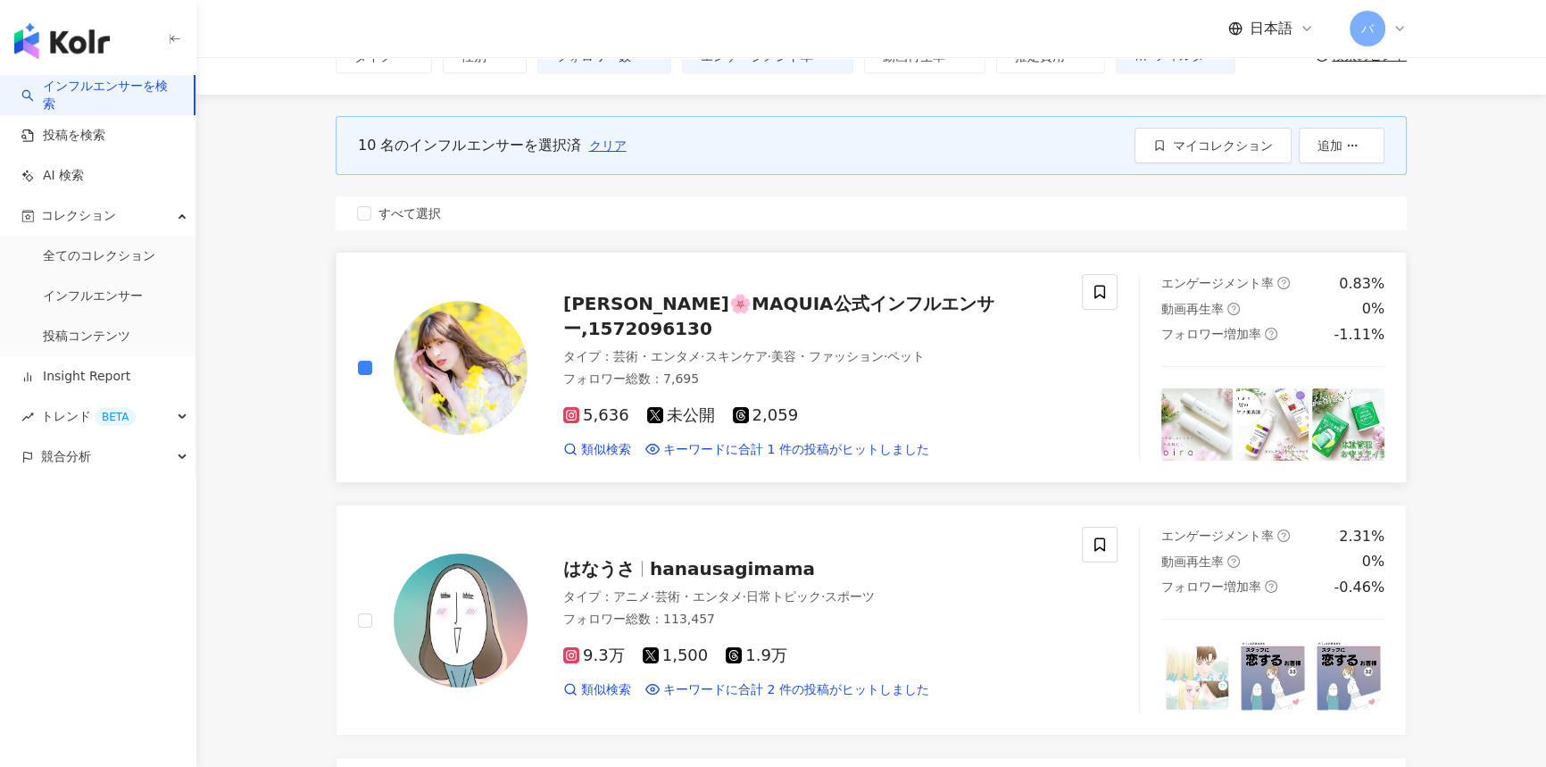
scroll to position [0, 0]
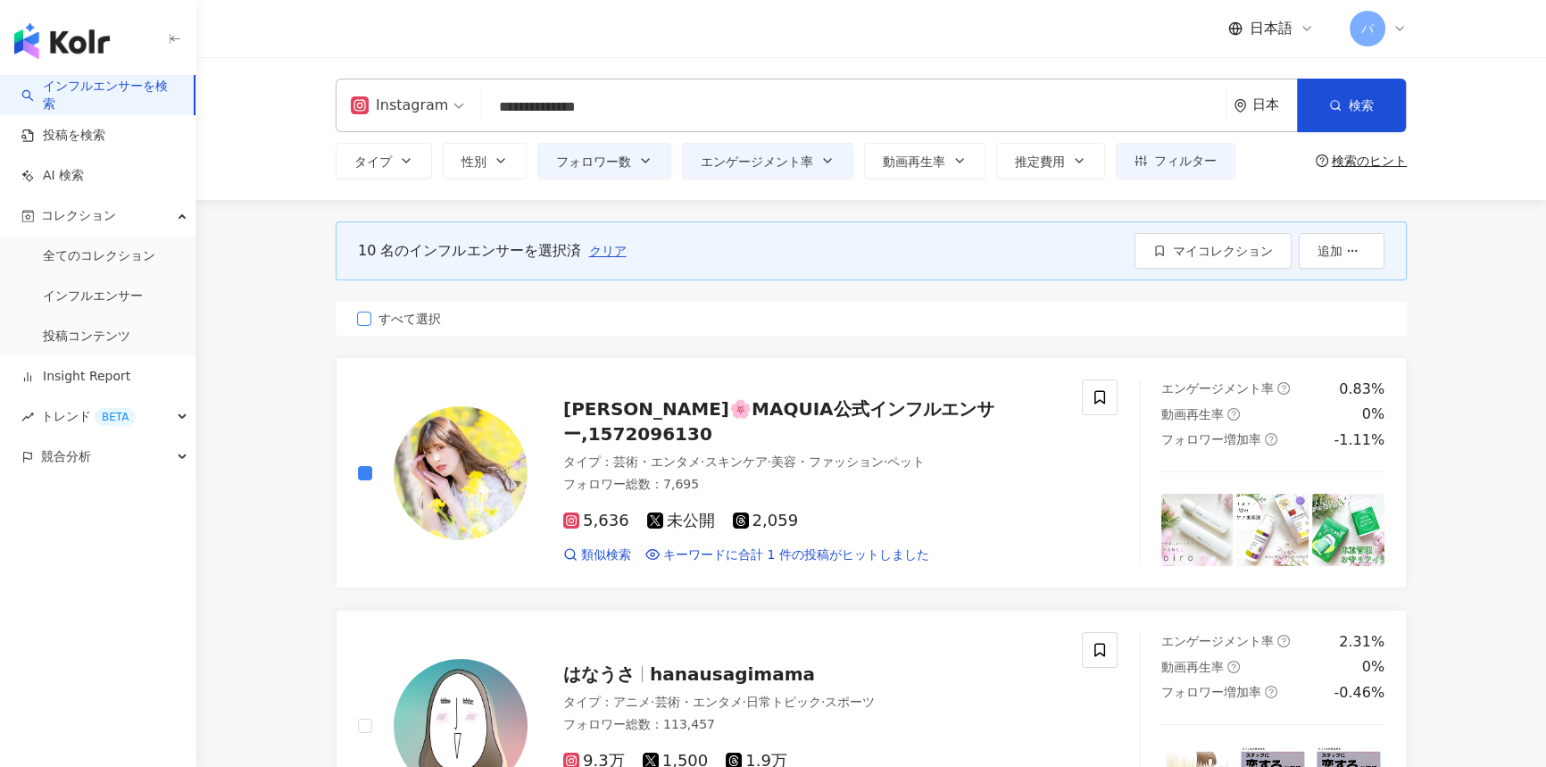
click at [426, 315] on span "すべて選択" at bounding box center [409, 319] width 77 height 20
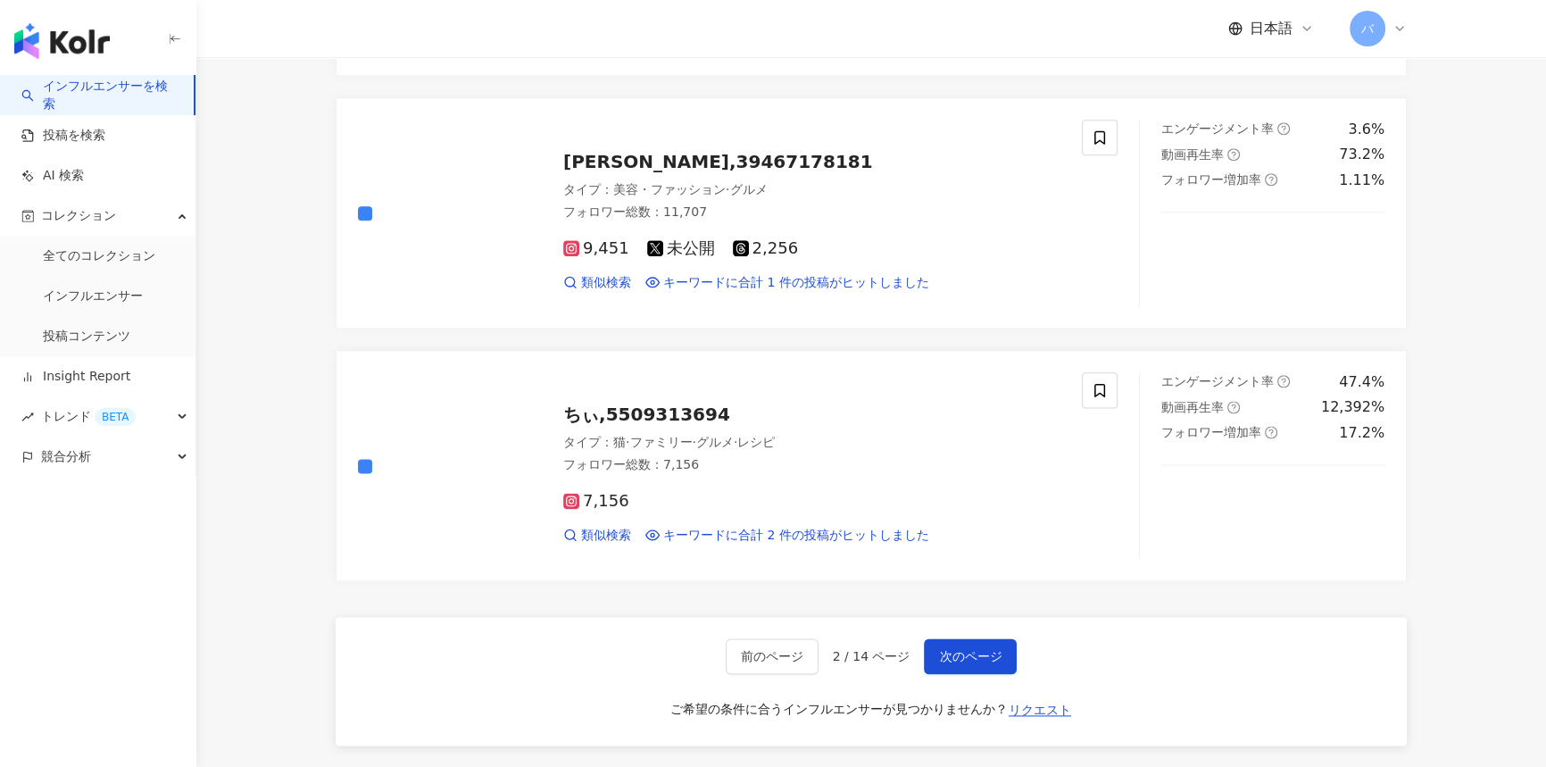
scroll to position [2839, 0]
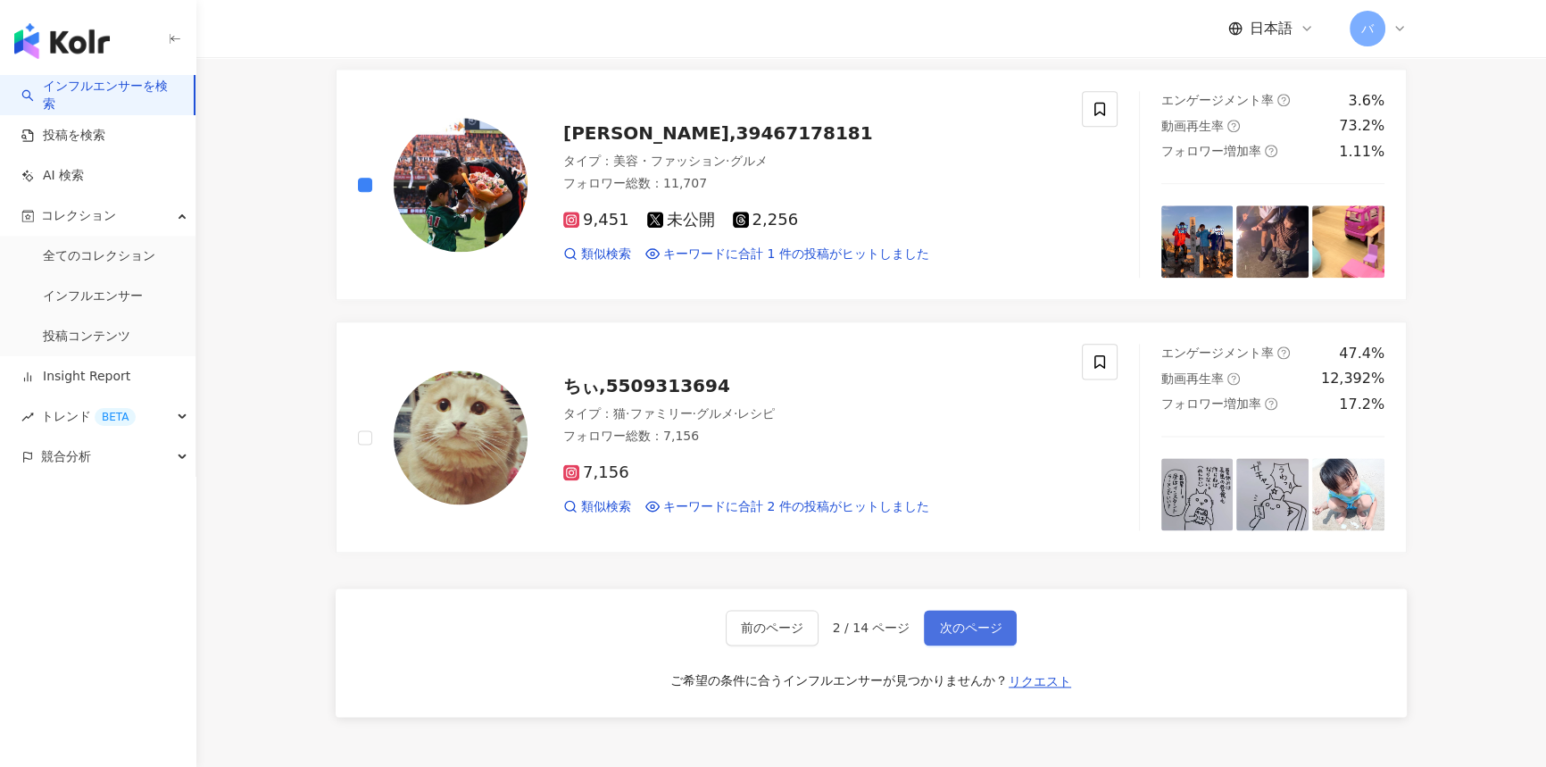
click at [951, 622] on button "次のページ" at bounding box center [970, 628] width 93 height 36
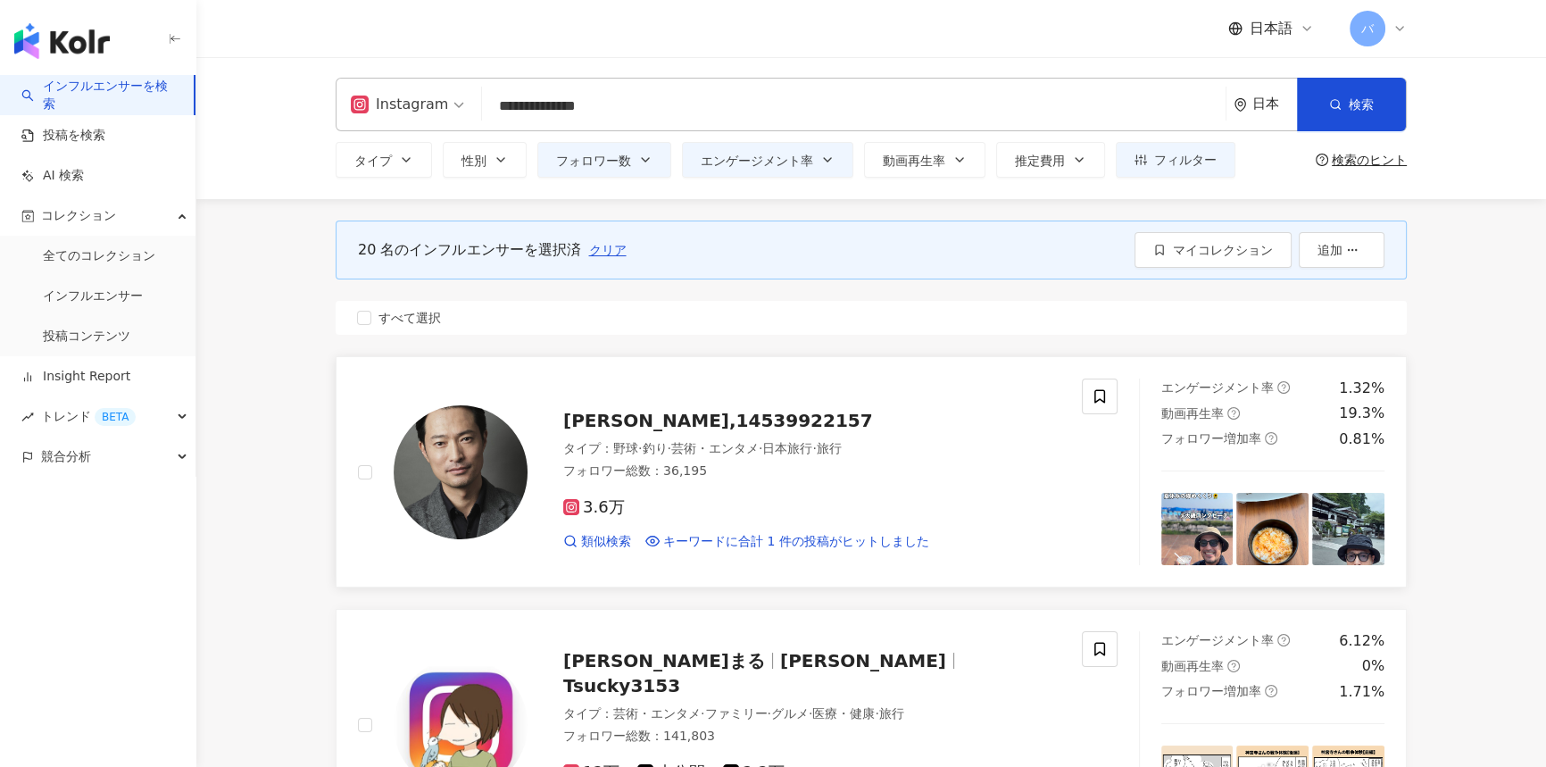
scroll to position [0, 0]
drag, startPoint x: 416, startPoint y: 315, endPoint x: 375, endPoint y: 458, distance: 148.6
click at [416, 315] on span "すべて選択" at bounding box center [409, 319] width 77 height 20
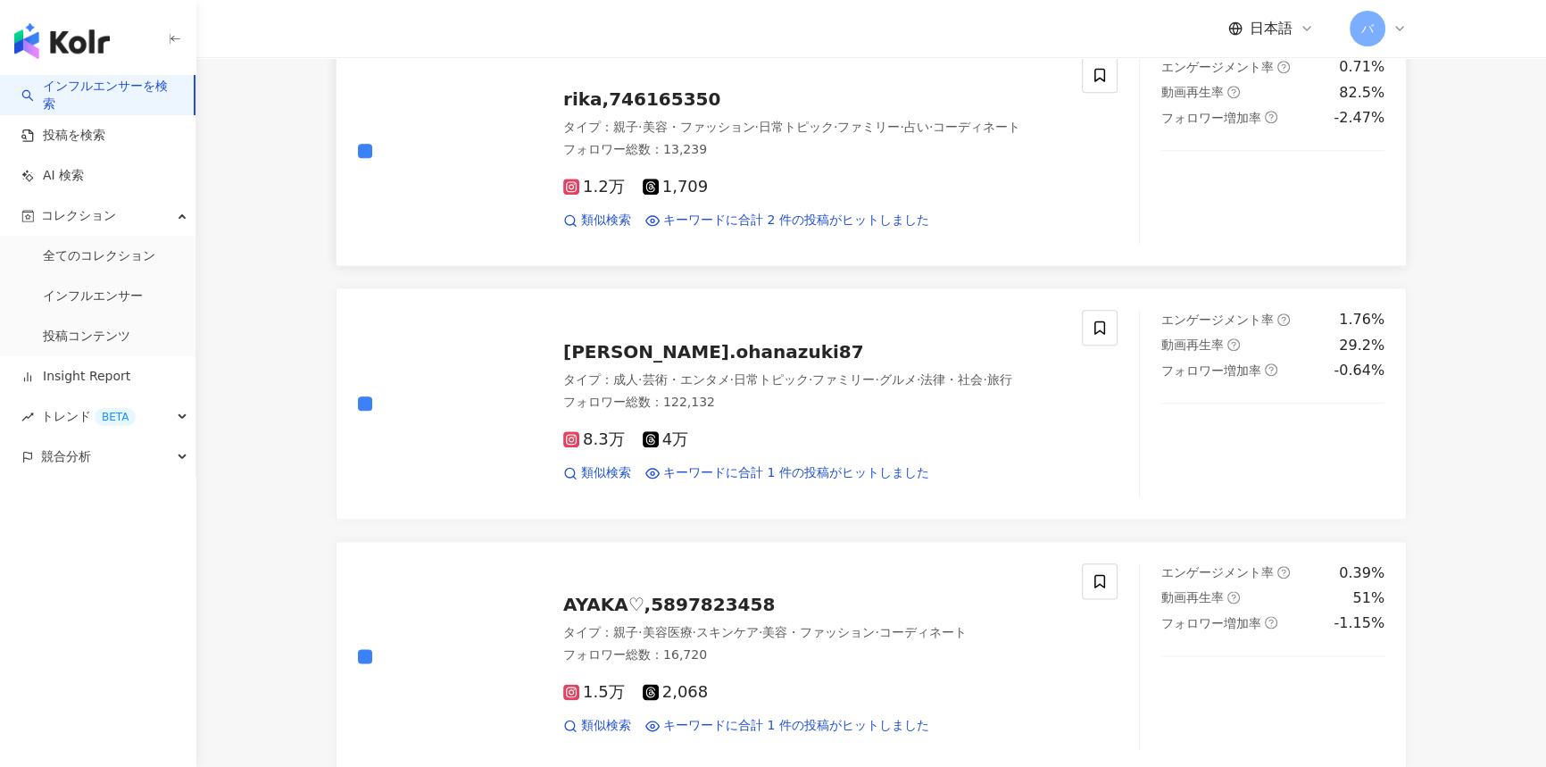
scroll to position [2758, 0]
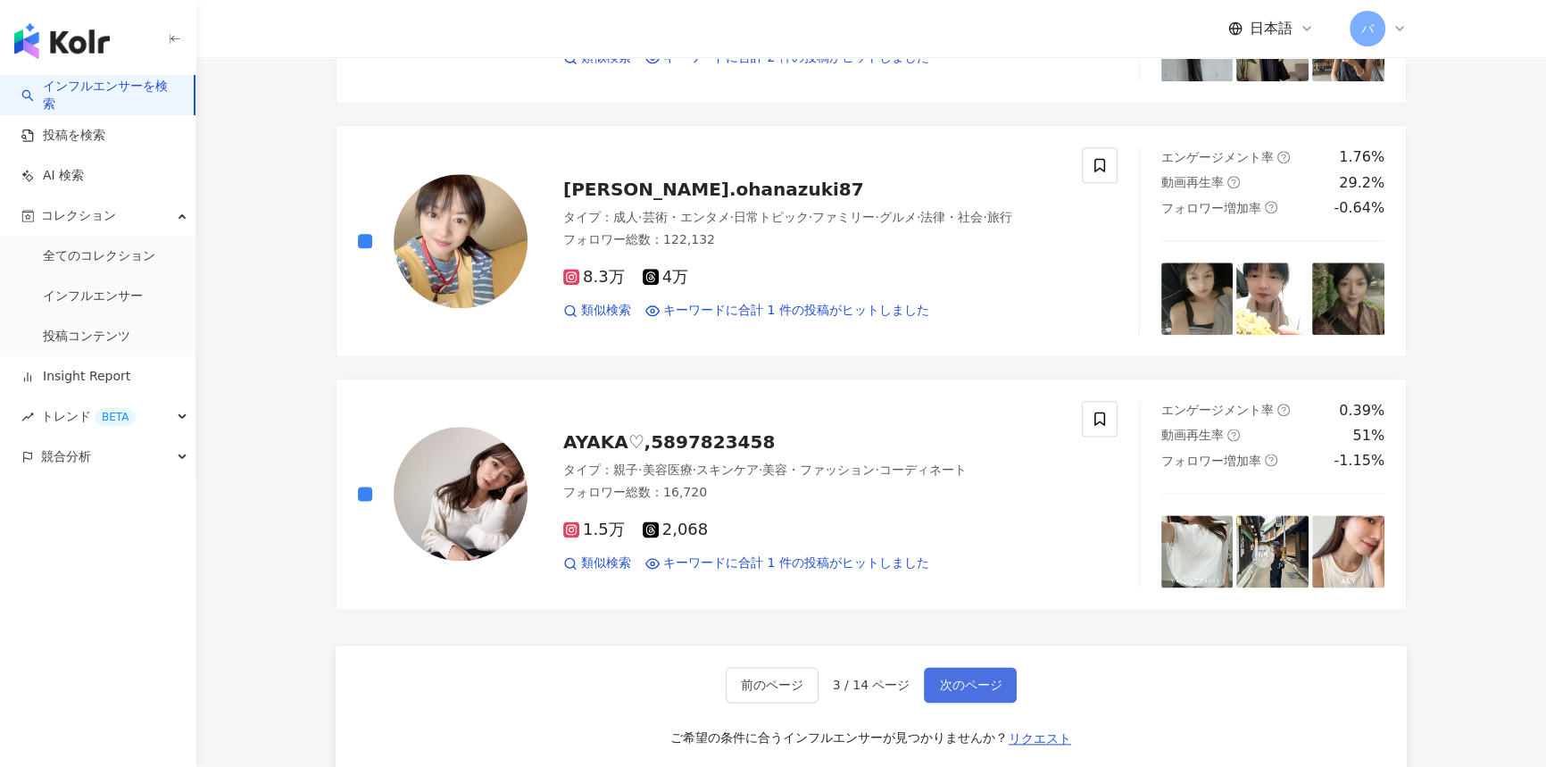
click at [959, 677] on span "次のページ" at bounding box center [970, 684] width 62 height 14
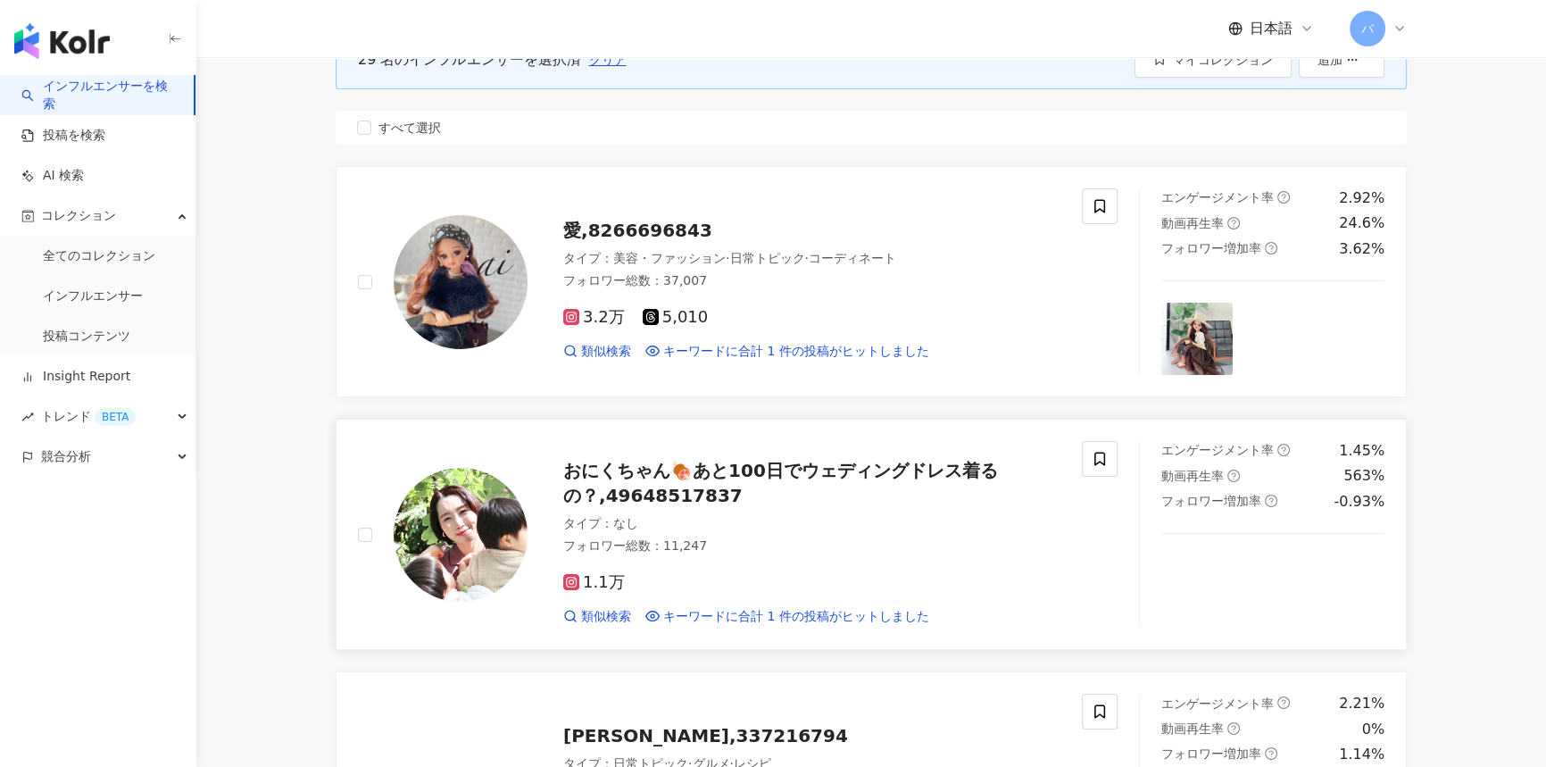
scroll to position [0, 0]
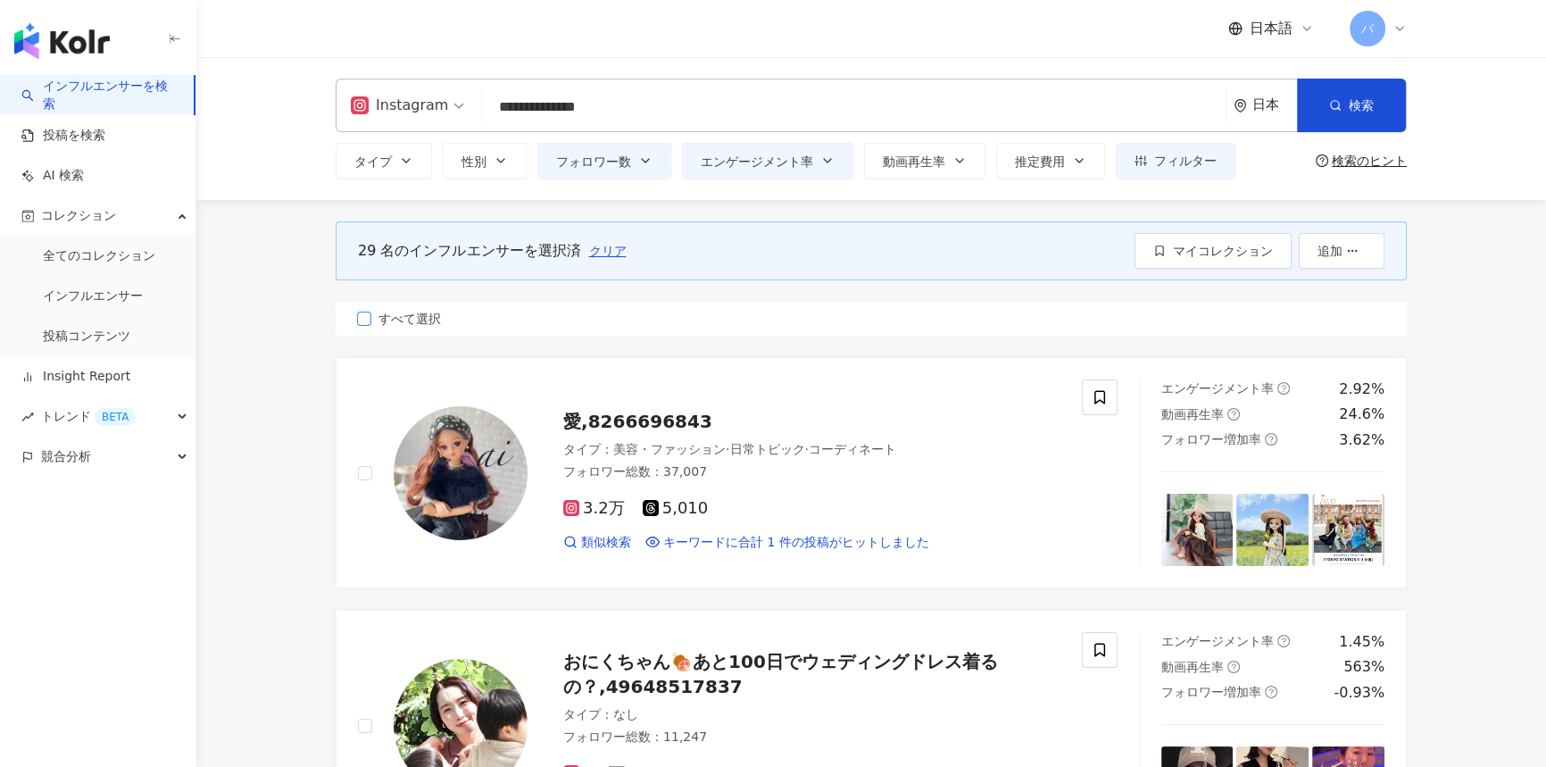
click at [422, 311] on span "すべて選択" at bounding box center [409, 319] width 77 height 20
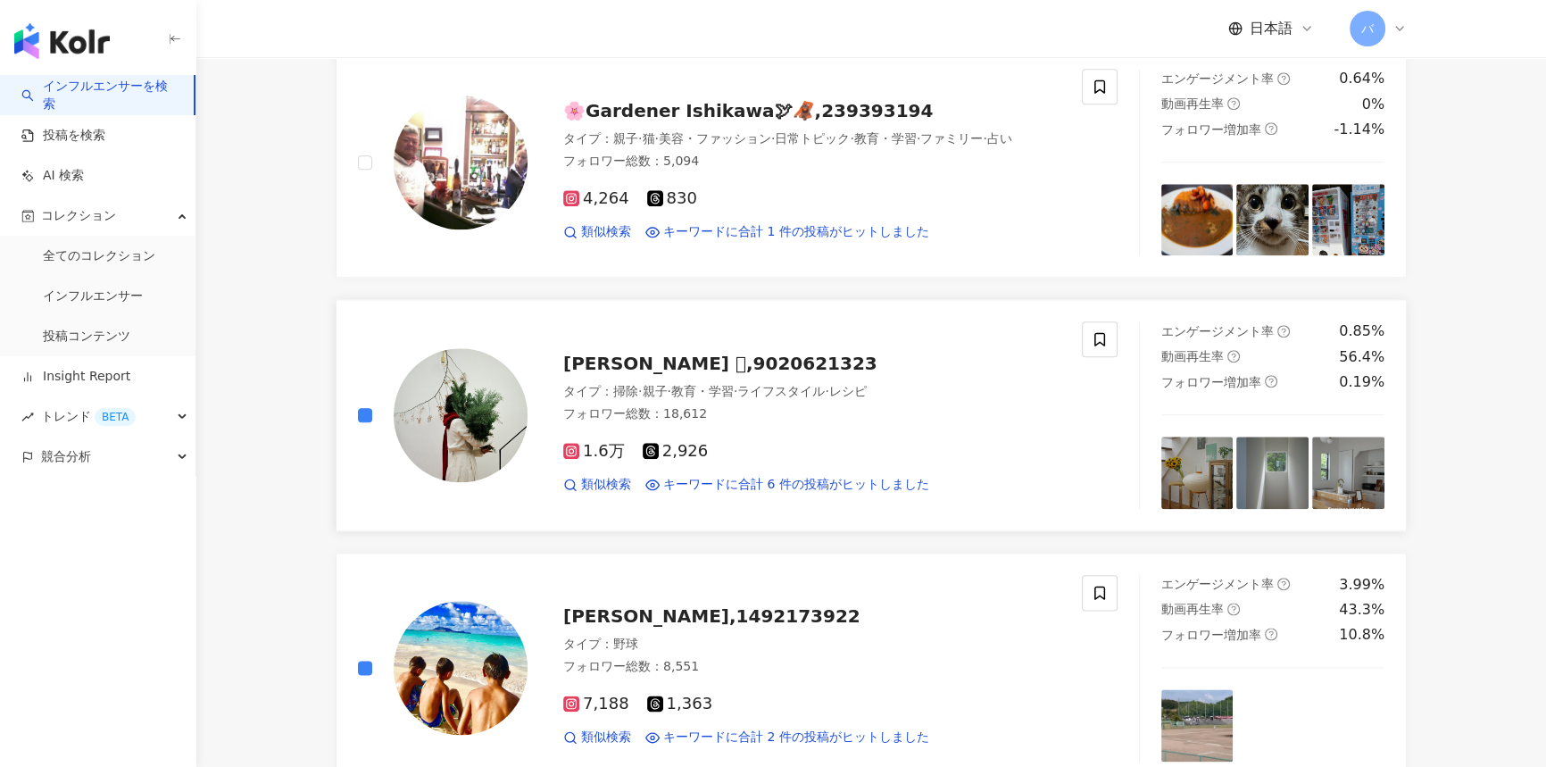
scroll to position [2758, 0]
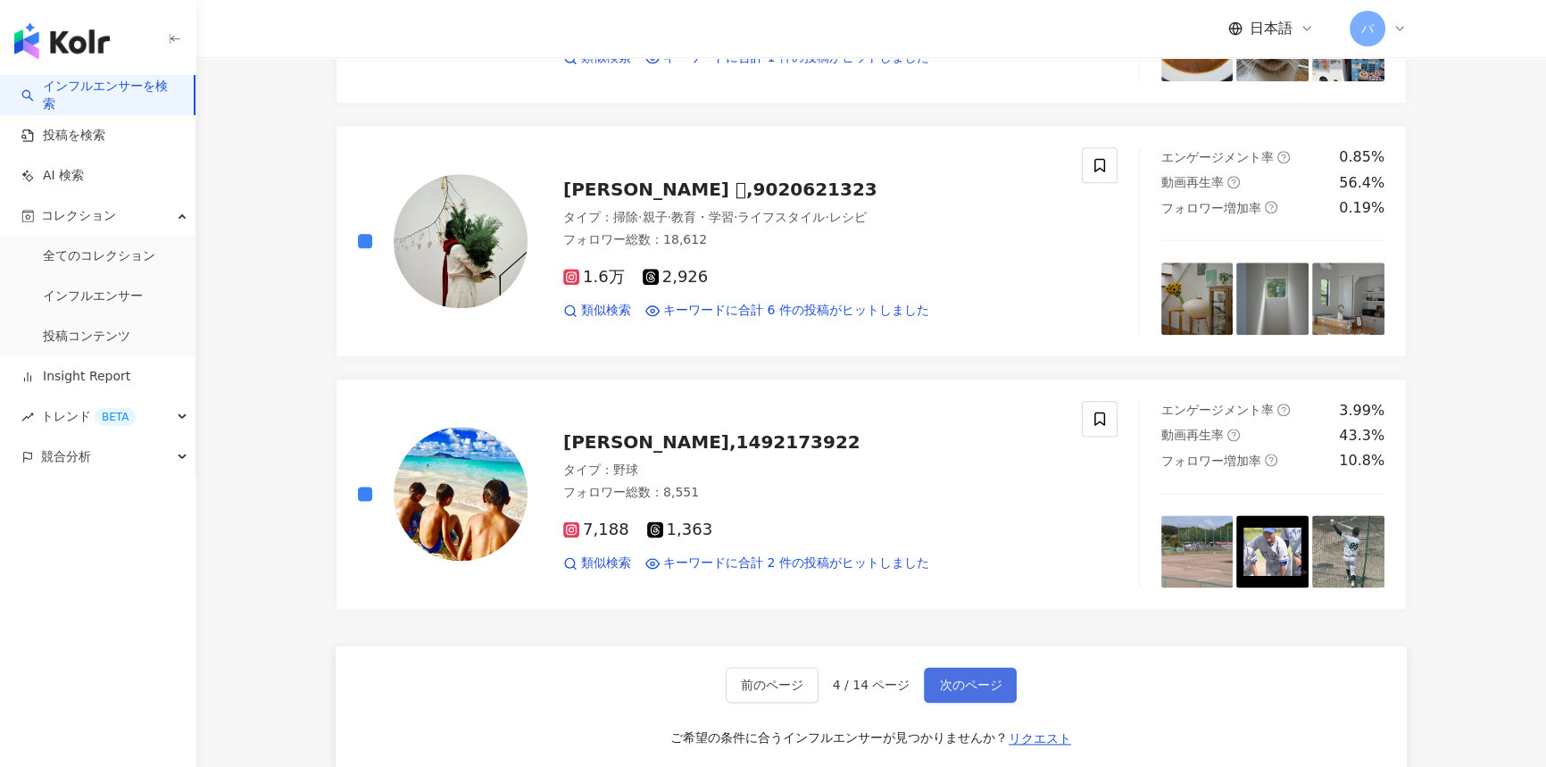
click at [955, 678] on span "次のページ" at bounding box center [970, 684] width 62 height 14
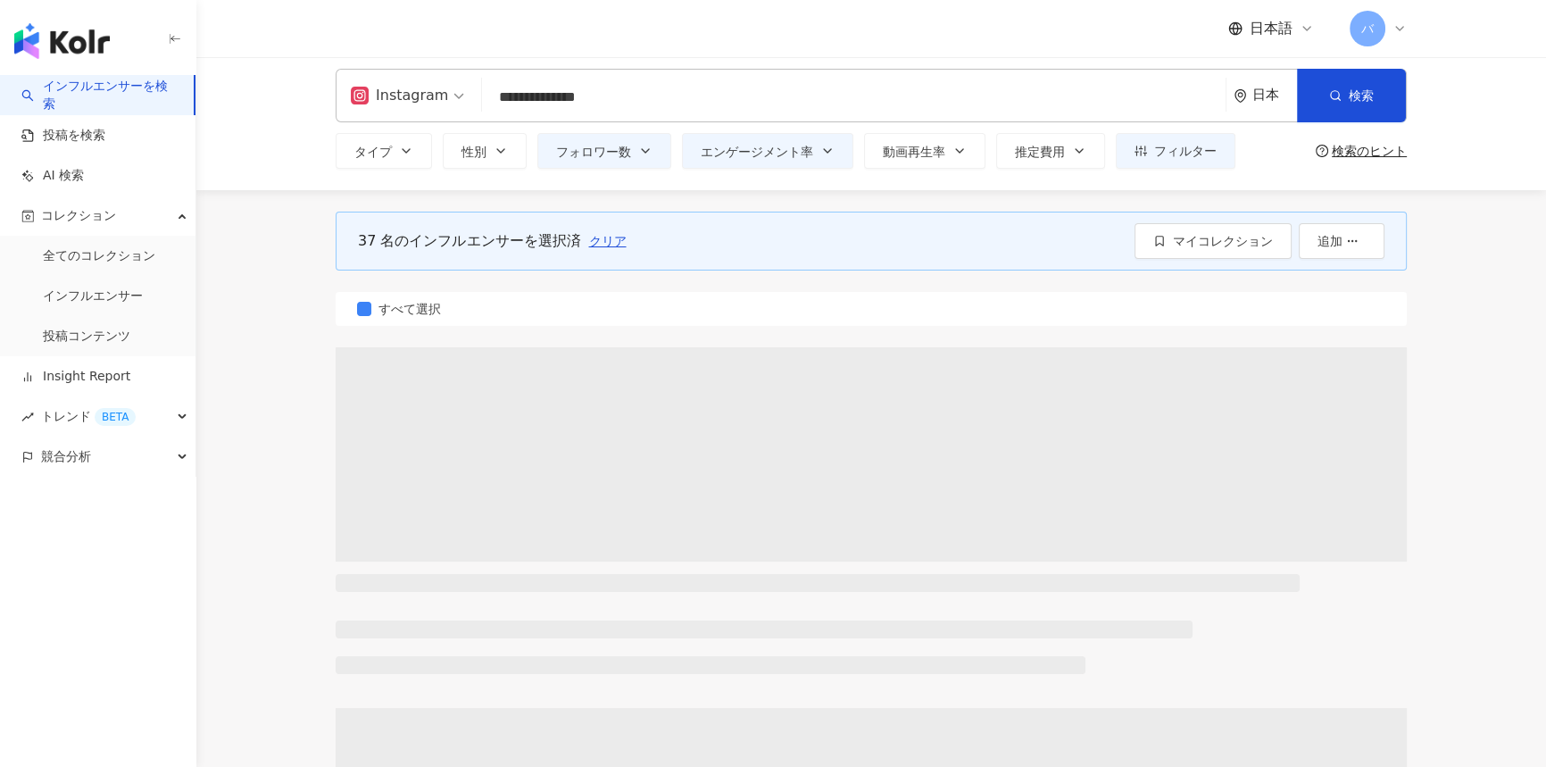
scroll to position [0, 0]
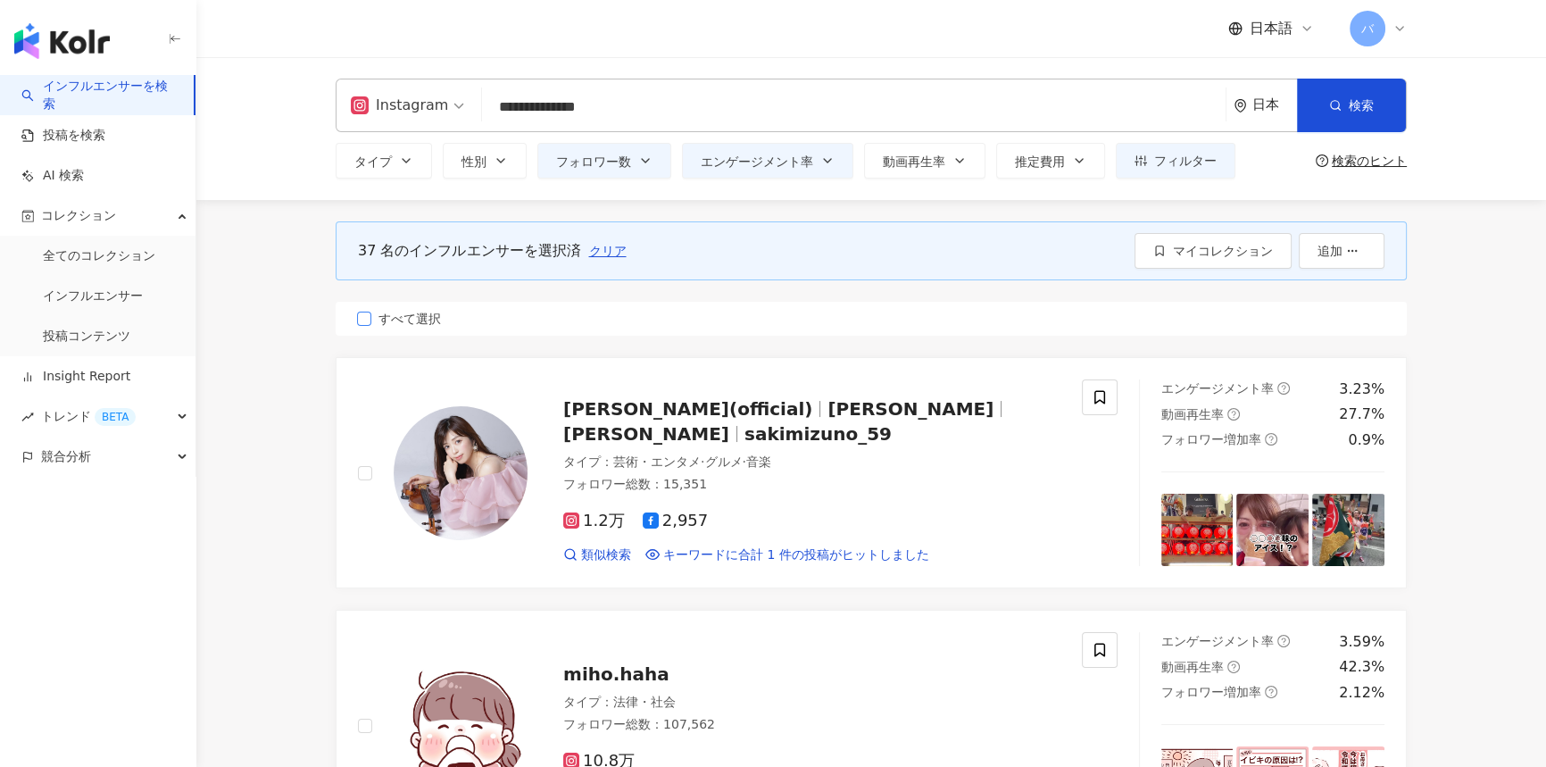
click at [401, 317] on span "すべて選択" at bounding box center [409, 319] width 77 height 20
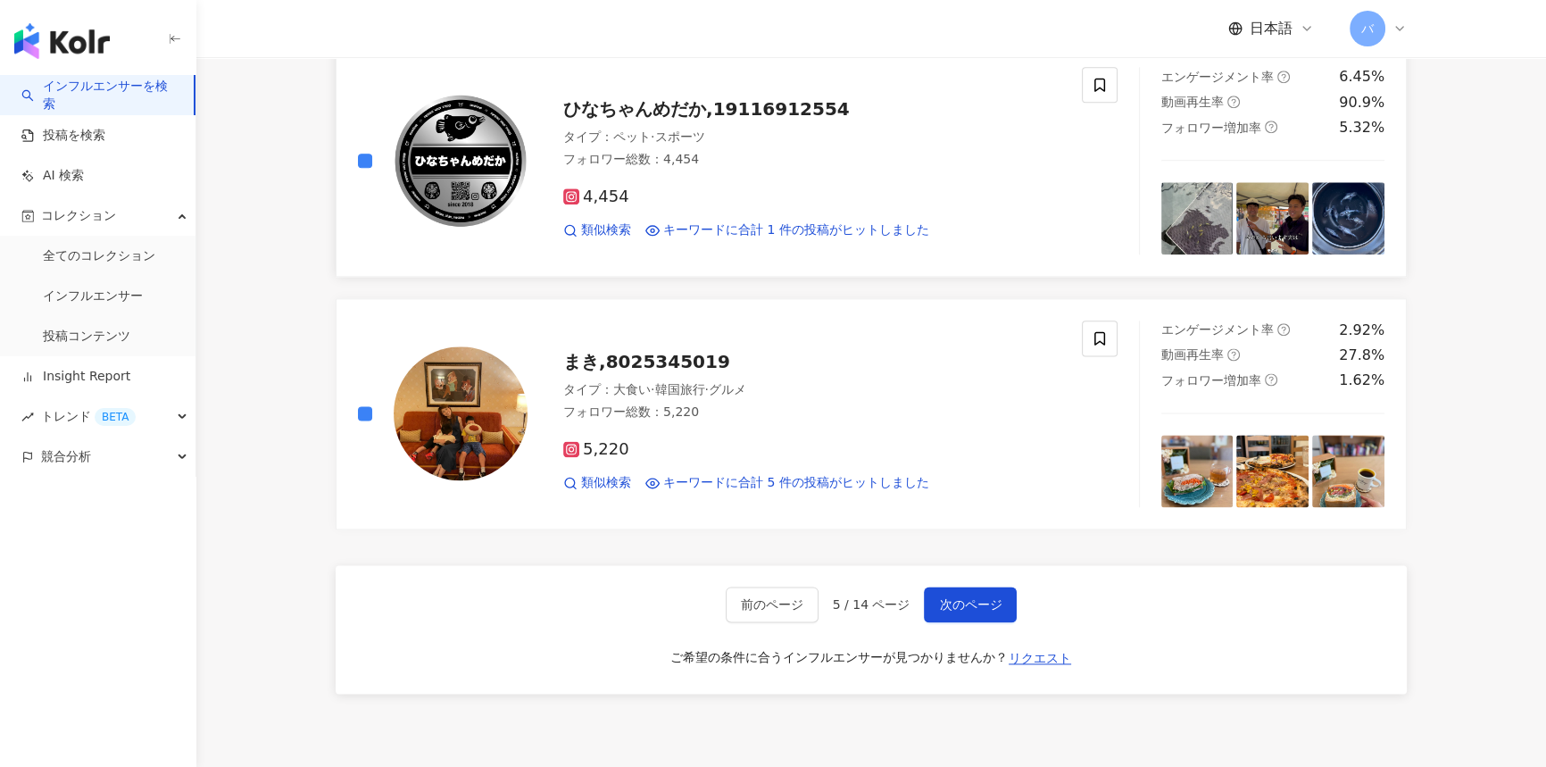
scroll to position [2839, 0]
click at [996, 603] on span "次のページ" at bounding box center [970, 603] width 62 height 14
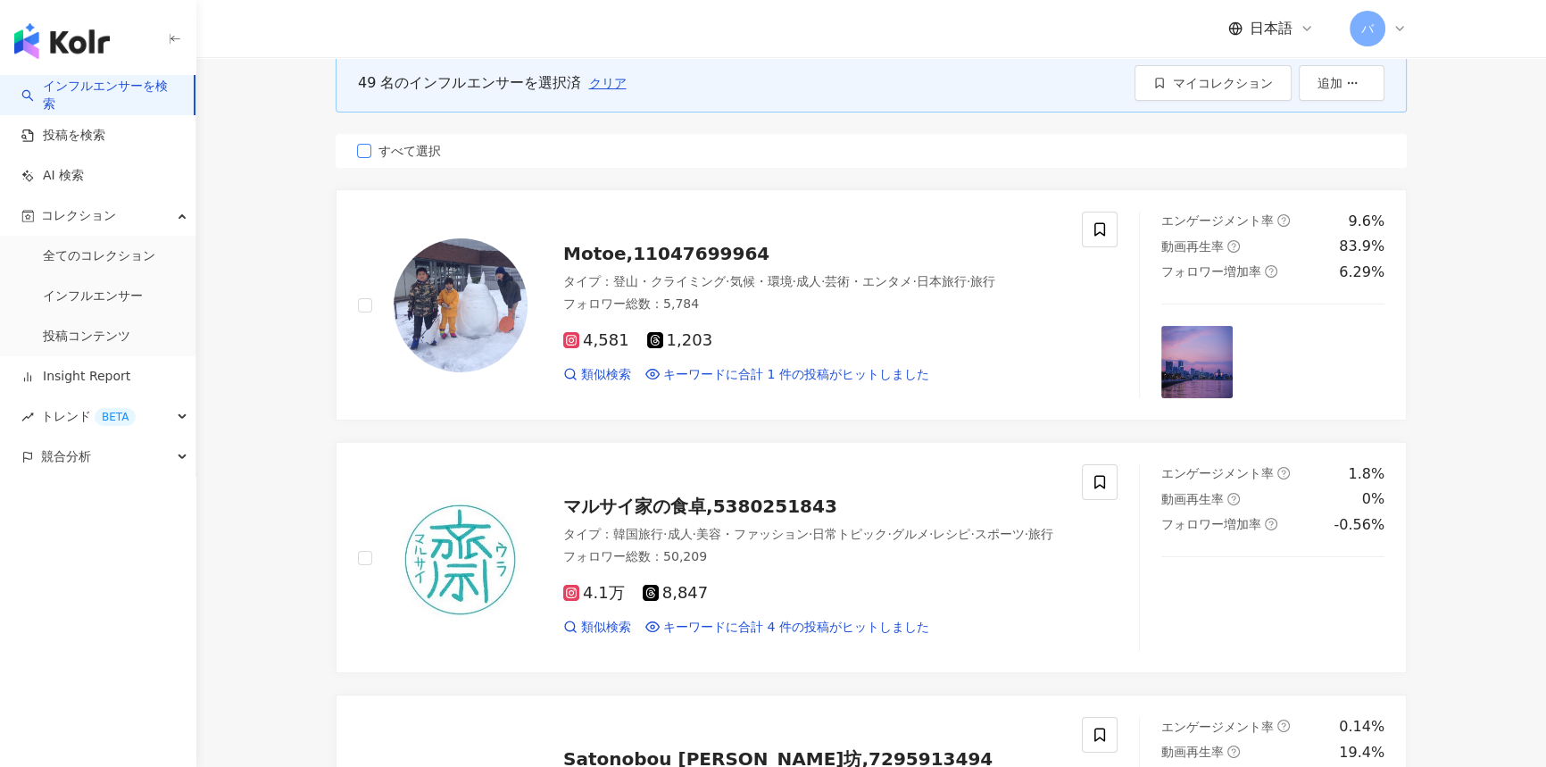
scroll to position [0, 0]
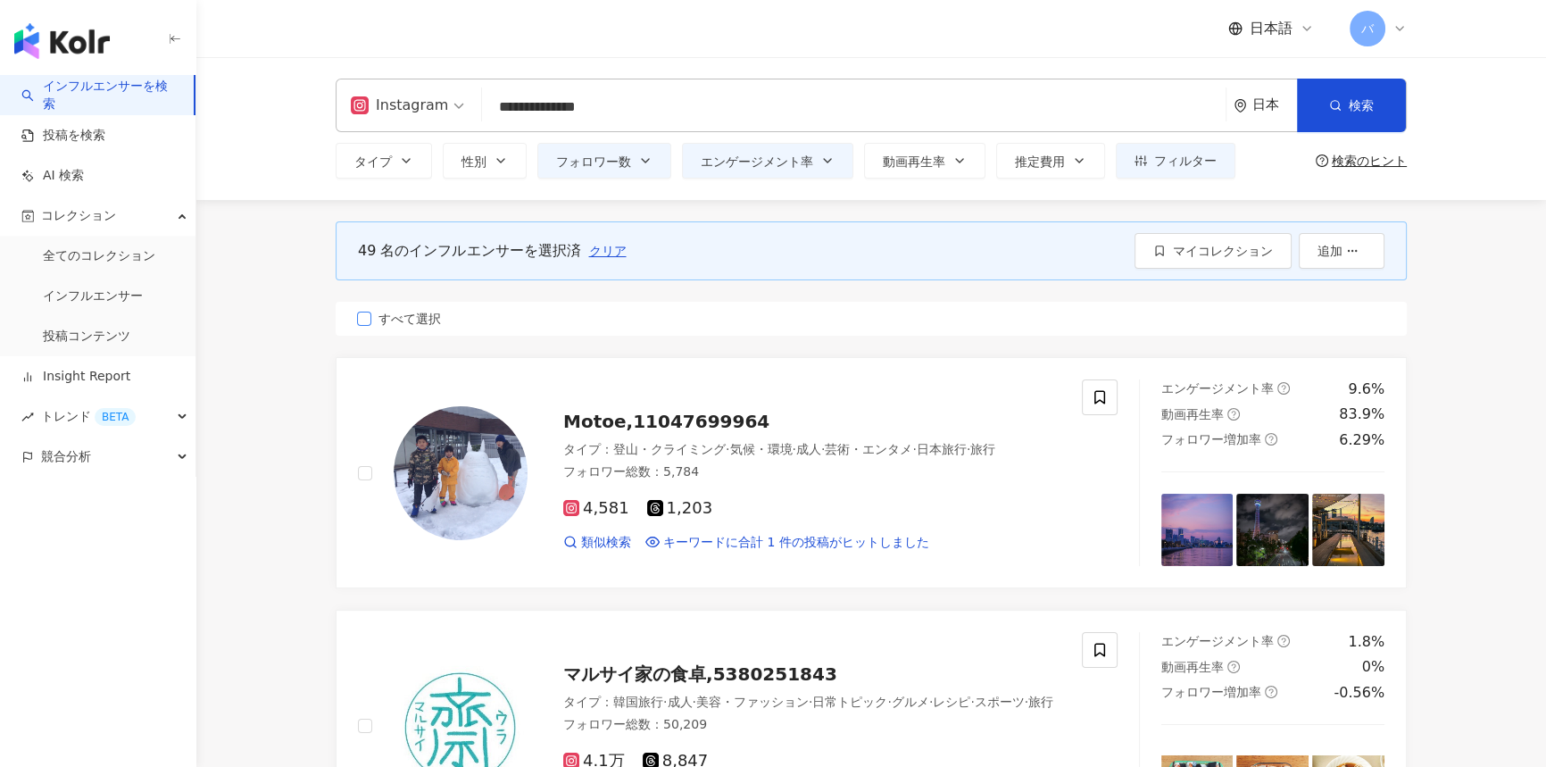
click at [427, 322] on span "すべて選択" at bounding box center [409, 319] width 77 height 20
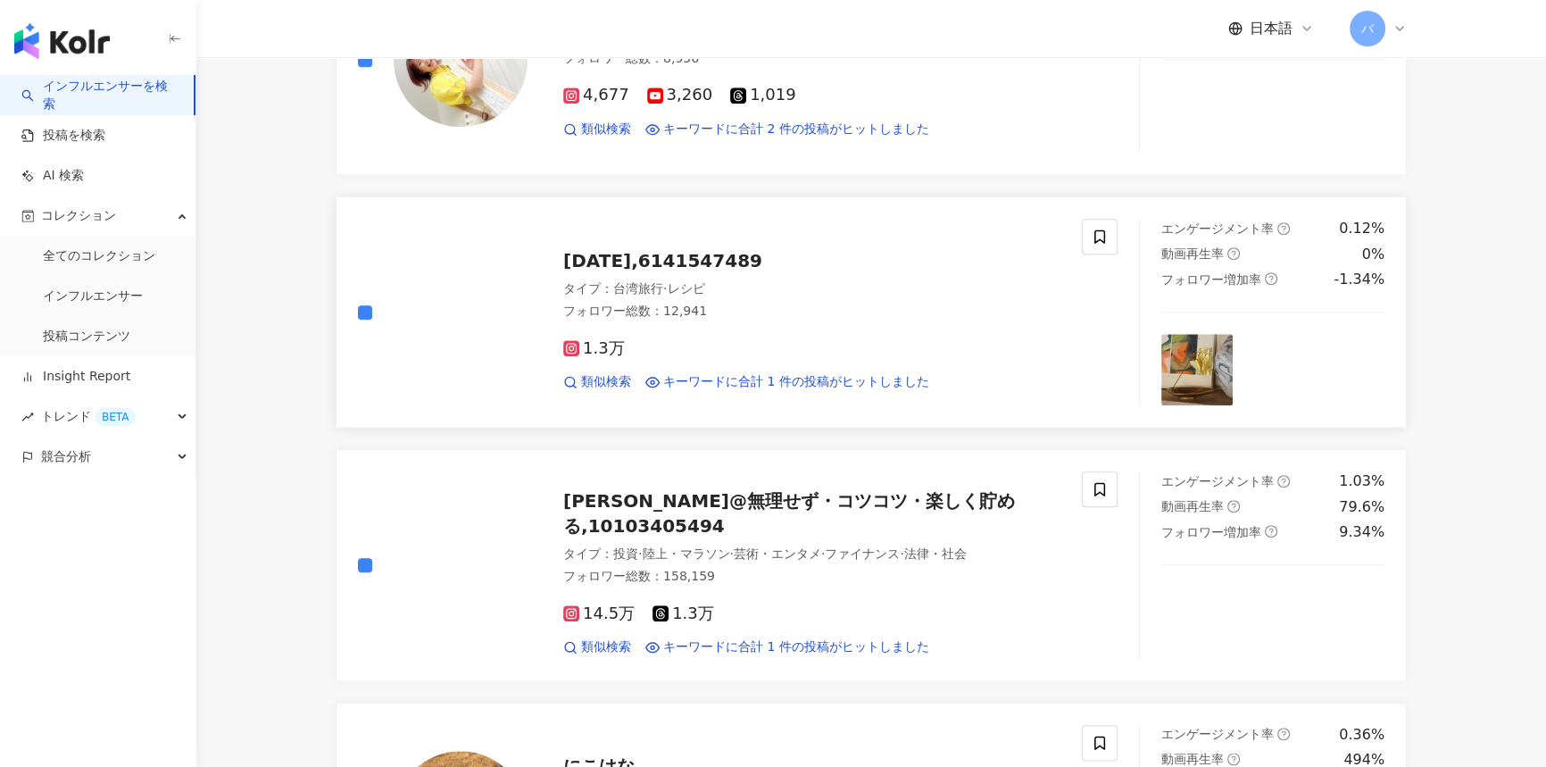
scroll to position [2758, 0]
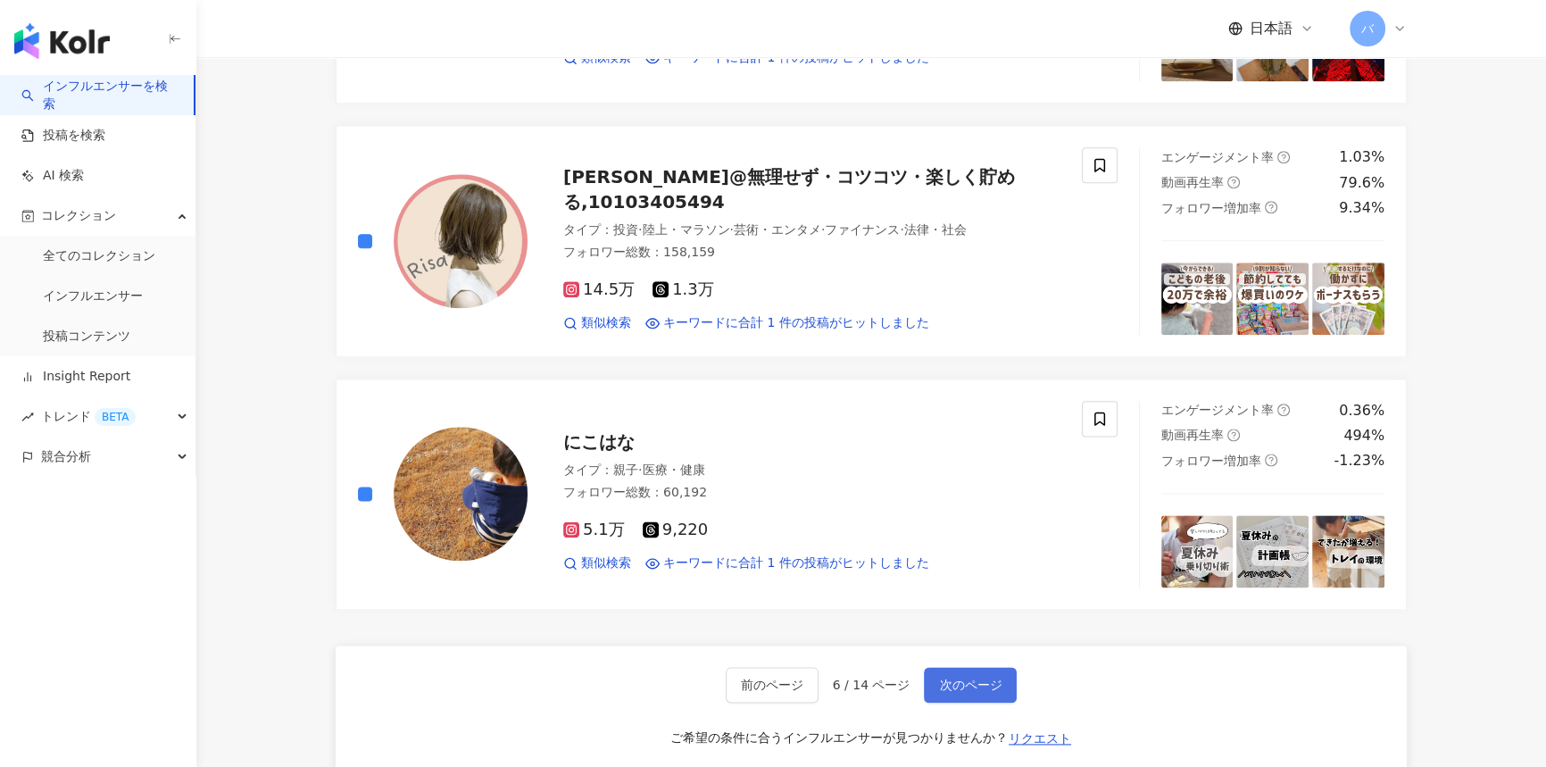
click at [993, 686] on span "次のページ" at bounding box center [970, 684] width 62 height 14
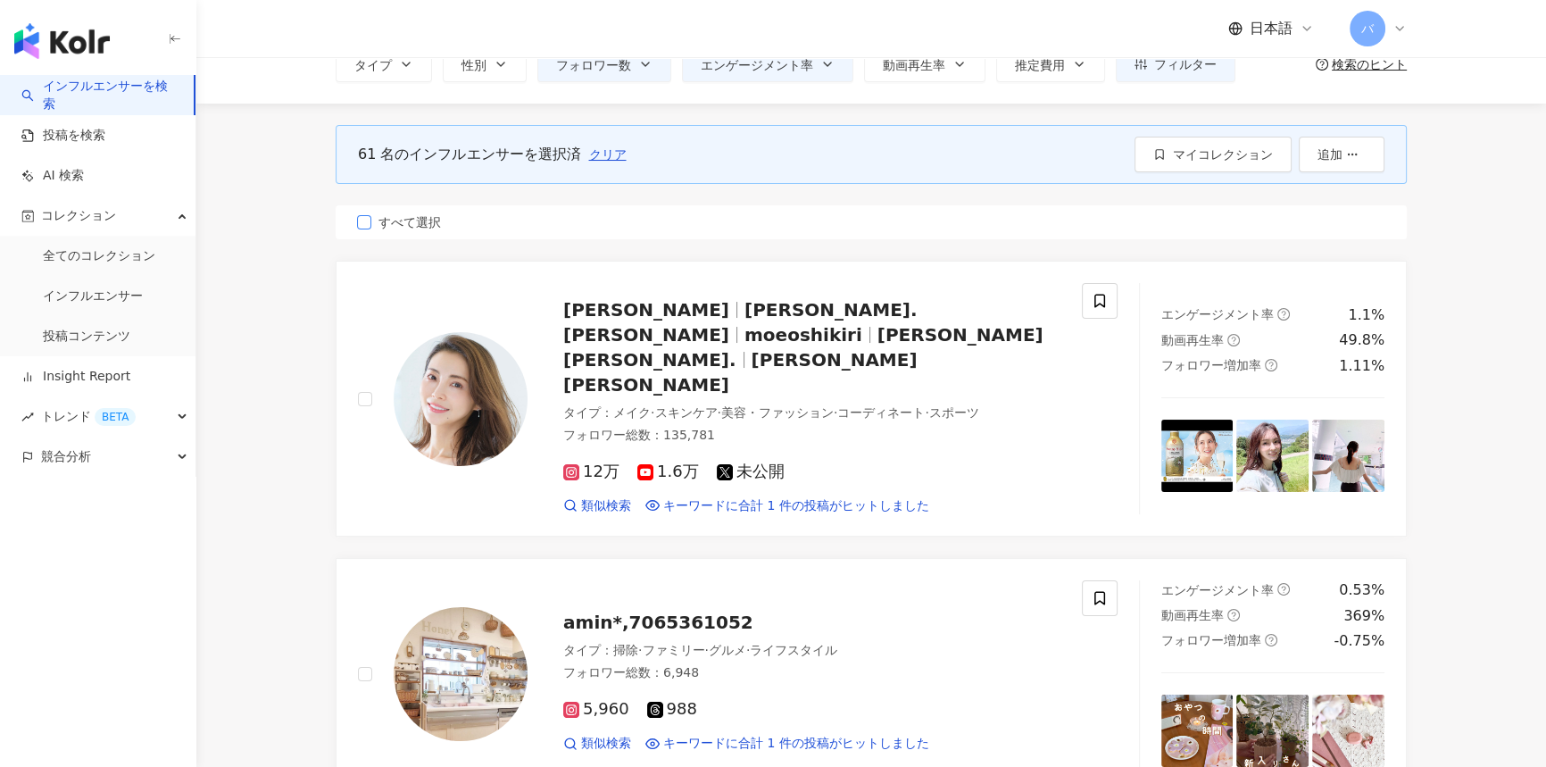
scroll to position [0, 0]
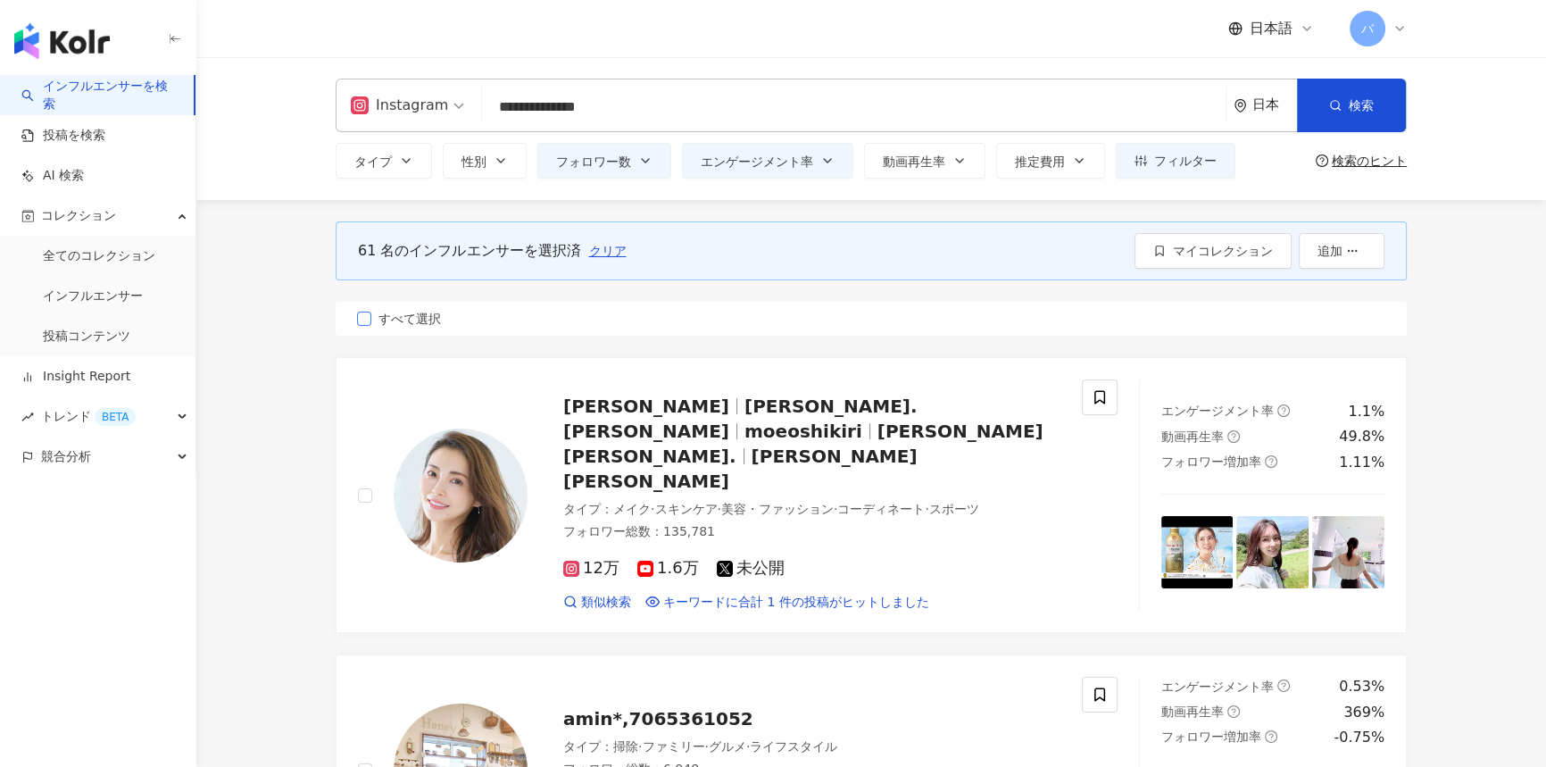
click at [414, 328] on span "すべて選択" at bounding box center [409, 319] width 77 height 20
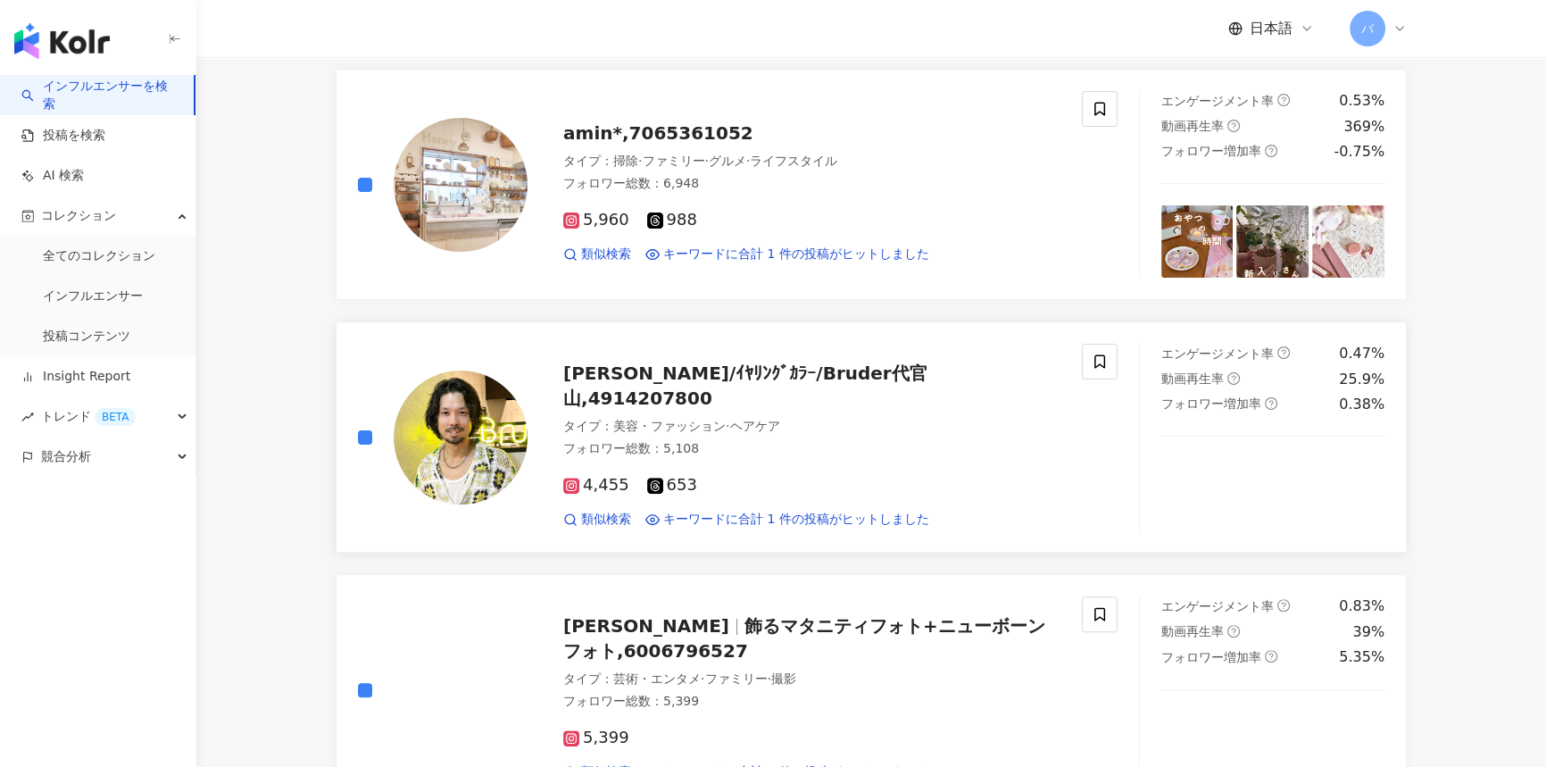
scroll to position [730, 0]
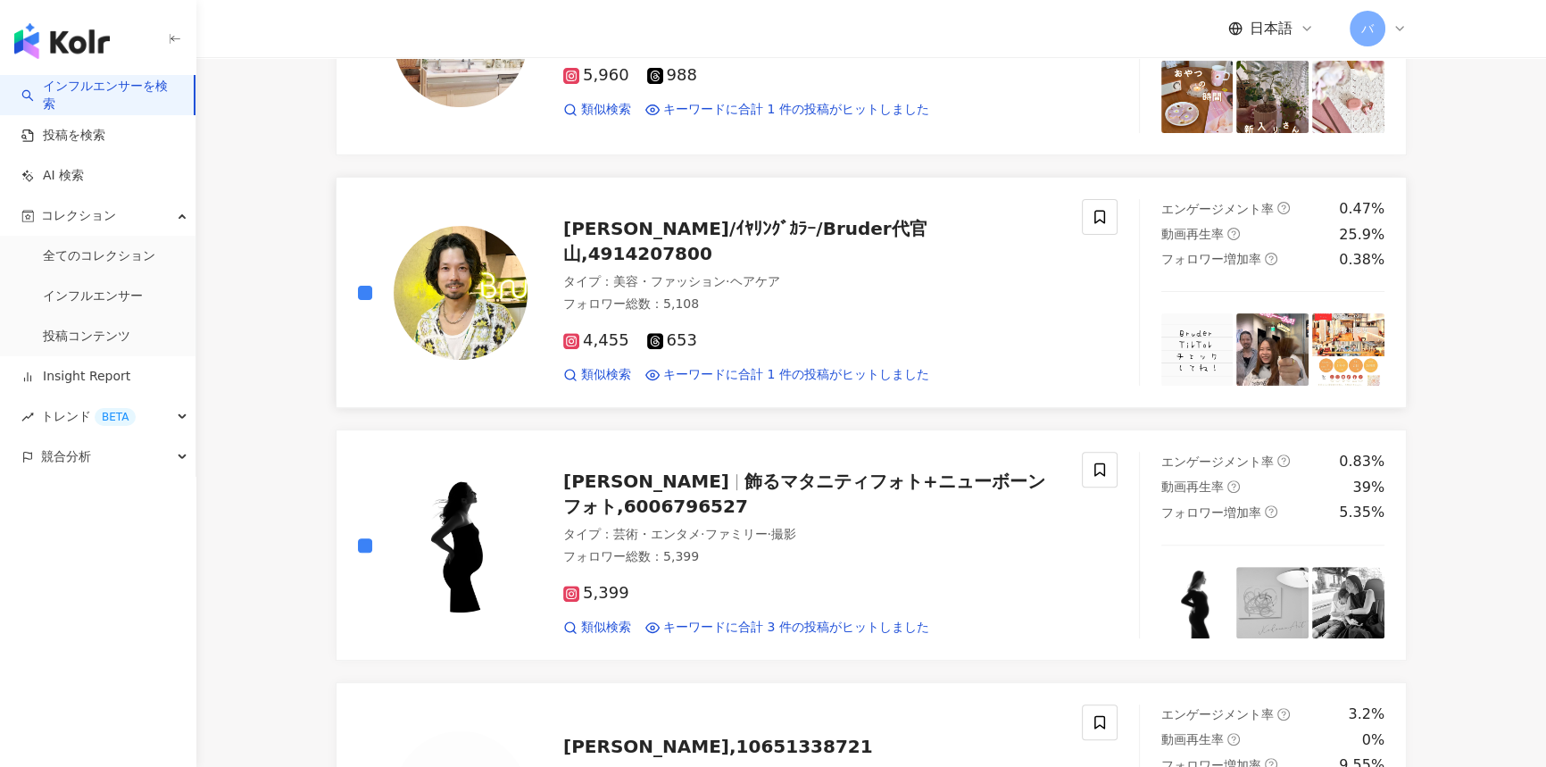
click at [372, 244] on div at bounding box center [443, 292] width 170 height 187
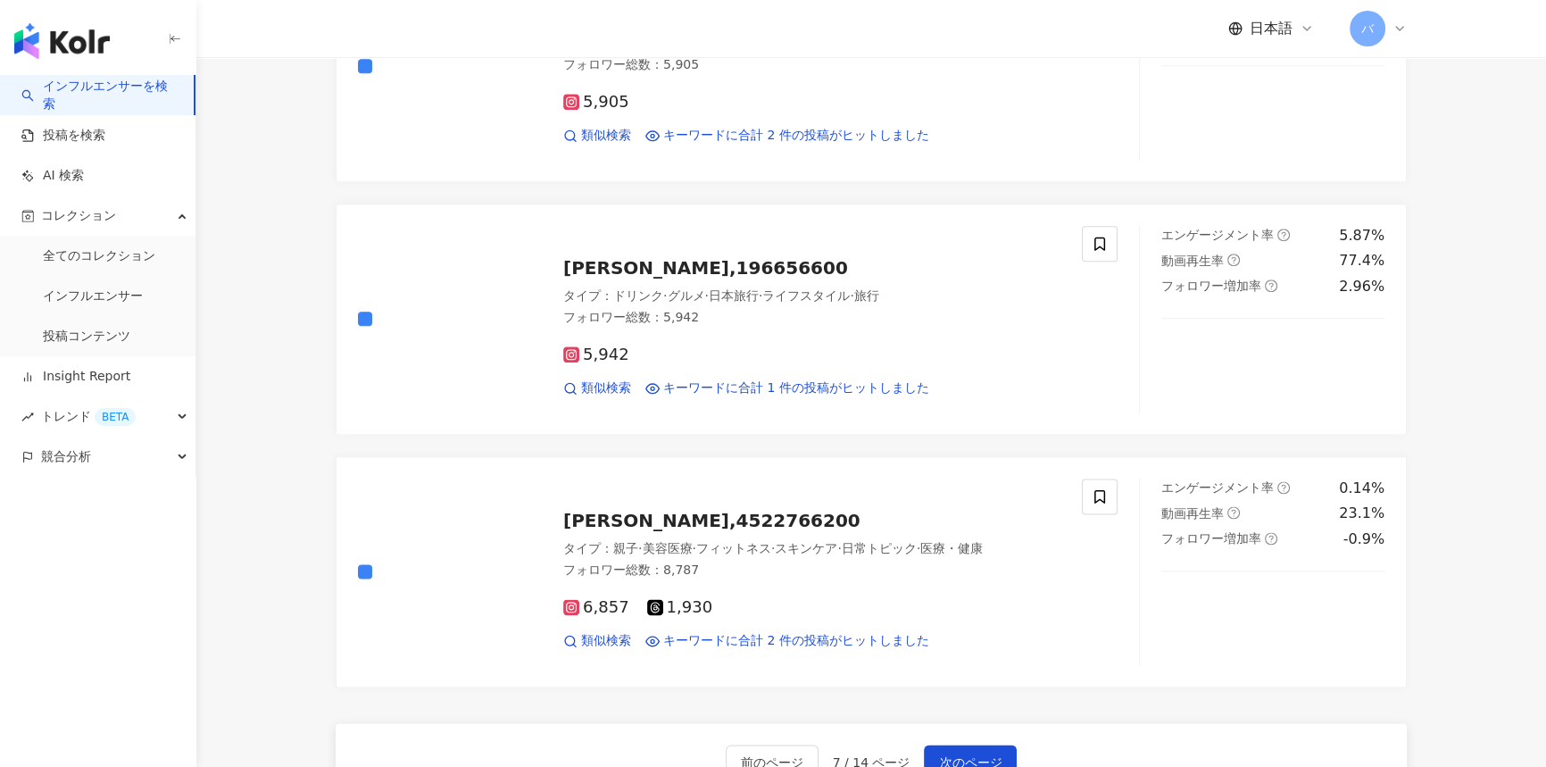
scroll to position [3001, 0]
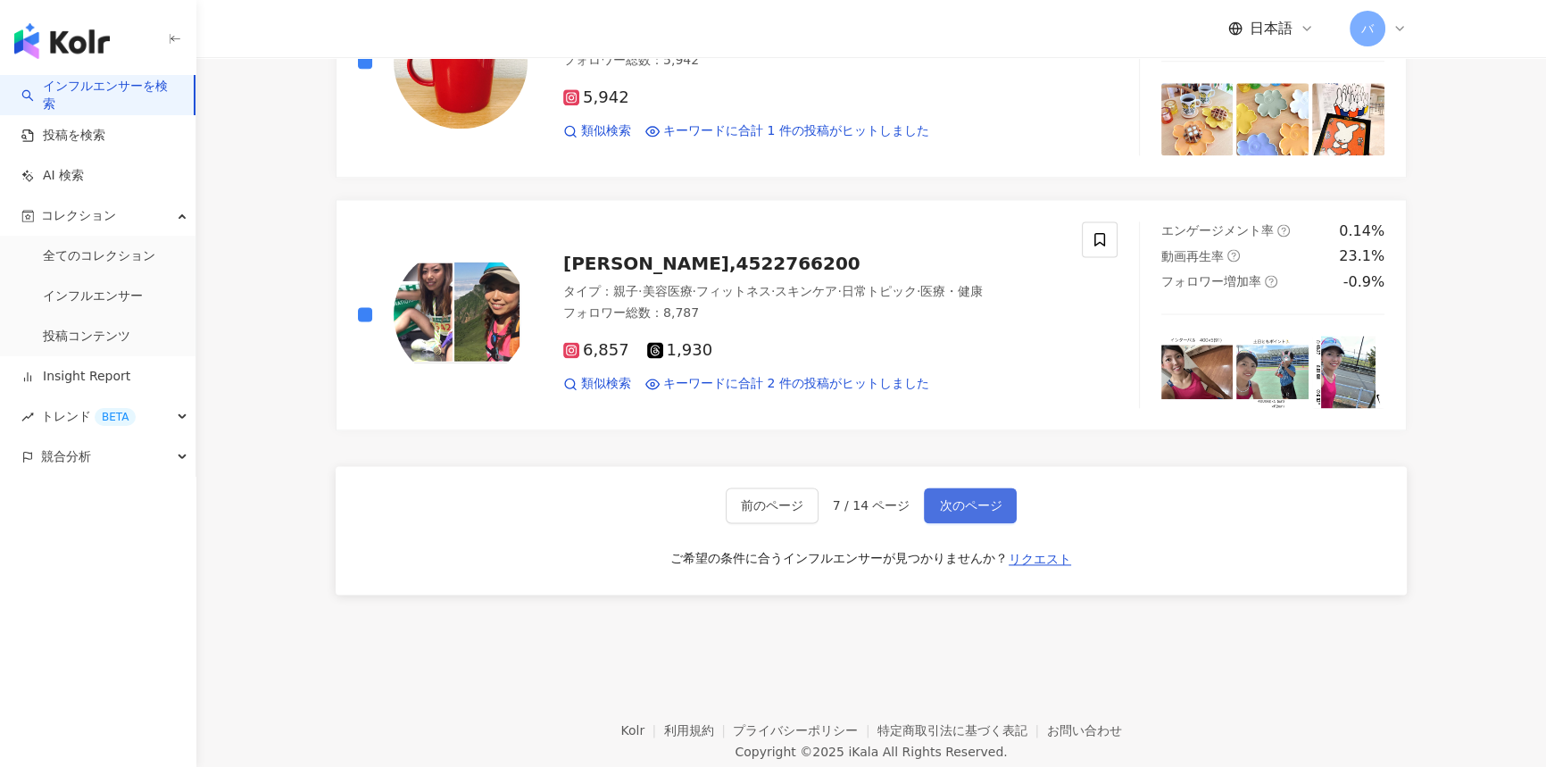
click at [939, 498] on span "次のページ" at bounding box center [970, 505] width 62 height 14
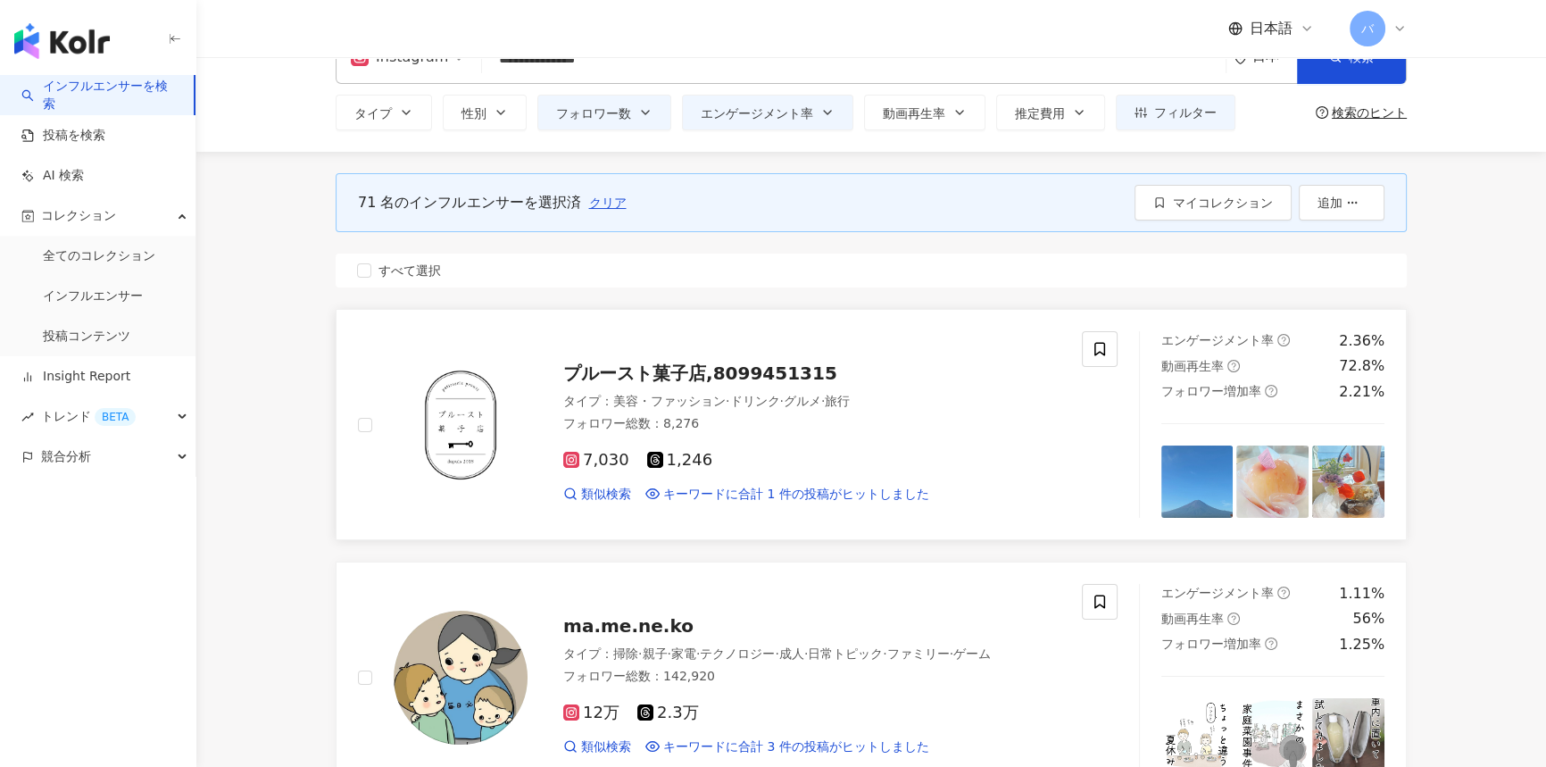
scroll to position [0, 0]
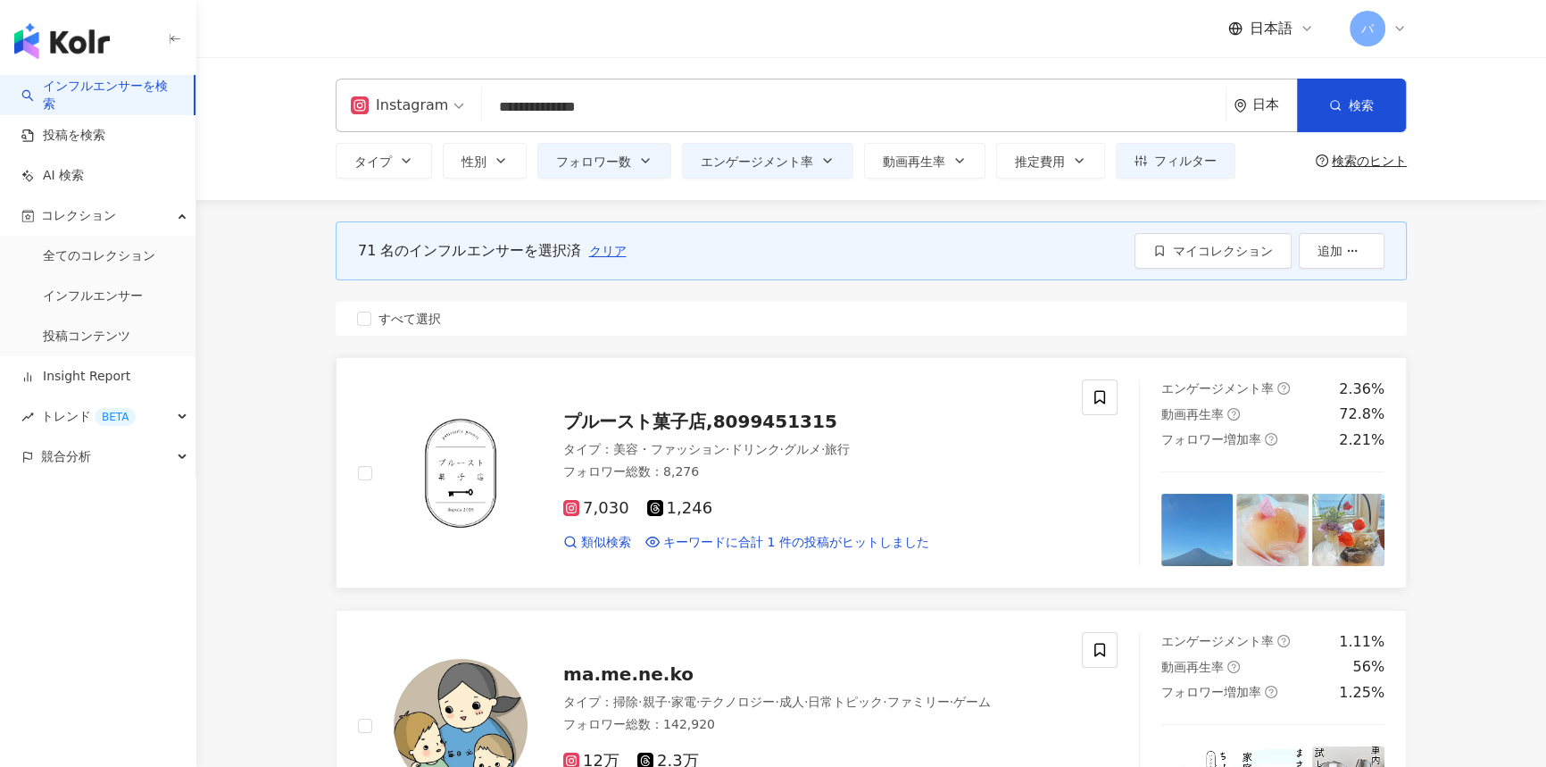
drag, startPoint x: 402, startPoint y: 316, endPoint x: 437, endPoint y: 456, distance: 144.6
click at [402, 316] on span "すべて選択" at bounding box center [409, 319] width 77 height 20
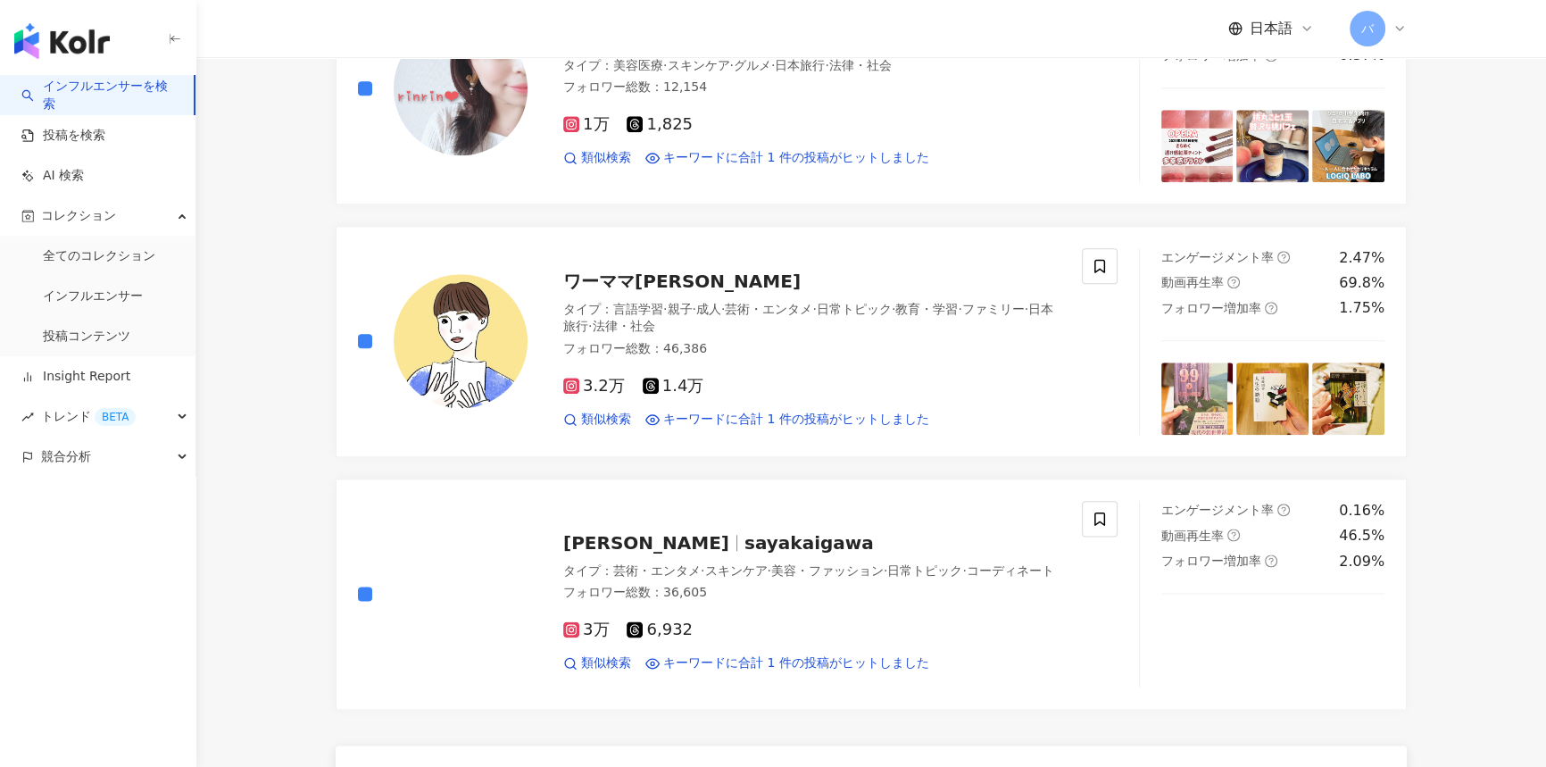
scroll to position [2920, 0]
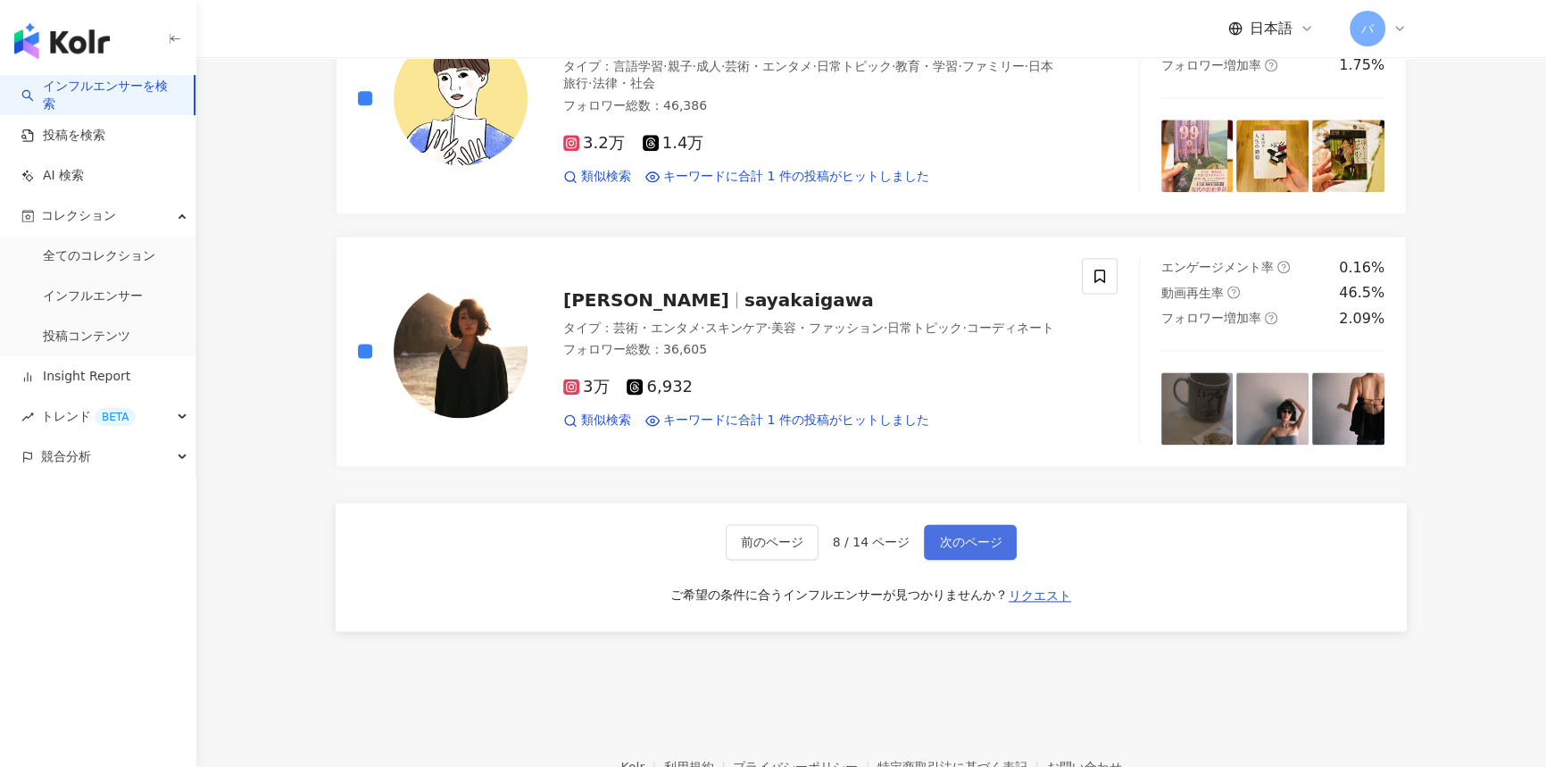
click at [937, 525] on button "次のページ" at bounding box center [970, 542] width 93 height 36
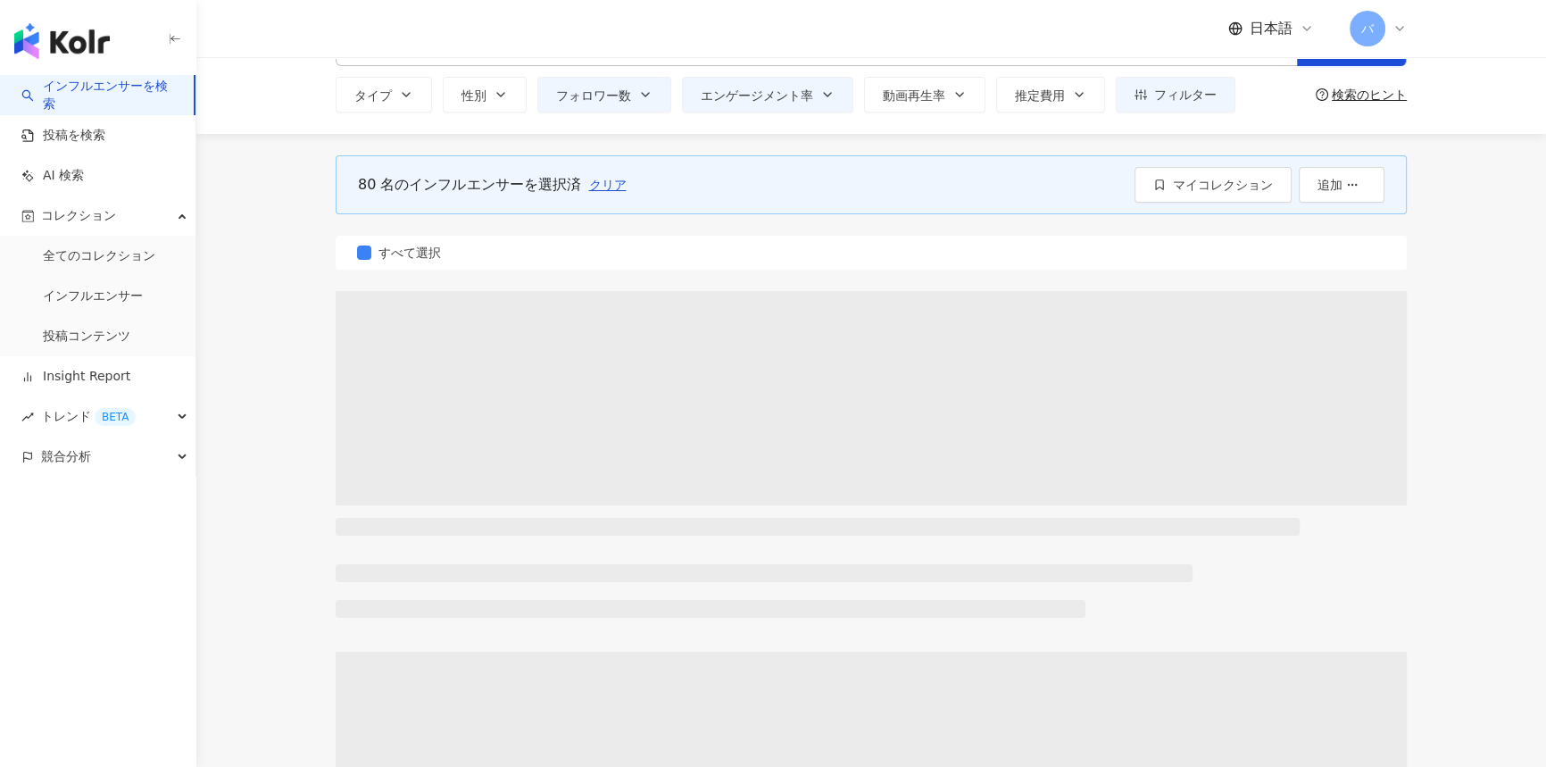
scroll to position [0, 0]
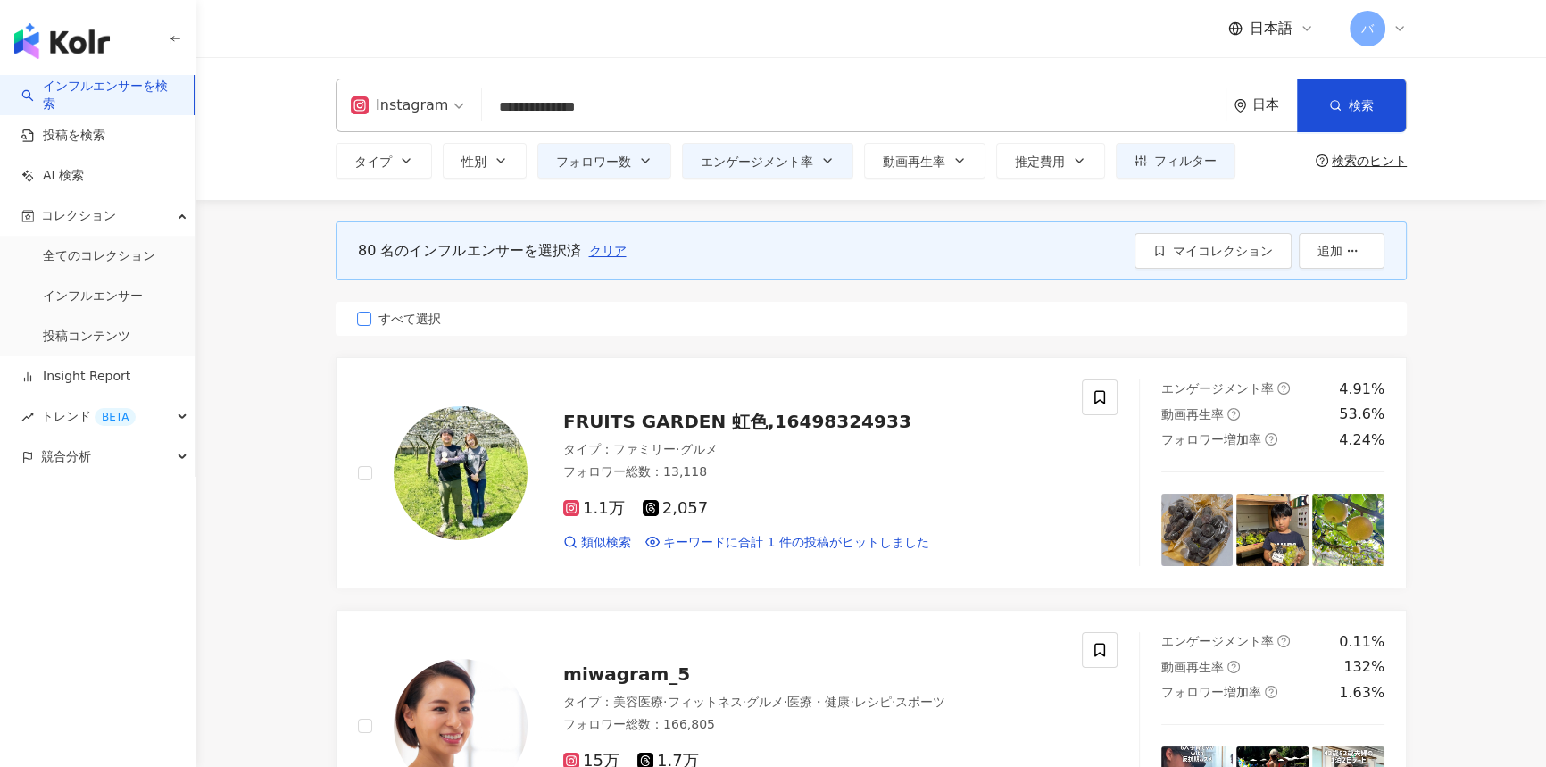
click at [396, 315] on span "すべて選択" at bounding box center [409, 319] width 77 height 20
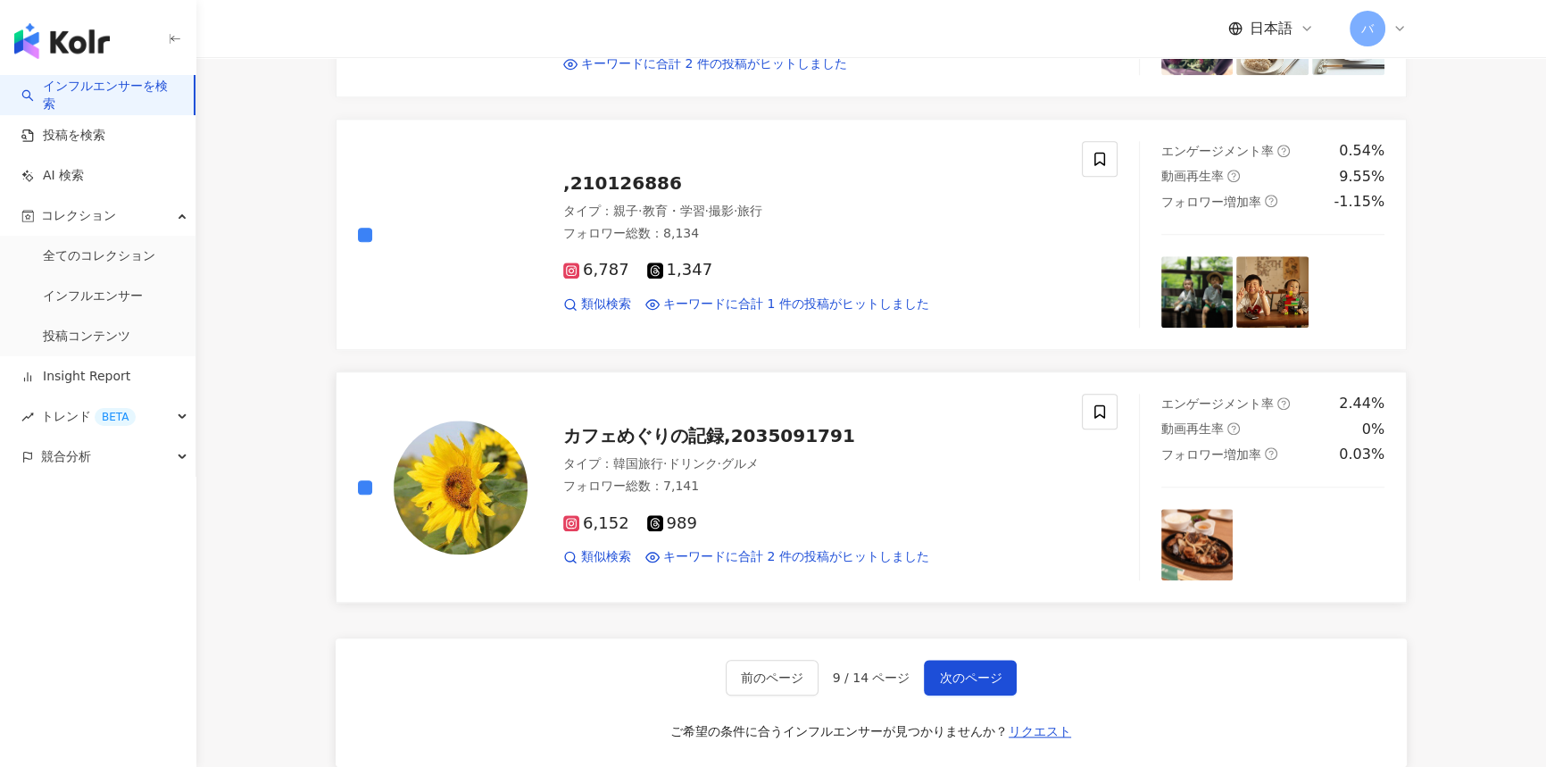
scroll to position [2499, 0]
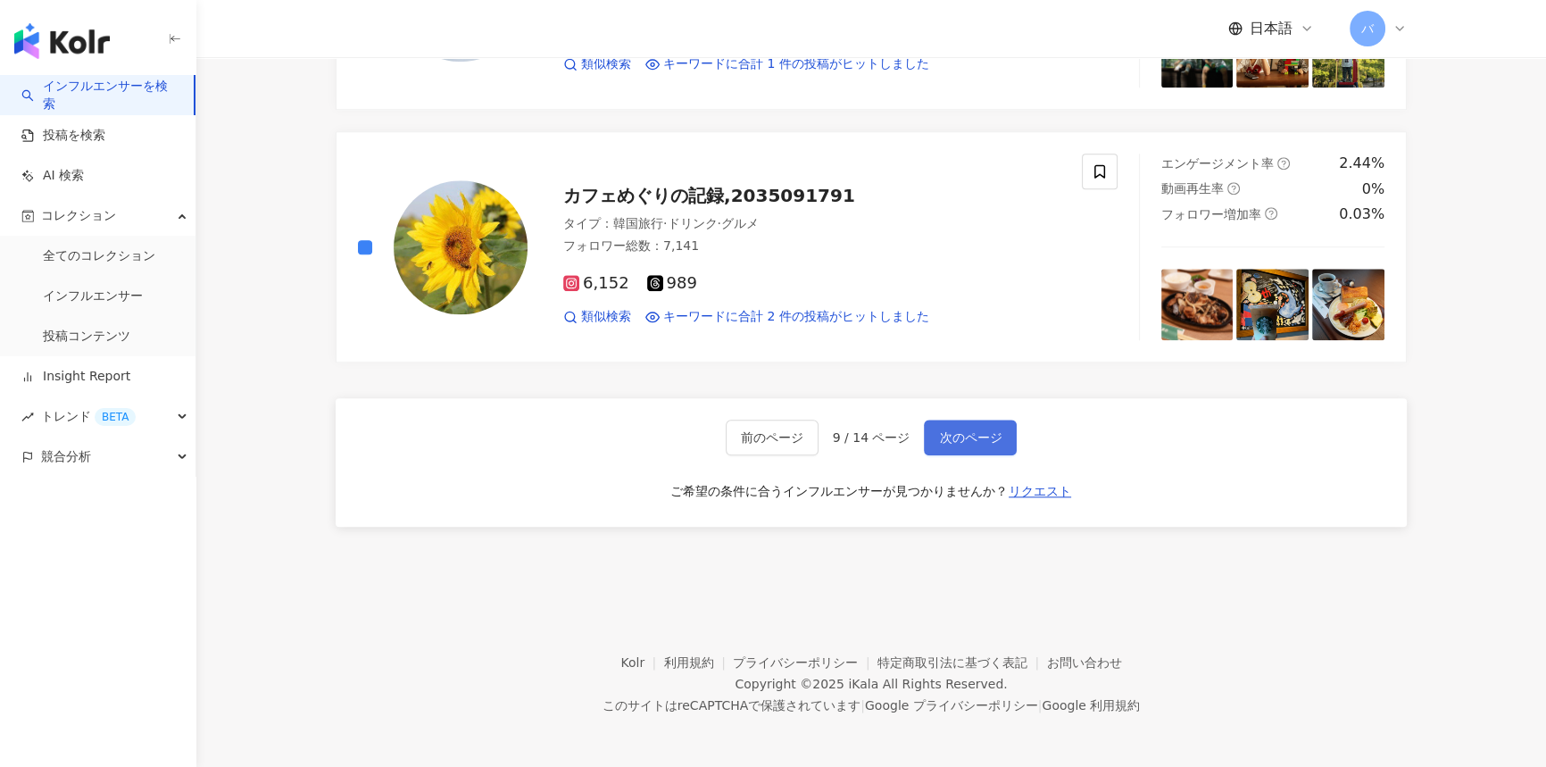
click at [946, 430] on span "次のページ" at bounding box center [970, 437] width 62 height 14
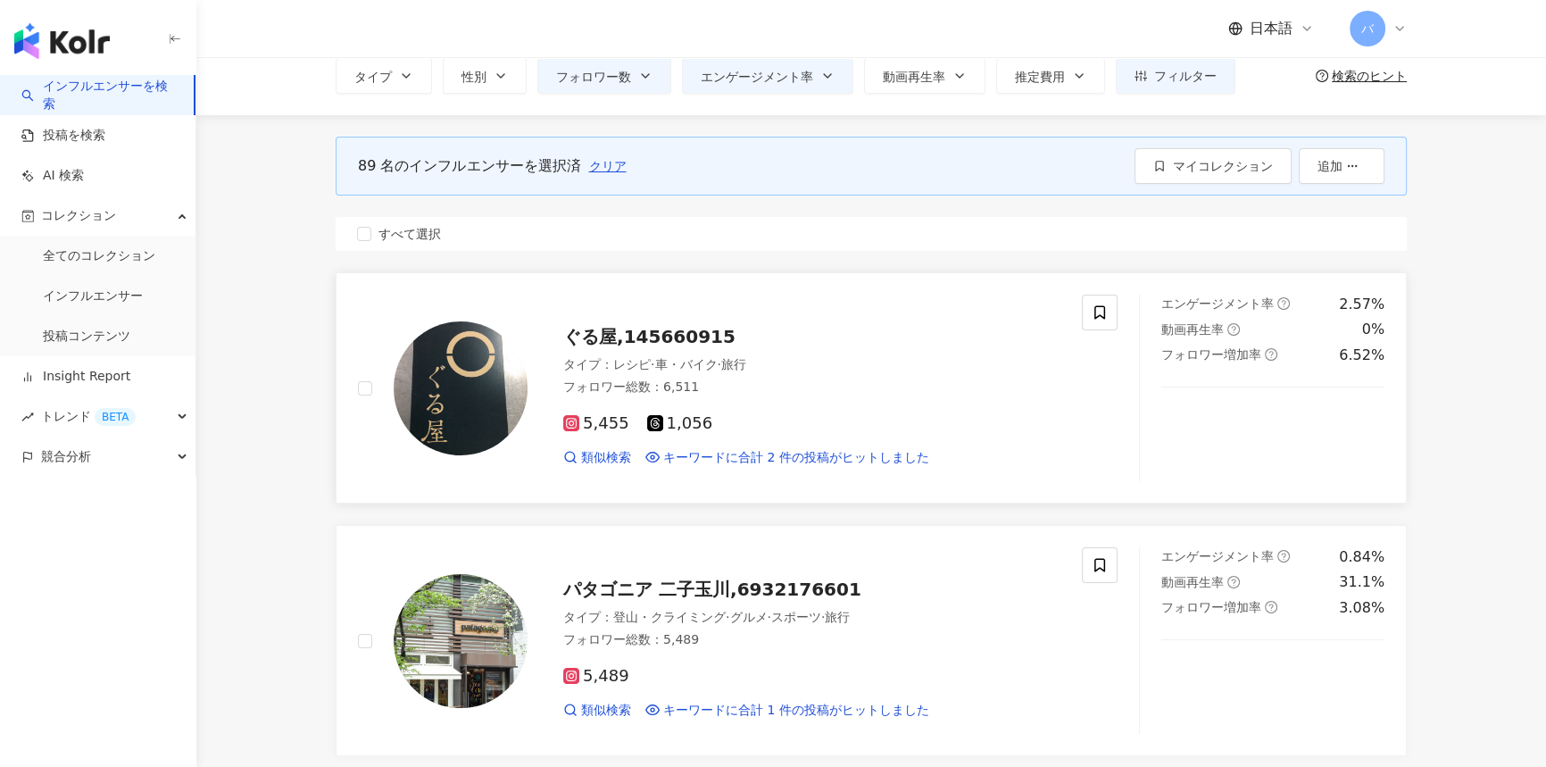
scroll to position [243, 0]
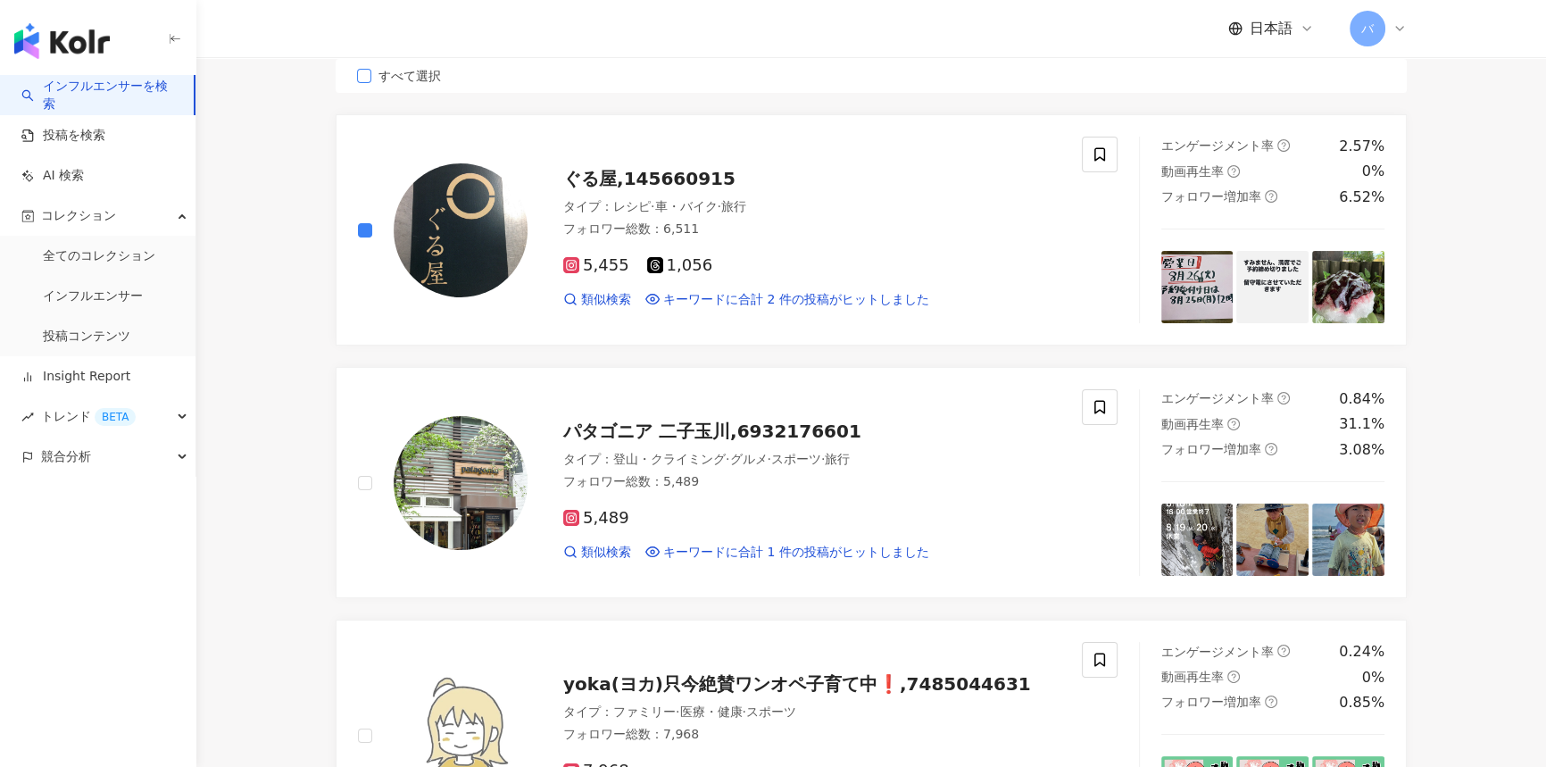
click at [419, 73] on span "すべて選択" at bounding box center [409, 76] width 77 height 20
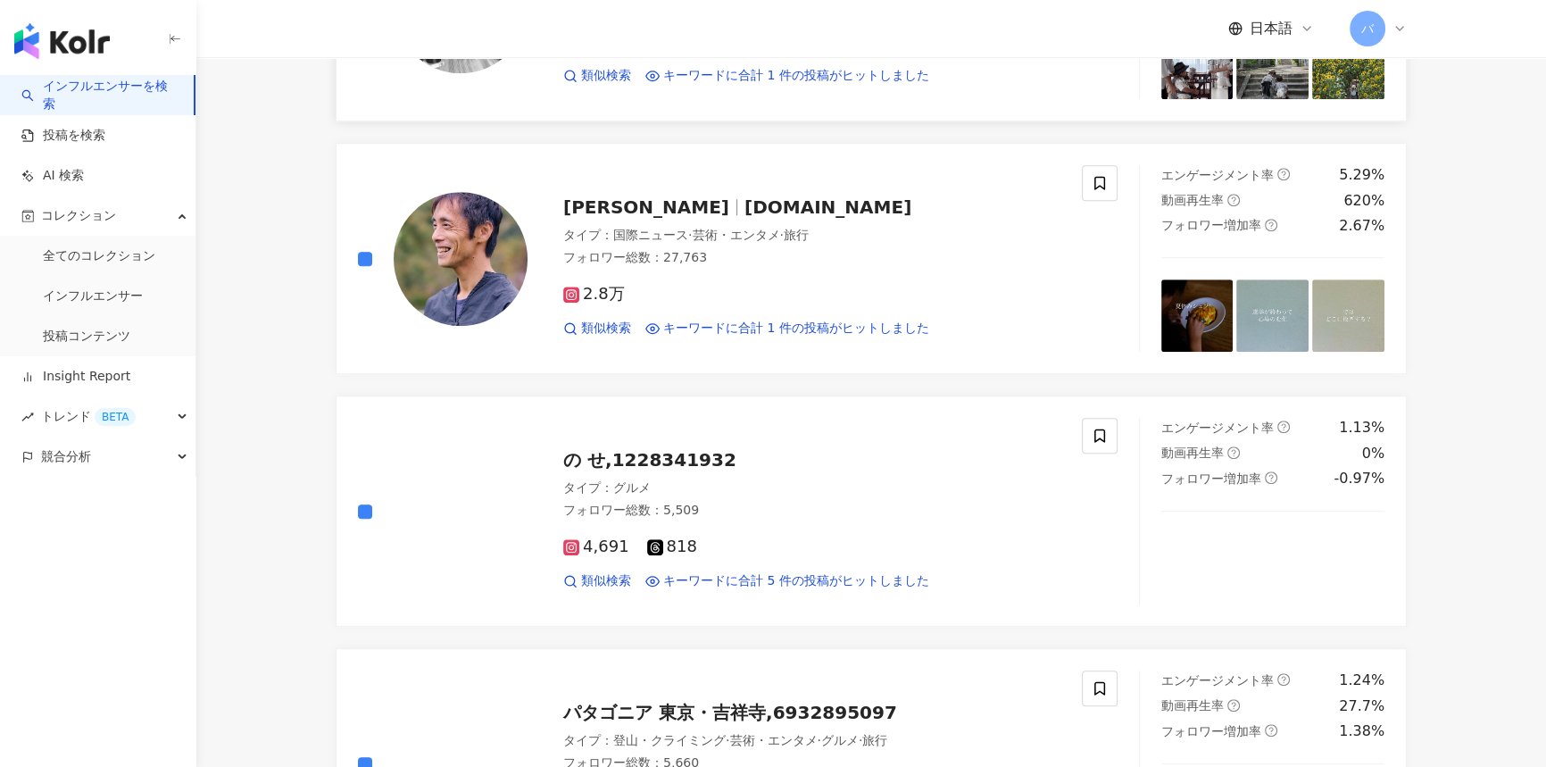
scroll to position [1541, 0]
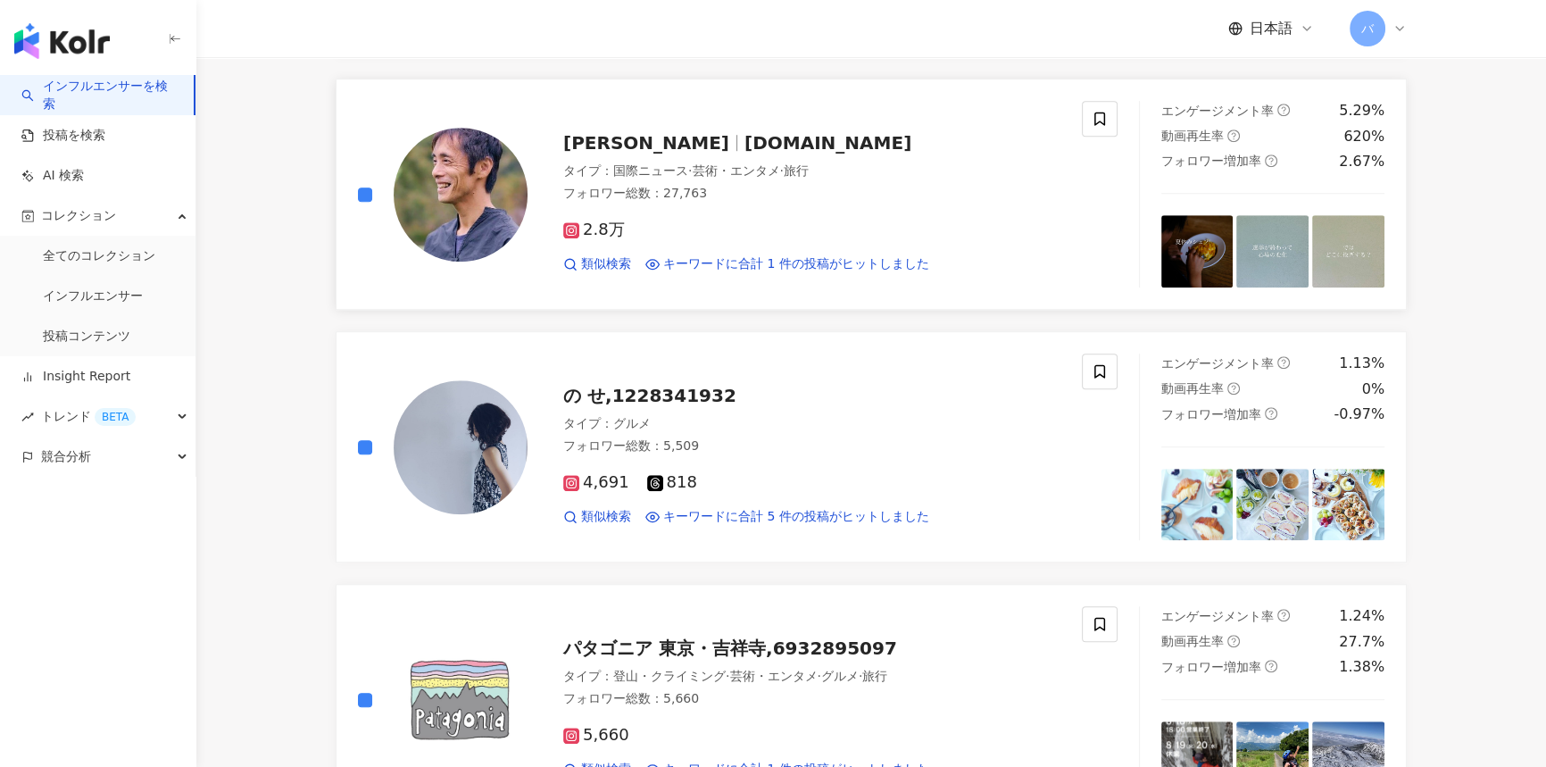
click at [355, 192] on div "[PERSON_NAME] [DOMAIN_NAME] タイプ ： 国際ニュース · 芸術・エンタメ · 旅行 フォロワー総数 ： 27,763 2.8万 類…" at bounding box center [737, 194] width 802 height 187
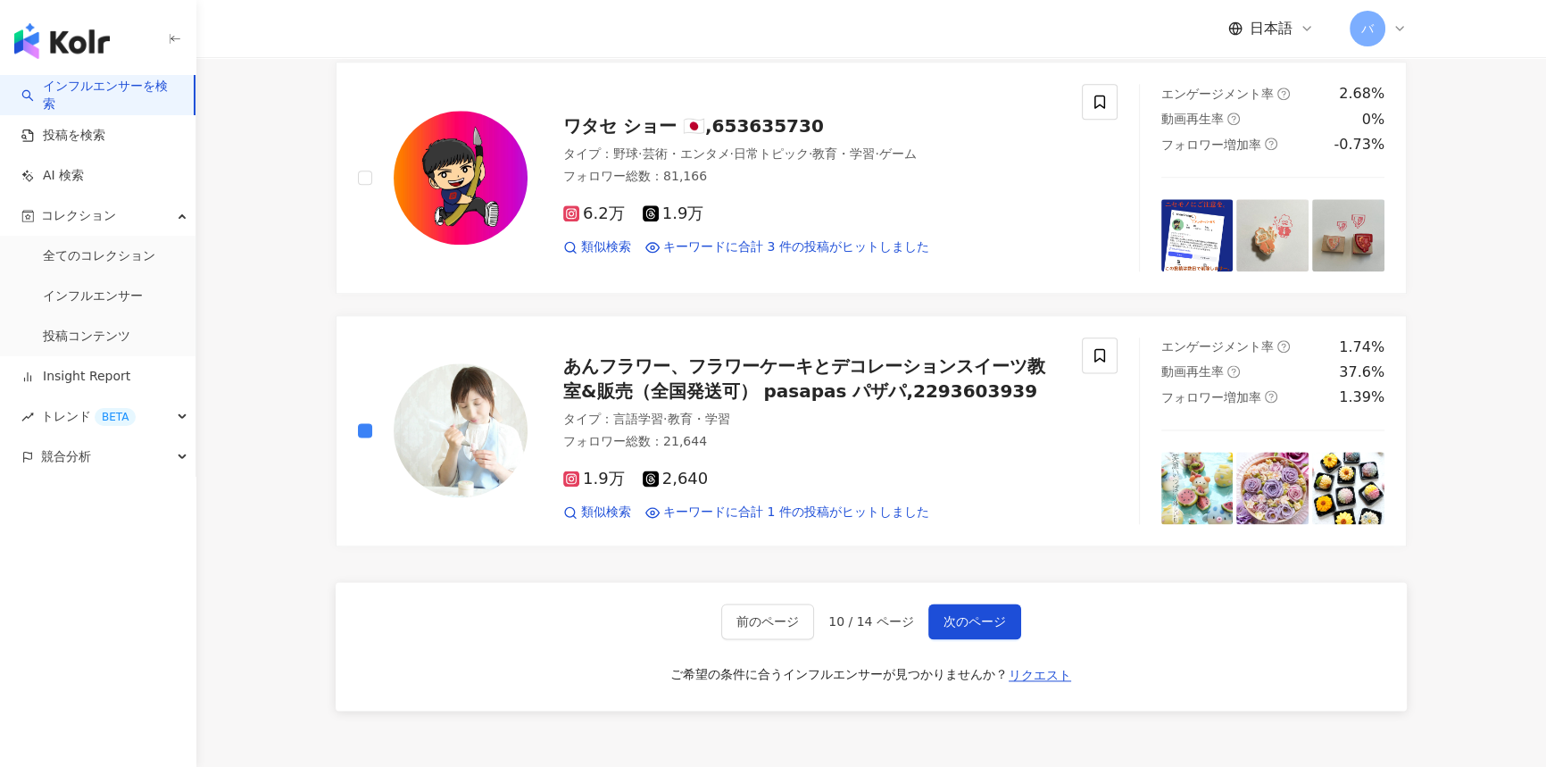
scroll to position [3001, 0]
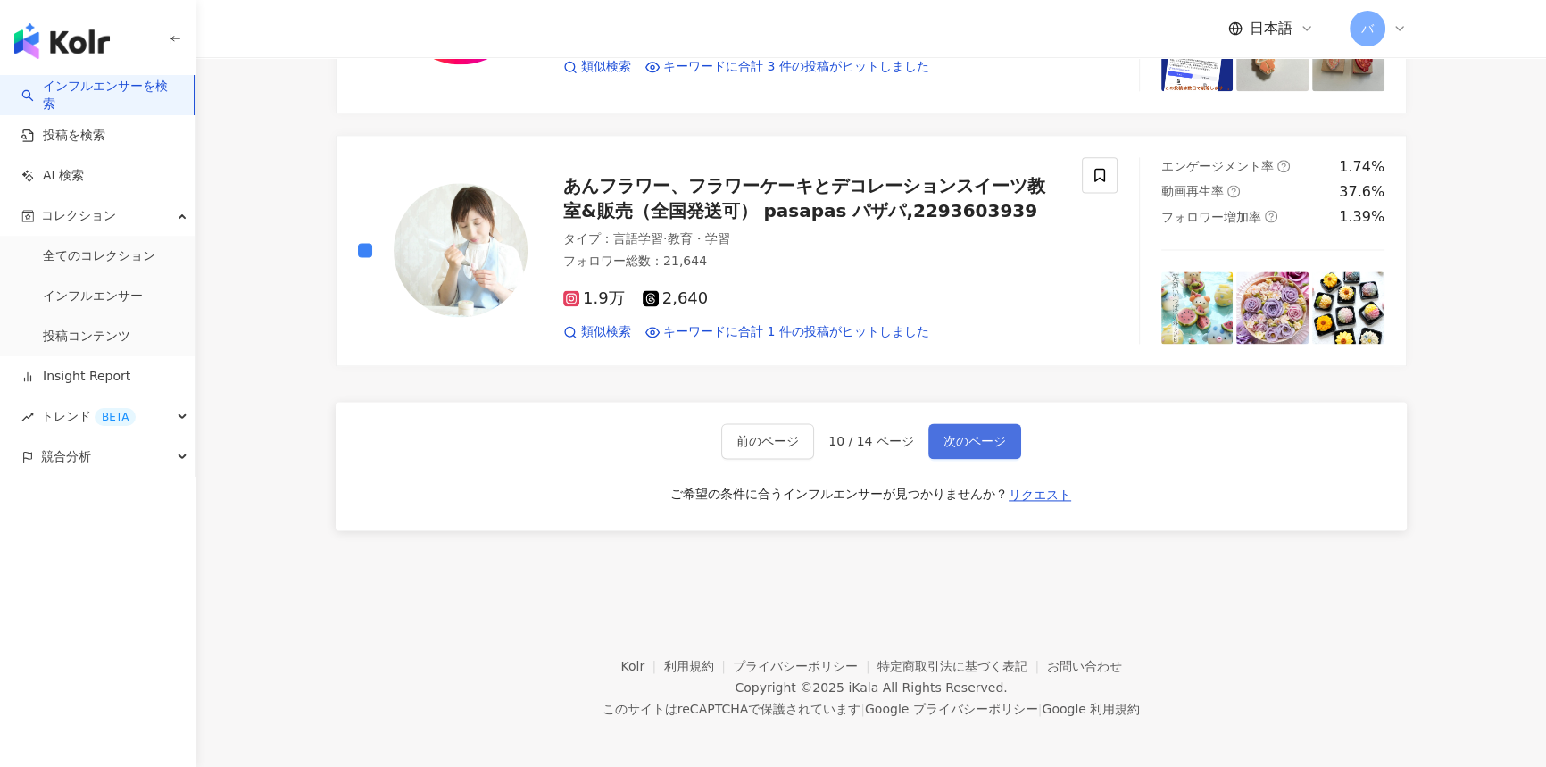
click at [1000, 425] on button "次のページ" at bounding box center [974, 441] width 93 height 36
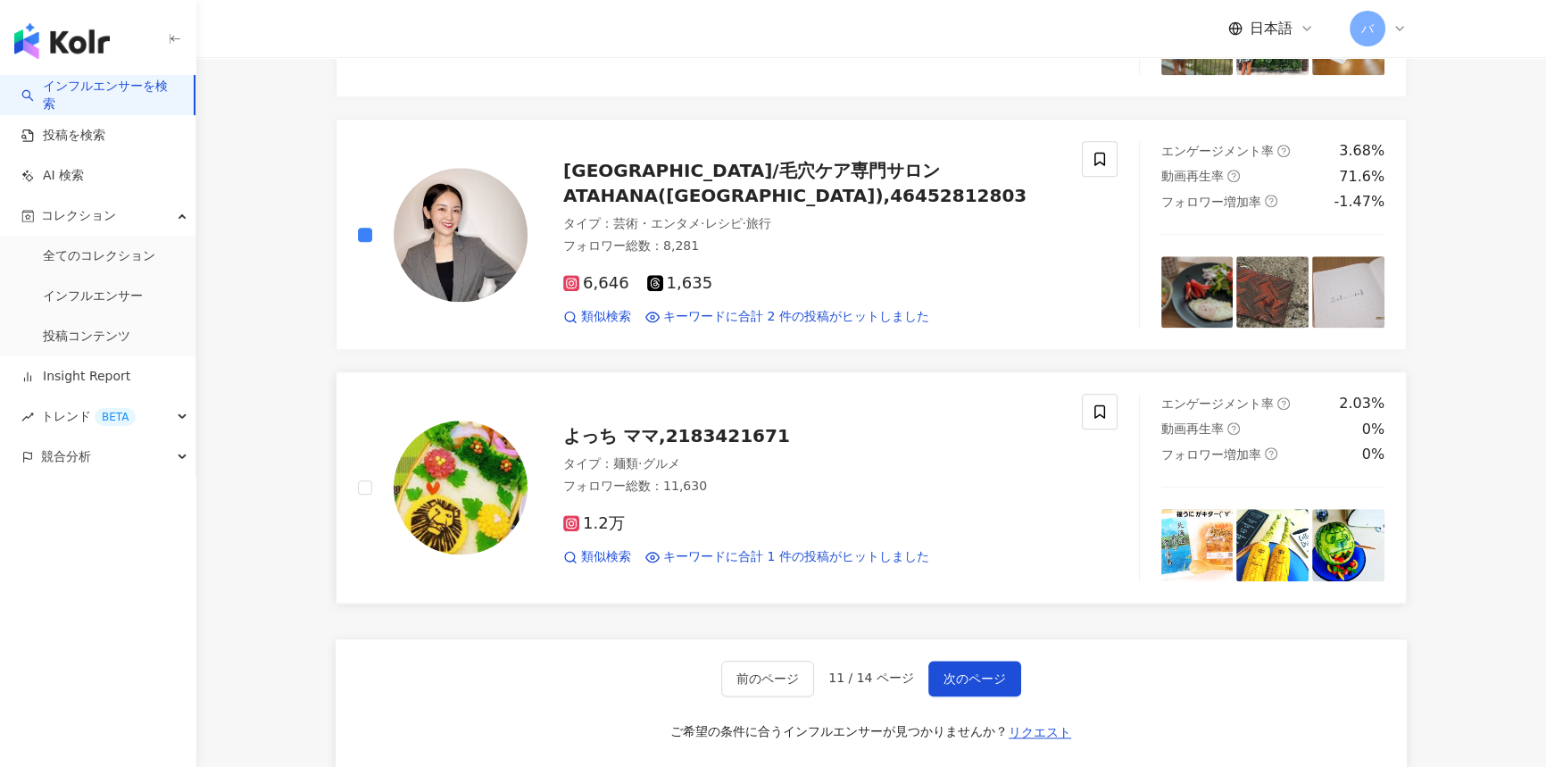
scroll to position [2677, 0]
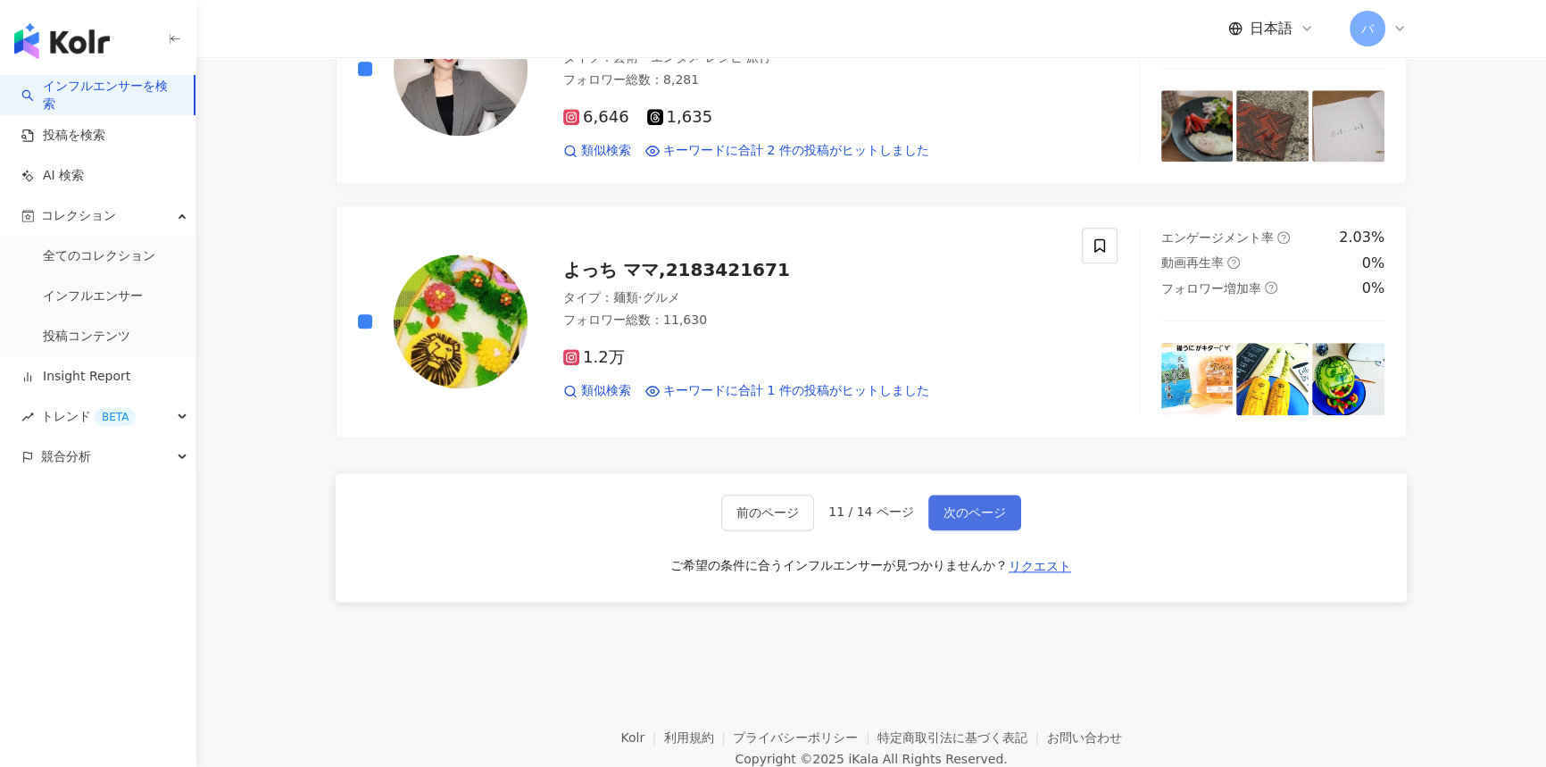
click at [960, 516] on span "次のページ" at bounding box center [974, 512] width 62 height 14
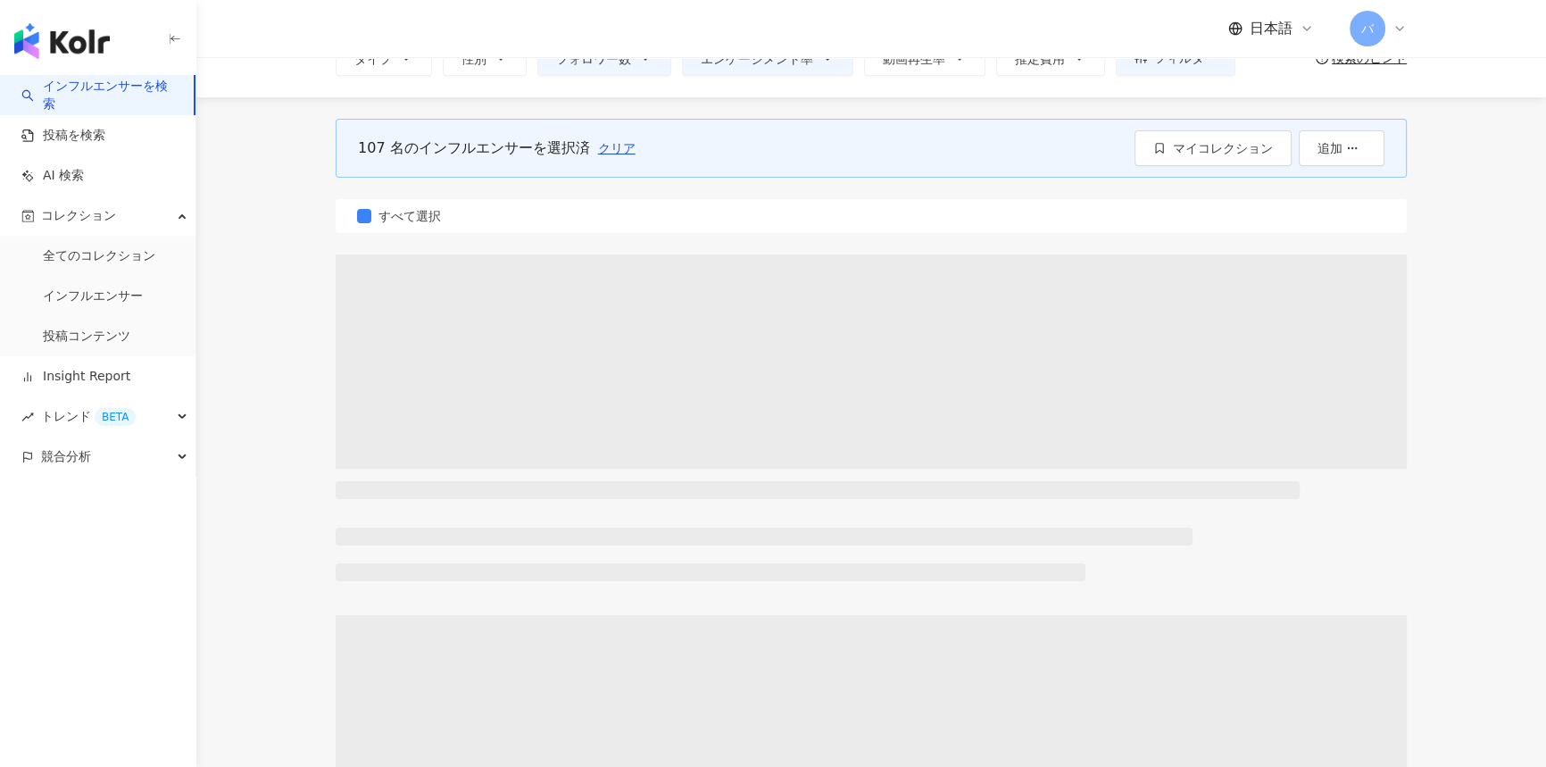
scroll to position [0, 0]
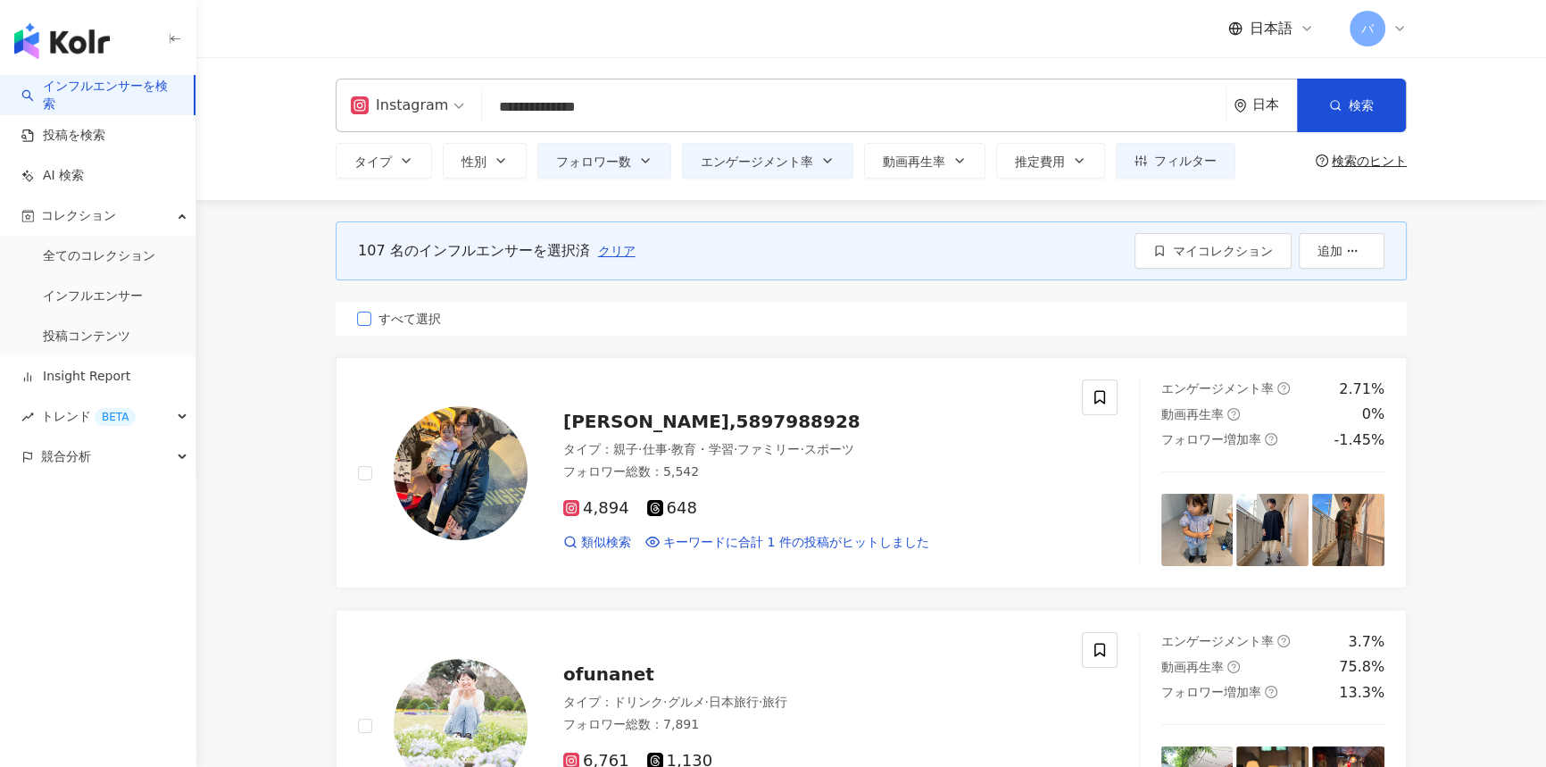
click at [399, 311] on span "すべて選択" at bounding box center [409, 319] width 77 height 20
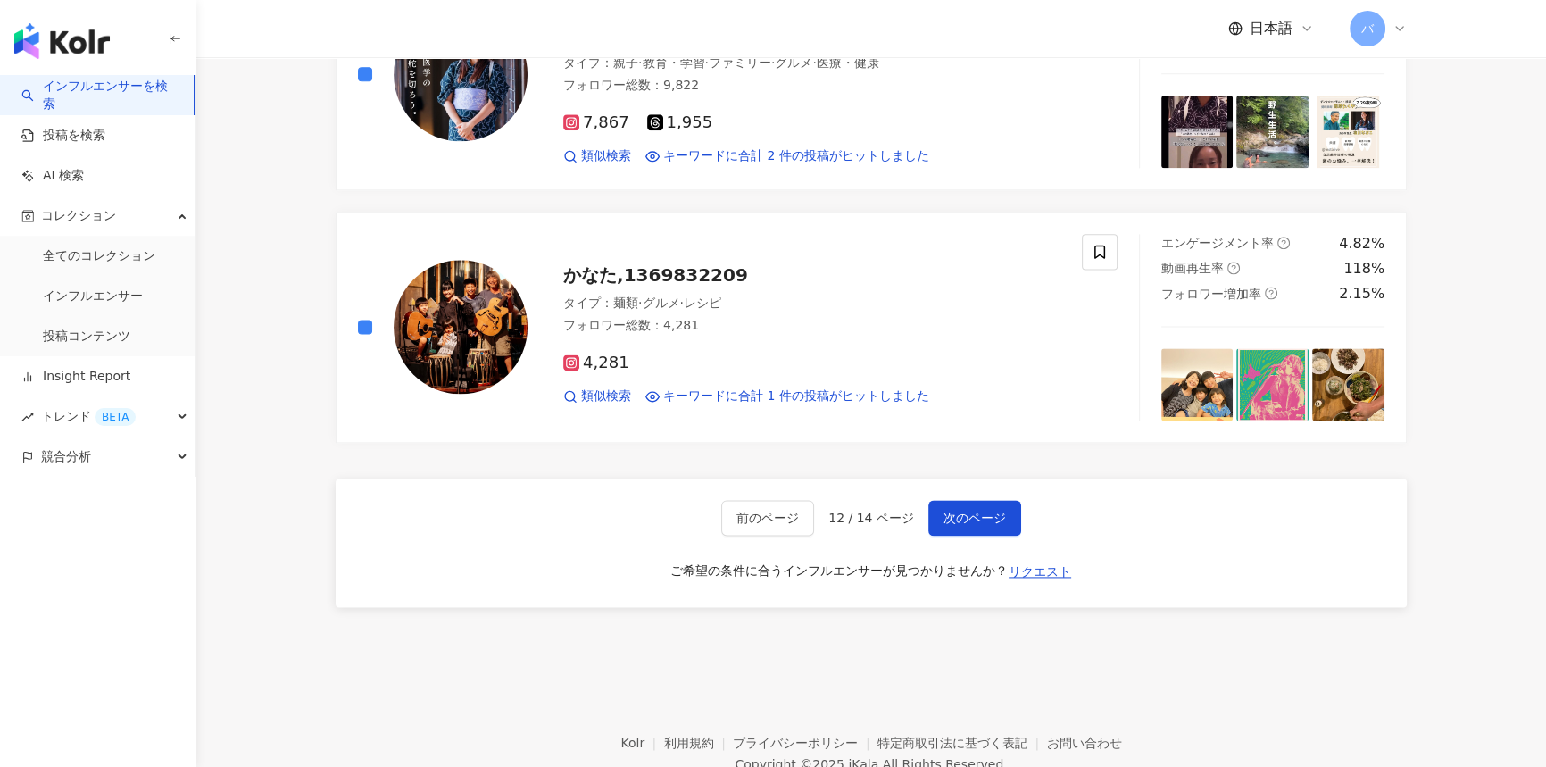
scroll to position [2839, 0]
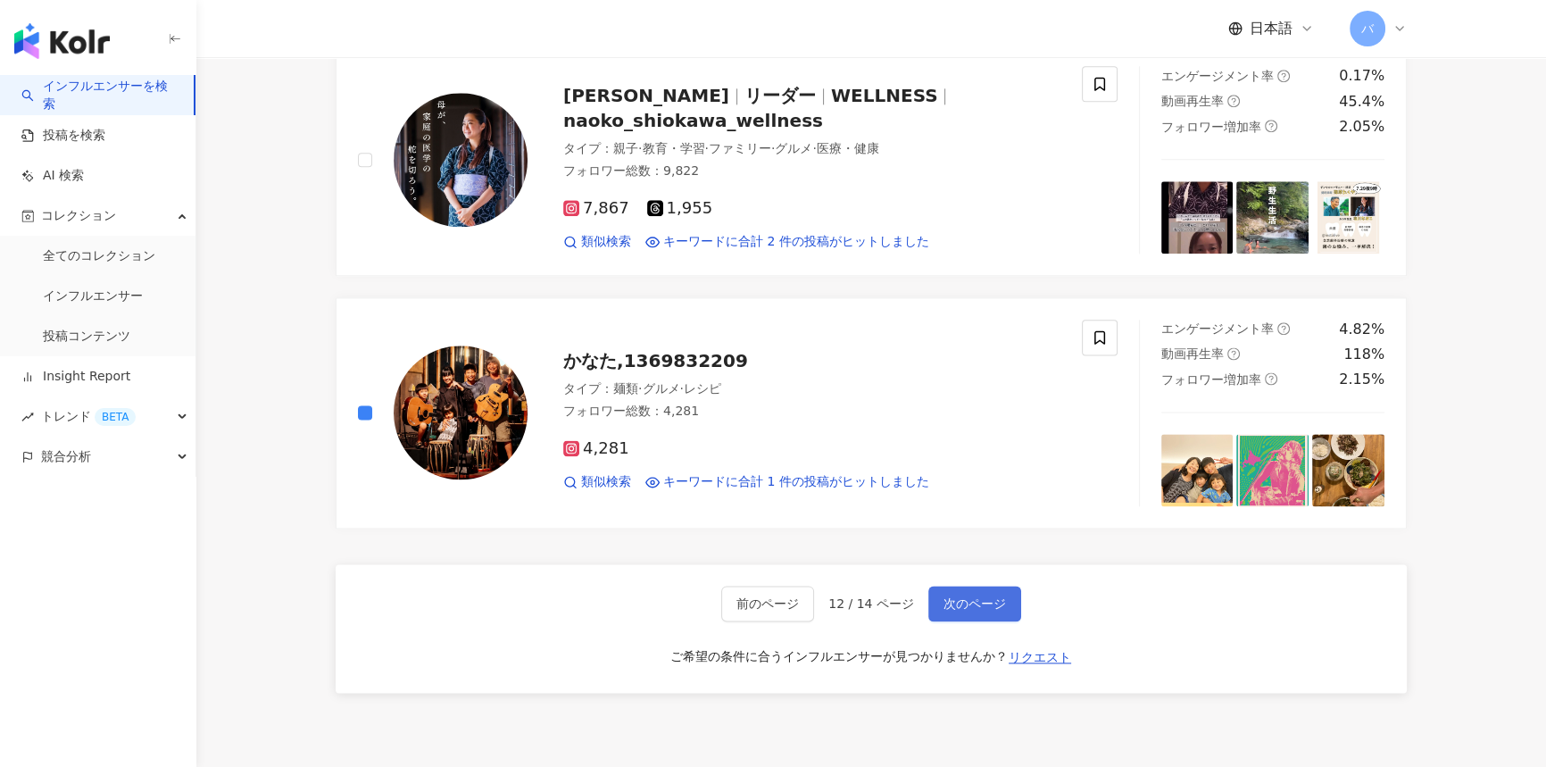
click at [981, 596] on span "次のページ" at bounding box center [974, 603] width 62 height 14
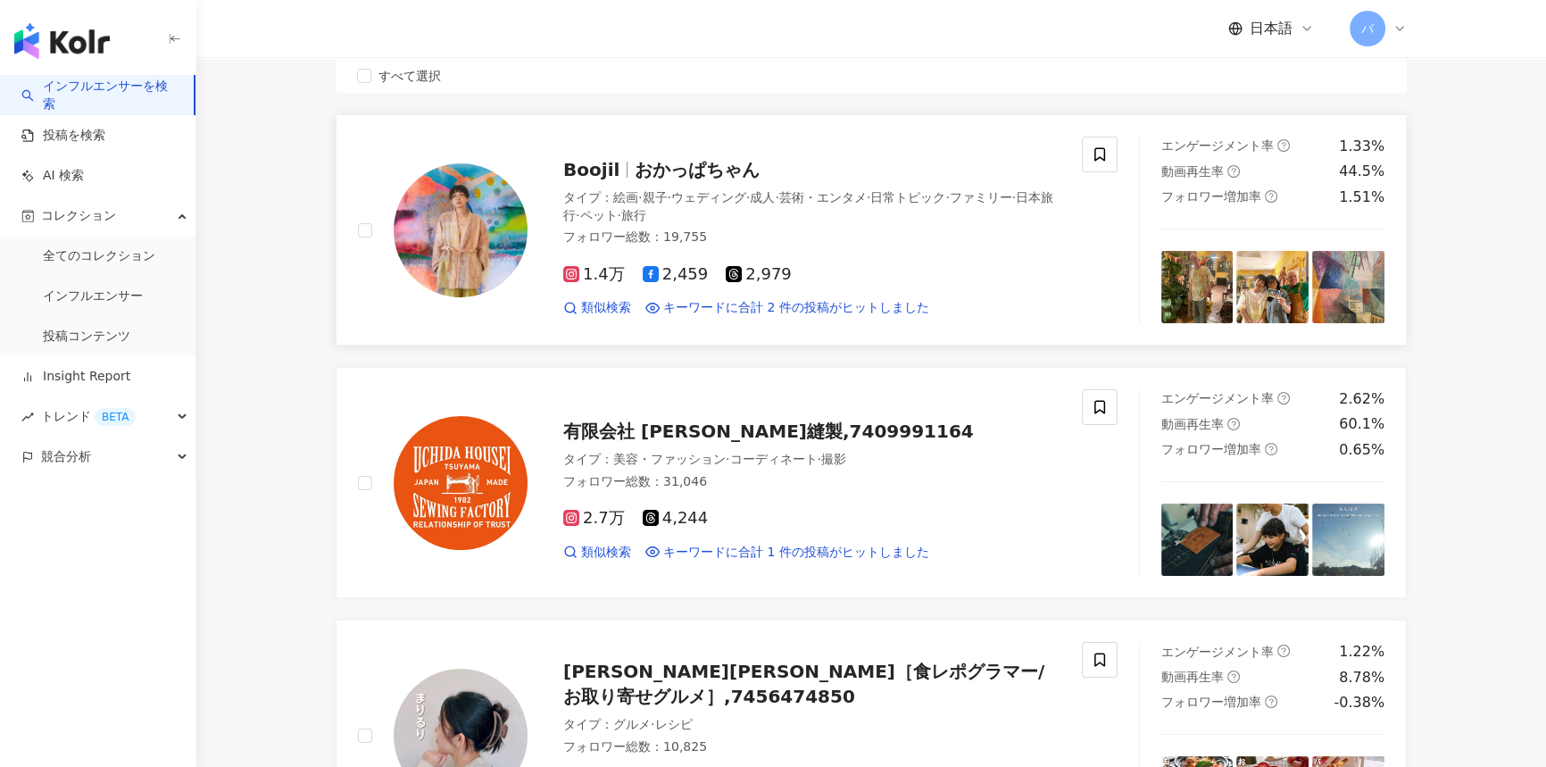
scroll to position [0, 0]
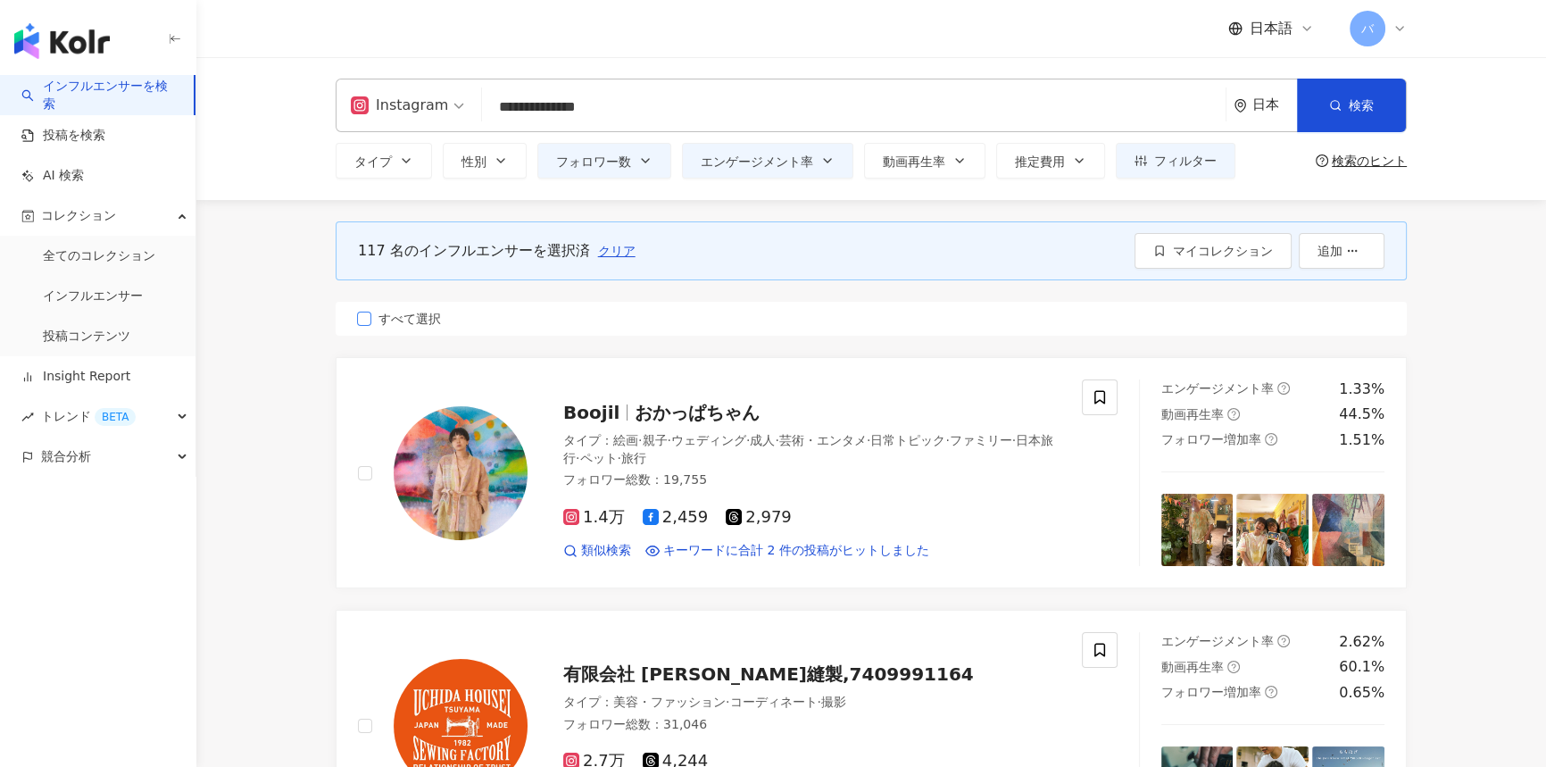
click at [408, 326] on span "すべて選択" at bounding box center [409, 319] width 77 height 20
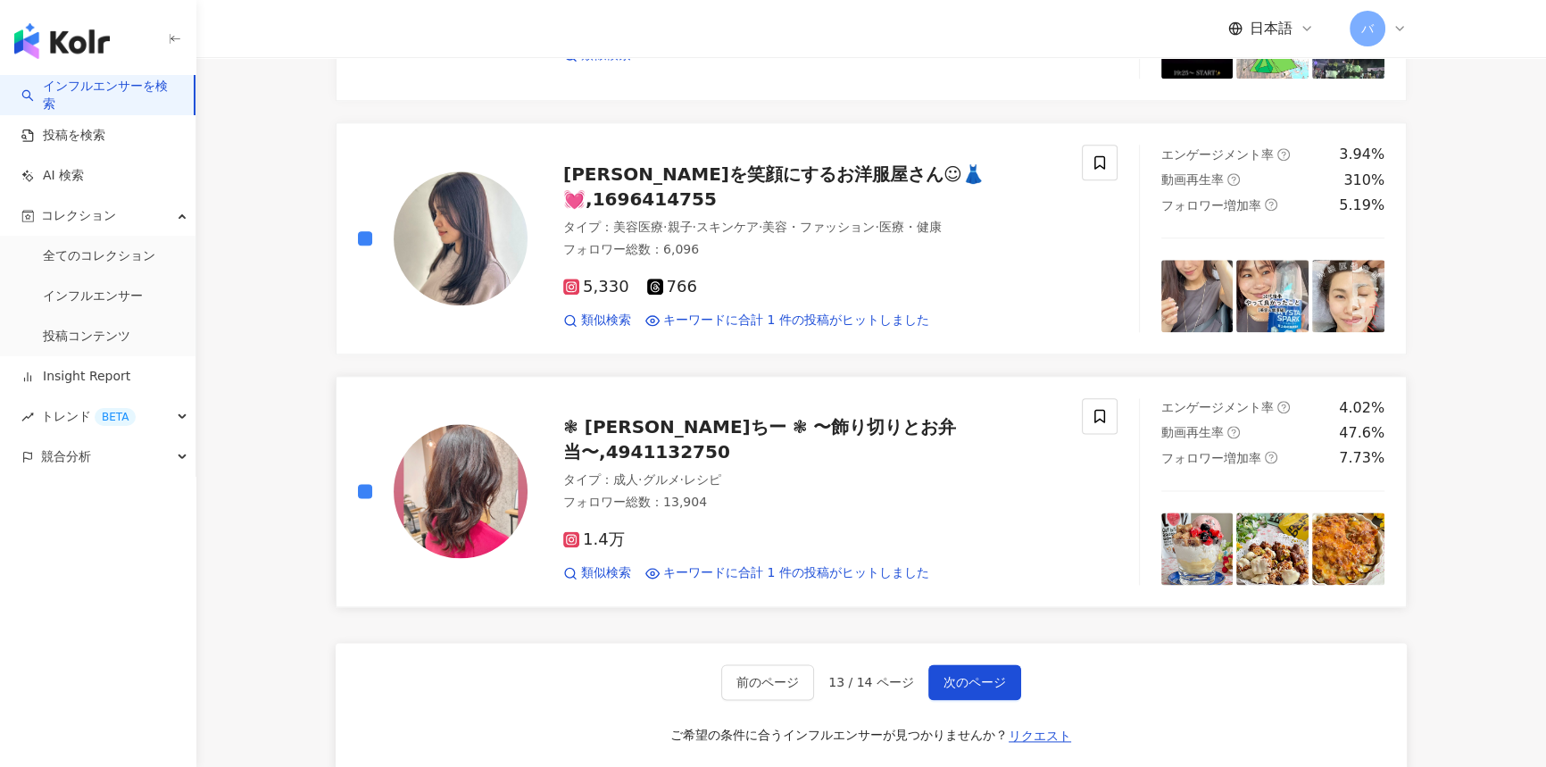
scroll to position [2920, 0]
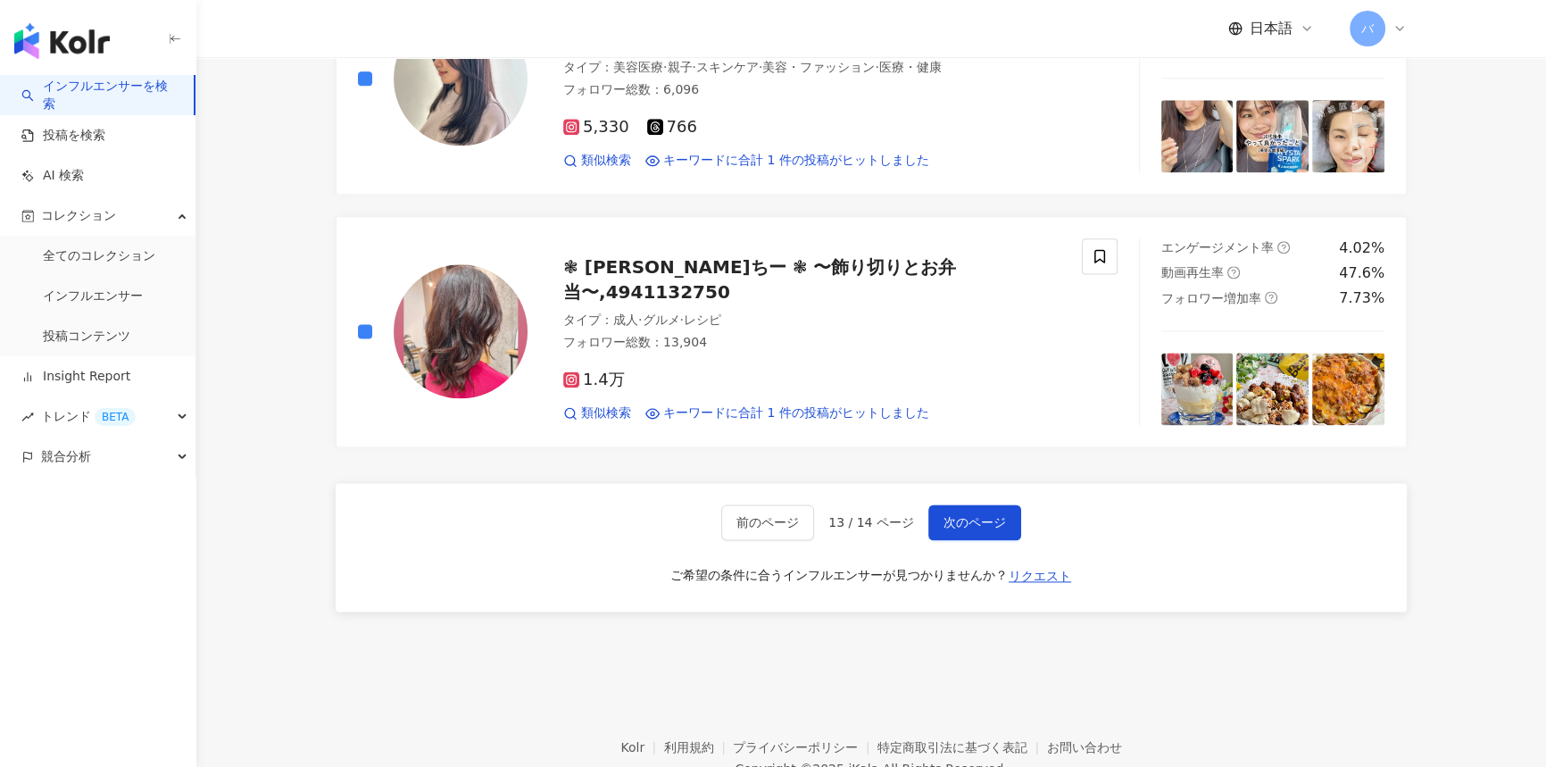
click at [969, 536] on div "前のページ 13 / 14 ページ 次のページ ご希望の条件に合うインフルエンサーが見つかりませんか？ リクエスト" at bounding box center [871, 547] width 1071 height 129
click at [966, 525] on span "次のページ" at bounding box center [974, 522] width 62 height 14
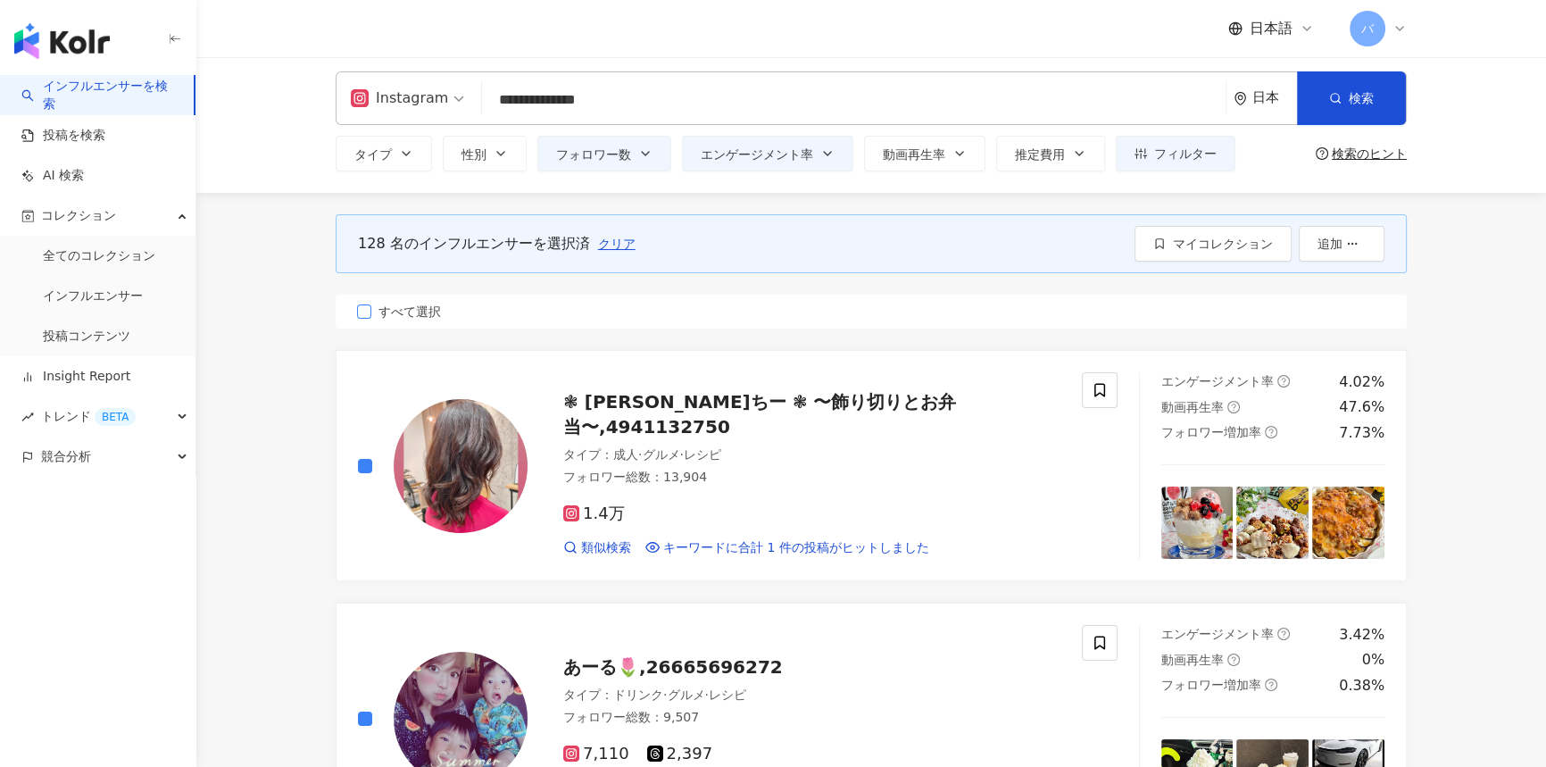
scroll to position [0, 0]
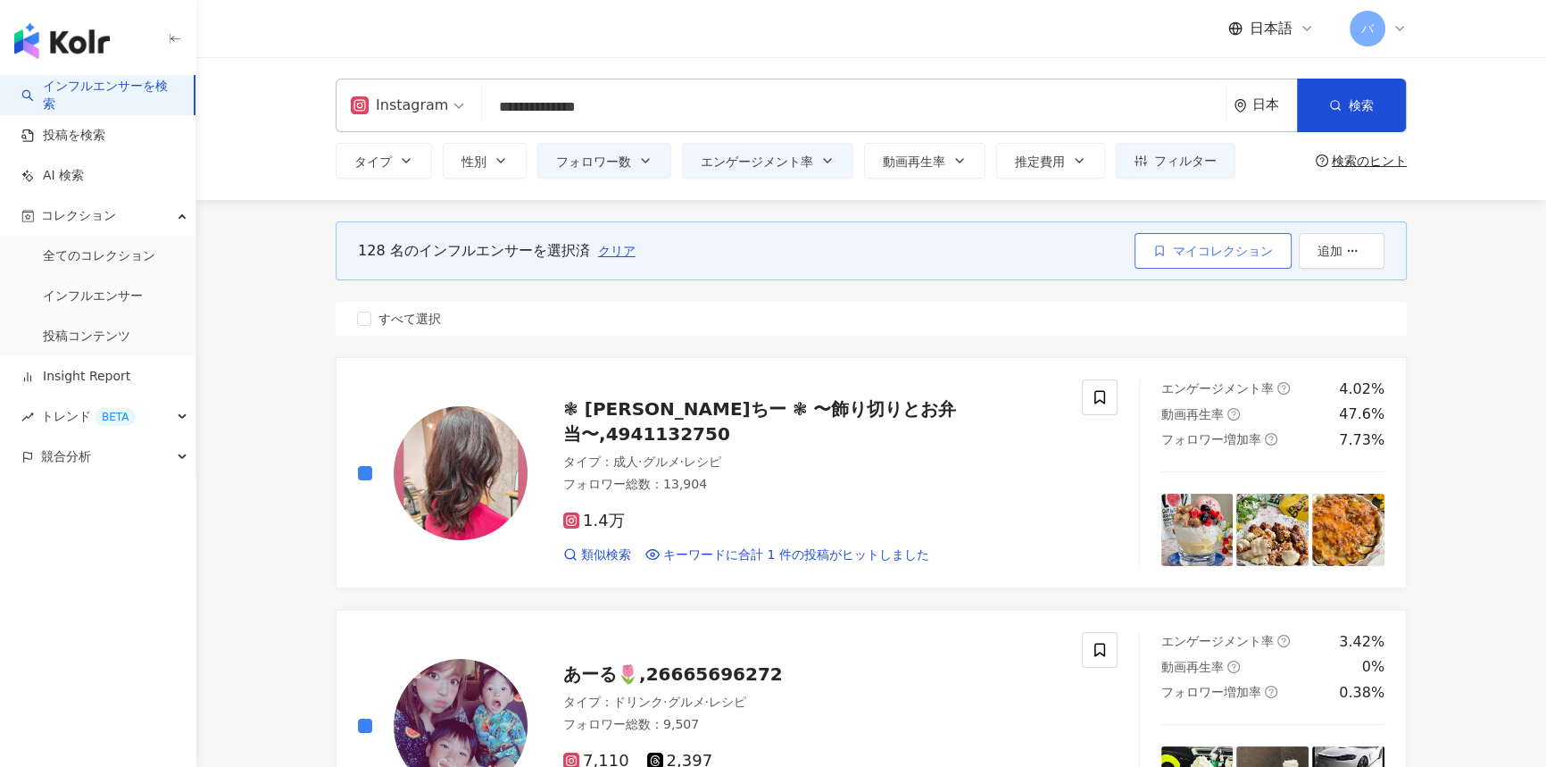
click at [1168, 250] on button "マイコレクション" at bounding box center [1212, 251] width 157 height 36
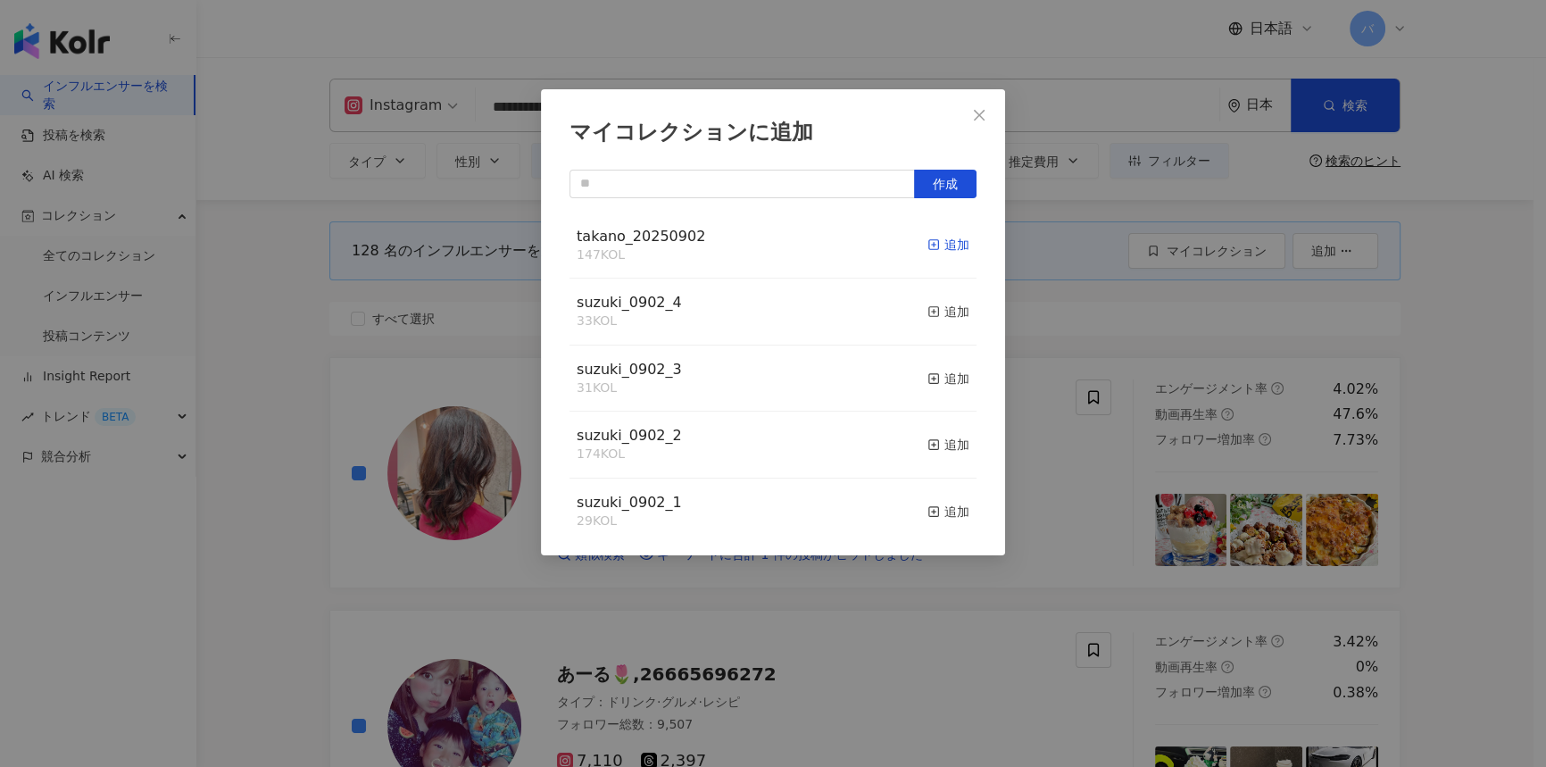
click at [927, 244] on icon "button" at bounding box center [933, 244] width 12 height 12
click at [970, 111] on span "Close" at bounding box center [979, 115] width 36 height 14
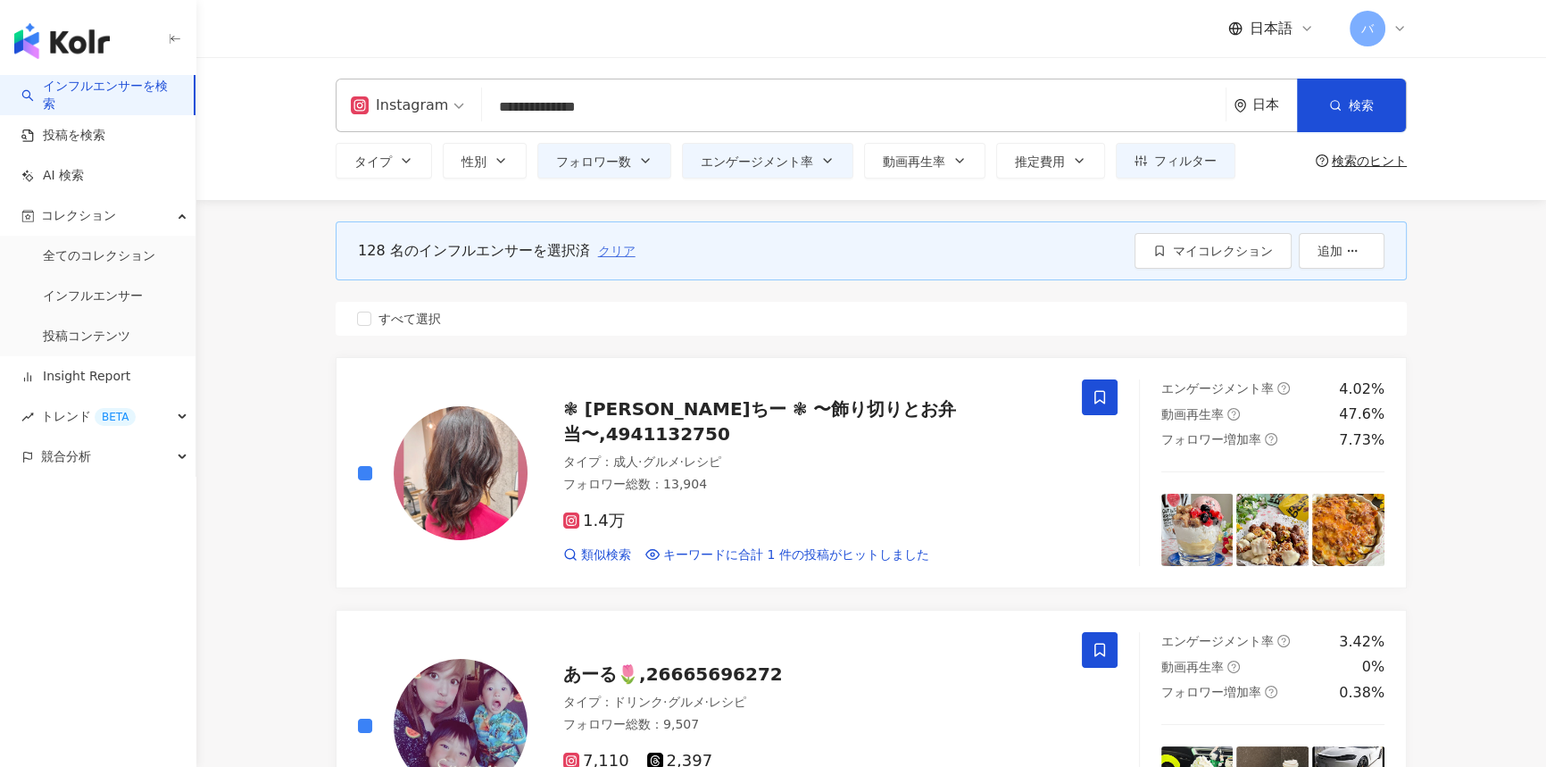
click at [613, 251] on span "クリア" at bounding box center [616, 251] width 37 height 14
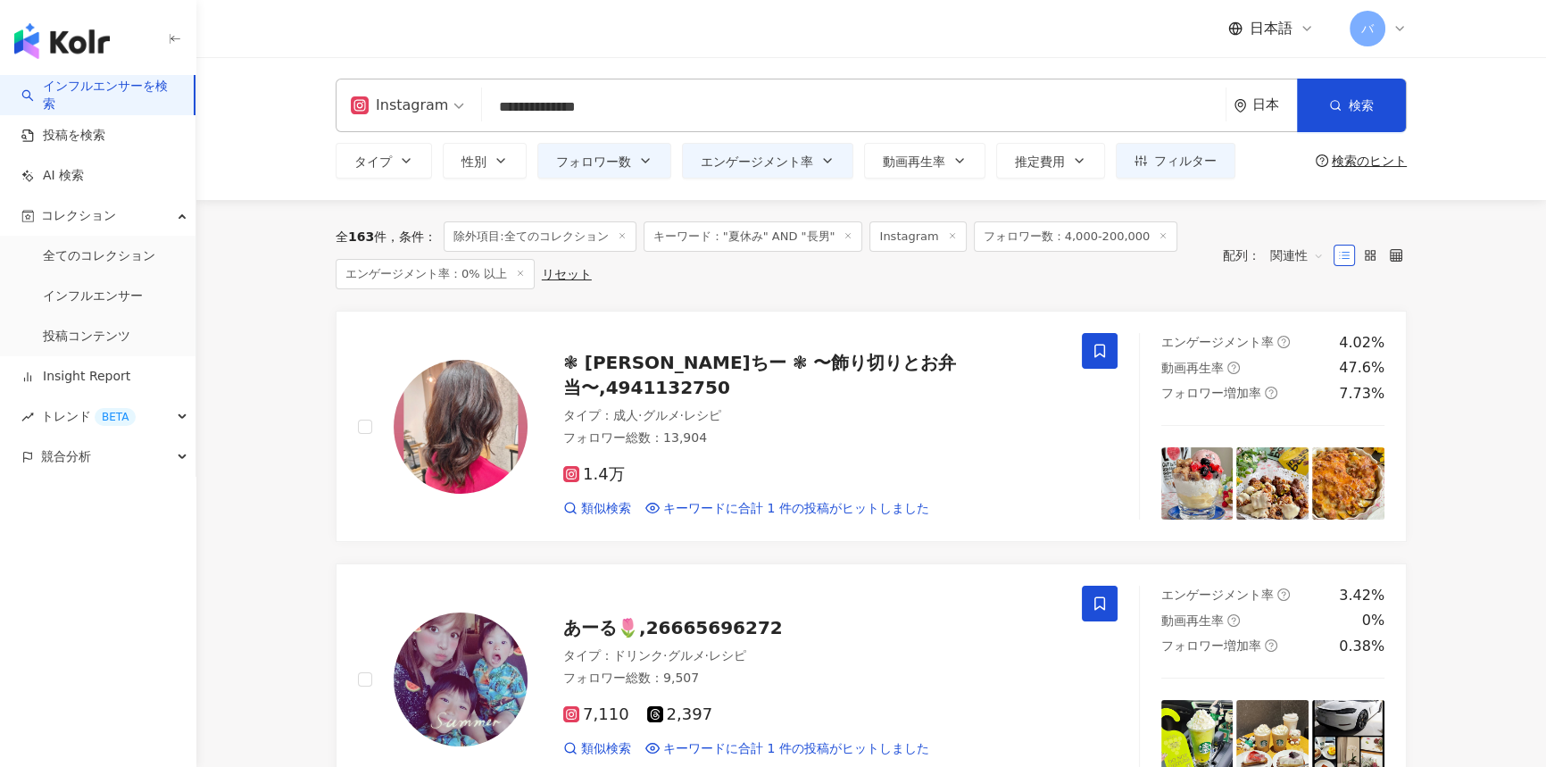
click at [618, 110] on input "**********" at bounding box center [853, 107] width 729 height 34
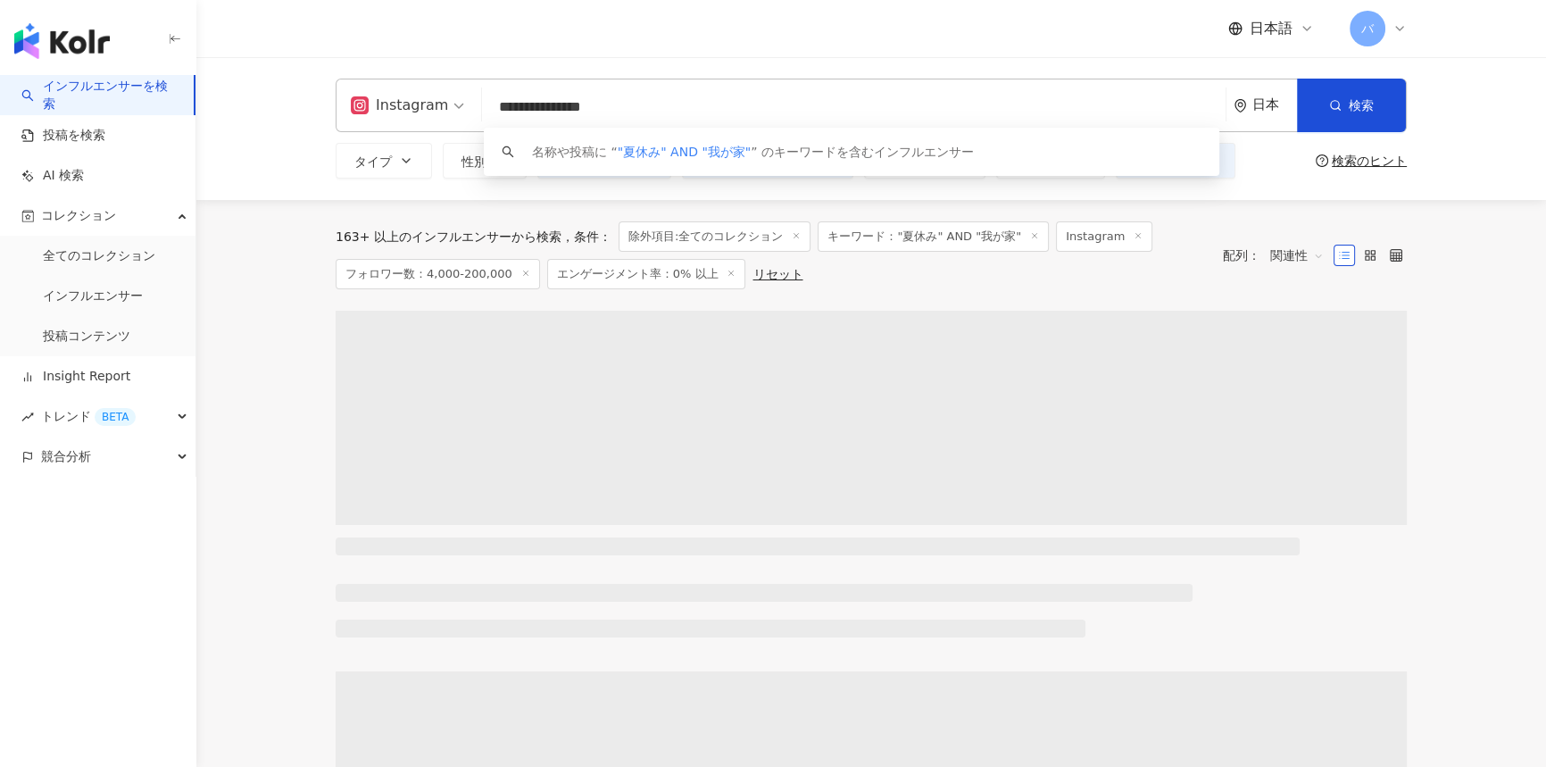
drag, startPoint x: 643, startPoint y: 112, endPoint x: 470, endPoint y: 99, distance: 172.7
click at [470, 99] on div "**********" at bounding box center [871, 106] width 1071 height 54
type input "**********"
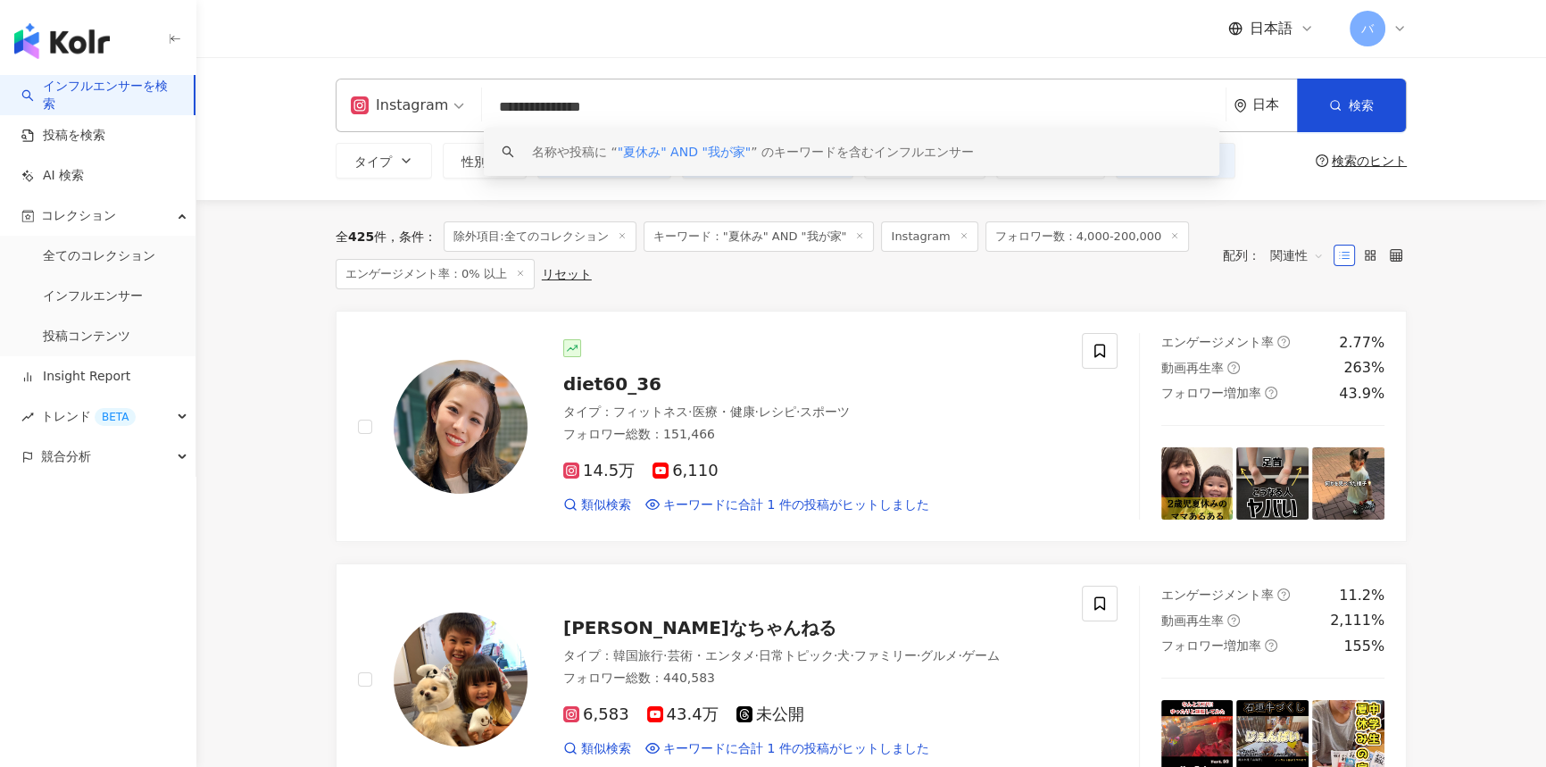
click at [735, 285] on div "全 425 件 条件 ： 除外項目:全てのコレクション キーワード："夏休み" AND "我が家" Instagram フォロワー数：4,000-200,00…" at bounding box center [770, 255] width 869 height 68
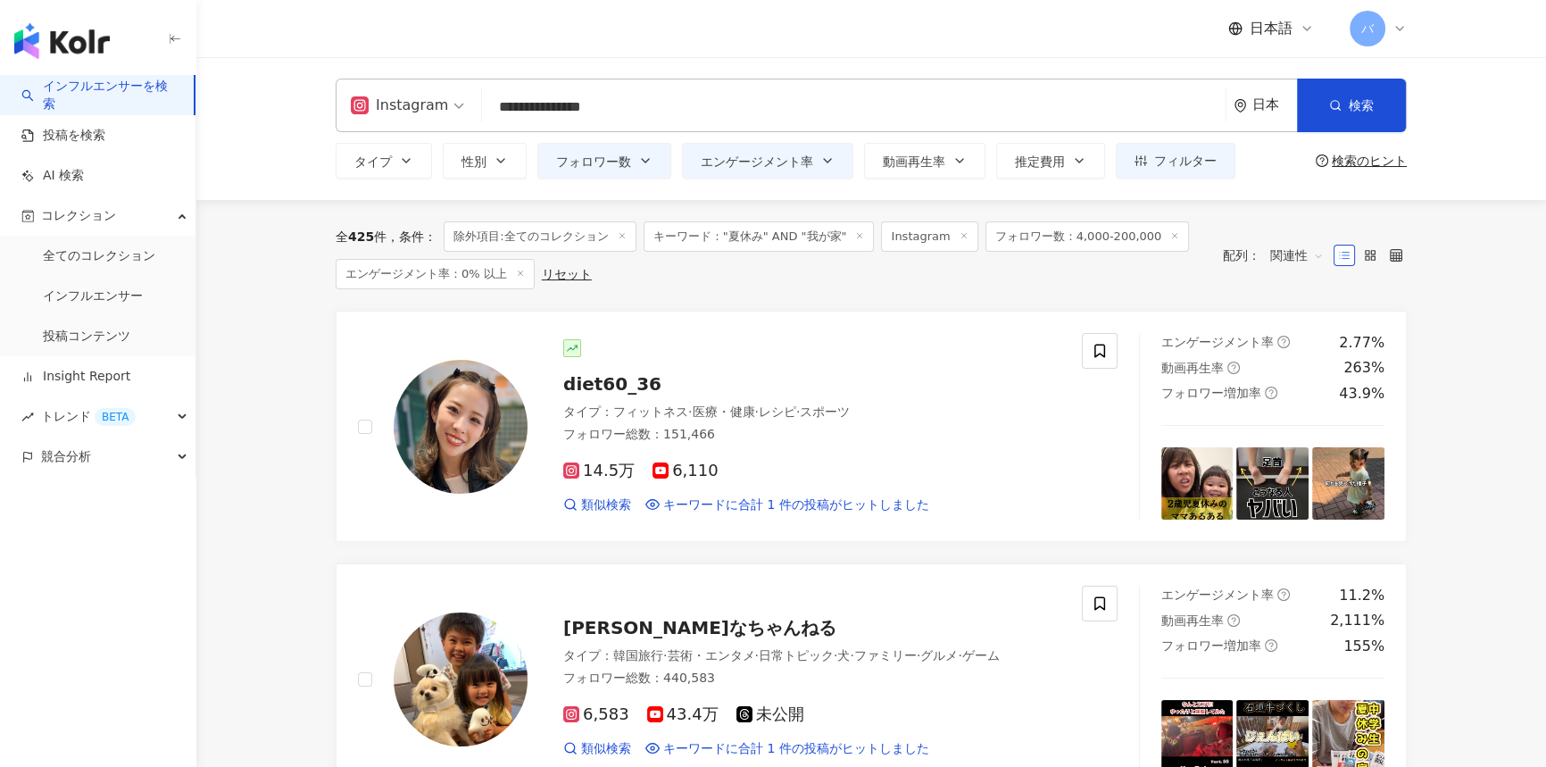
click at [347, 241] on div "全 425 件" at bounding box center [361, 236] width 51 height 14
drag, startPoint x: 349, startPoint y: 239, endPoint x: 380, endPoint y: 237, distance: 31.3
click at [372, 238] on div "全 425 件" at bounding box center [361, 236] width 51 height 14
copy span "425"
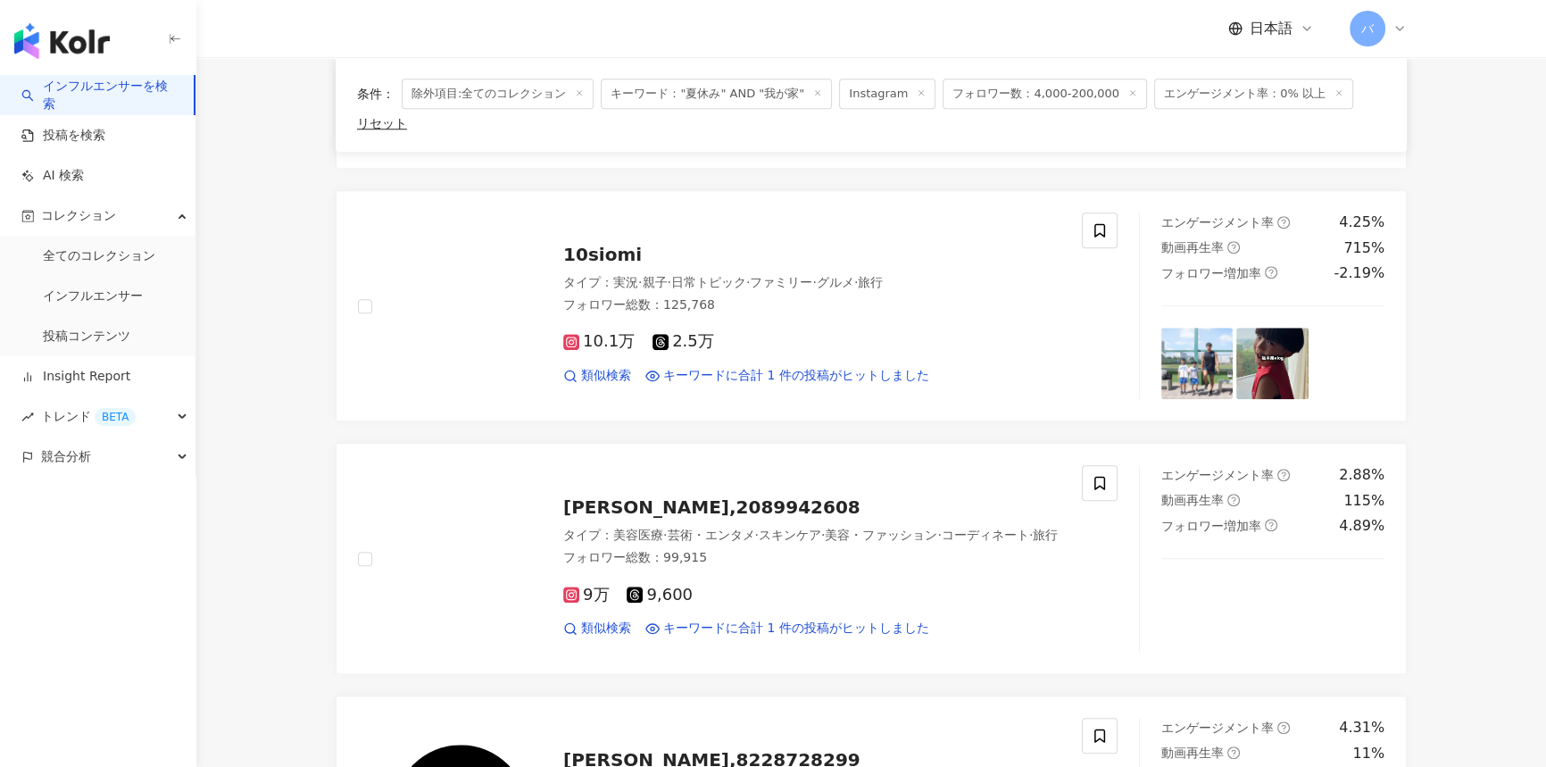
scroll to position [2434, 0]
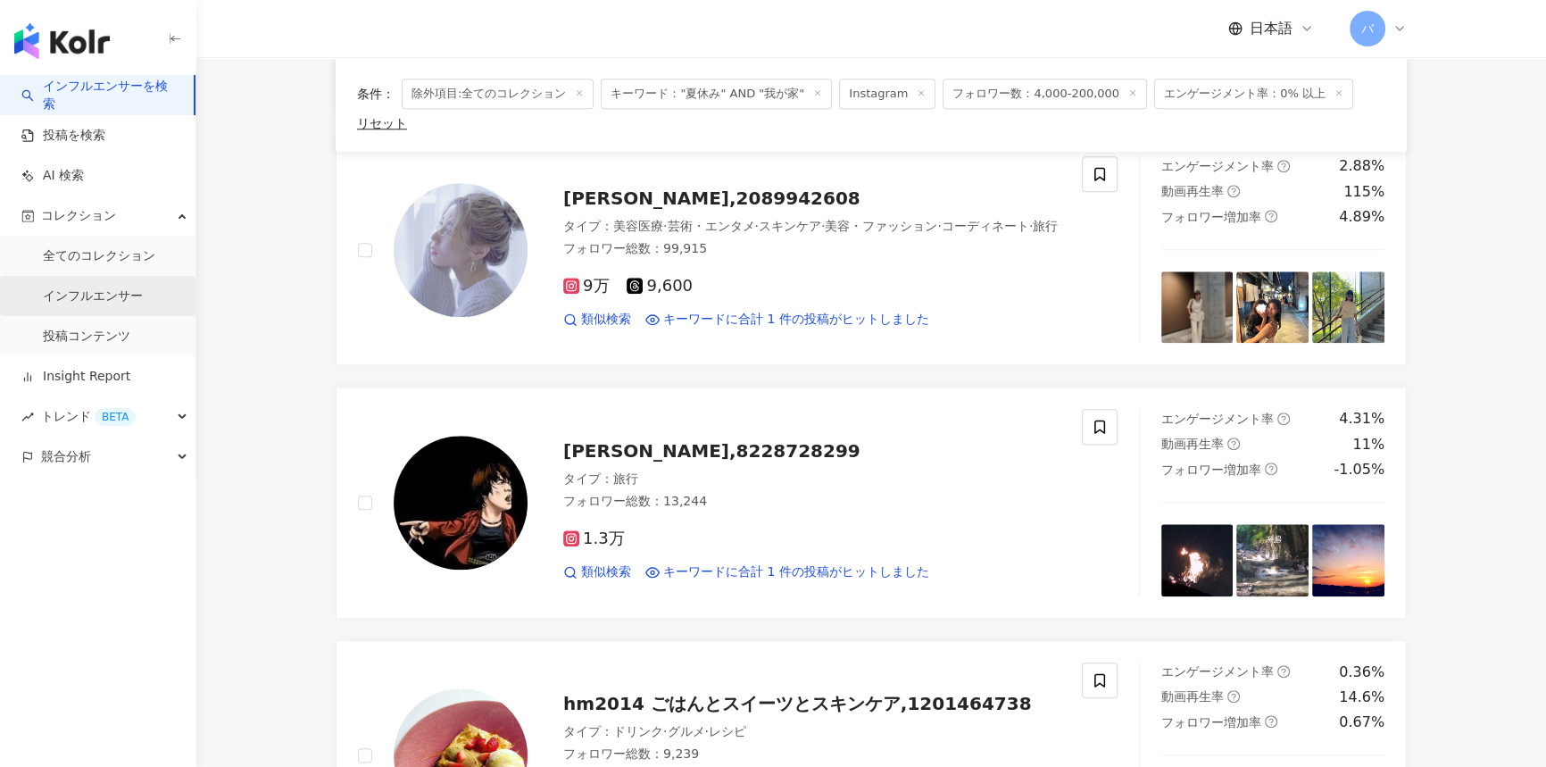
click at [105, 304] on link "インフルエンサー" at bounding box center [93, 296] width 100 height 18
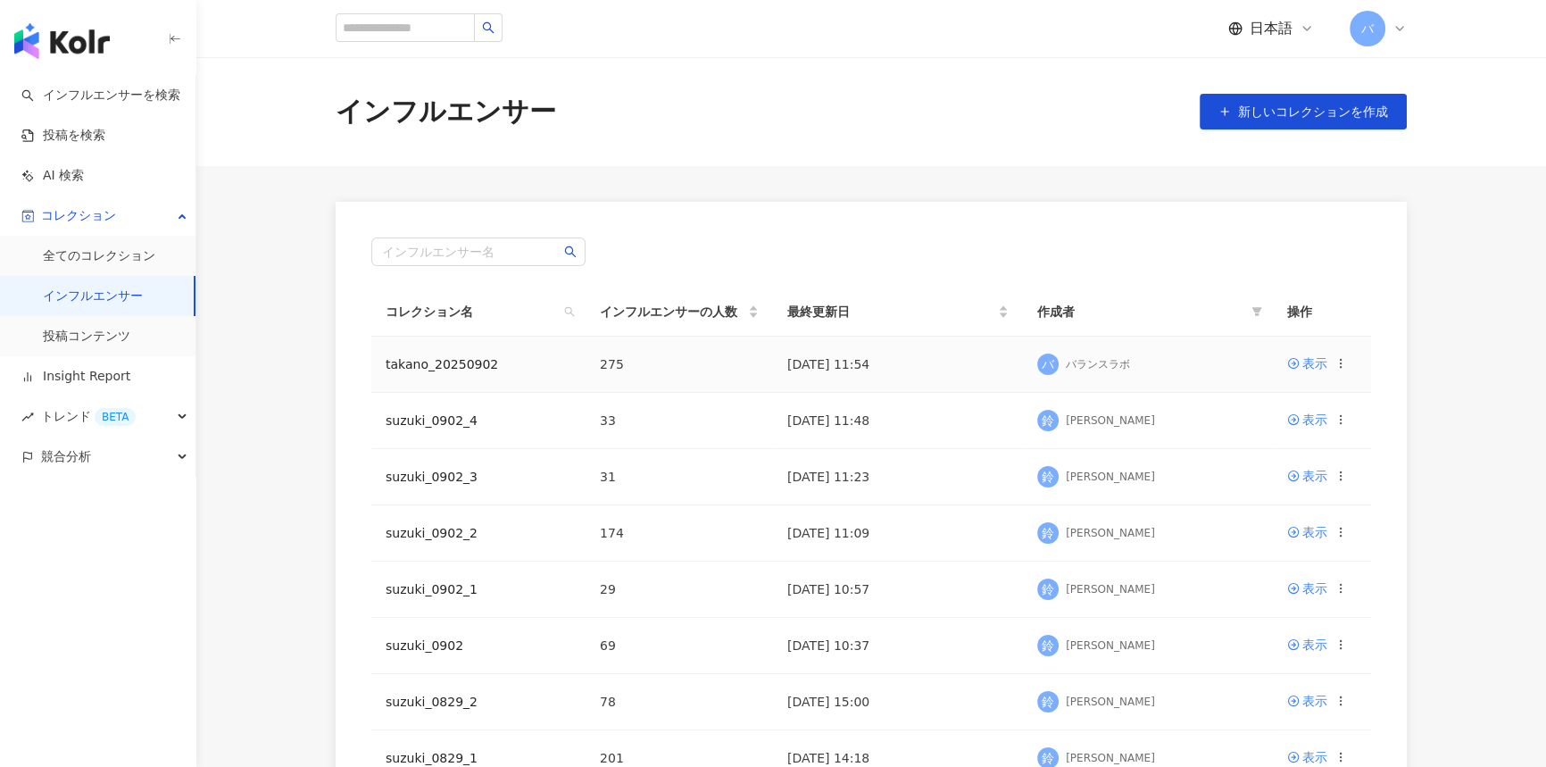
click at [1342, 366] on icon at bounding box center [1340, 363] width 12 height 12
click at [1258, 437] on div "コレクションを出力" at bounding box center [1263, 437] width 137 height 20
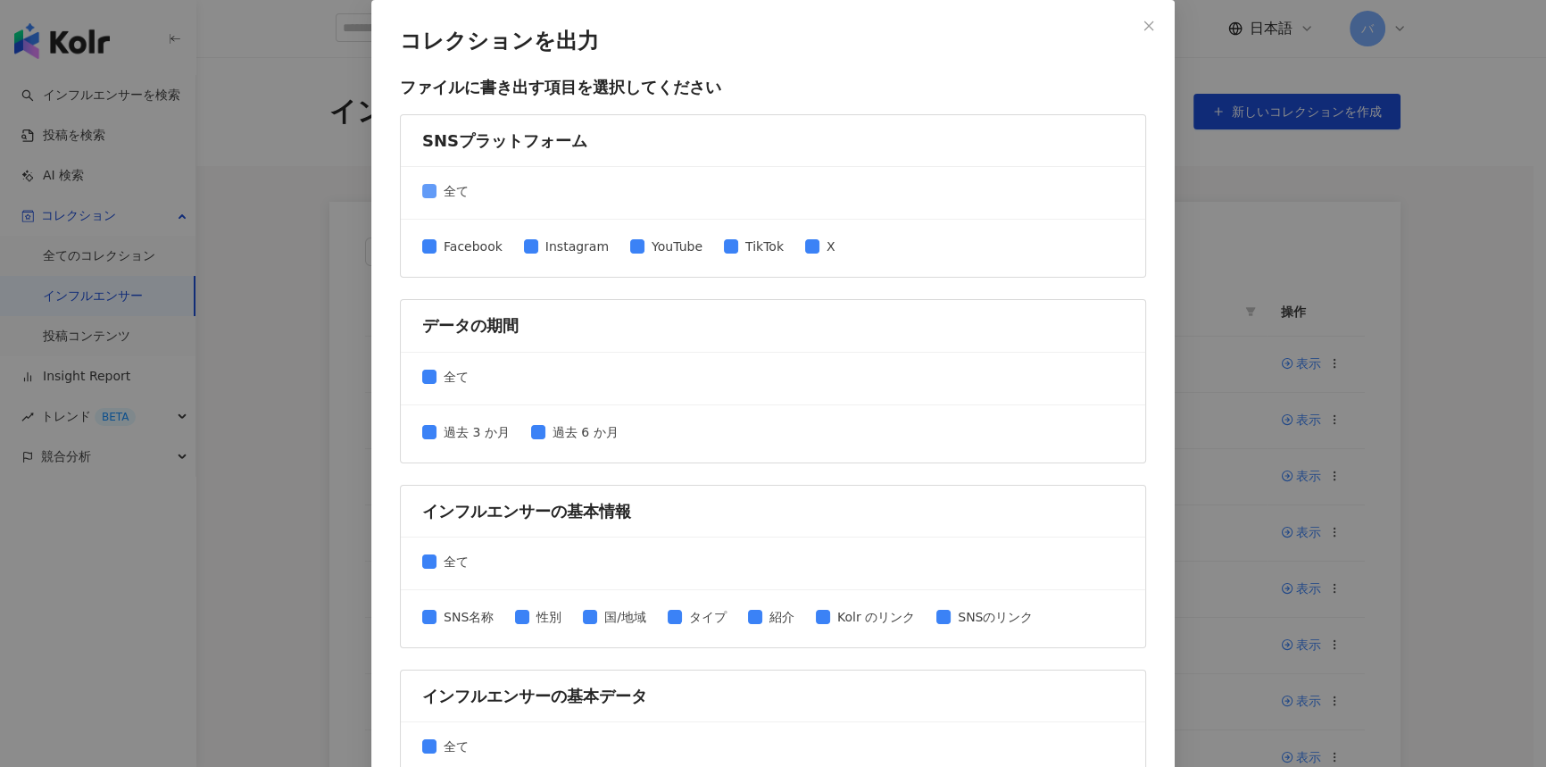
click at [436, 186] on span "全て" at bounding box center [455, 191] width 39 height 20
click at [538, 252] on span "Instagram" at bounding box center [577, 247] width 78 height 20
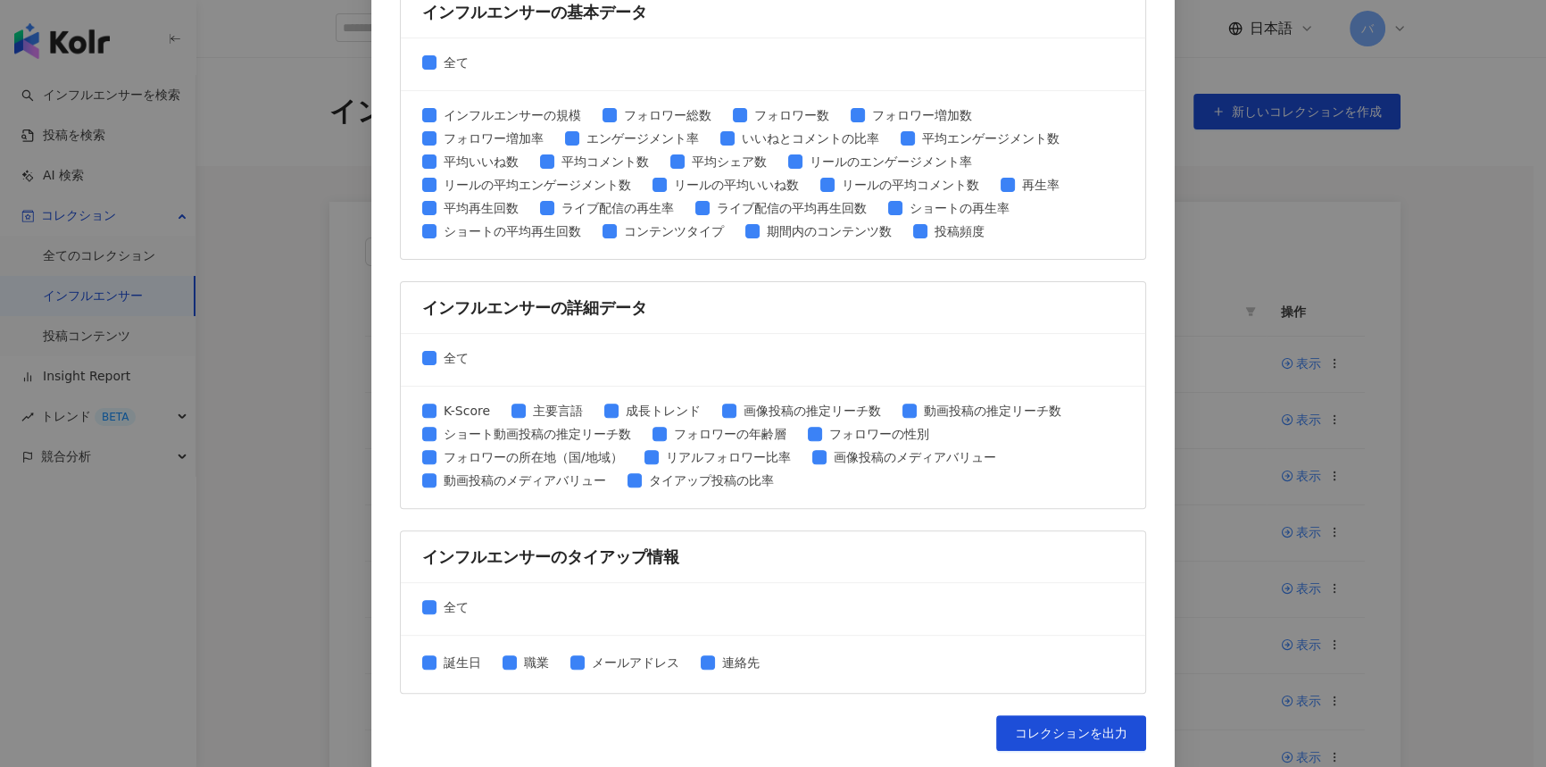
scroll to position [687, 0]
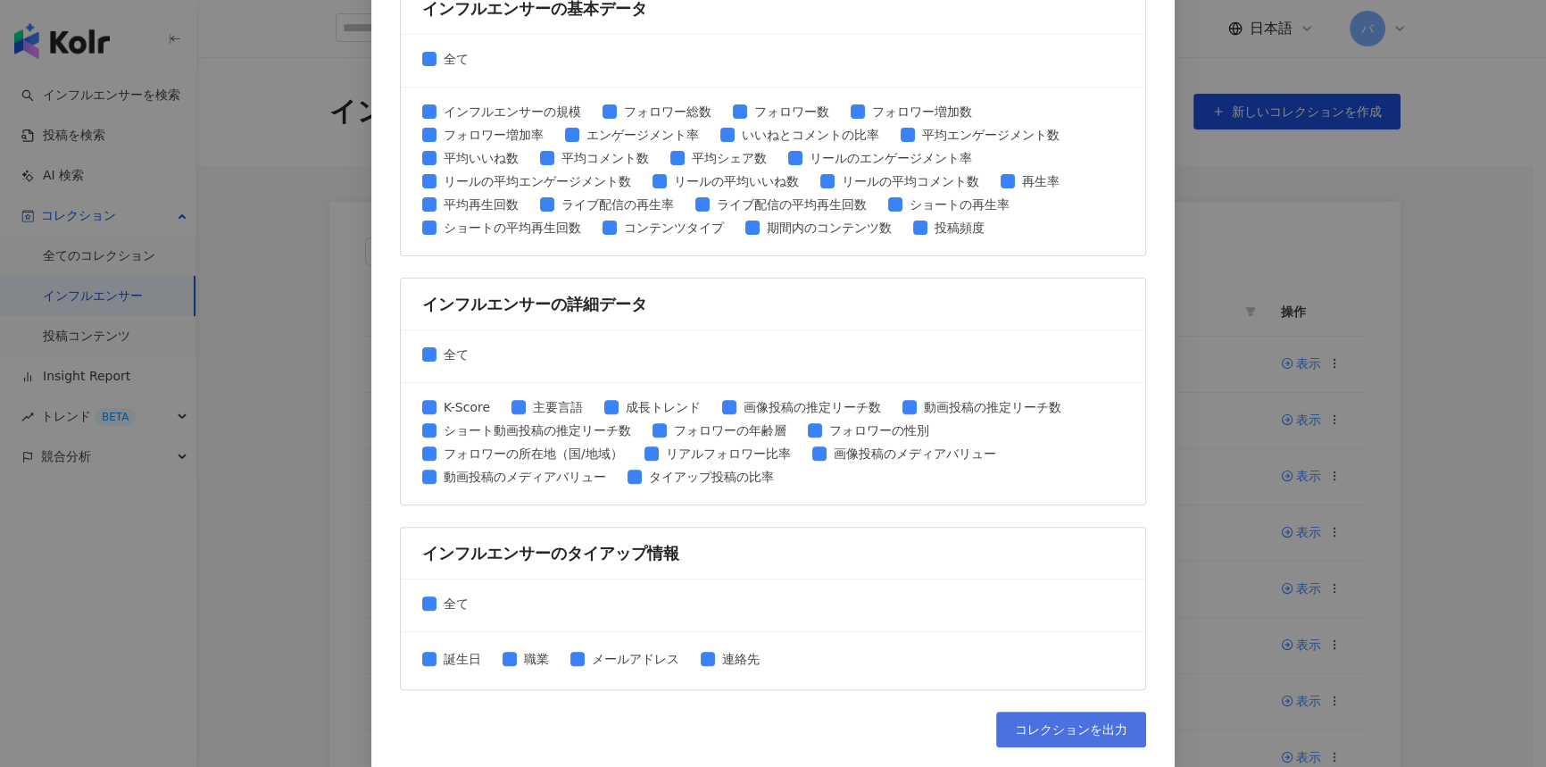
click at [1049, 729] on span "コレクションを出力" at bounding box center [1071, 729] width 112 height 14
